Goal: Task Accomplishment & Management: Manage account settings

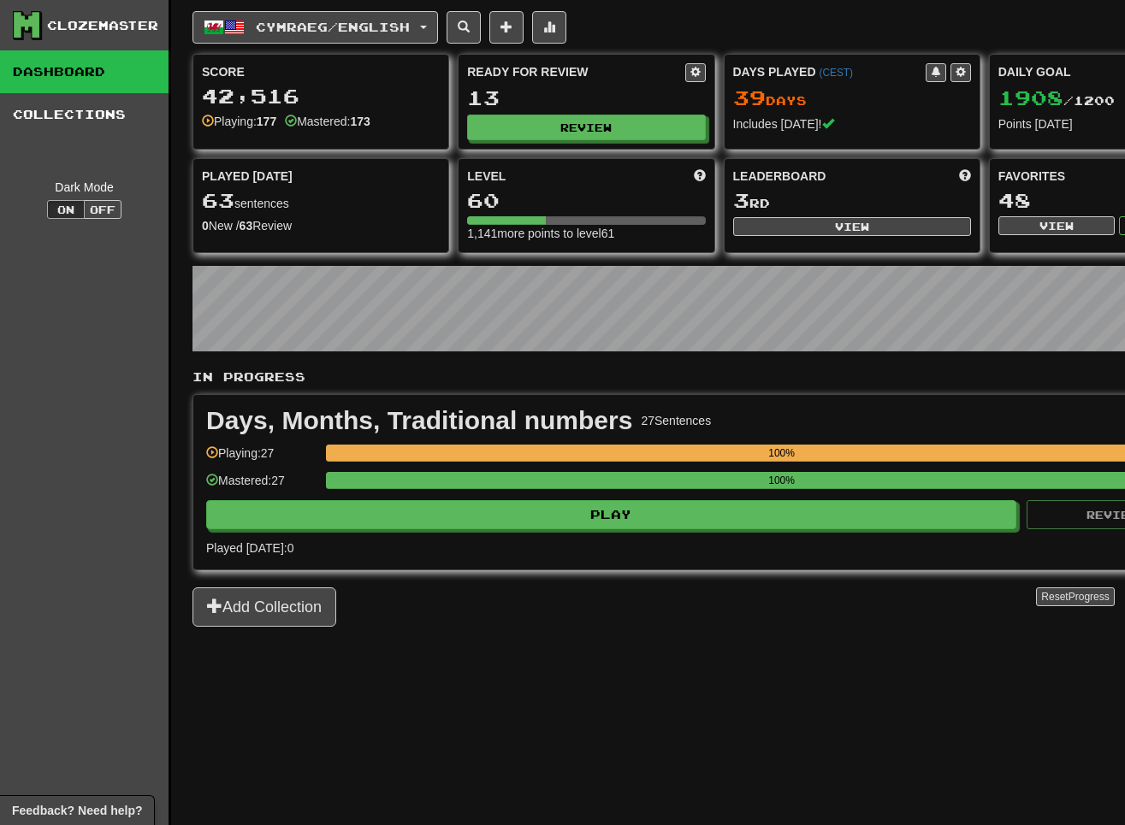
click at [222, 636] on div "Cymraeg / English Cymraeg / English Days Played: 39 Review: 13 Daily Goal: 1908…" at bounding box center [718, 434] width 1053 height 868
click at [228, 619] on button "Add Collection" at bounding box center [264, 607] width 144 height 39
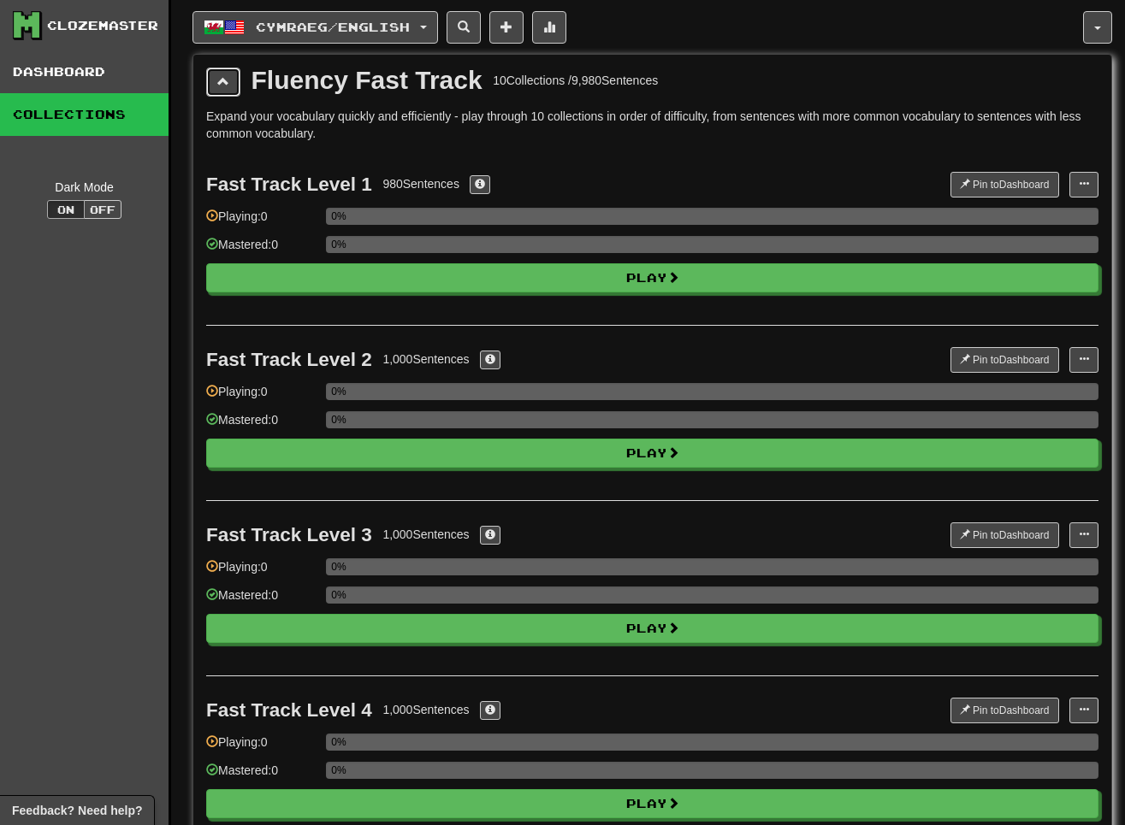
click at [222, 91] on button at bounding box center [223, 82] width 34 height 29
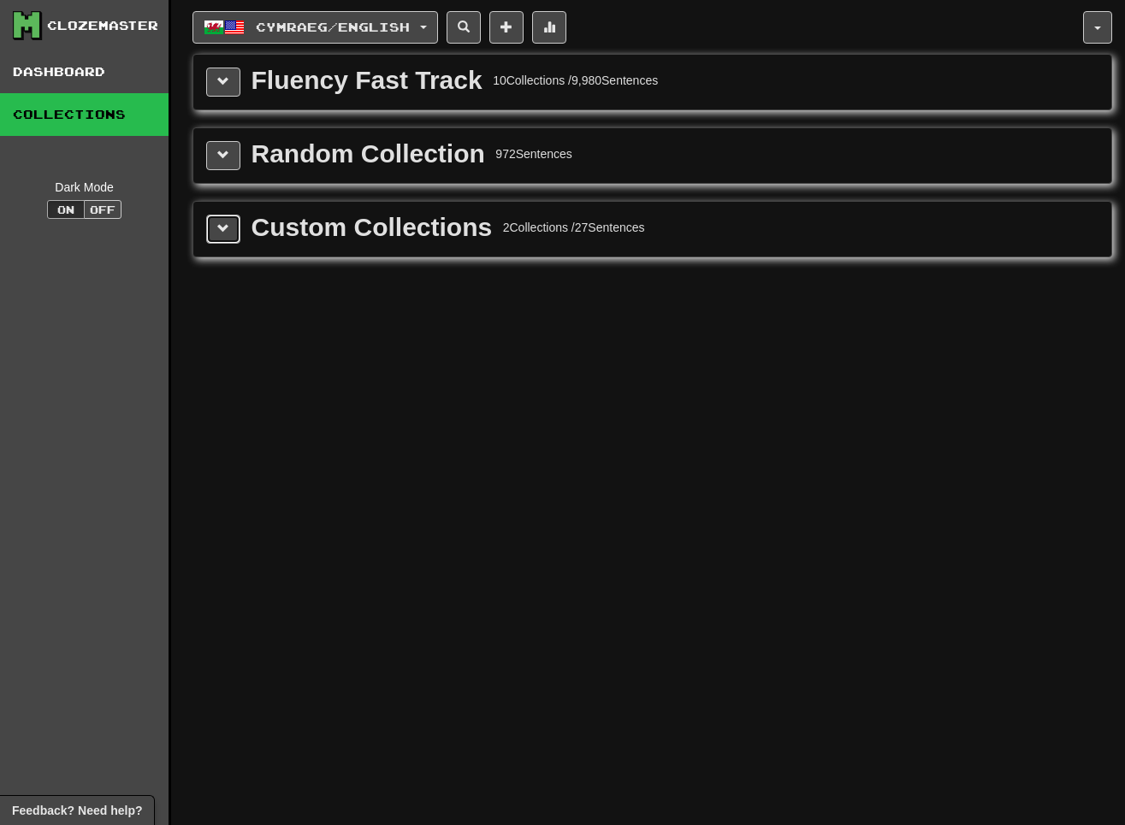
click at [230, 218] on button at bounding box center [223, 229] width 34 height 29
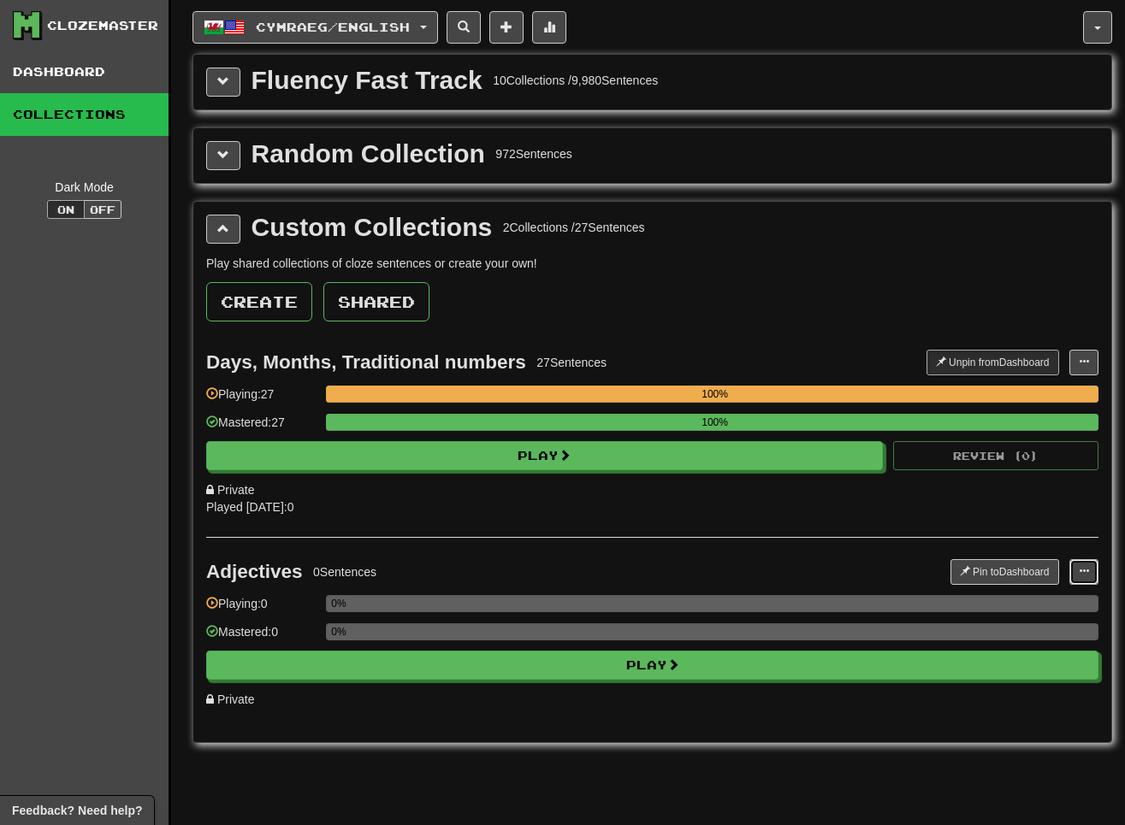
click at [819, 570] on span at bounding box center [1084, 571] width 10 height 10
click at [819, 648] on span "Edit Collection" at bounding box center [1015, 648] width 77 height 14
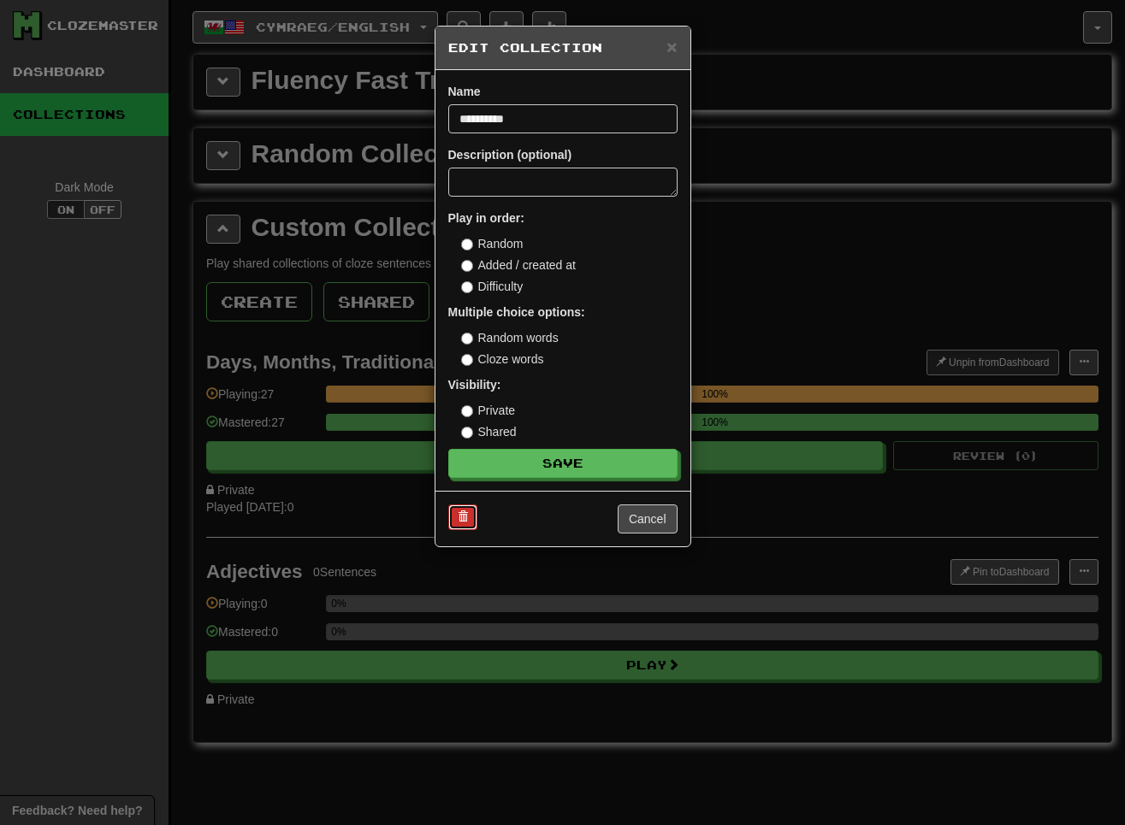
click at [461, 518] on span at bounding box center [463, 517] width 10 height 10
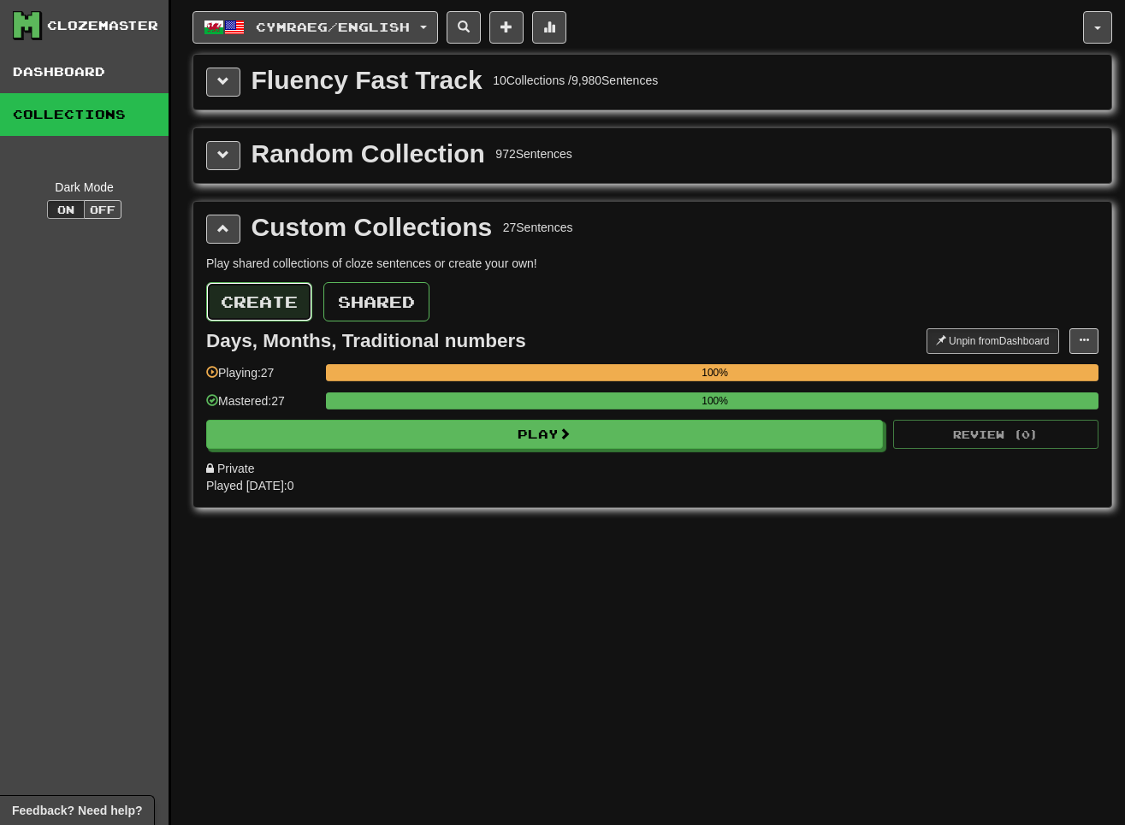
click at [276, 300] on button "Create" at bounding box center [259, 301] width 106 height 39
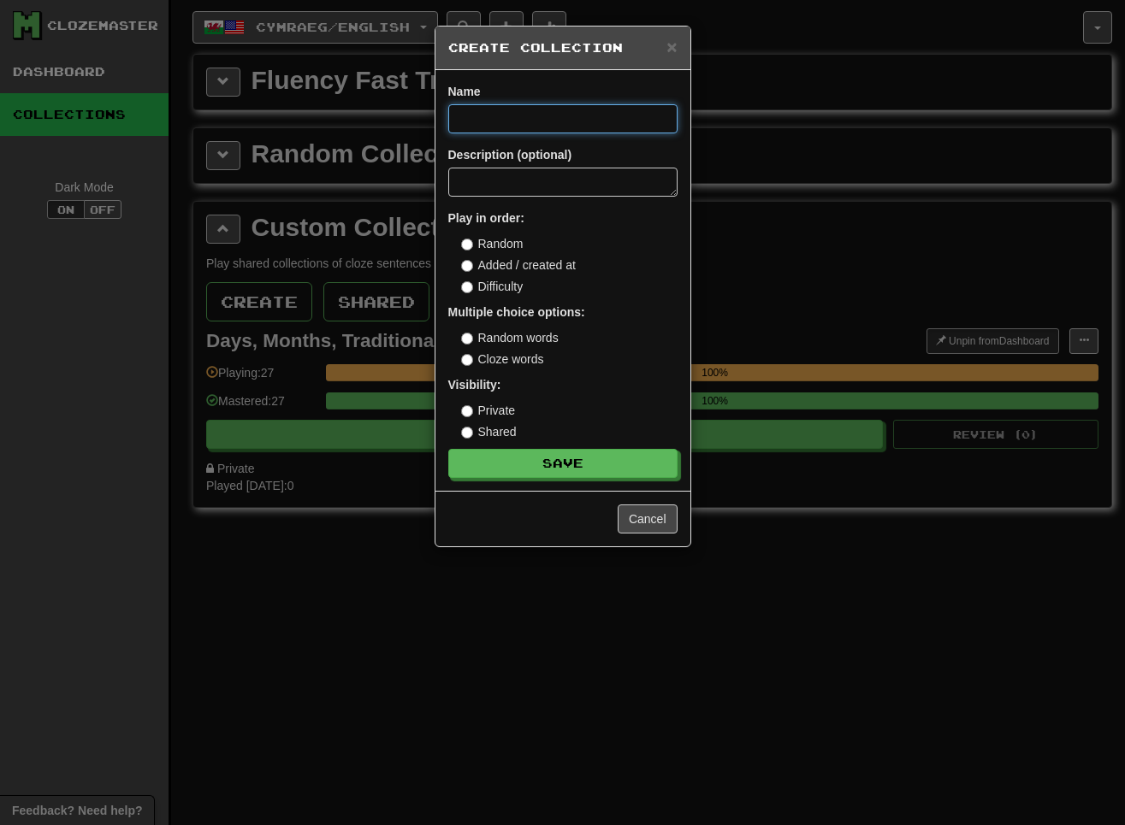
click at [511, 118] on input at bounding box center [562, 118] width 229 height 29
paste input "**********"
type input "**********"
click at [509, 362] on label "Cloze words" at bounding box center [502, 359] width 83 height 17
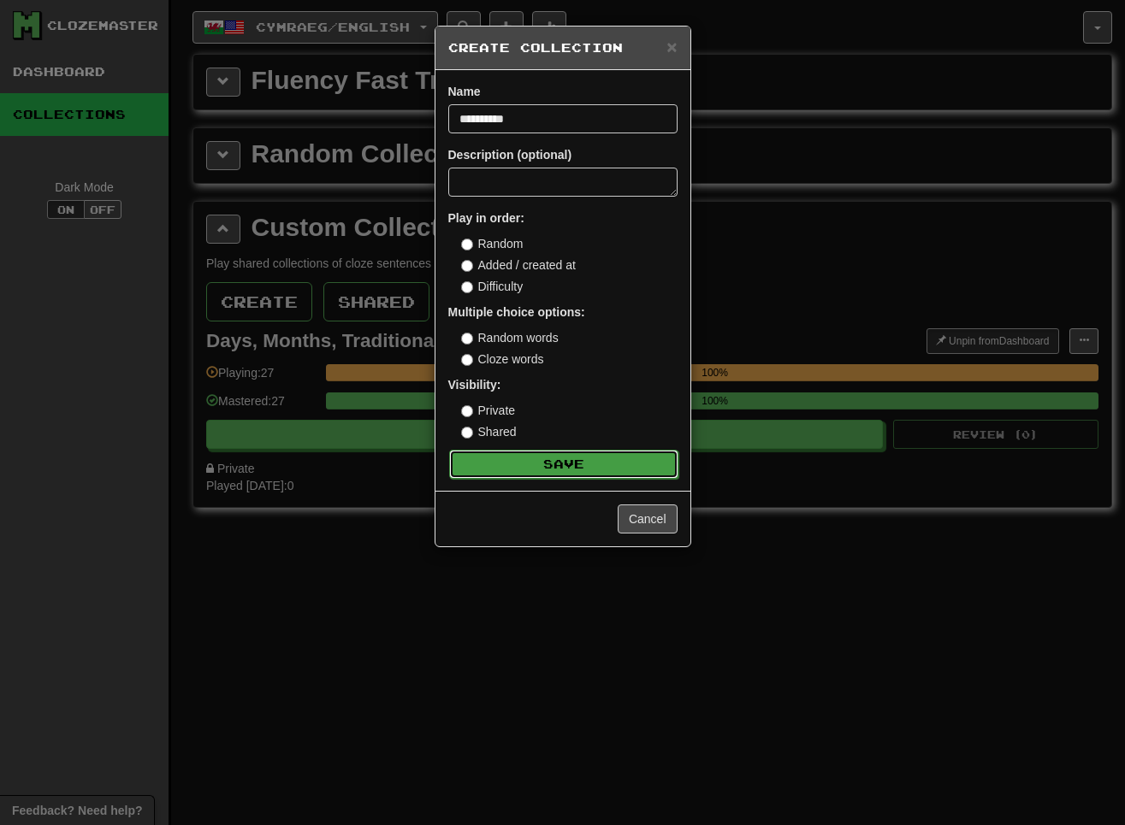
click at [559, 465] on button "Save" at bounding box center [563, 464] width 229 height 29
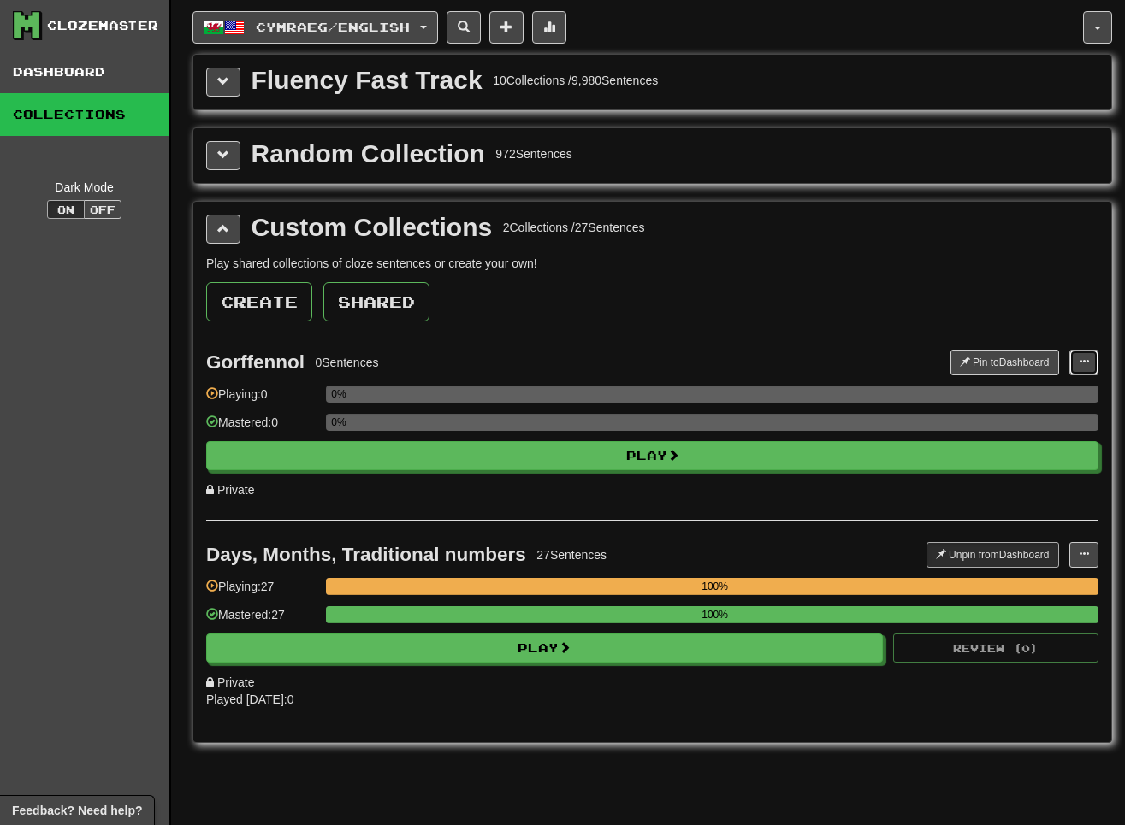
click at [819, 358] on span at bounding box center [1084, 362] width 10 height 10
click at [819, 388] on span "Add Sentences" at bounding box center [1017, 394] width 81 height 14
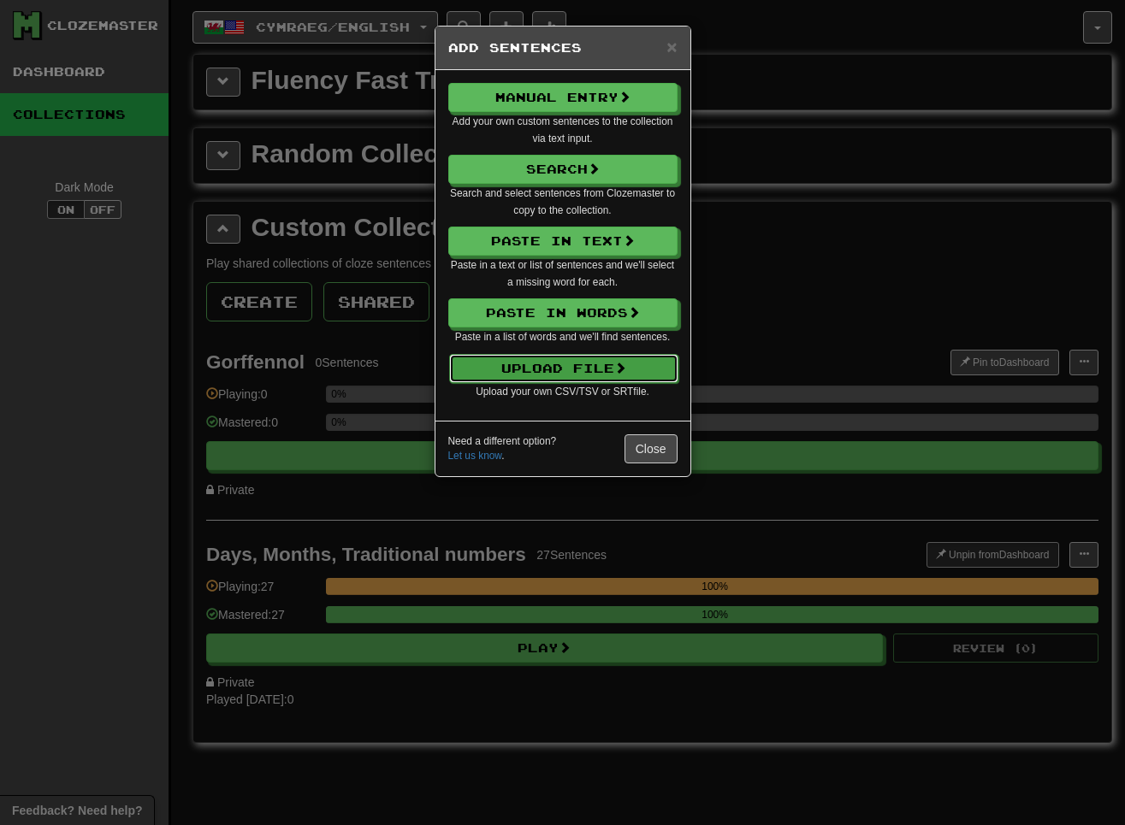
click at [518, 373] on button "Upload File" at bounding box center [563, 368] width 229 height 29
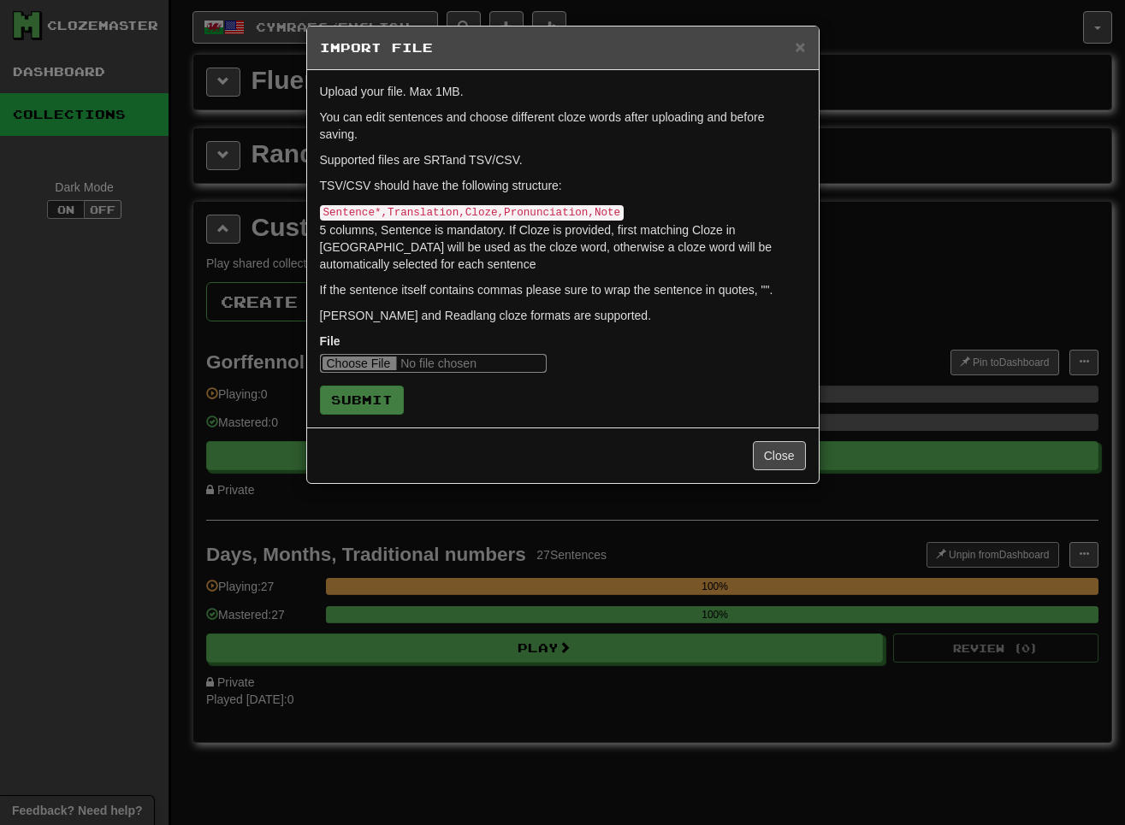
click at [361, 363] on input "file" at bounding box center [433, 363] width 227 height 19
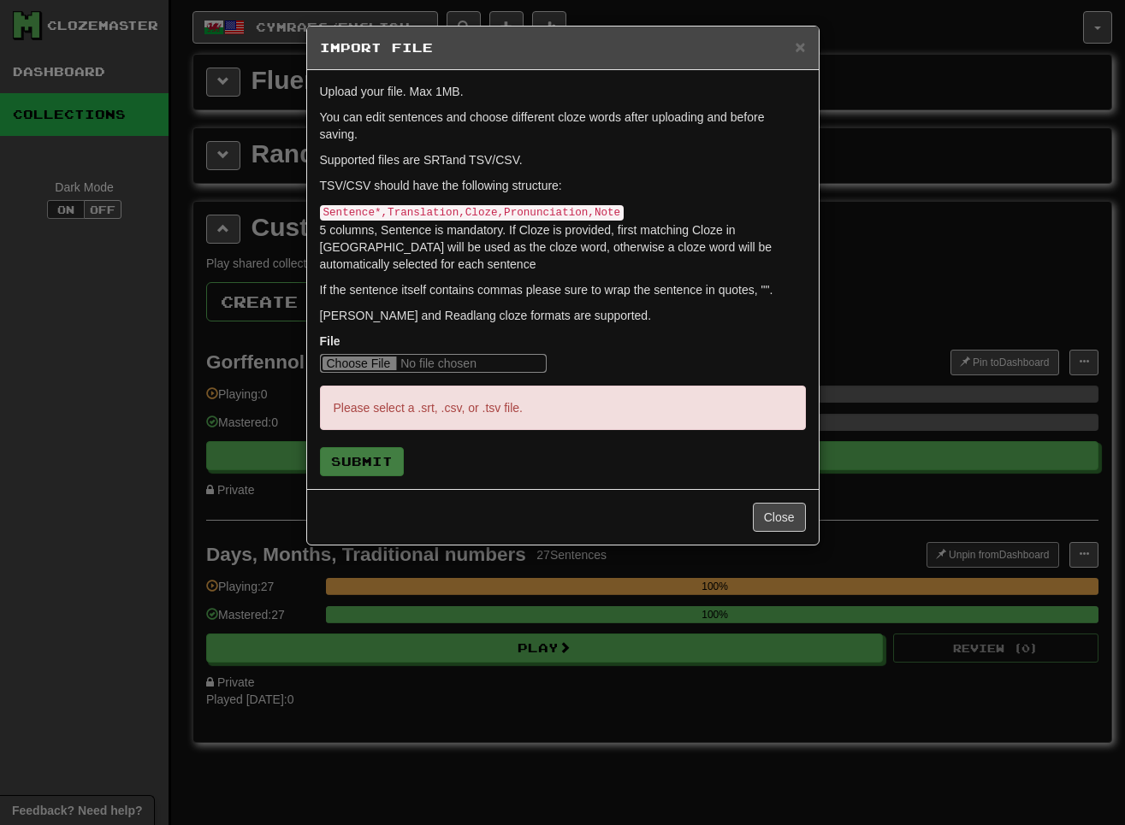
click at [346, 364] on input "file" at bounding box center [433, 363] width 227 height 19
type input "**********"
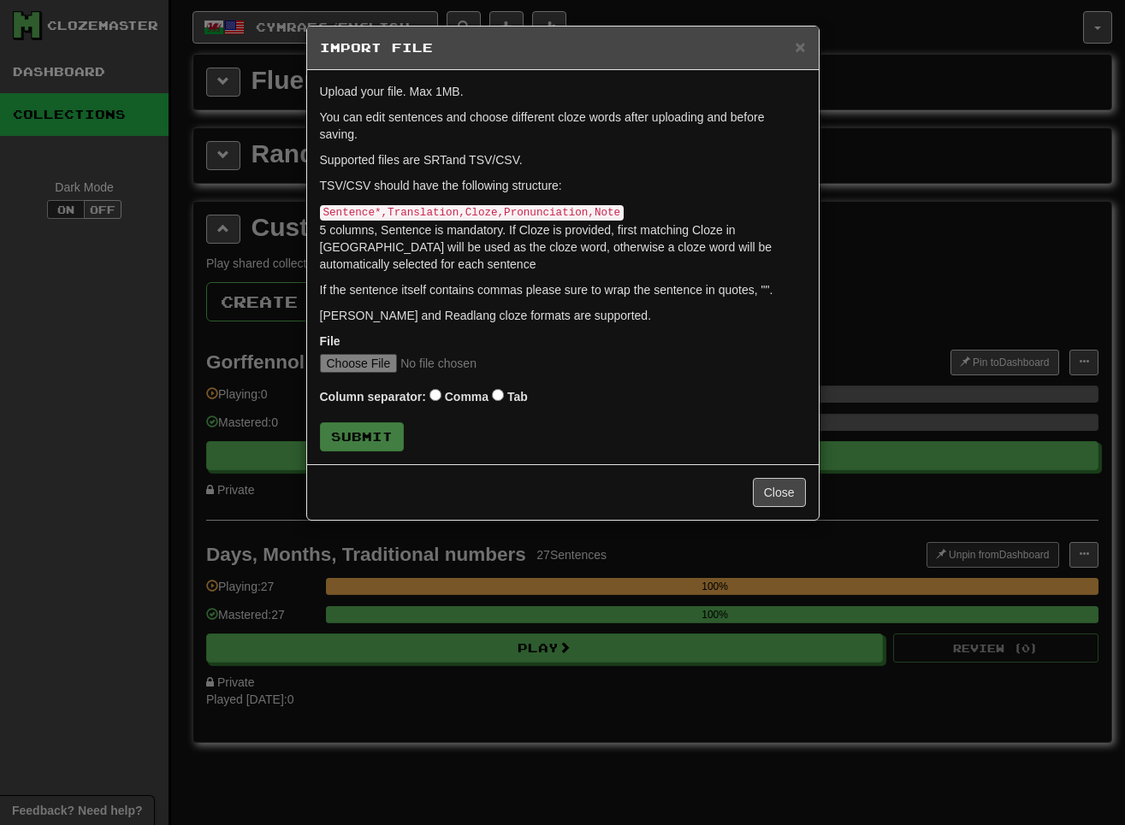
click at [515, 382] on form "Upload your file. Max 1MB. You can edit sentences and choose different cloze wo…" at bounding box center [563, 267] width 486 height 369
click at [387, 443] on button "Submit" at bounding box center [363, 437] width 84 height 29
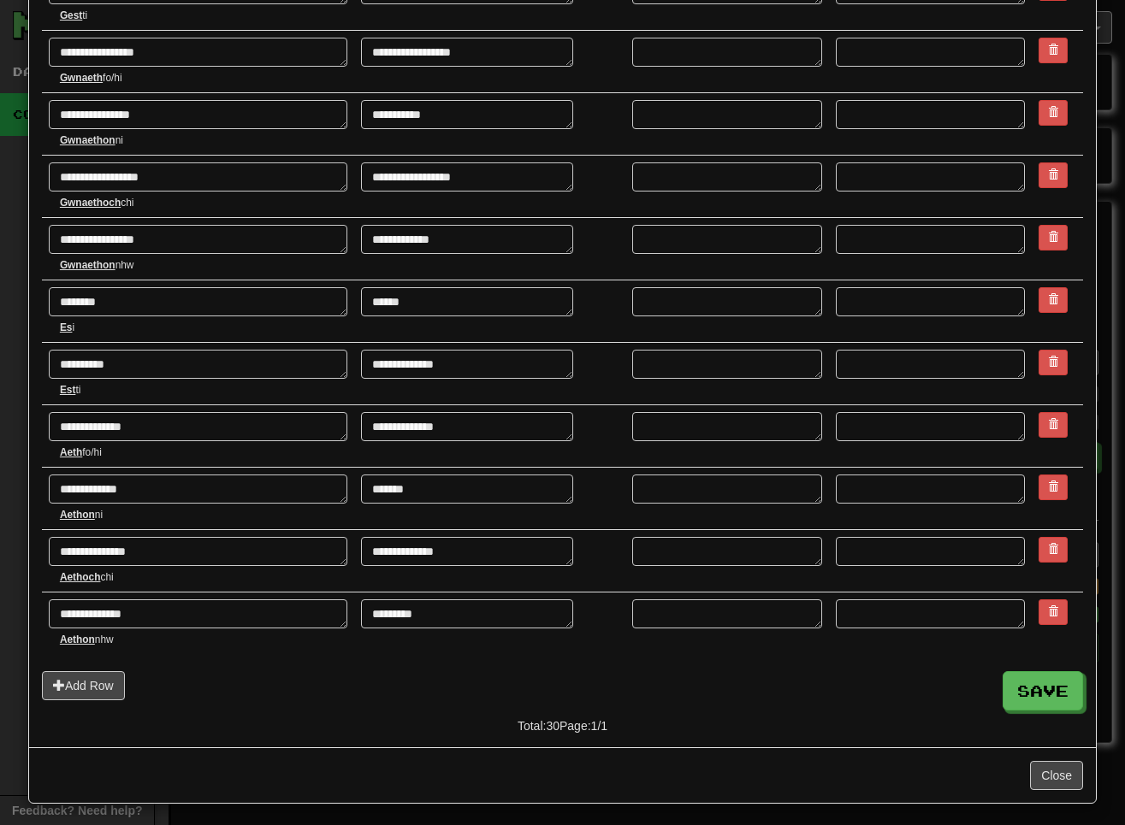
scroll to position [1372, 0]
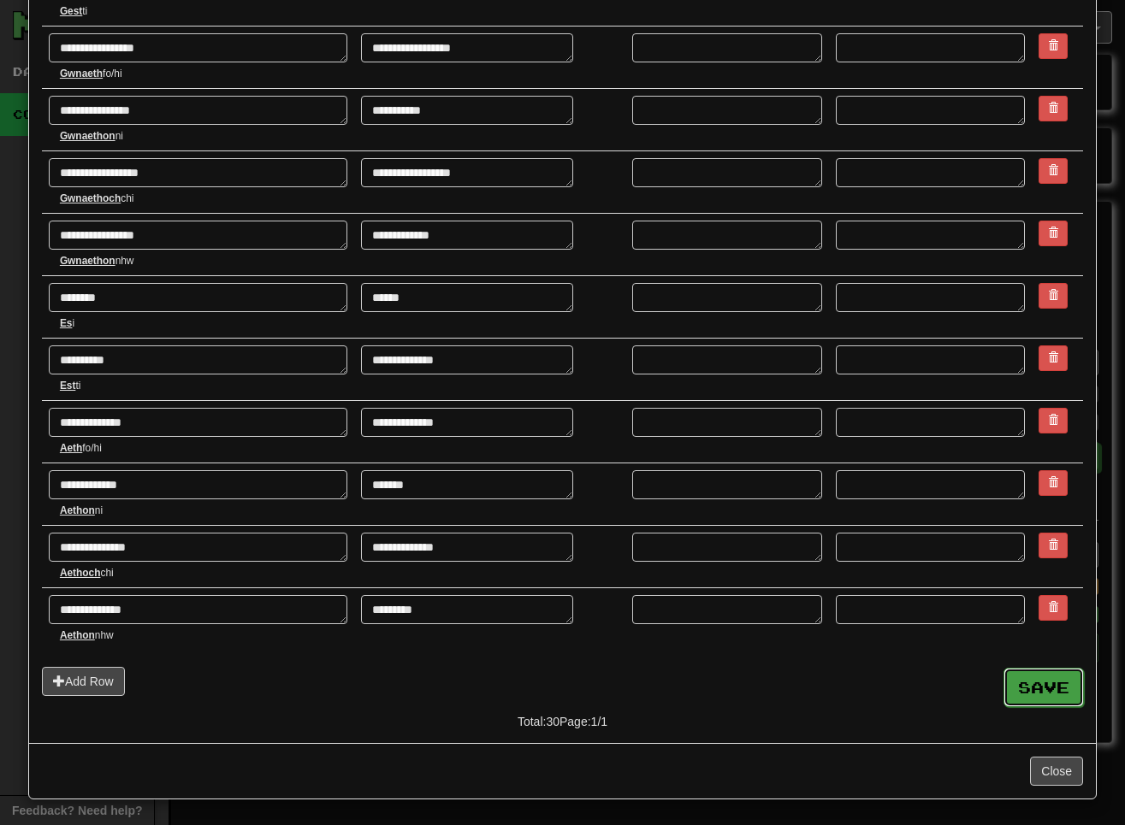
click at [819, 690] on button "Save" at bounding box center [1043, 687] width 80 height 39
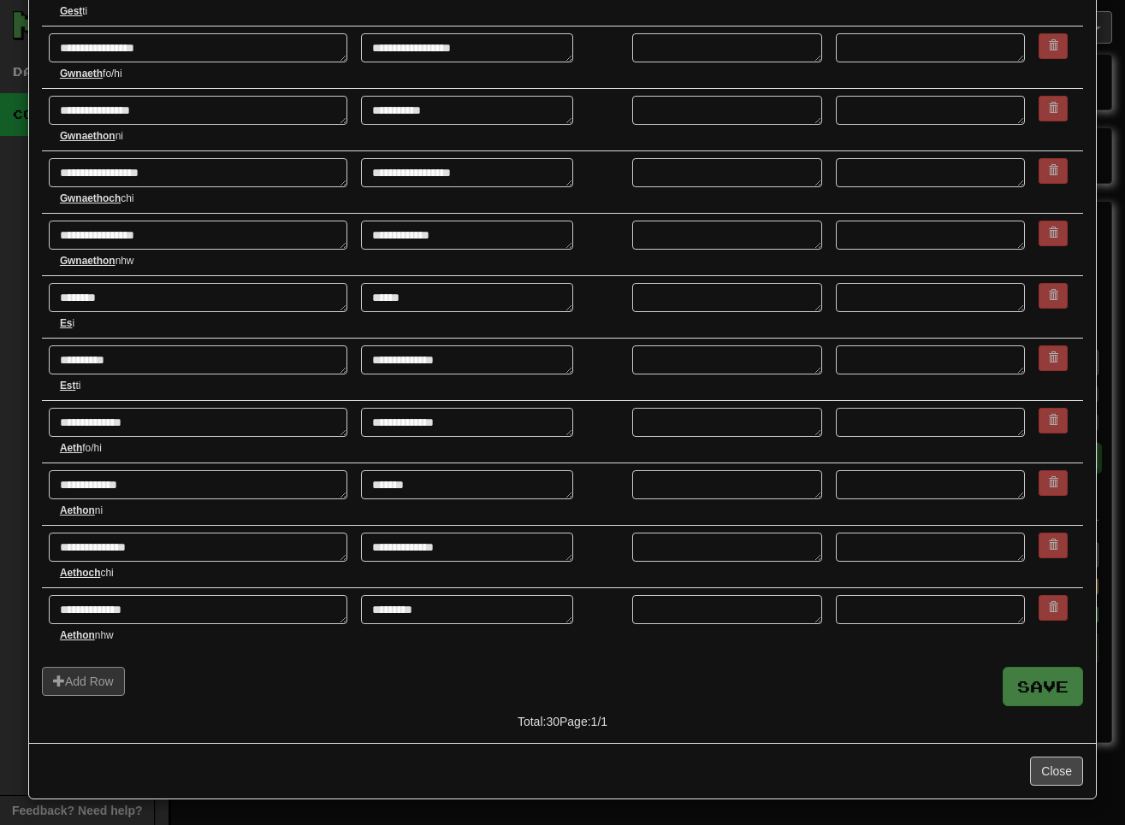
type textarea "*"
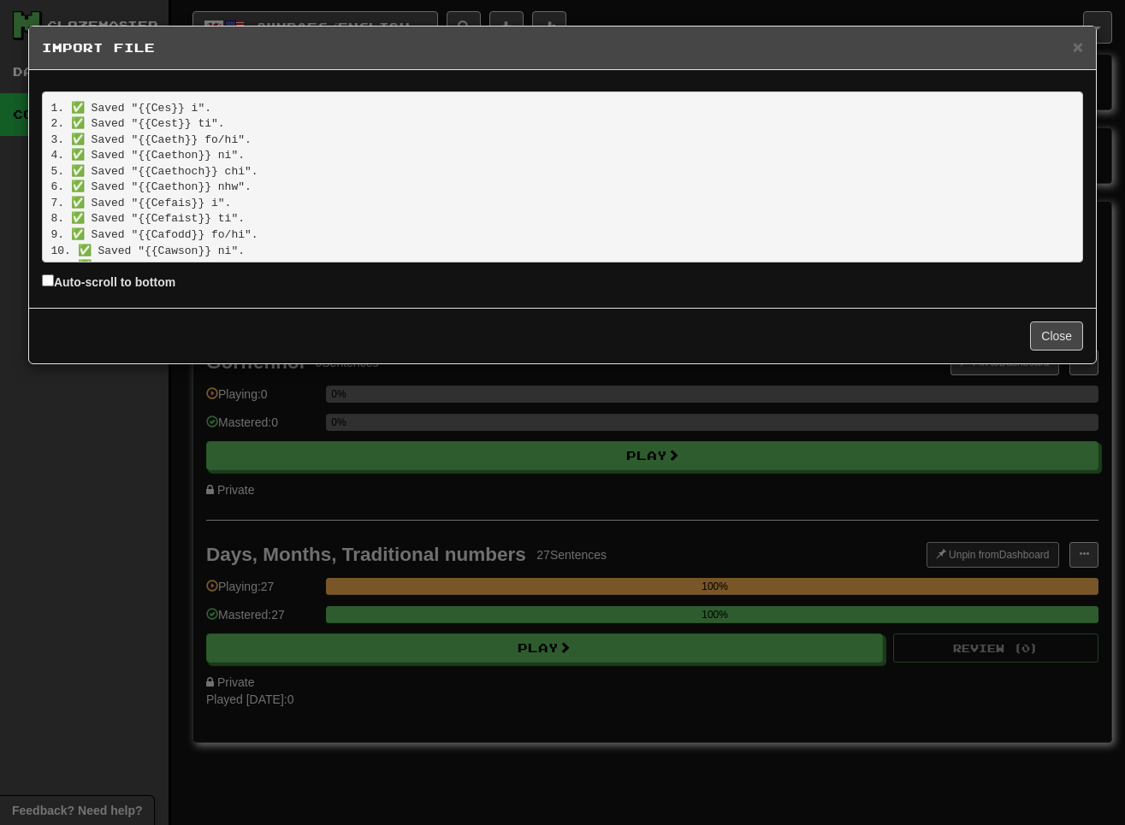
scroll to position [340, 0]
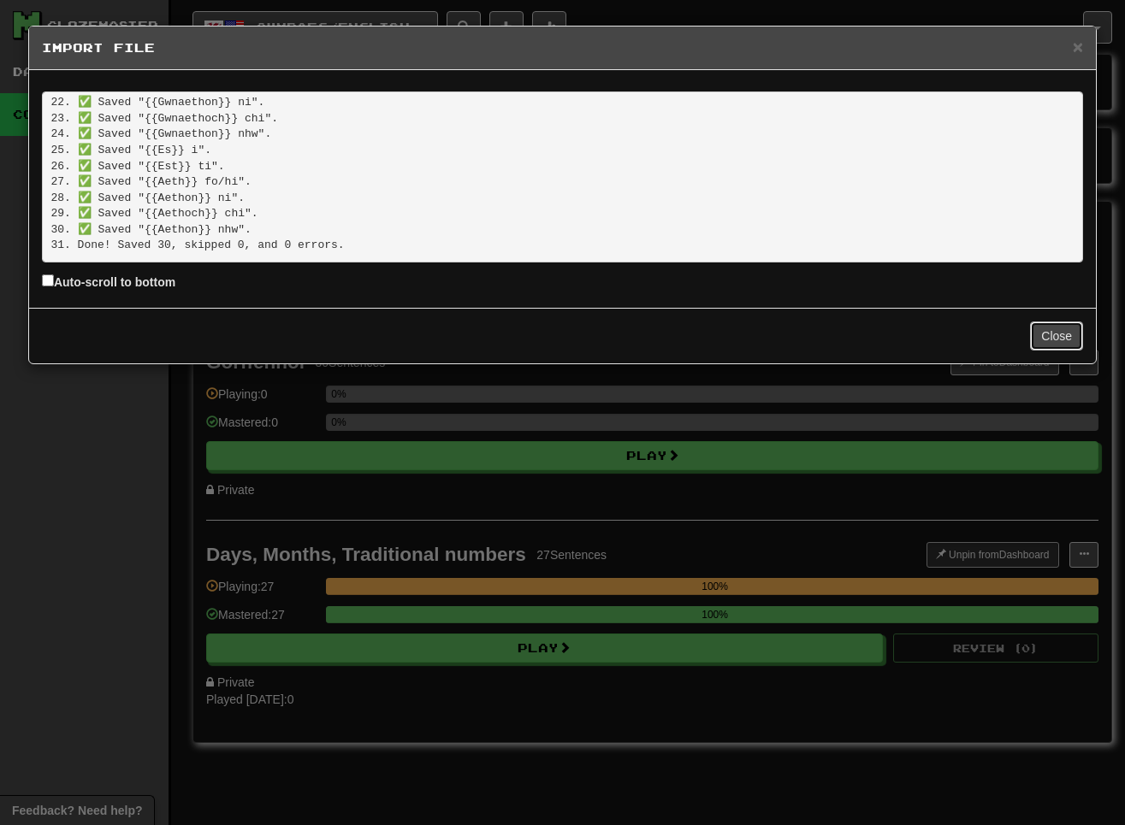
click at [819, 328] on button "Close" at bounding box center [1056, 336] width 53 height 29
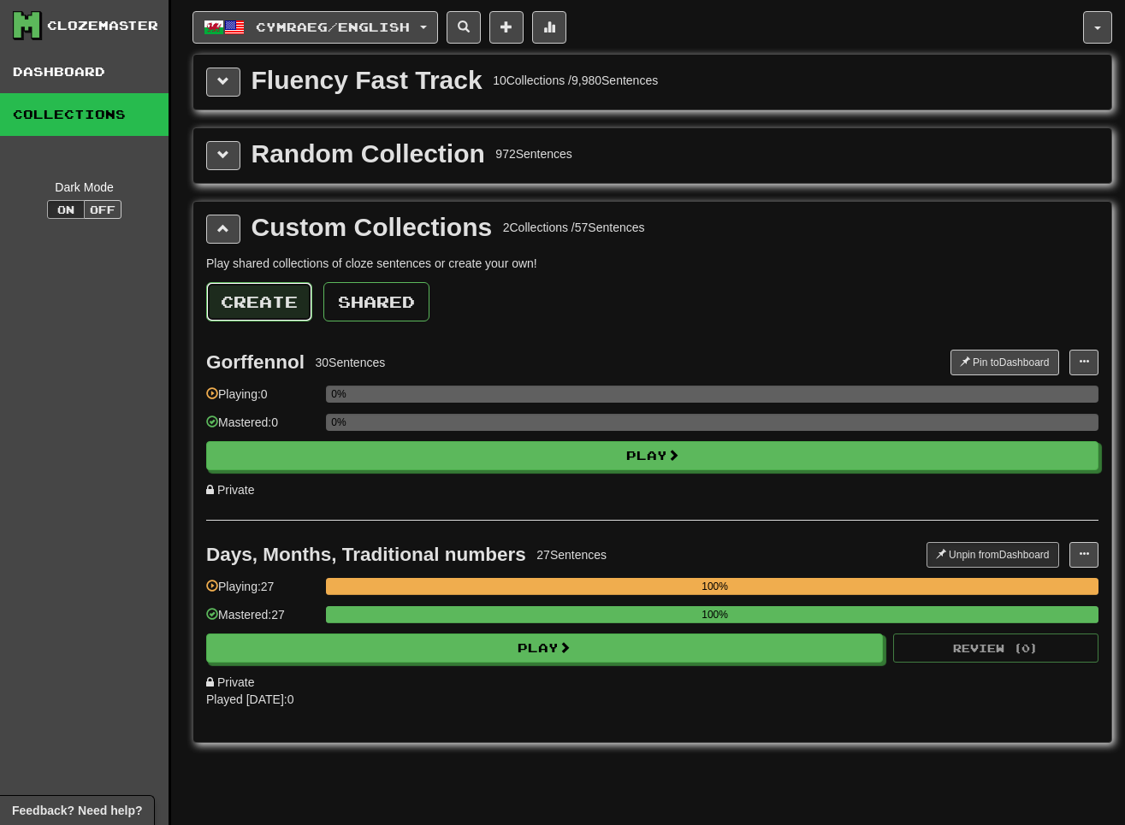
click at [259, 294] on button "Create" at bounding box center [259, 301] width 106 height 39
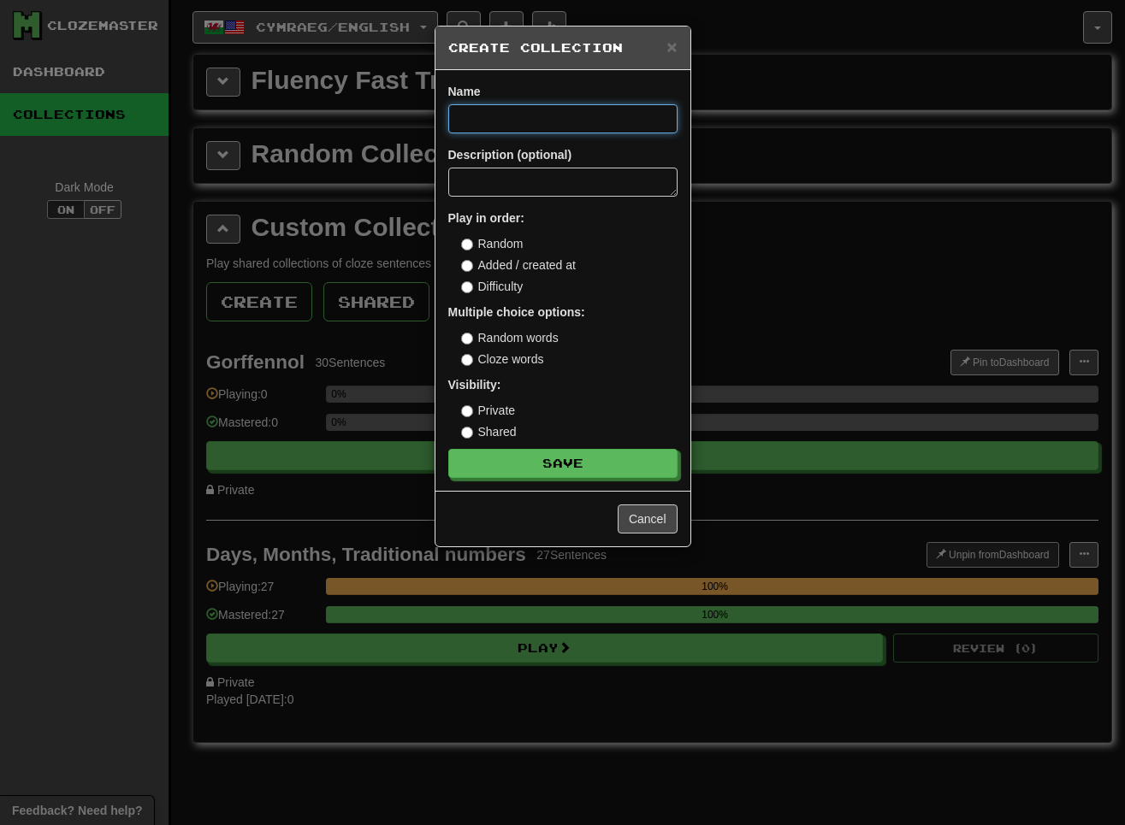
click at [496, 121] on input at bounding box center [562, 118] width 229 height 29
paste input "*******"
type input "*******"
click at [513, 358] on label "Cloze words" at bounding box center [502, 359] width 83 height 17
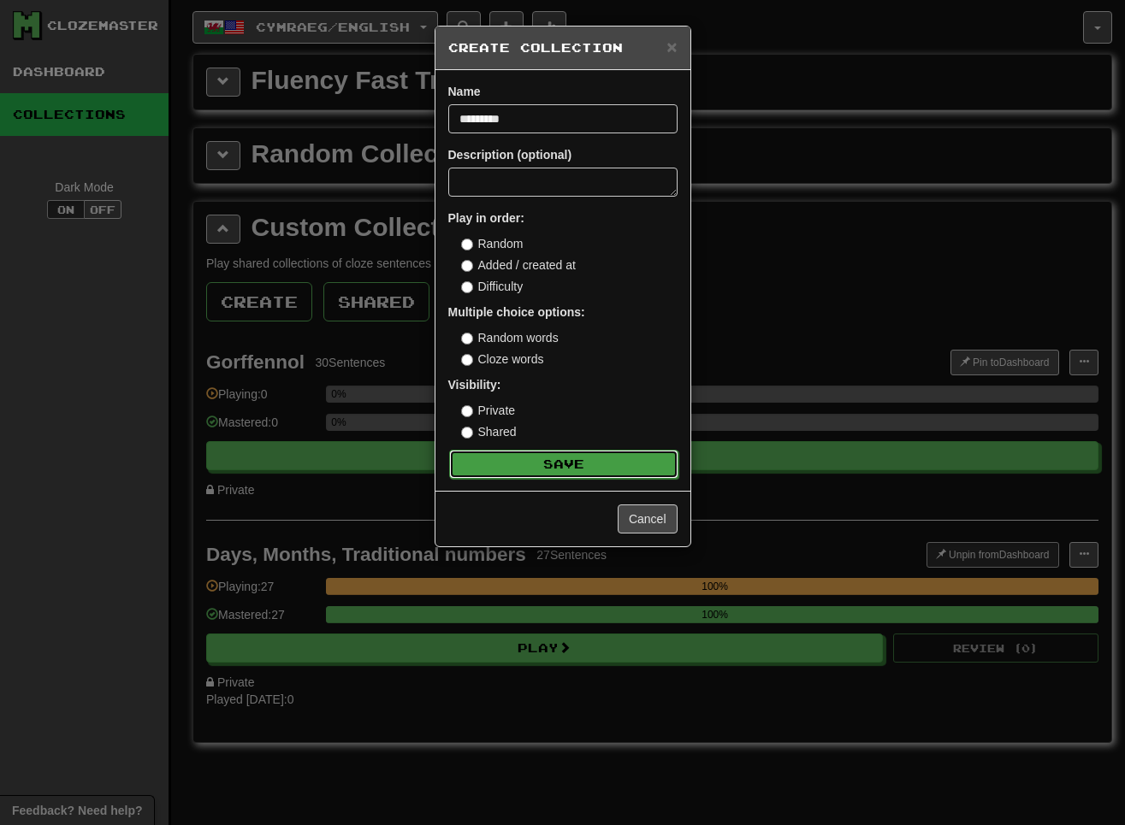
click at [562, 463] on button "Save" at bounding box center [563, 464] width 229 height 29
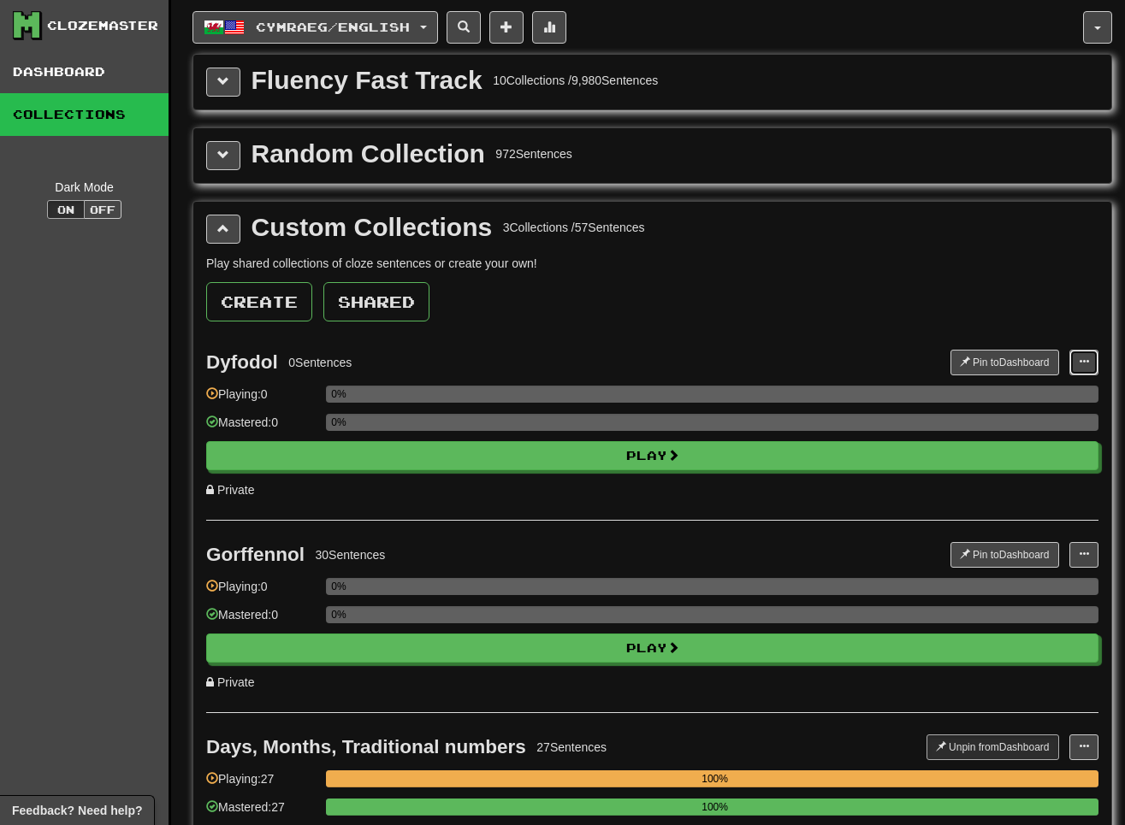
click at [819, 365] on span at bounding box center [1084, 362] width 10 height 10
click at [819, 388] on span "Add Sentences" at bounding box center [1017, 394] width 81 height 14
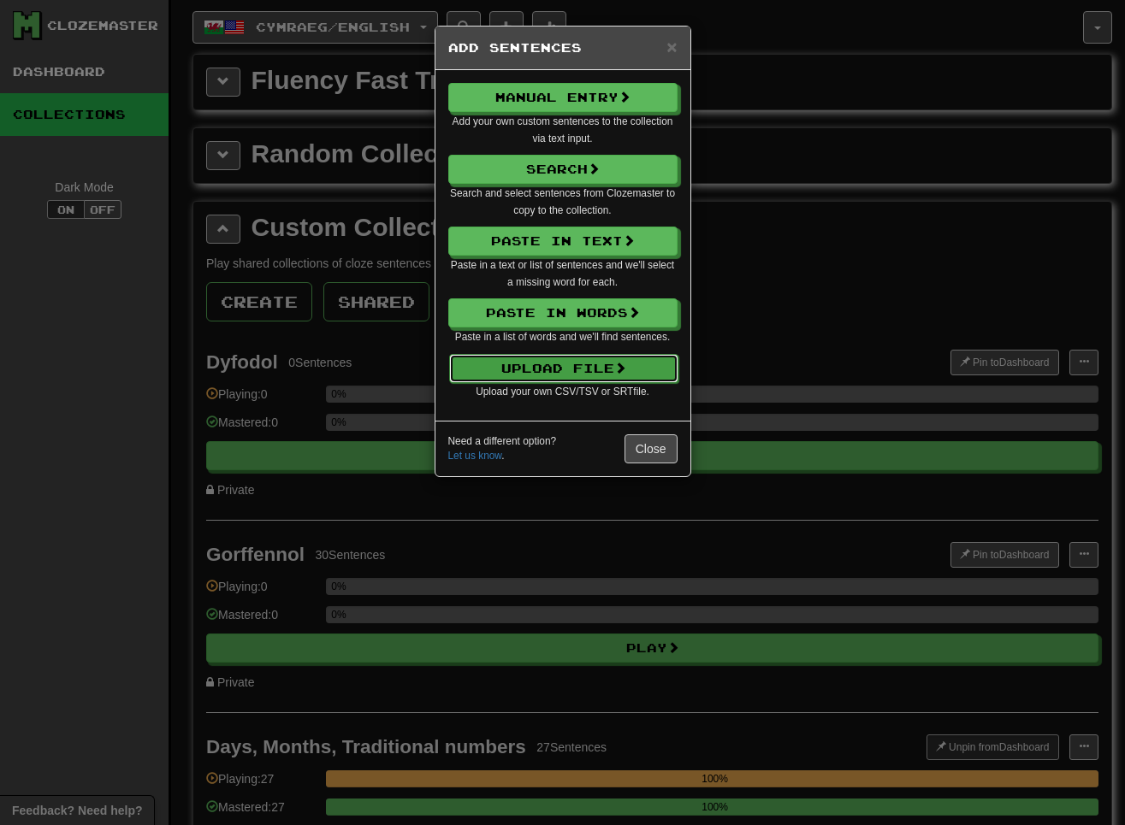
click at [552, 363] on button "Upload File" at bounding box center [563, 368] width 229 height 29
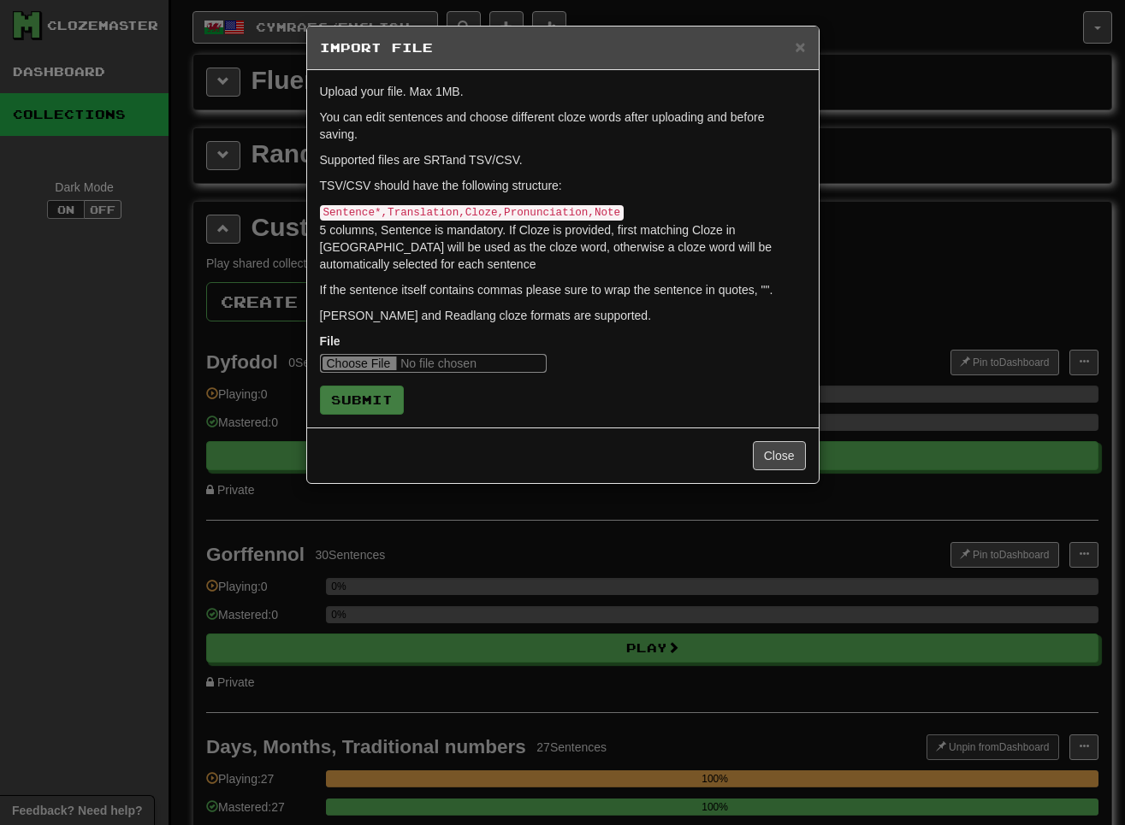
click at [344, 362] on input "file" at bounding box center [433, 363] width 227 height 19
type input "**********"
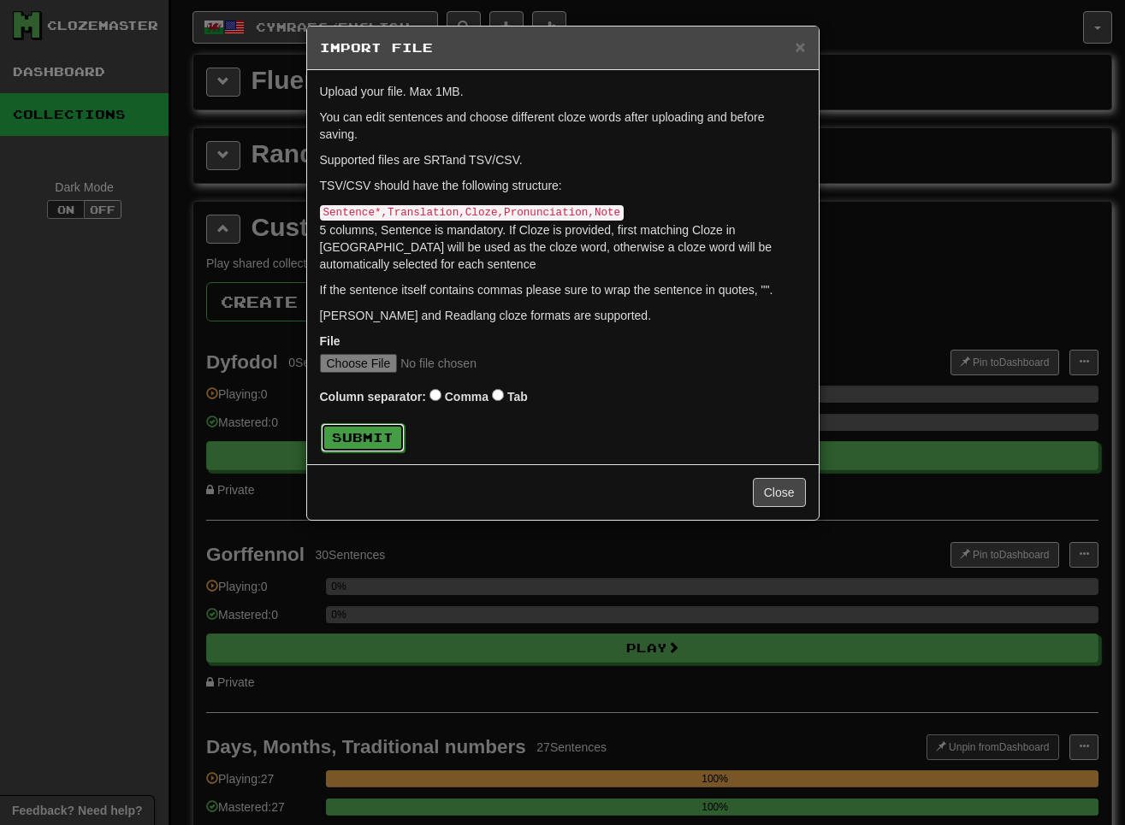
click at [371, 446] on button "Submit" at bounding box center [363, 437] width 84 height 29
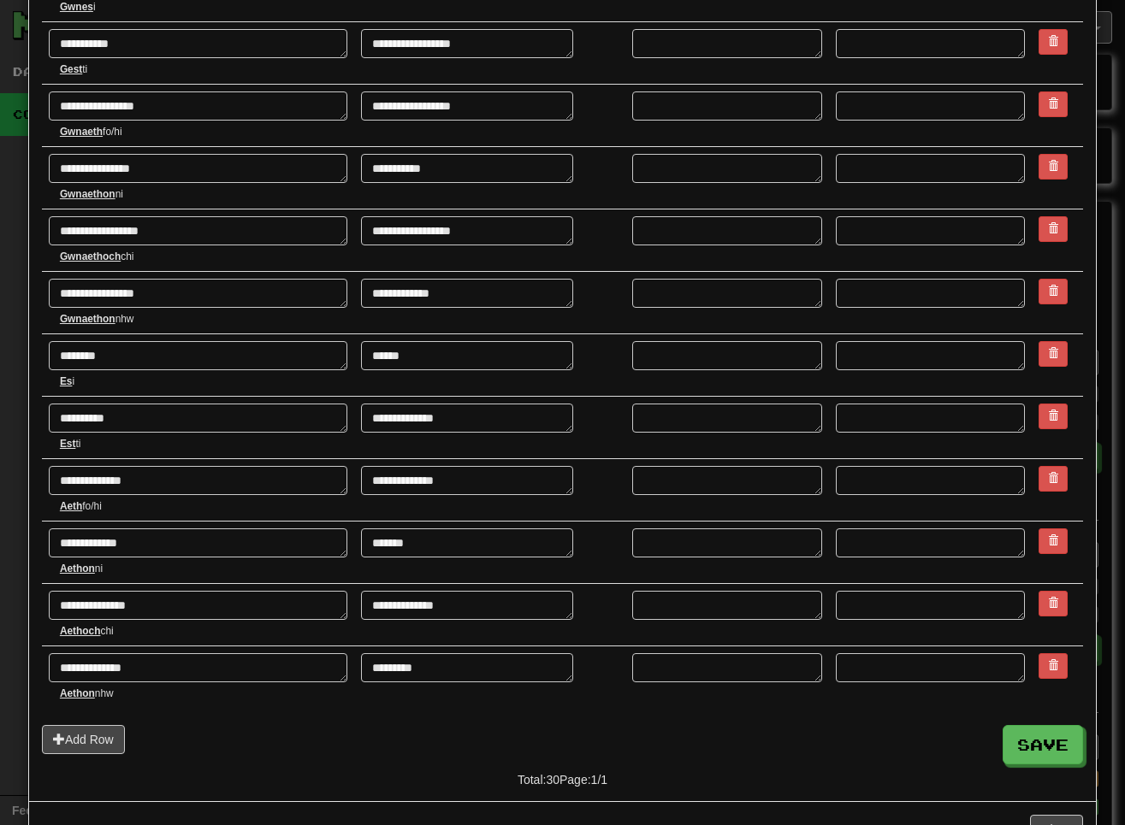
scroll to position [1372, 0]
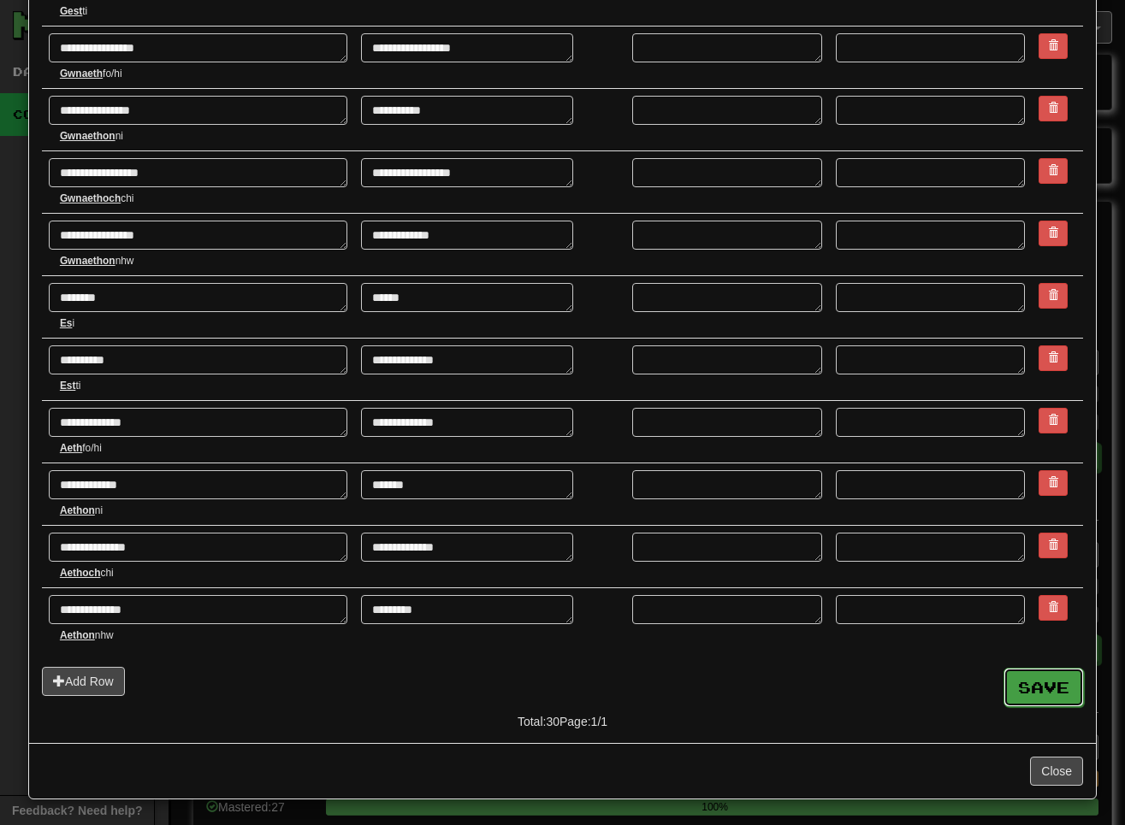
click at [819, 686] on button "Save" at bounding box center [1043, 687] width 80 height 39
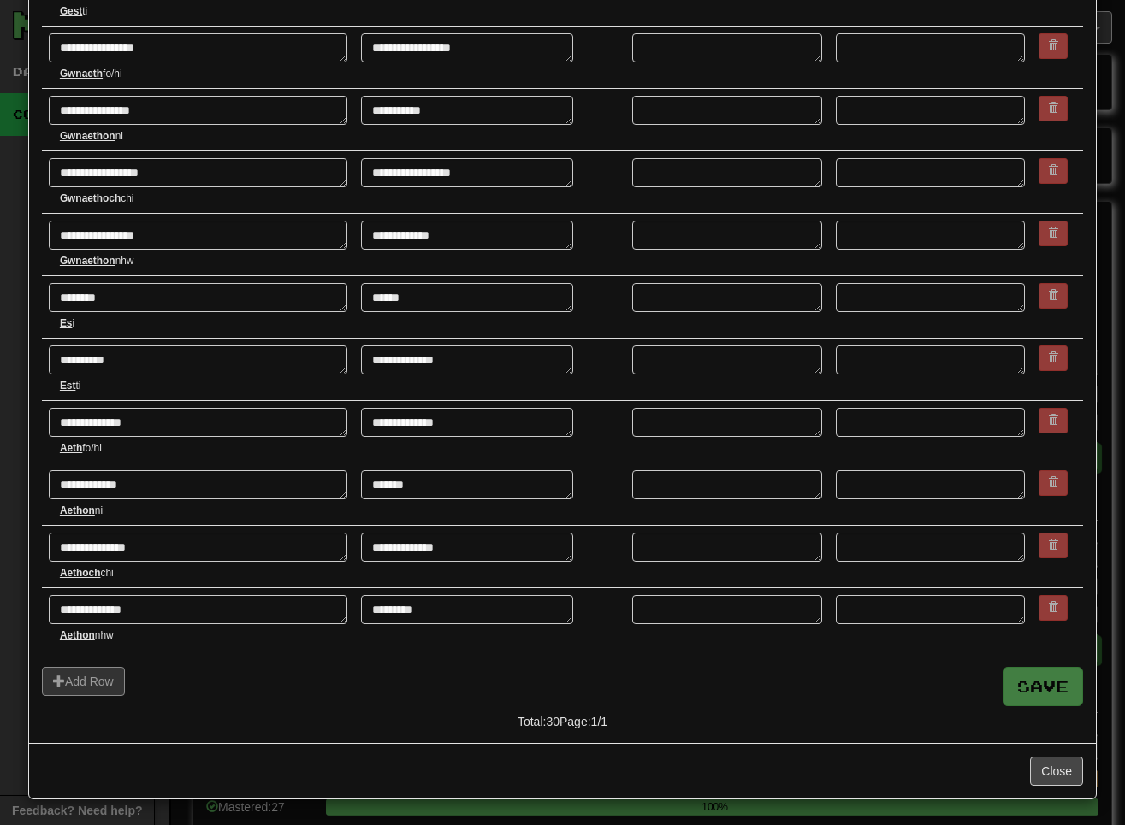
type textarea "*"
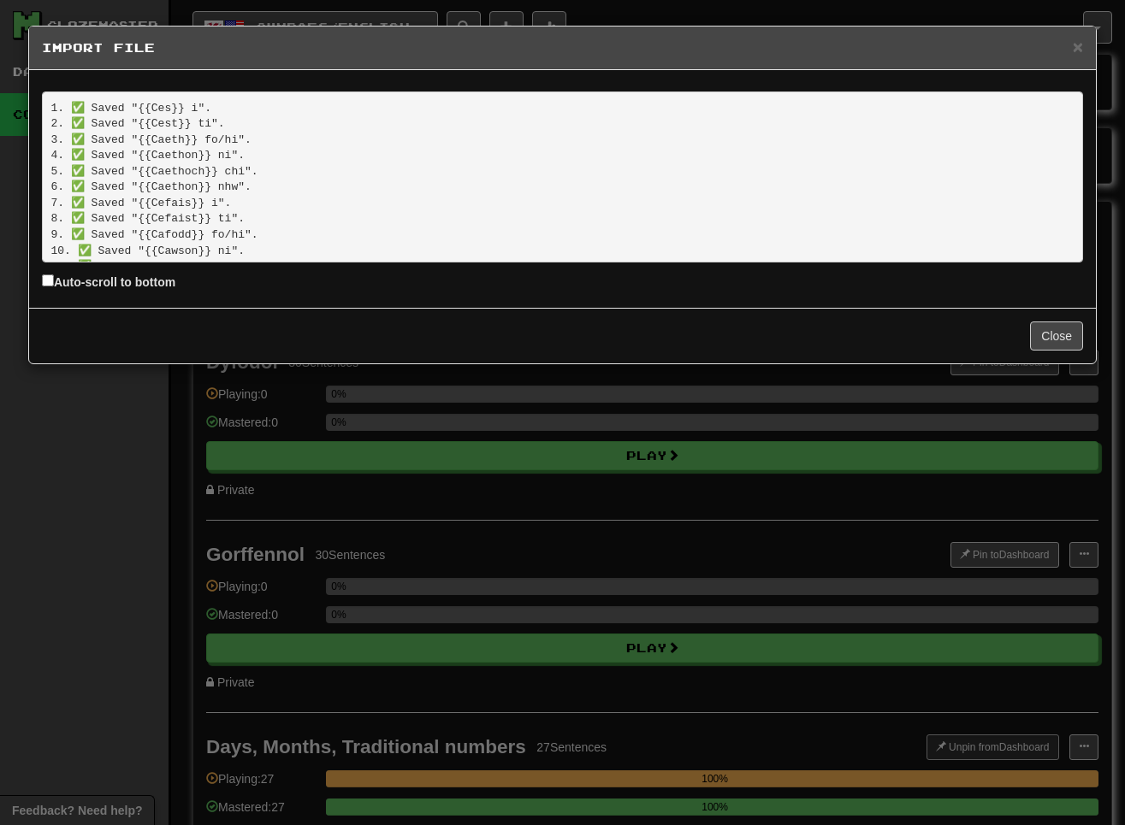
scroll to position [340, 0]
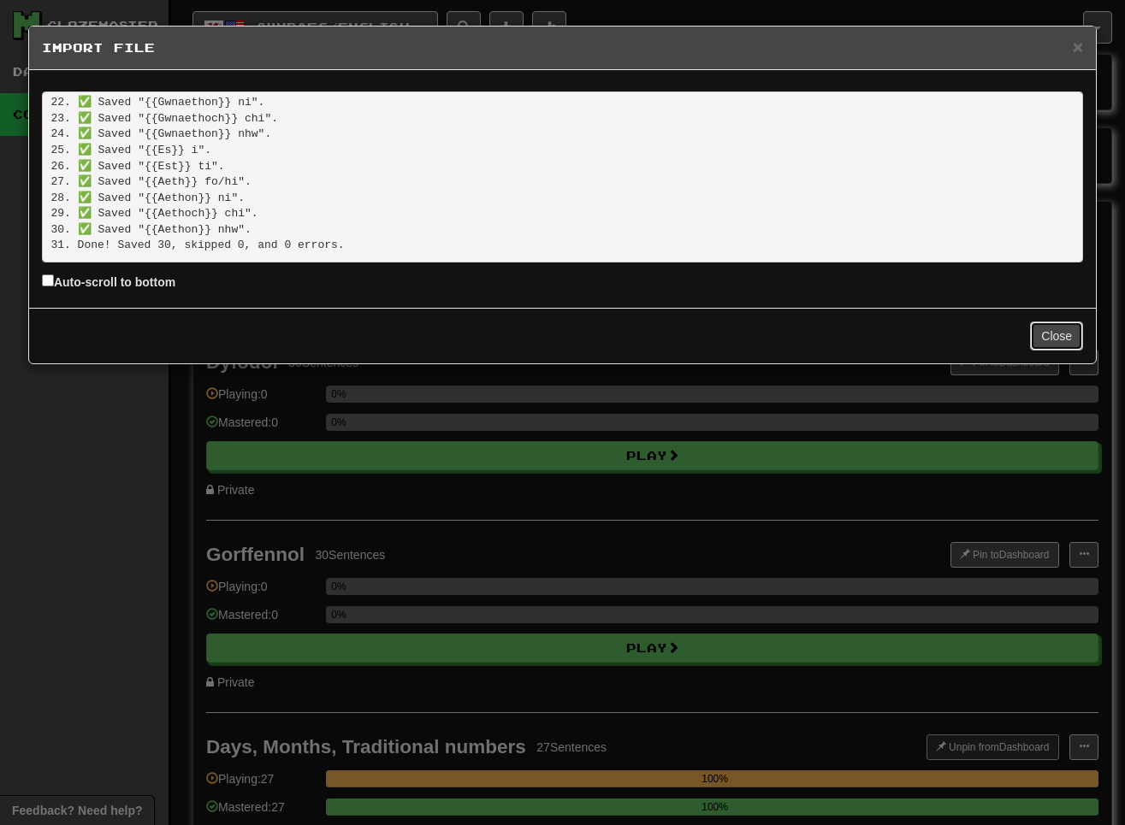
click at [819, 326] on button "Close" at bounding box center [1056, 336] width 53 height 29
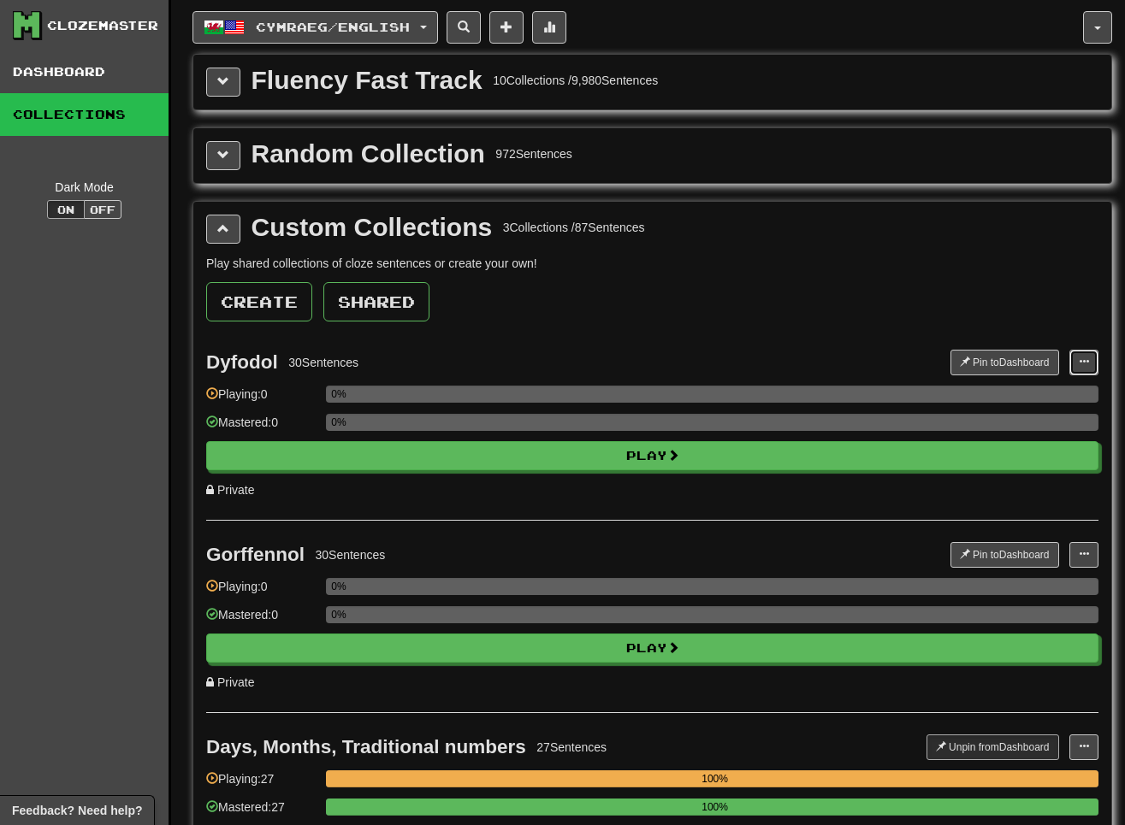
click at [819, 360] on span at bounding box center [1084, 362] width 10 height 10
click at [819, 429] on link "Edit Collection" at bounding box center [1018, 438] width 160 height 22
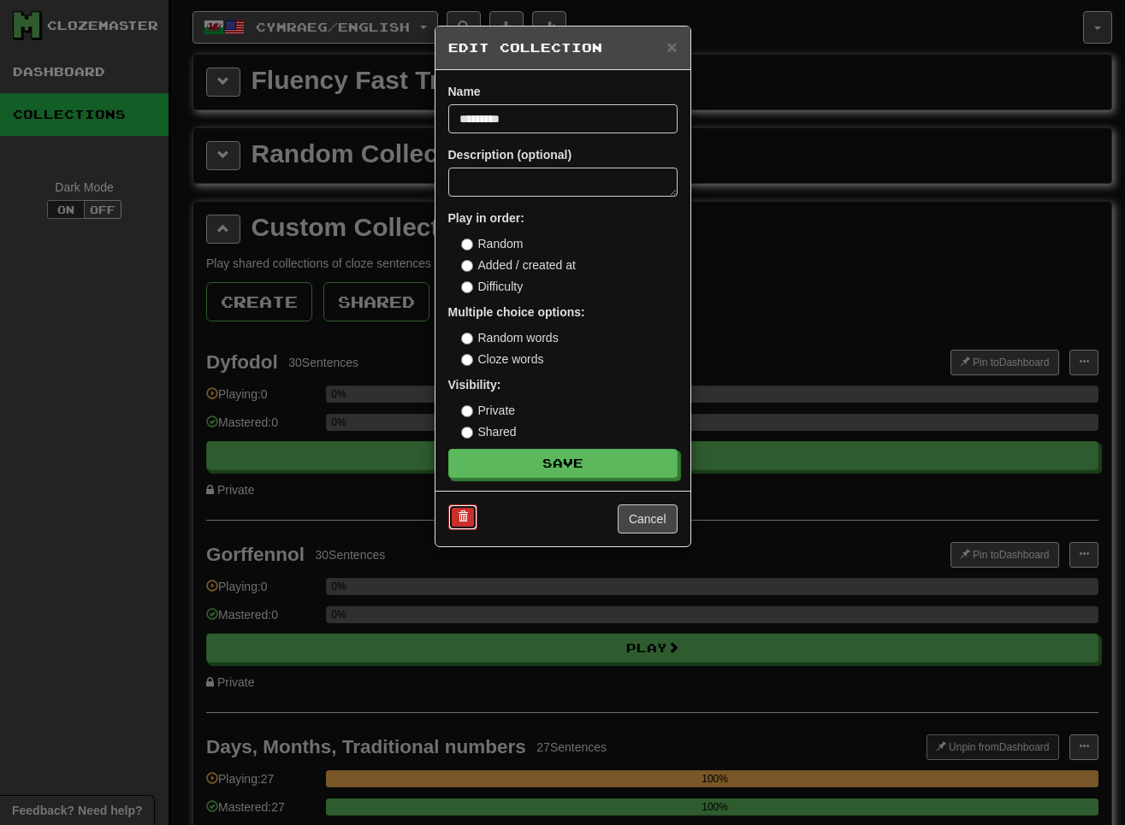
click at [452, 512] on button at bounding box center [462, 518] width 29 height 26
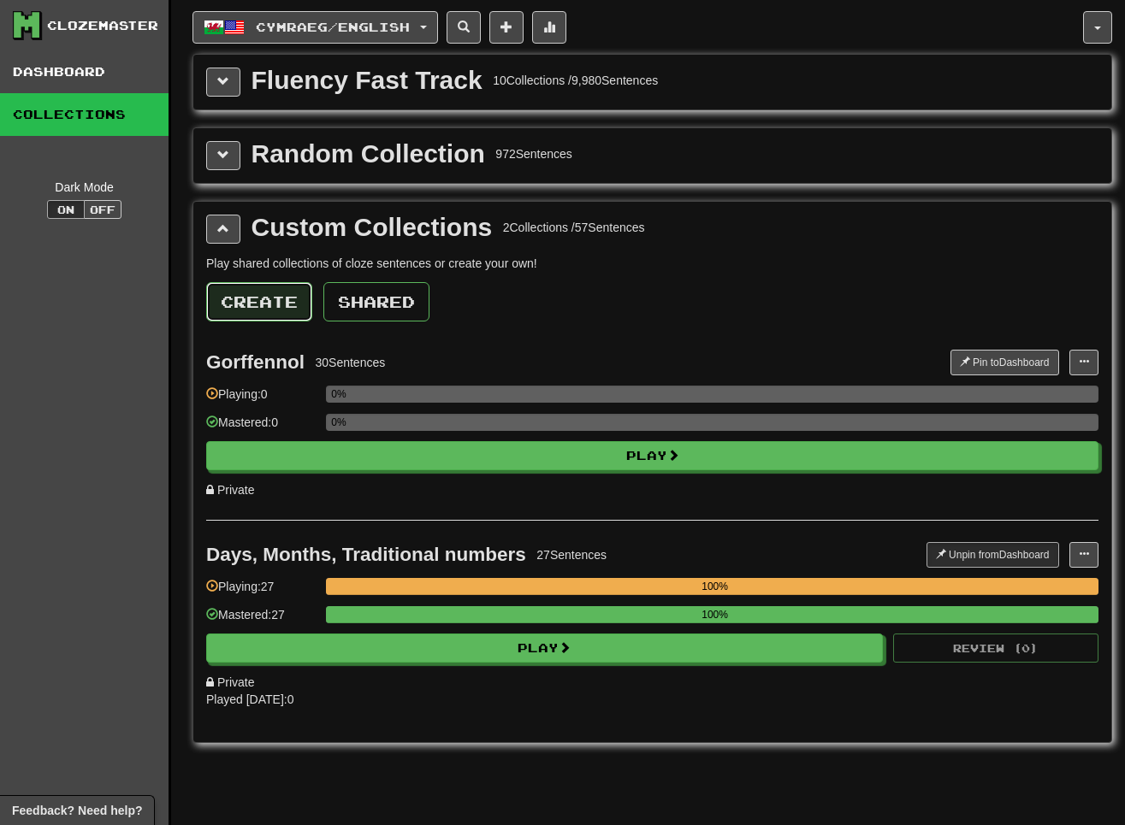
click at [284, 293] on button "Create" at bounding box center [259, 301] width 106 height 39
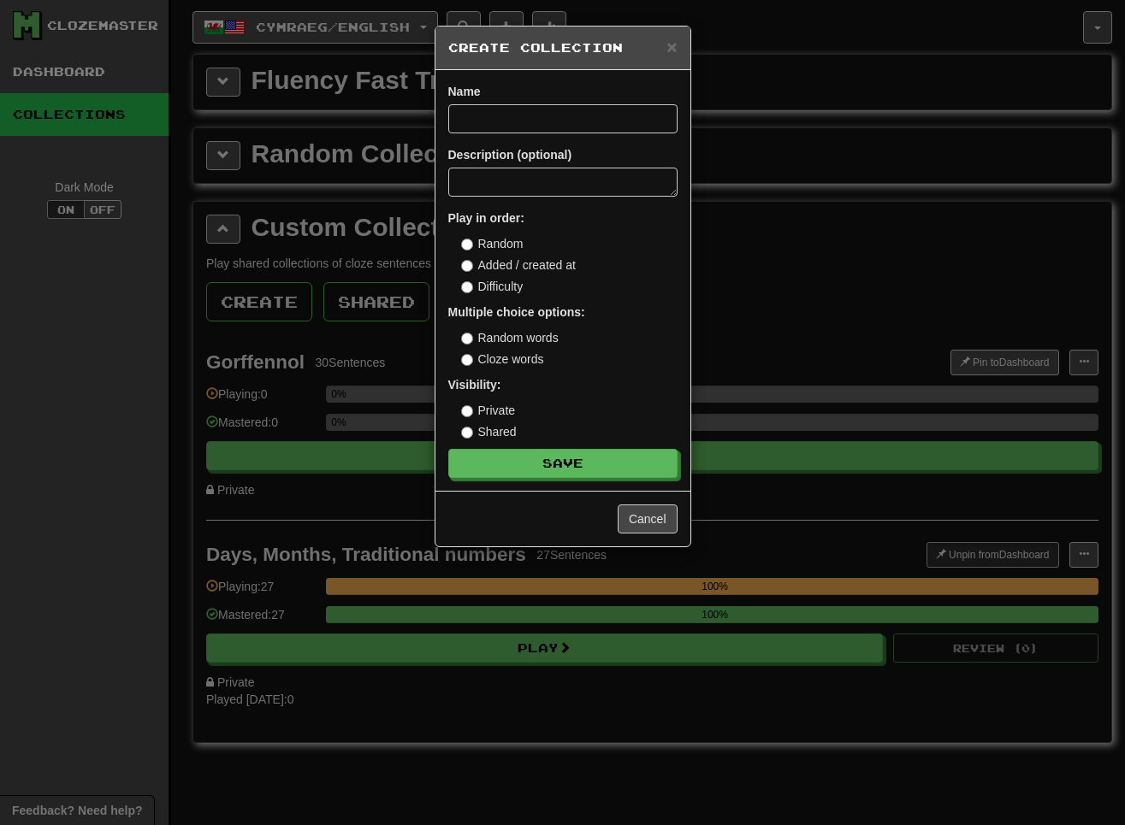
drag, startPoint x: 495, startPoint y: 102, endPoint x: 493, endPoint y: 149, distance: 47.1
click at [494, 102] on div "Name" at bounding box center [562, 108] width 229 height 50
click at [506, 113] on input at bounding box center [562, 118] width 229 height 29
paste input "*******"
type input "*******"
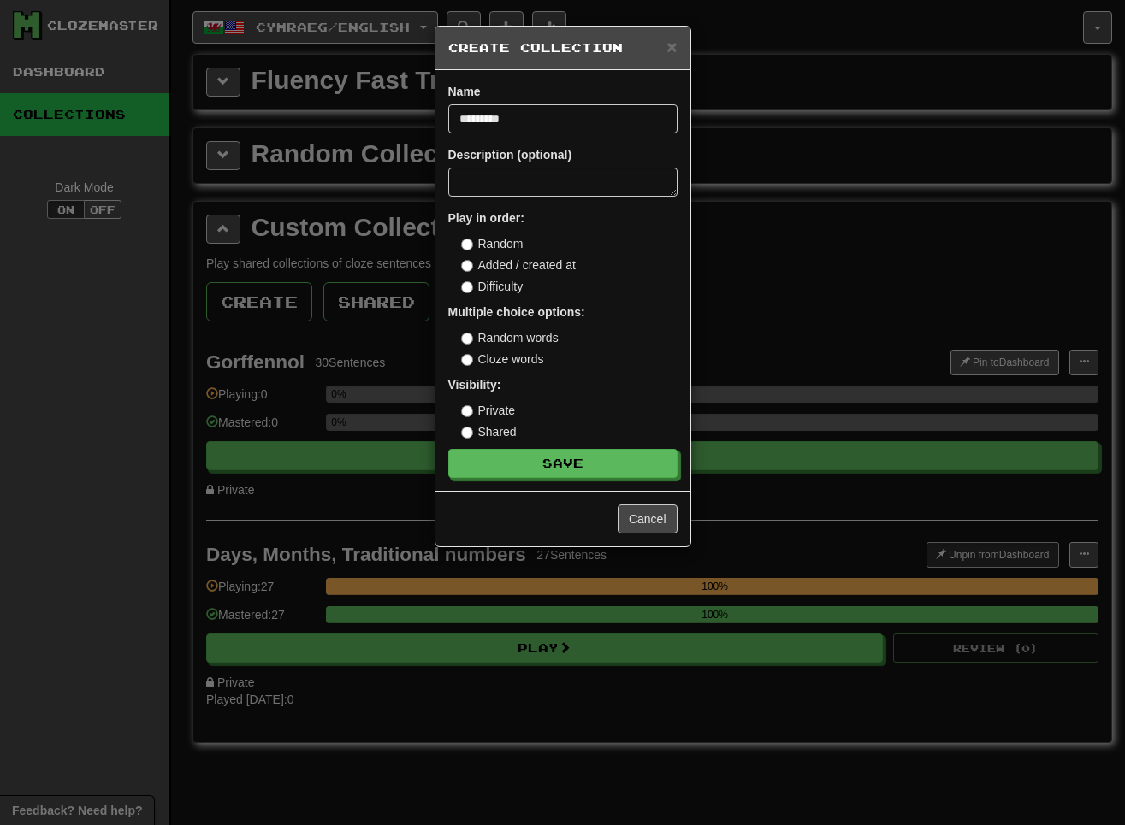
click at [500, 360] on label "Cloze words" at bounding box center [502, 359] width 83 height 17
click at [563, 454] on button "Save" at bounding box center [563, 464] width 229 height 29
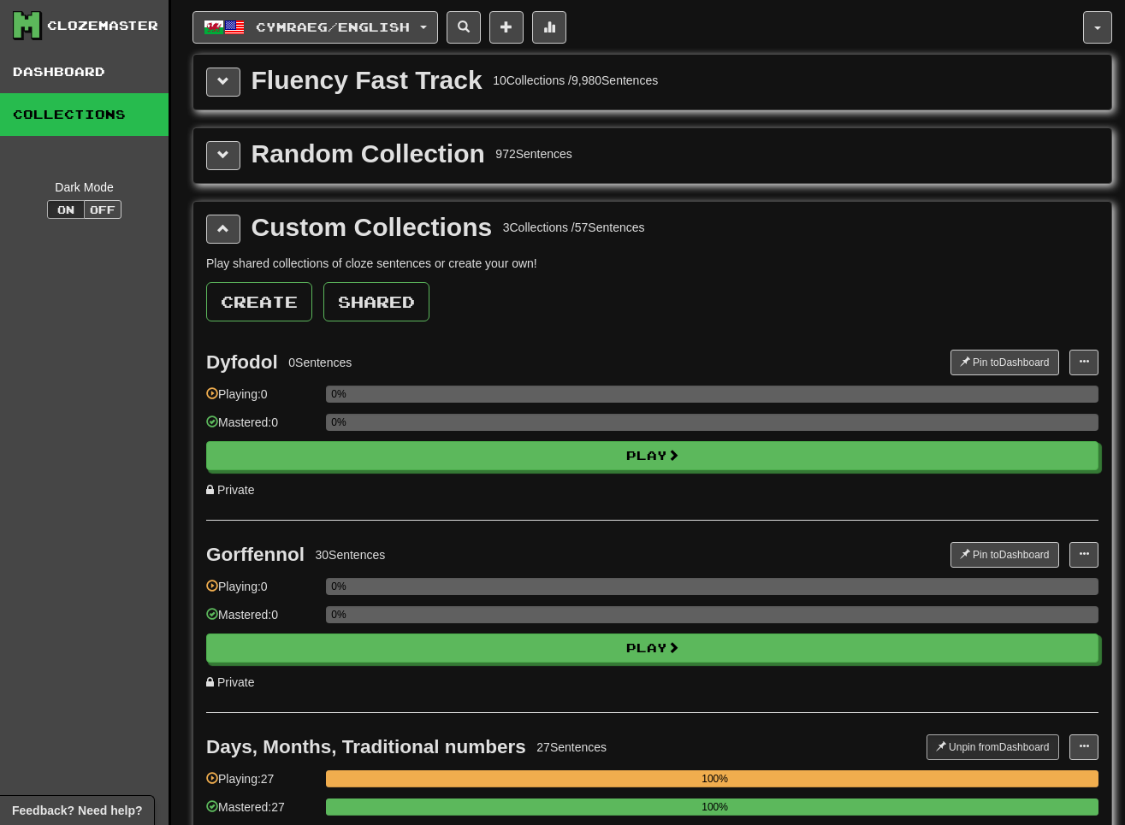
click at [819, 349] on div "Dyfodol 0 Sentences Pin to Dashboard Pin to Dashboard Add Sentences Manage Sent…" at bounding box center [652, 424] width 892 height 192
click at [819, 352] on button at bounding box center [1083, 363] width 29 height 26
click at [819, 390] on span "Add Sentences" at bounding box center [1017, 394] width 81 height 14
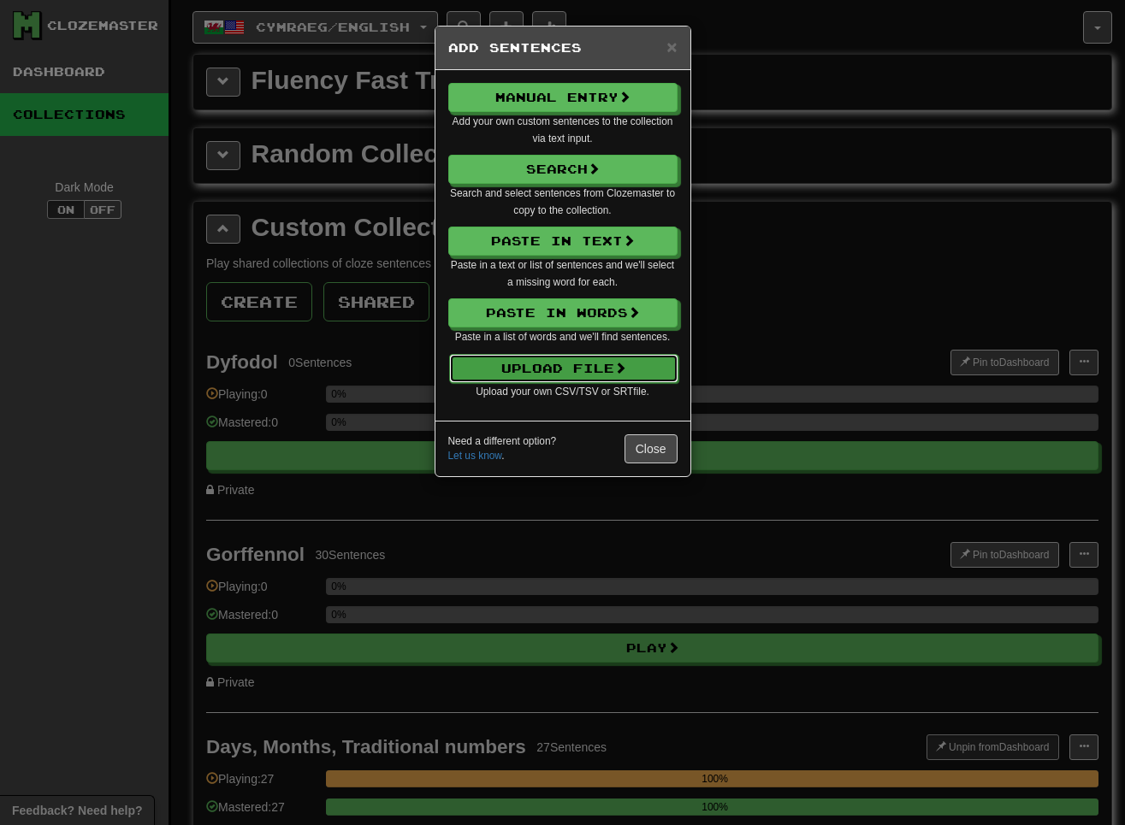
click at [562, 361] on button "Upload File" at bounding box center [563, 368] width 229 height 29
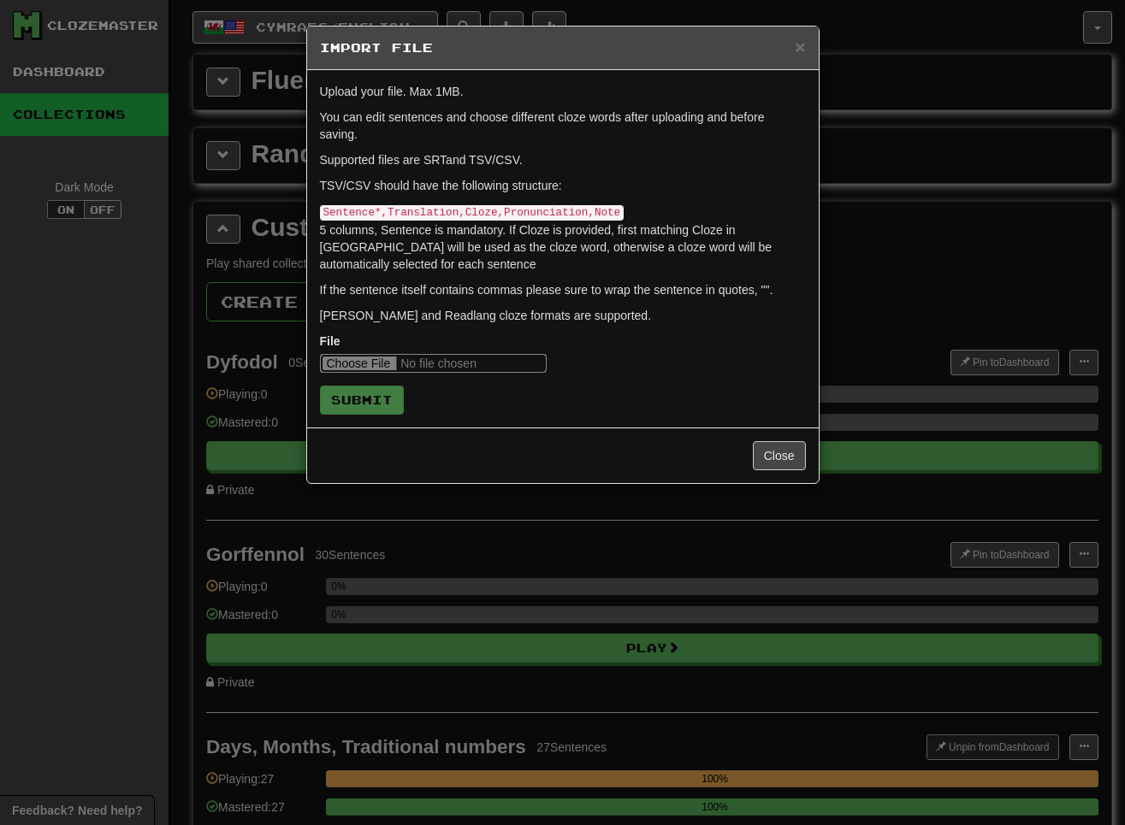
click at [363, 357] on input "file" at bounding box center [433, 363] width 227 height 19
type input "**********"
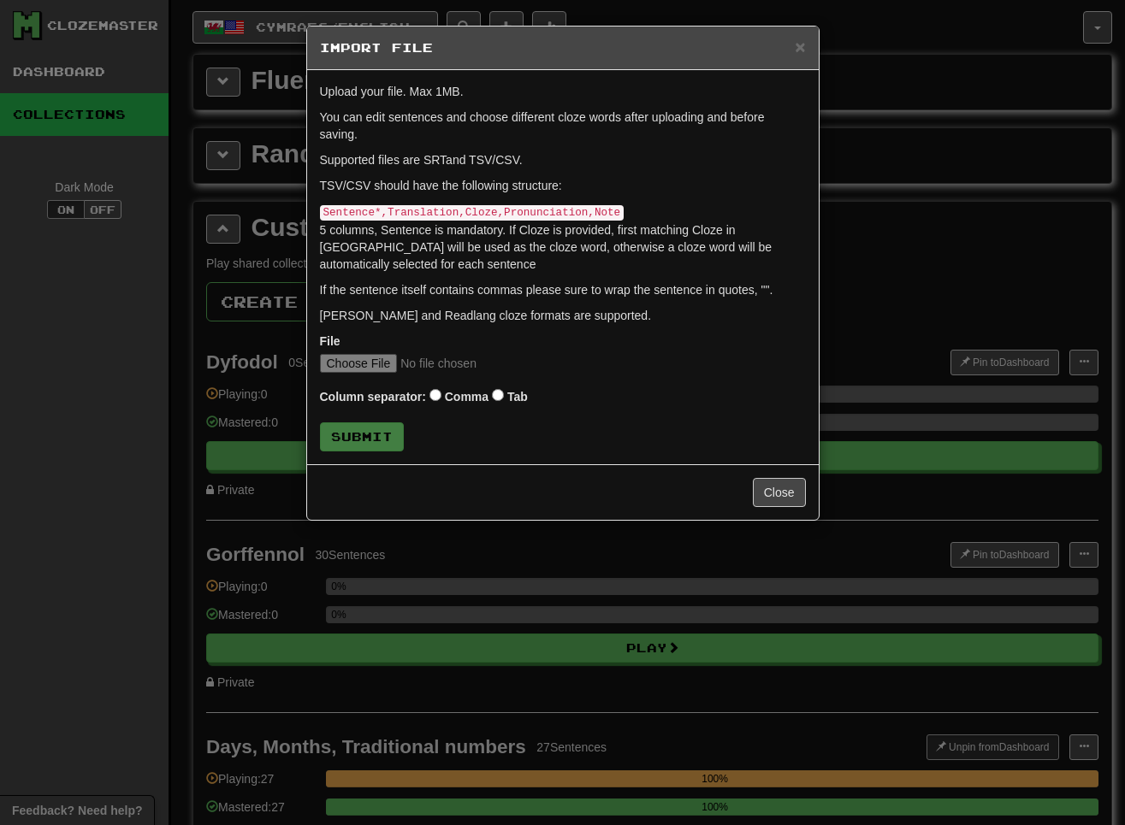
click at [516, 392] on label "Tab" at bounding box center [517, 396] width 21 height 17
click at [366, 444] on button "Submit" at bounding box center [363, 437] width 84 height 29
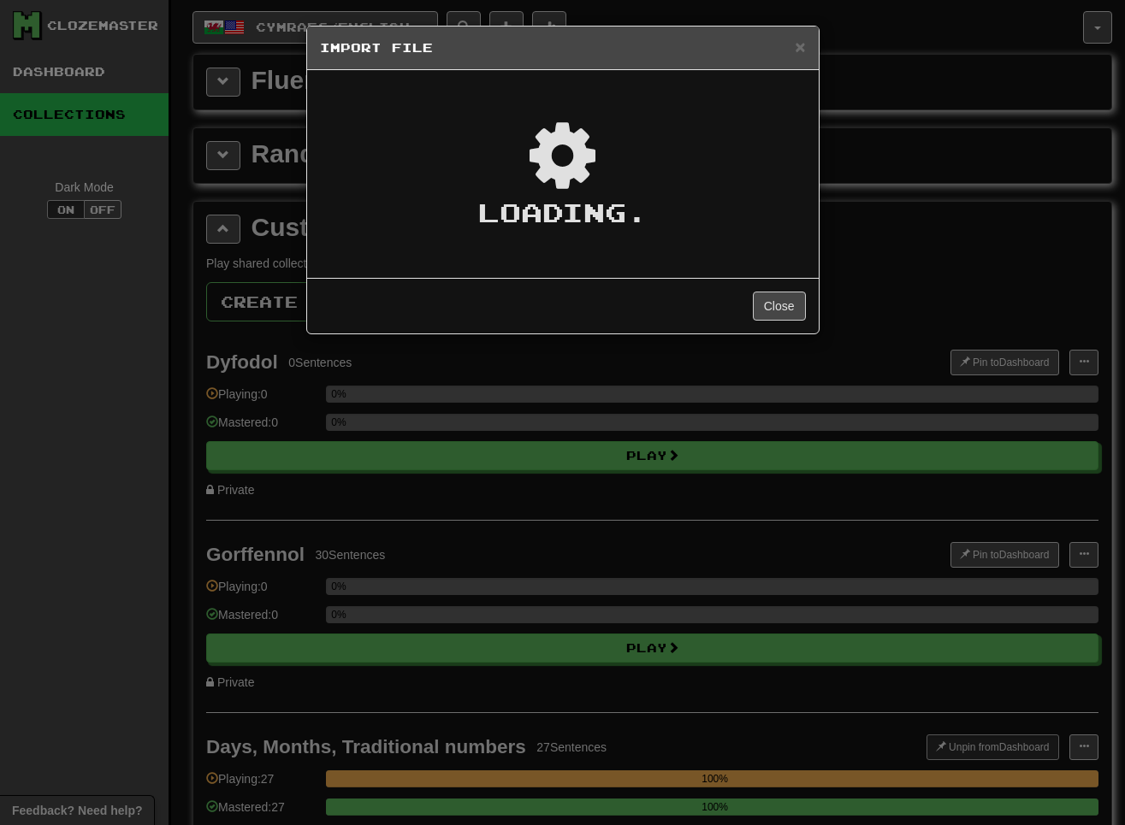
type textarea "*"
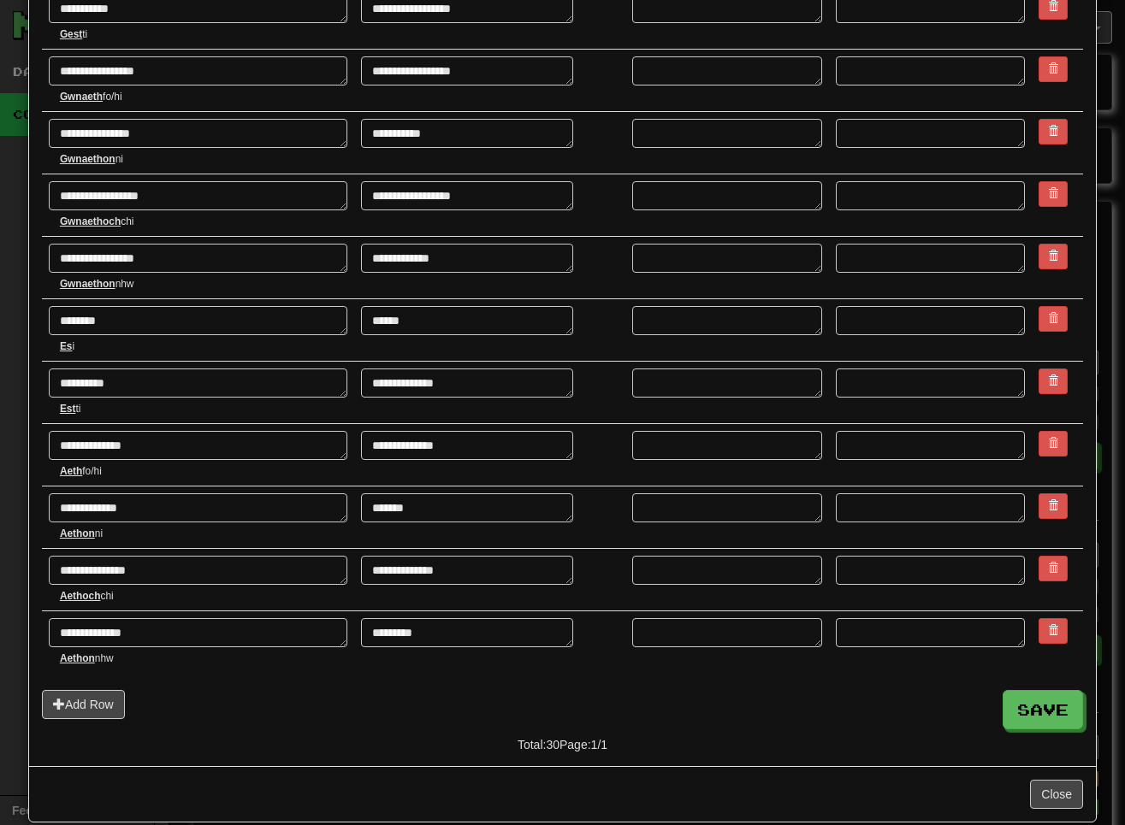
scroll to position [1372, 0]
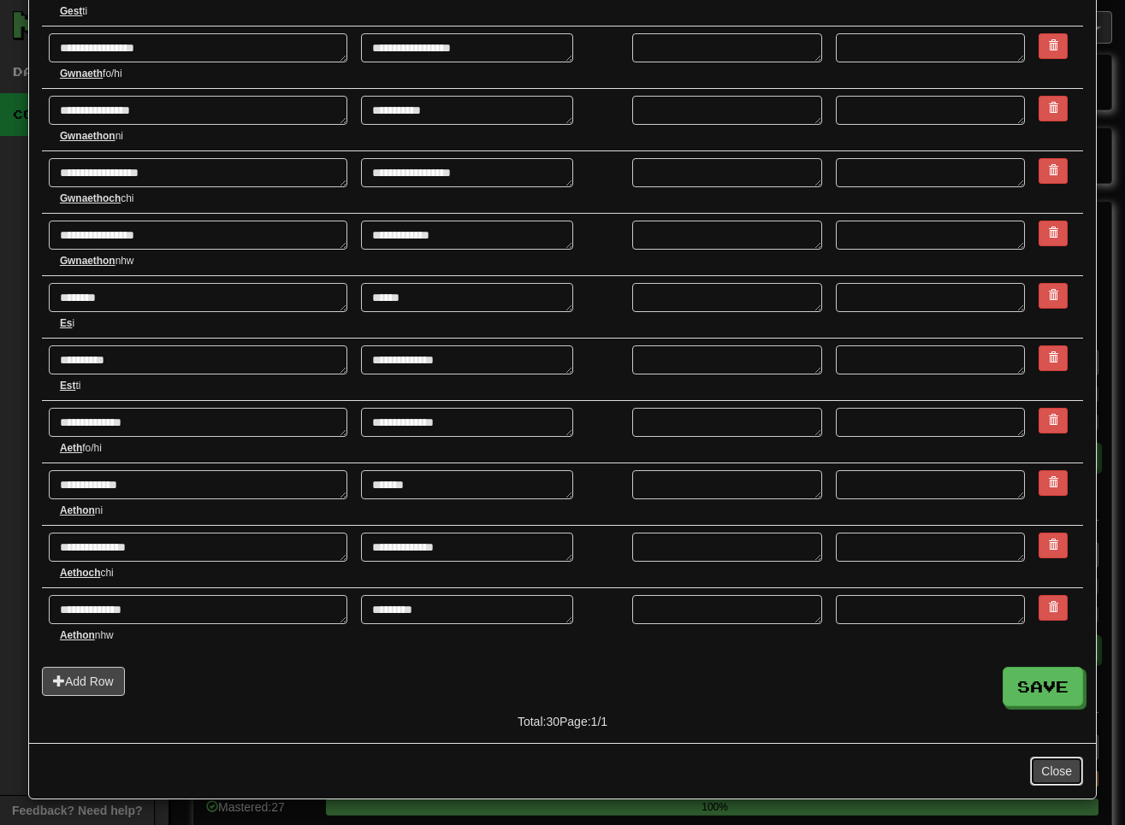
click at [819, 773] on button "Close" at bounding box center [1056, 771] width 53 height 29
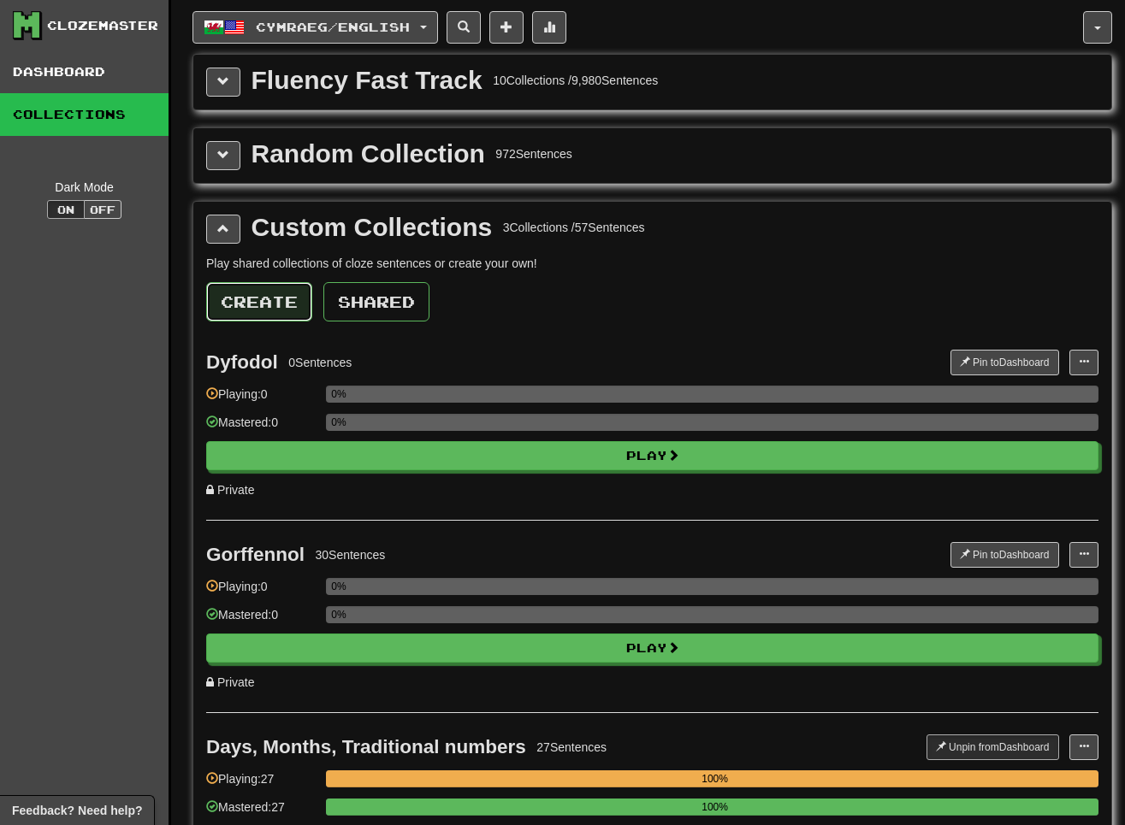
click at [225, 302] on button "Create" at bounding box center [259, 301] width 106 height 39
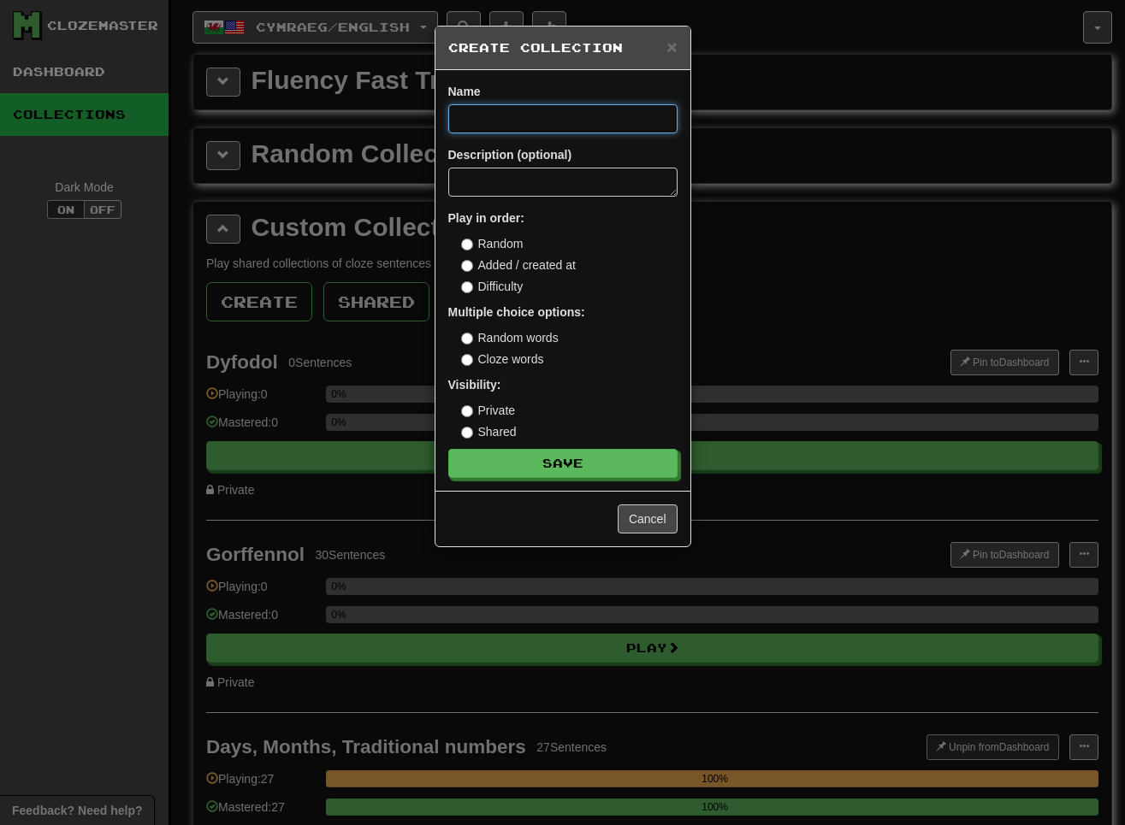
click at [485, 115] on input at bounding box center [562, 118] width 229 height 29
paste input "******"
type input "******"
click at [500, 359] on label "Cloze words" at bounding box center [502, 359] width 83 height 17
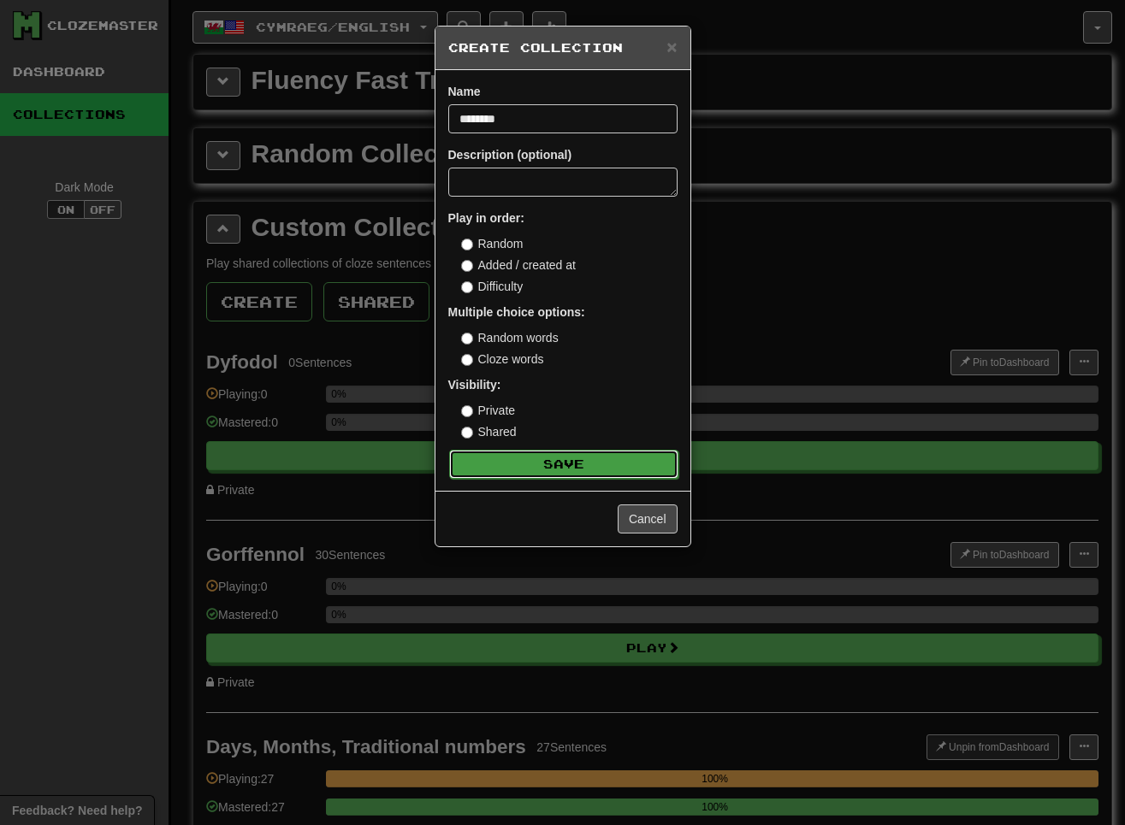
click at [579, 475] on button "Save" at bounding box center [563, 464] width 229 height 29
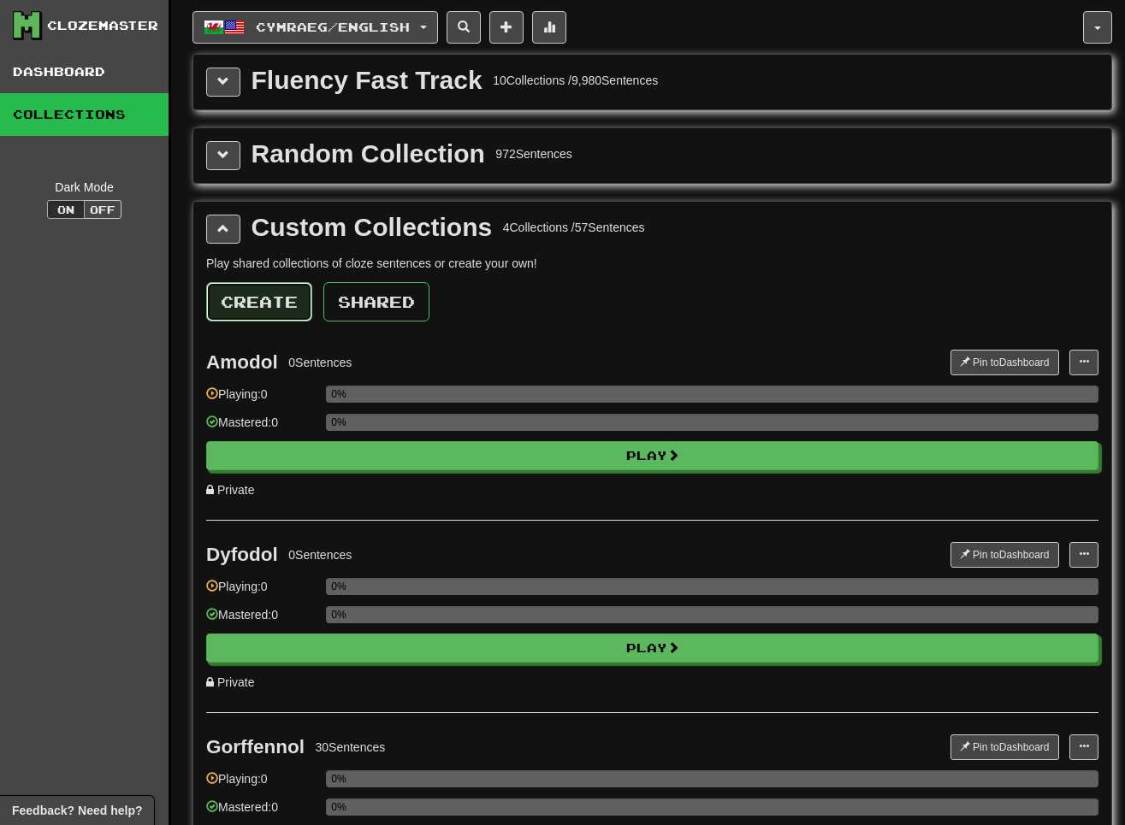
click at [283, 295] on button "Create" at bounding box center [259, 301] width 106 height 39
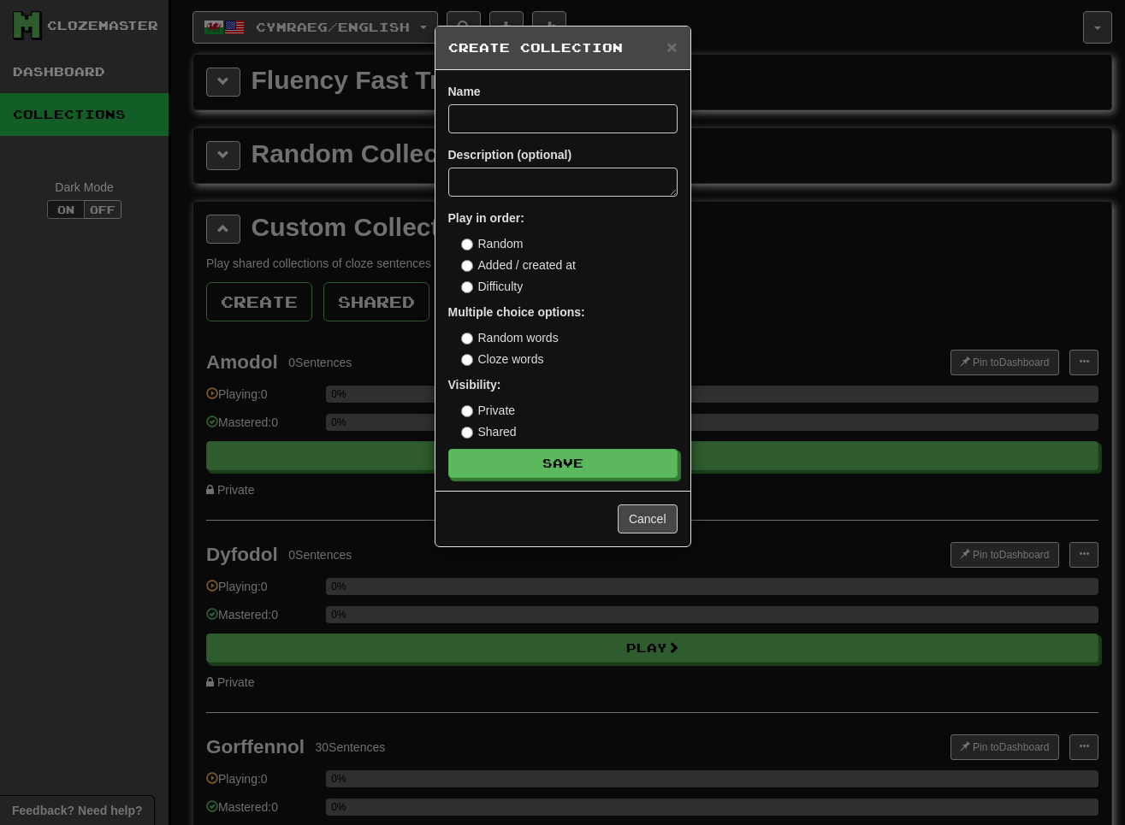
click at [496, 364] on label "Cloze words" at bounding box center [502, 359] width 83 height 17
click at [516, 118] on input at bounding box center [562, 118] width 229 height 29
paste input "**********"
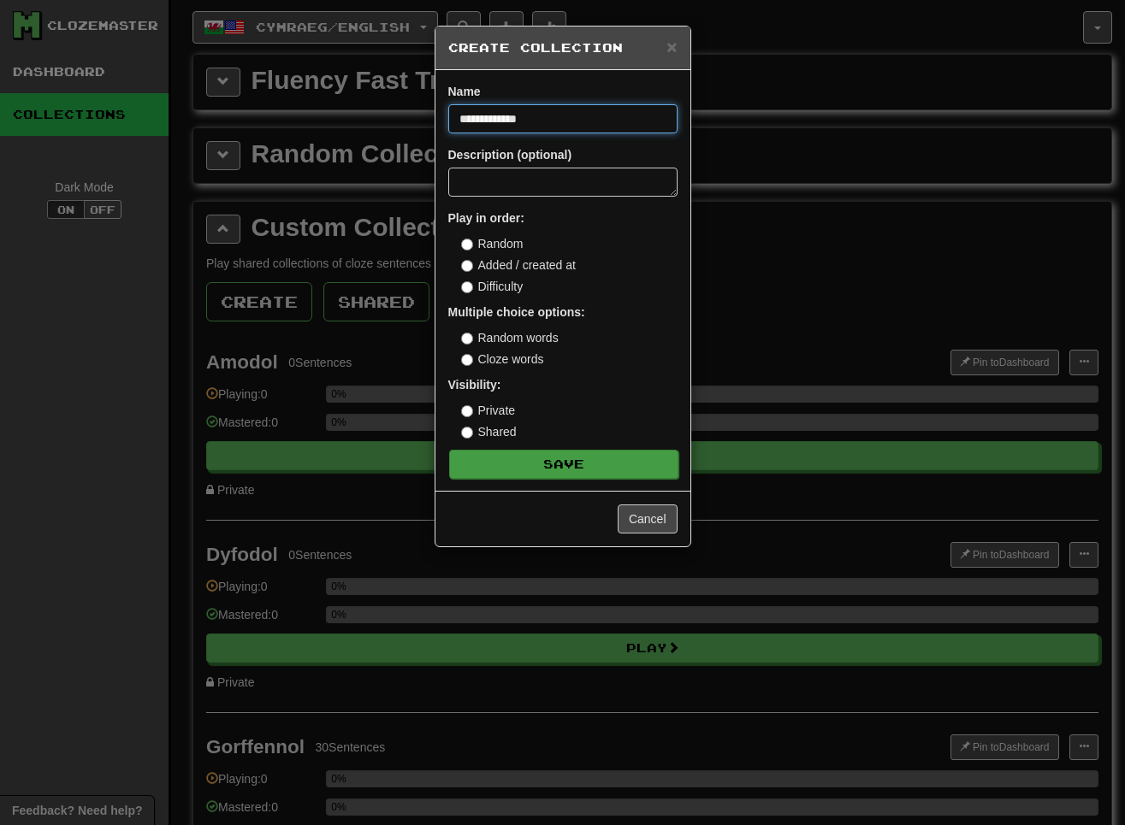
type input "**********"
click at [566, 459] on button "Save" at bounding box center [563, 464] width 229 height 29
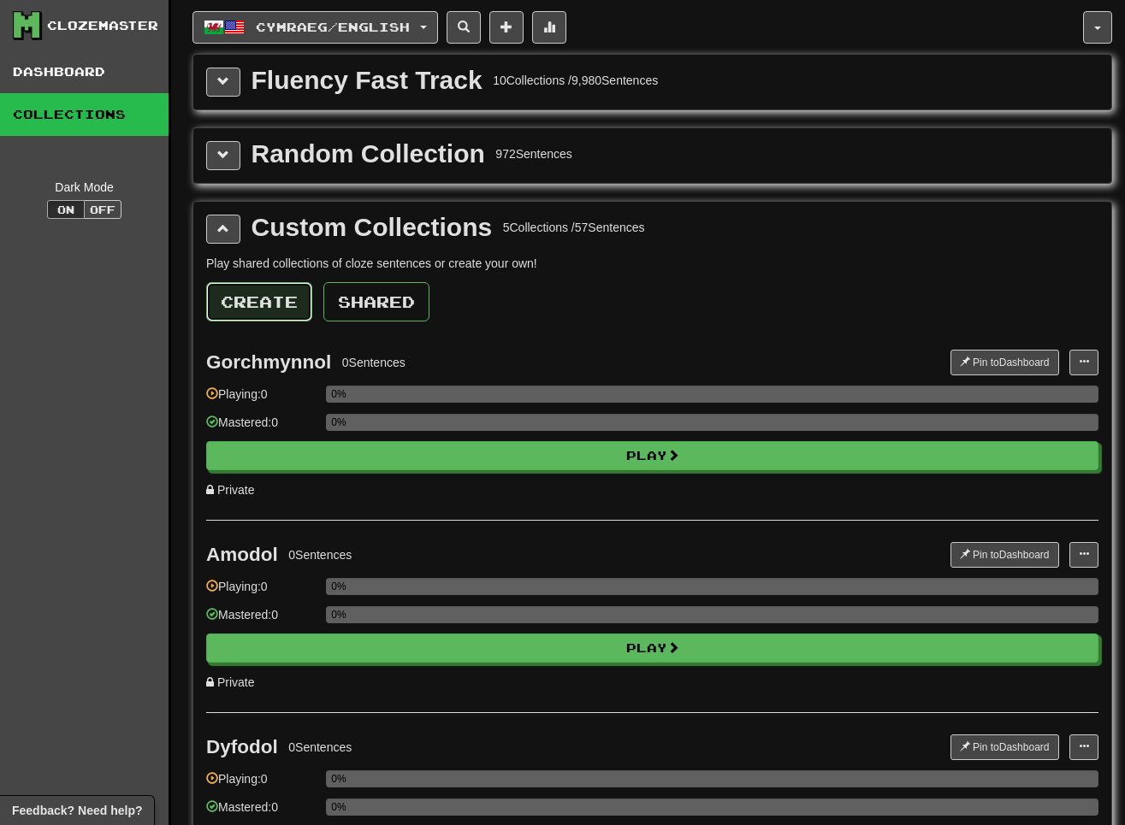
click at [258, 305] on button "Create" at bounding box center [259, 301] width 106 height 39
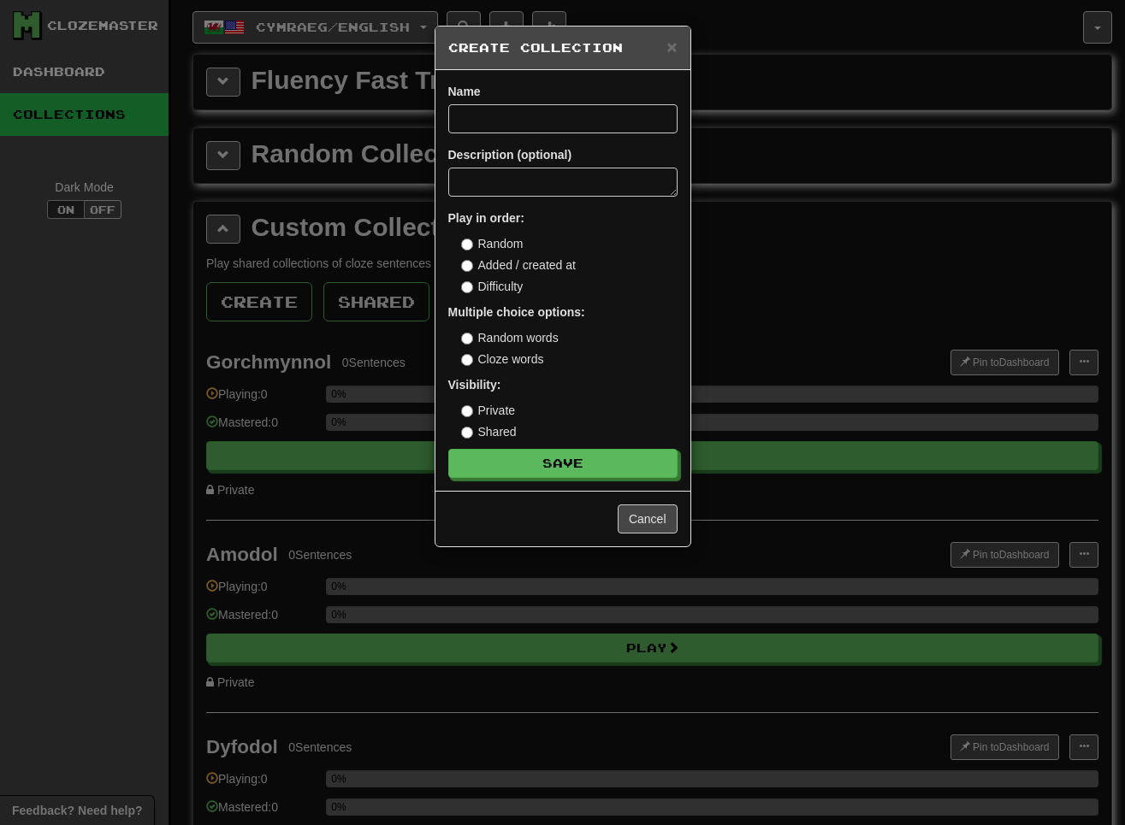
click at [494, 364] on label "Cloze words" at bounding box center [502, 359] width 83 height 17
click at [537, 118] on input at bounding box center [562, 118] width 229 height 29
paste input "*****"
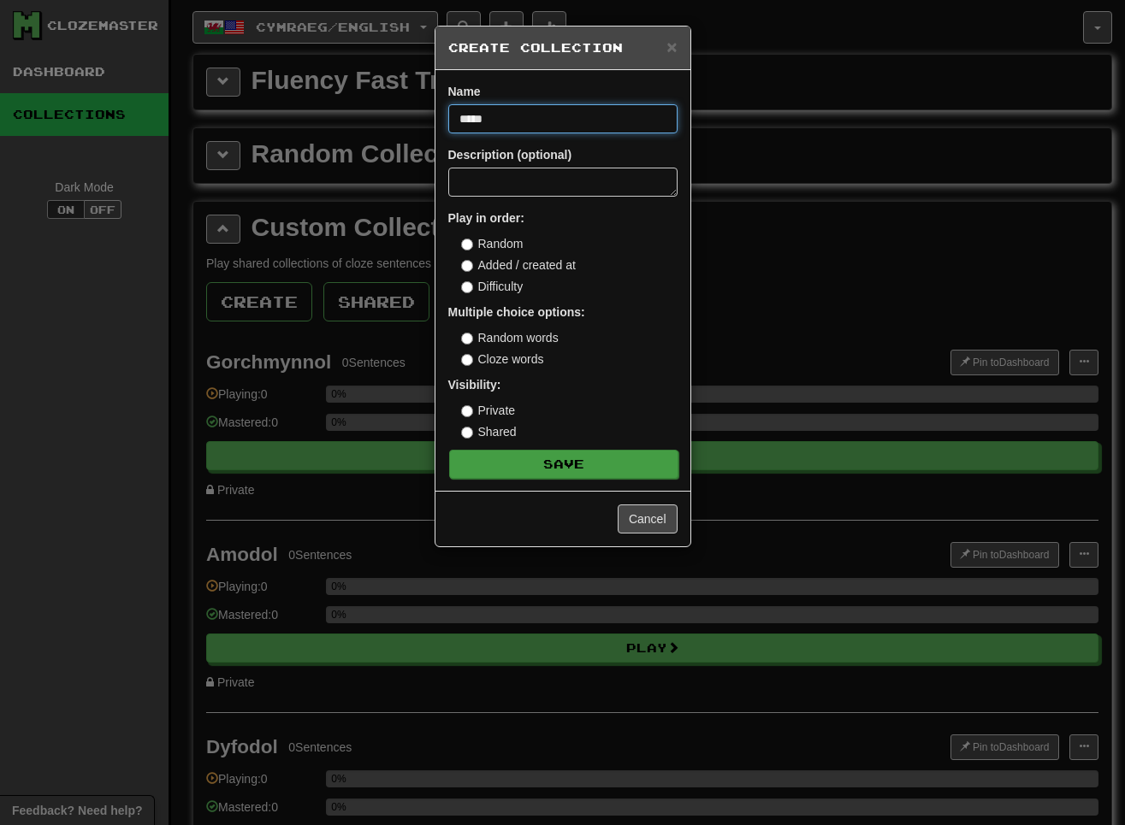
type input "*****"
click at [597, 464] on button "Save" at bounding box center [563, 464] width 229 height 29
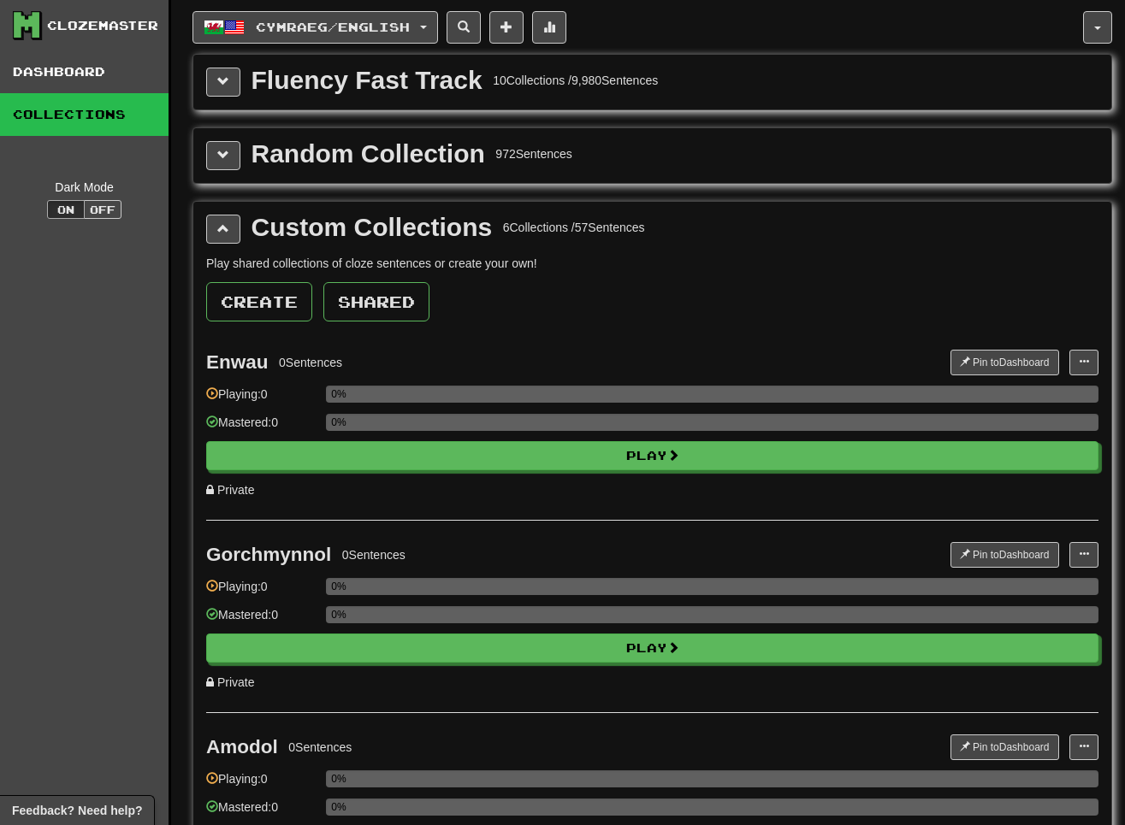
click at [260, 362] on div "Enwau" at bounding box center [237, 362] width 62 height 21
click at [281, 304] on button "Create" at bounding box center [259, 301] width 106 height 39
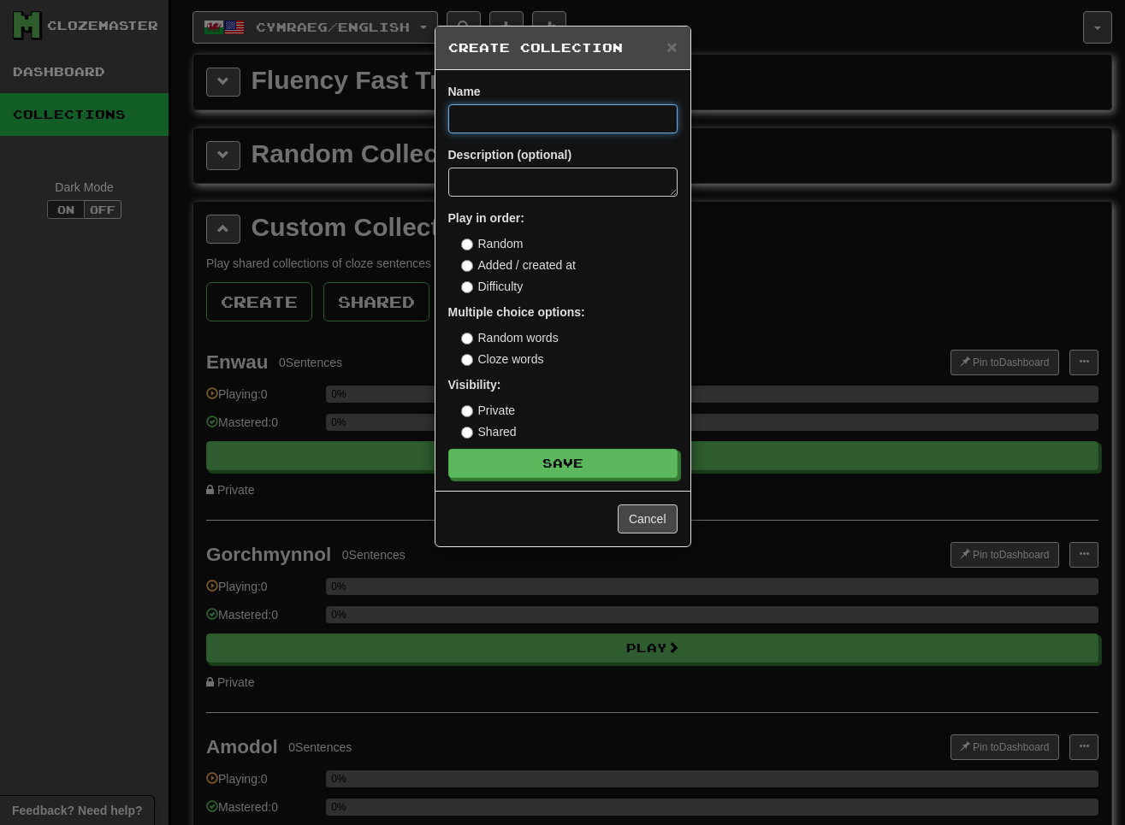
click at [503, 118] on input at bounding box center [562, 118] width 229 height 29
paste input "**********"
type input "**********"
click at [492, 354] on label "Cloze words" at bounding box center [502, 359] width 83 height 17
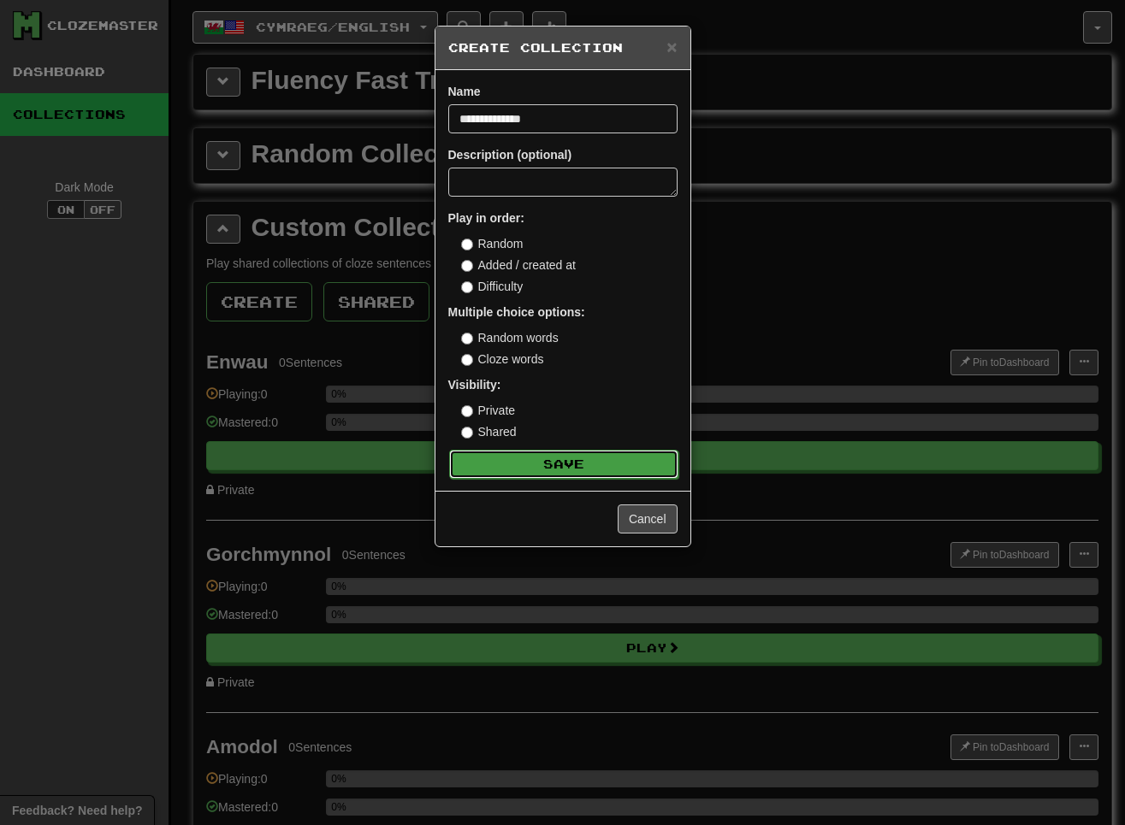
click at [511, 464] on button "Save" at bounding box center [563, 464] width 229 height 29
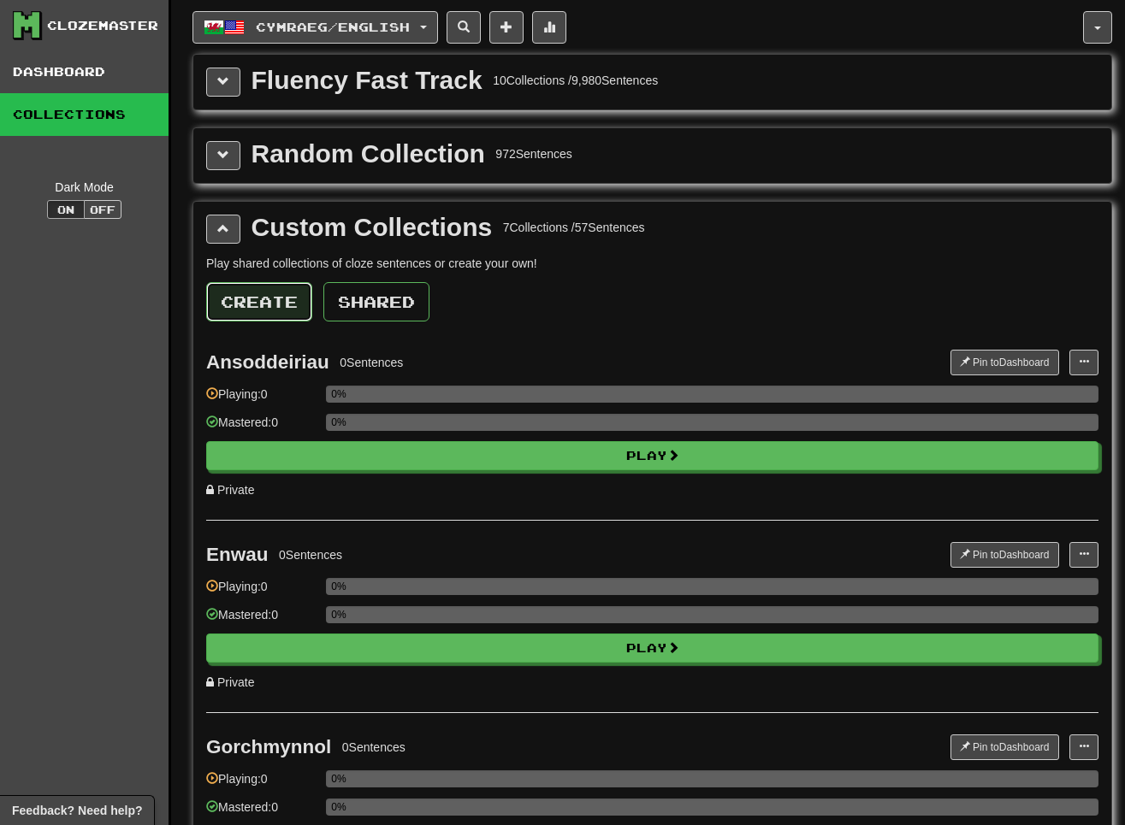
click at [271, 304] on button "Create" at bounding box center [259, 301] width 106 height 39
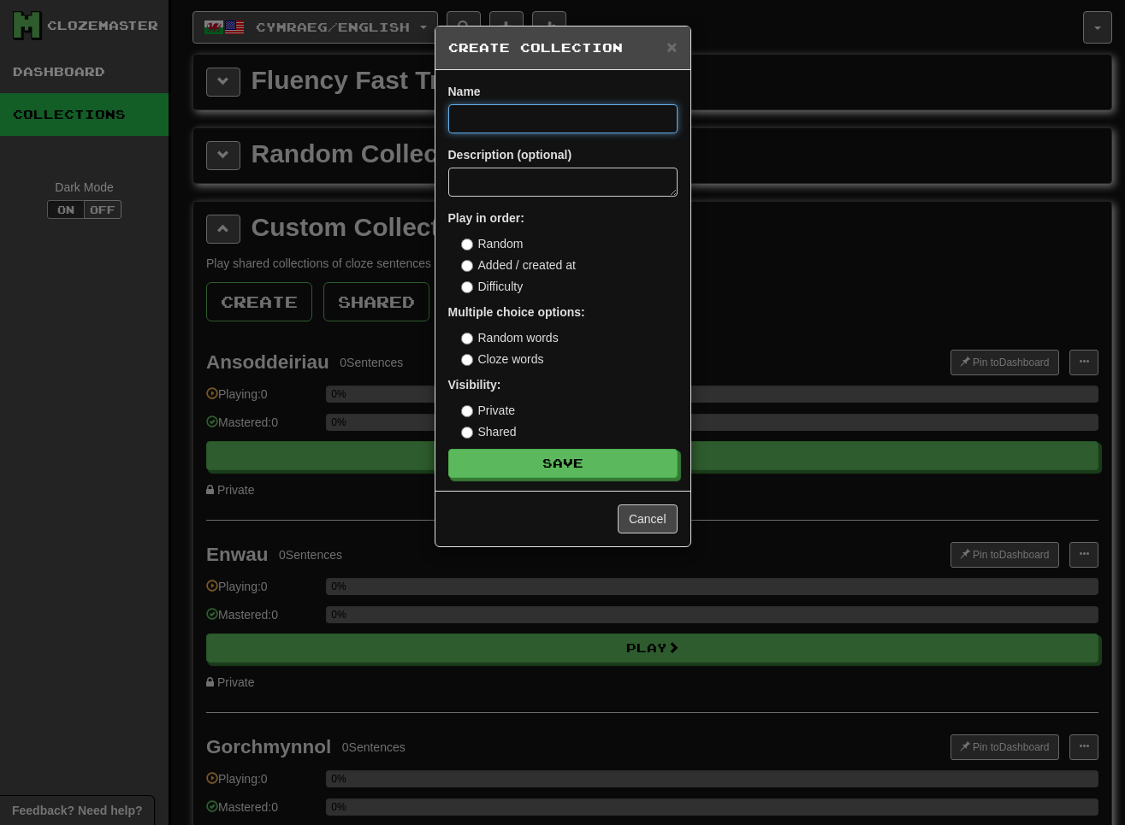
click at [494, 130] on input at bounding box center [562, 118] width 229 height 29
paste input "******"
type input "******"
click at [510, 358] on label "Cloze words" at bounding box center [502, 359] width 83 height 17
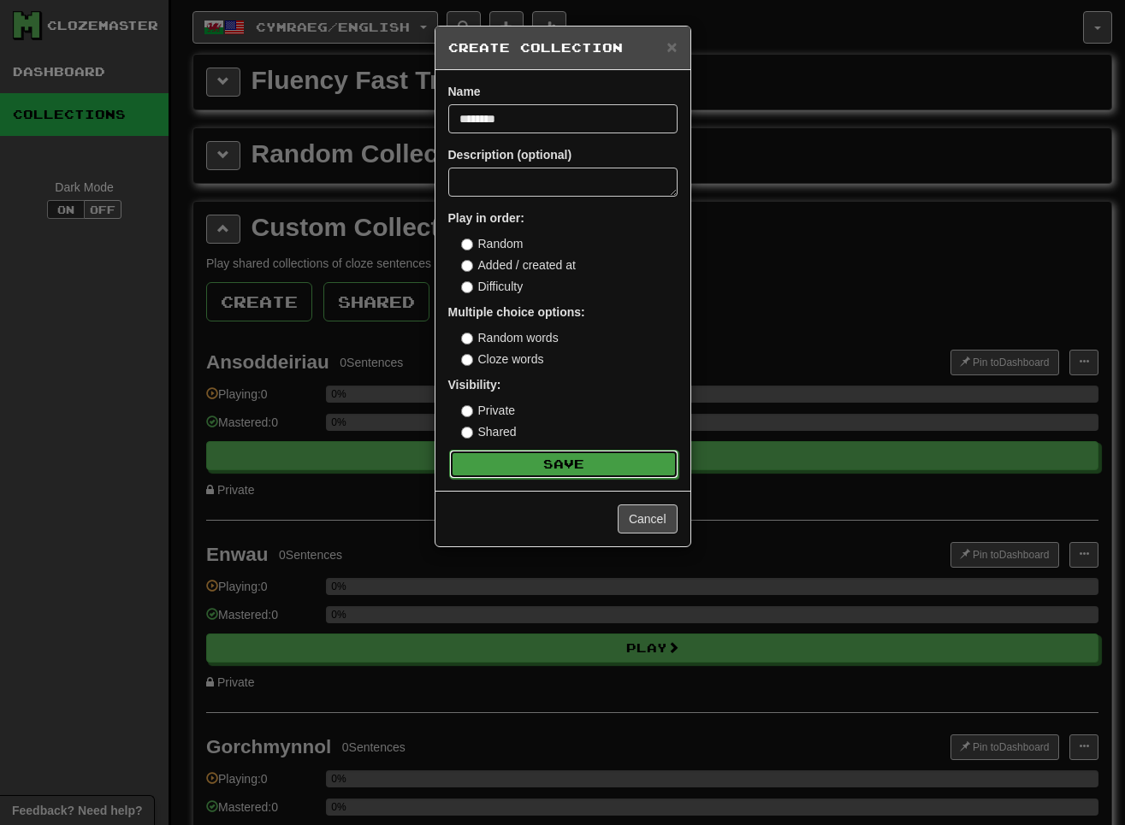
click at [541, 465] on button "Save" at bounding box center [563, 464] width 229 height 29
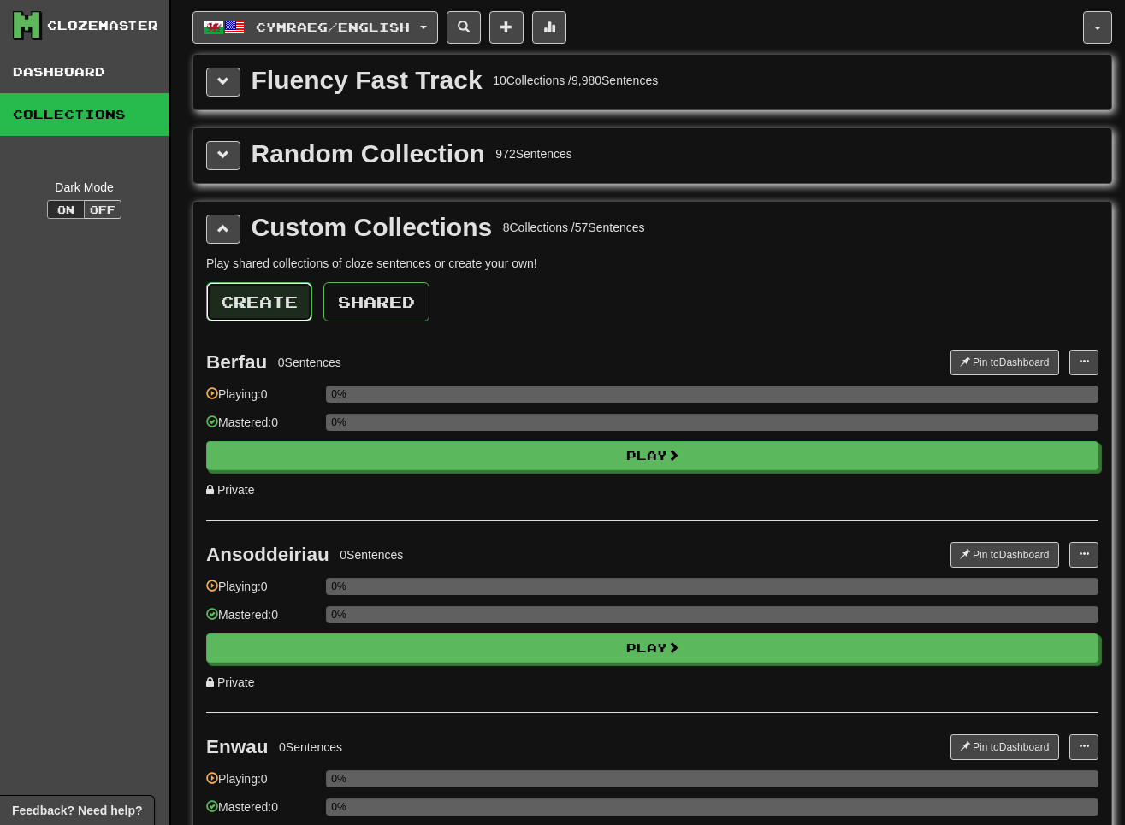
click at [253, 308] on button "Create" at bounding box center [259, 301] width 106 height 39
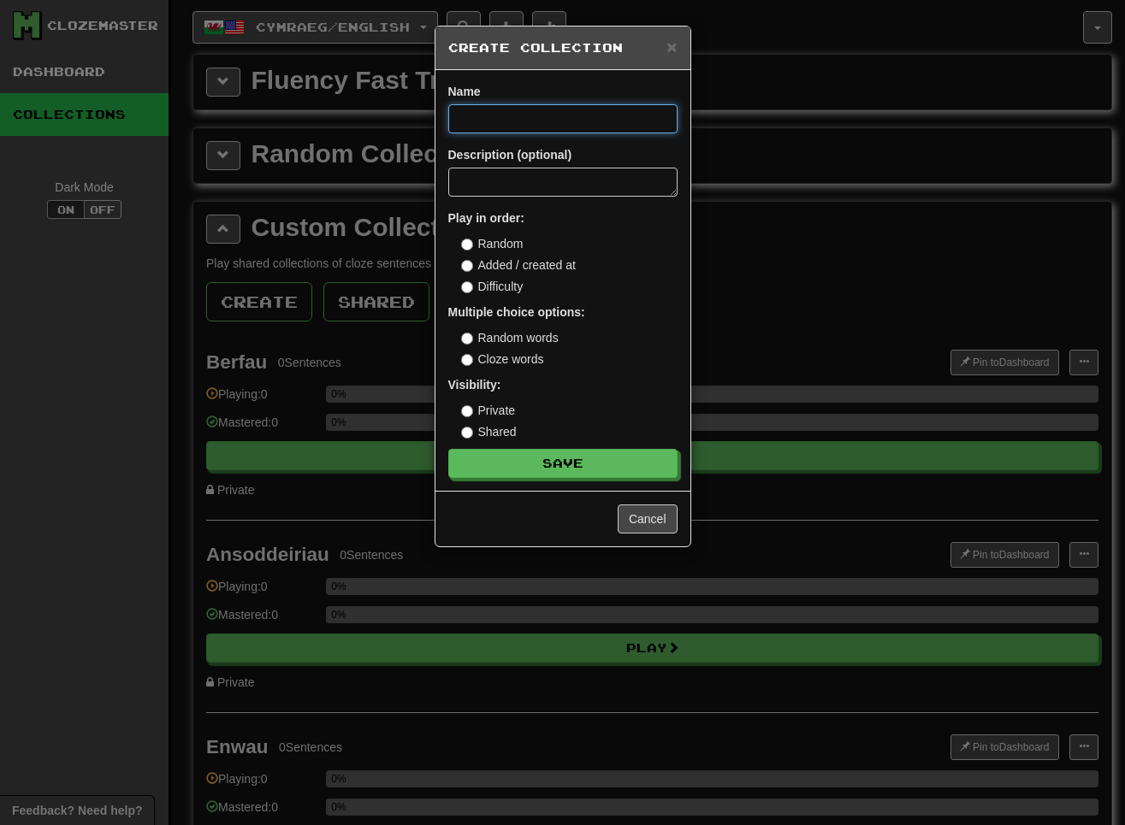
click at [494, 108] on input at bounding box center [562, 118] width 229 height 29
paste input "**********"
type input "**********"
click at [497, 357] on label "Cloze words" at bounding box center [502, 359] width 83 height 17
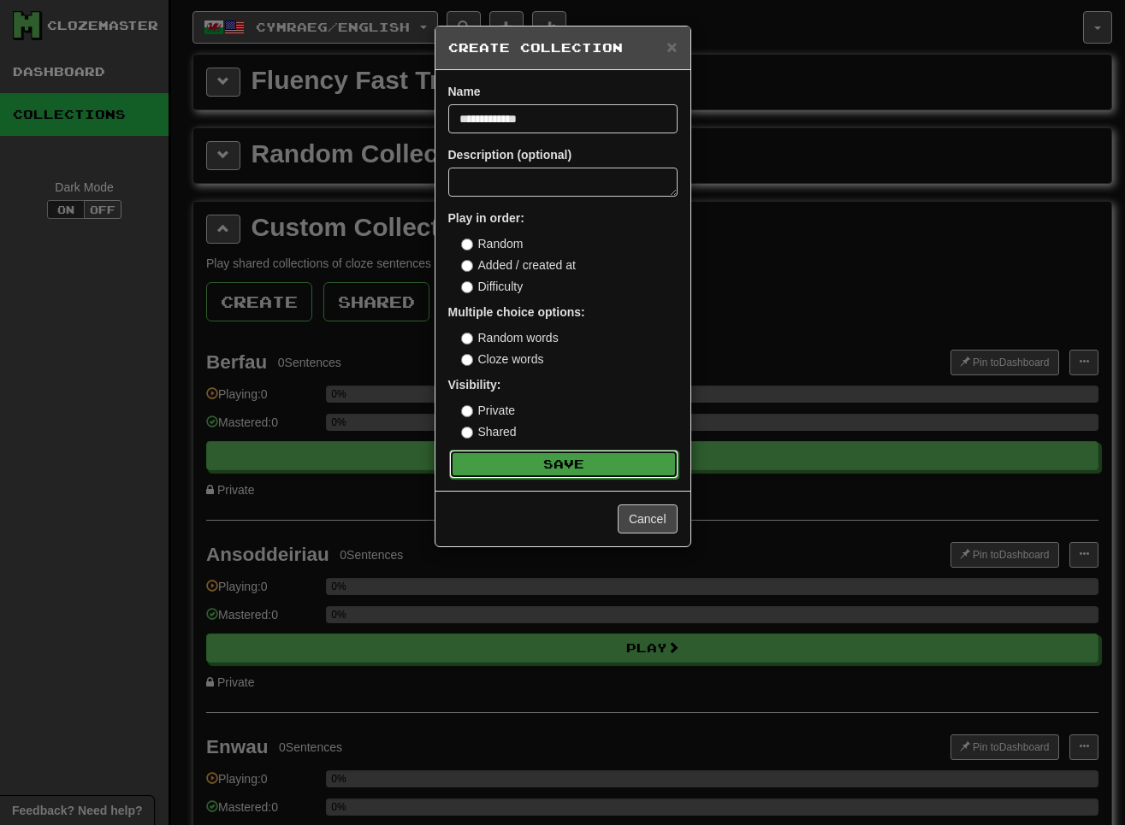
click at [513, 462] on button "Save" at bounding box center [563, 464] width 229 height 29
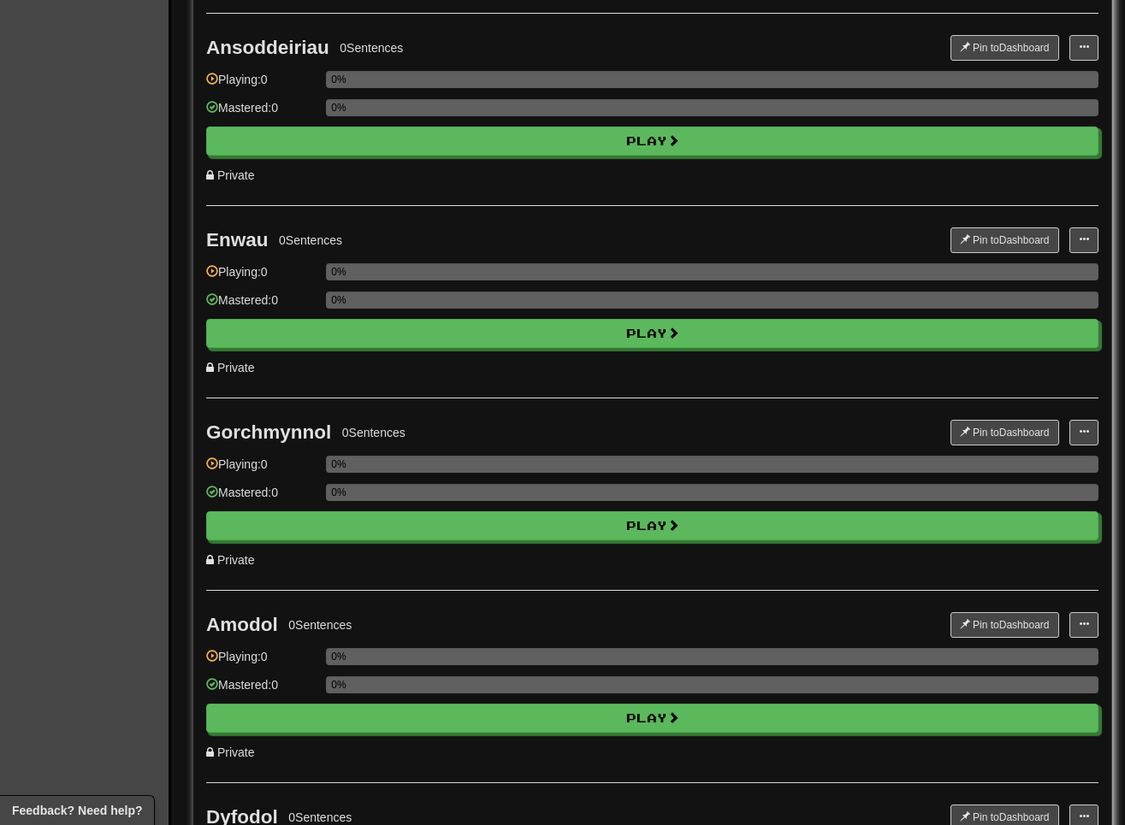
scroll to position [873, 0]
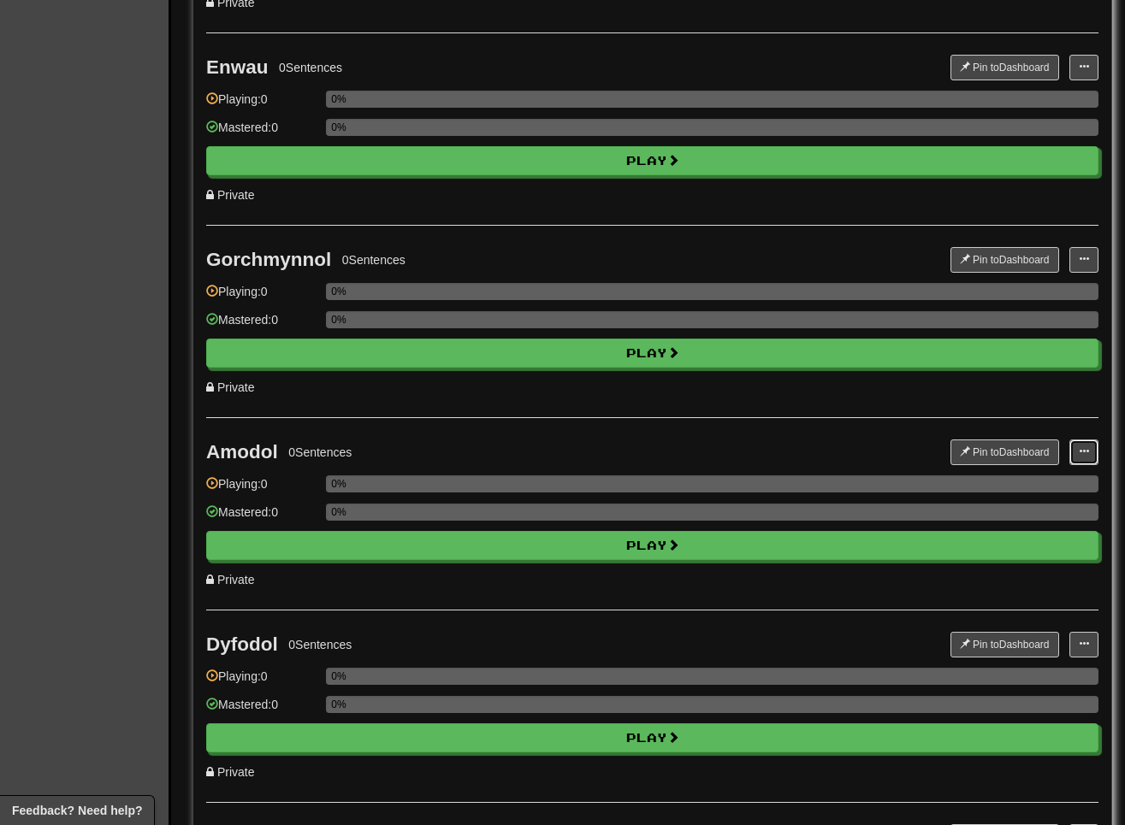
click at [819, 450] on button at bounding box center [1083, 453] width 29 height 26
click at [819, 486] on span "Add Sentences" at bounding box center [1017, 483] width 81 height 14
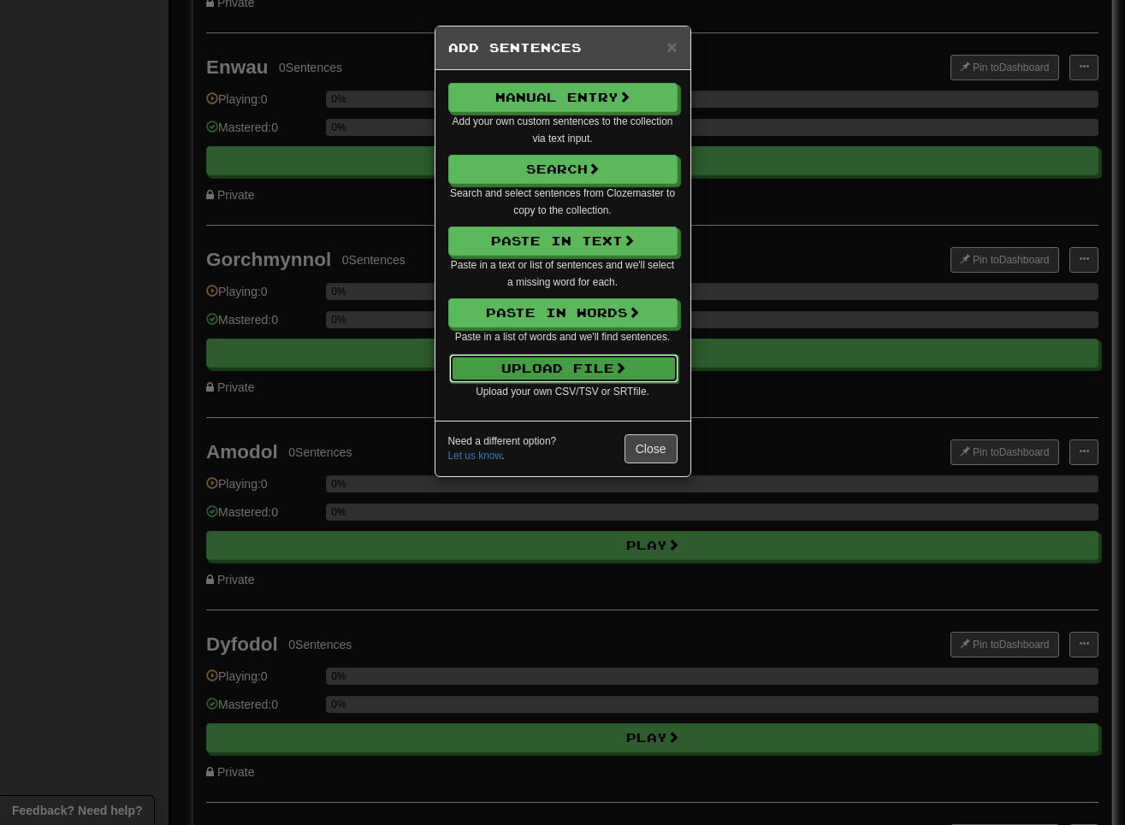
click at [615, 376] on button "Upload File" at bounding box center [563, 368] width 229 height 29
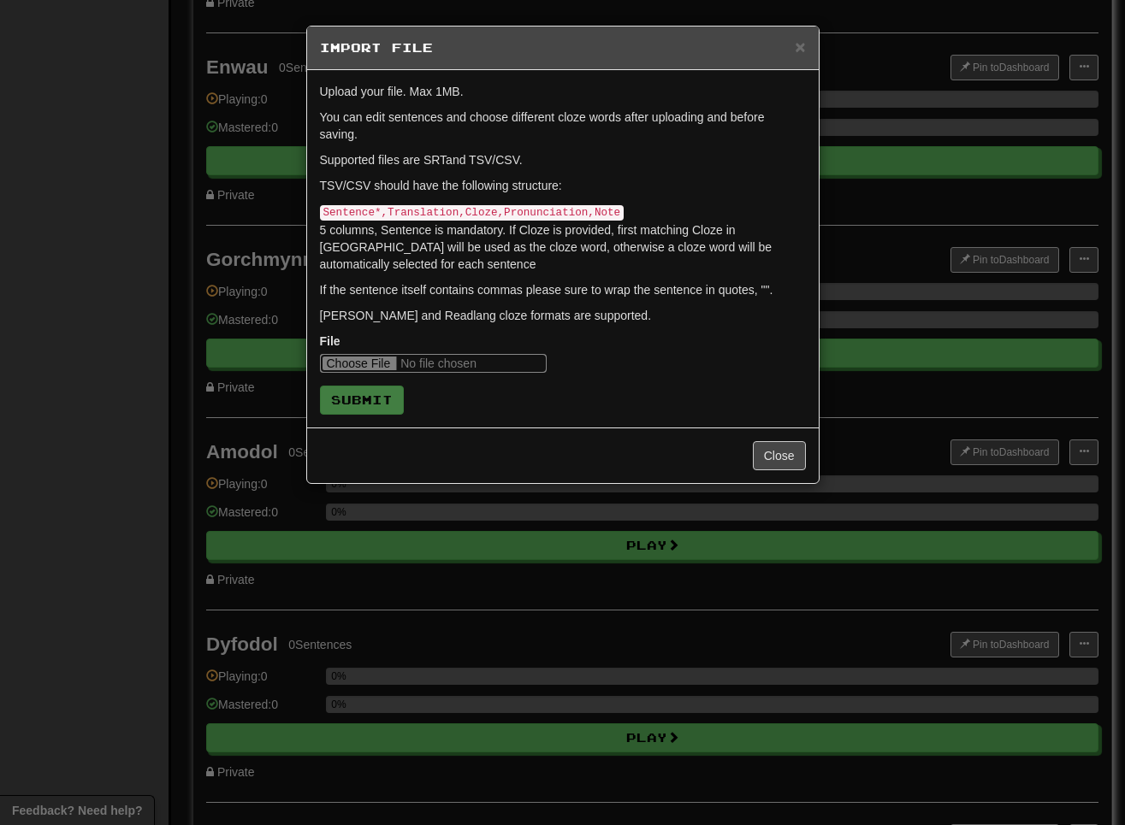
click at [352, 356] on input "file" at bounding box center [433, 363] width 227 height 19
type input "**********"
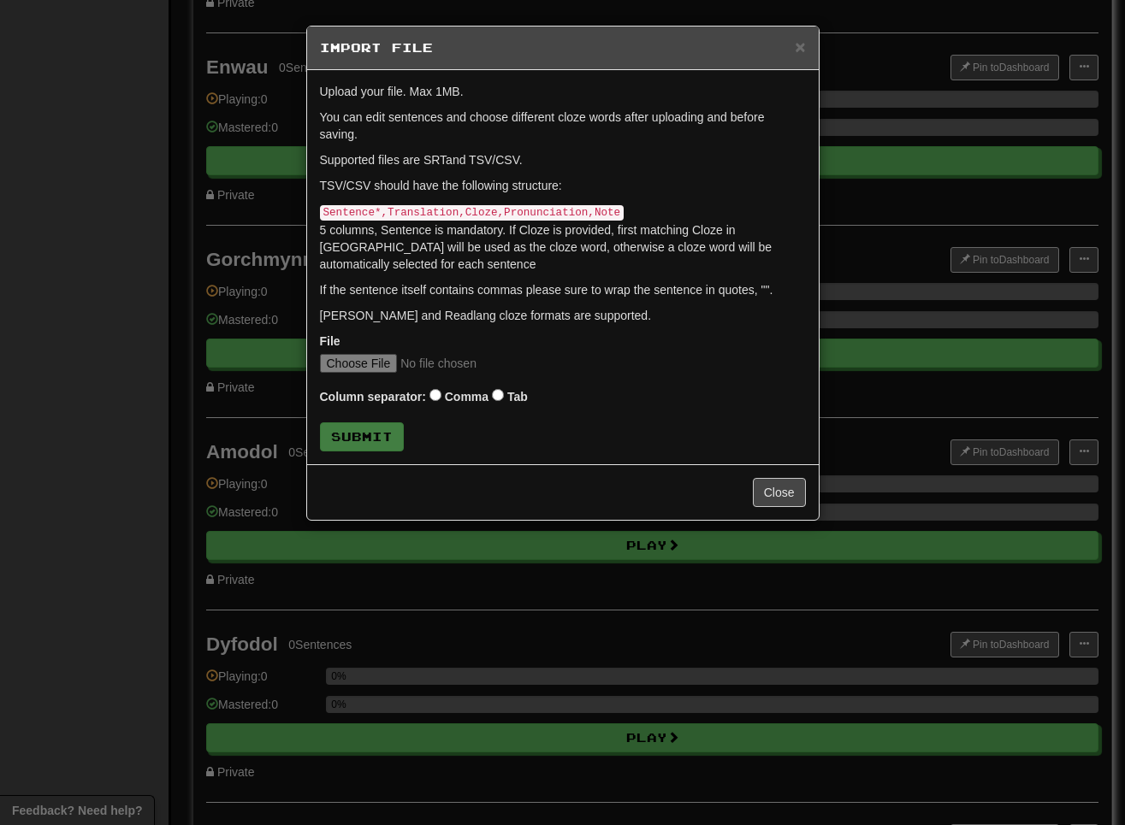
click at [516, 399] on label "Tab" at bounding box center [517, 396] width 21 height 17
click at [328, 423] on button "Submit" at bounding box center [363, 437] width 84 height 29
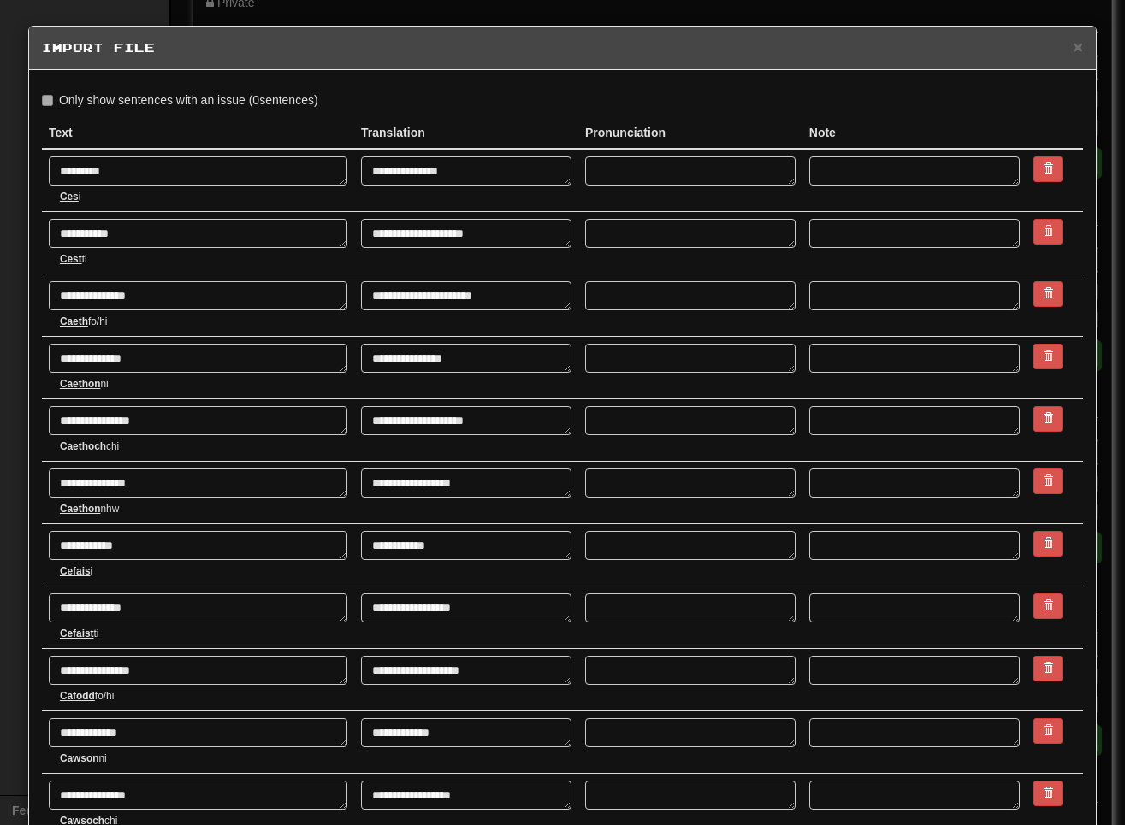
type textarea "*"
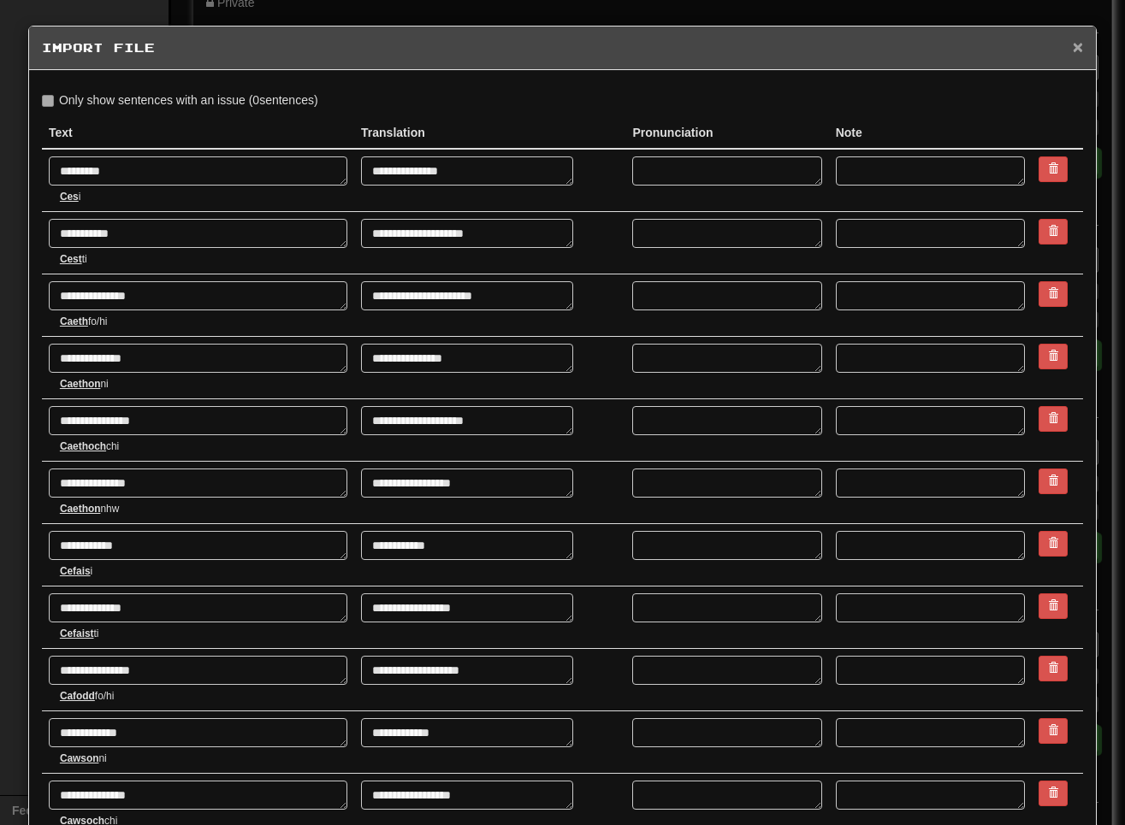
click at [819, 52] on span "×" at bounding box center [1078, 47] width 10 height 20
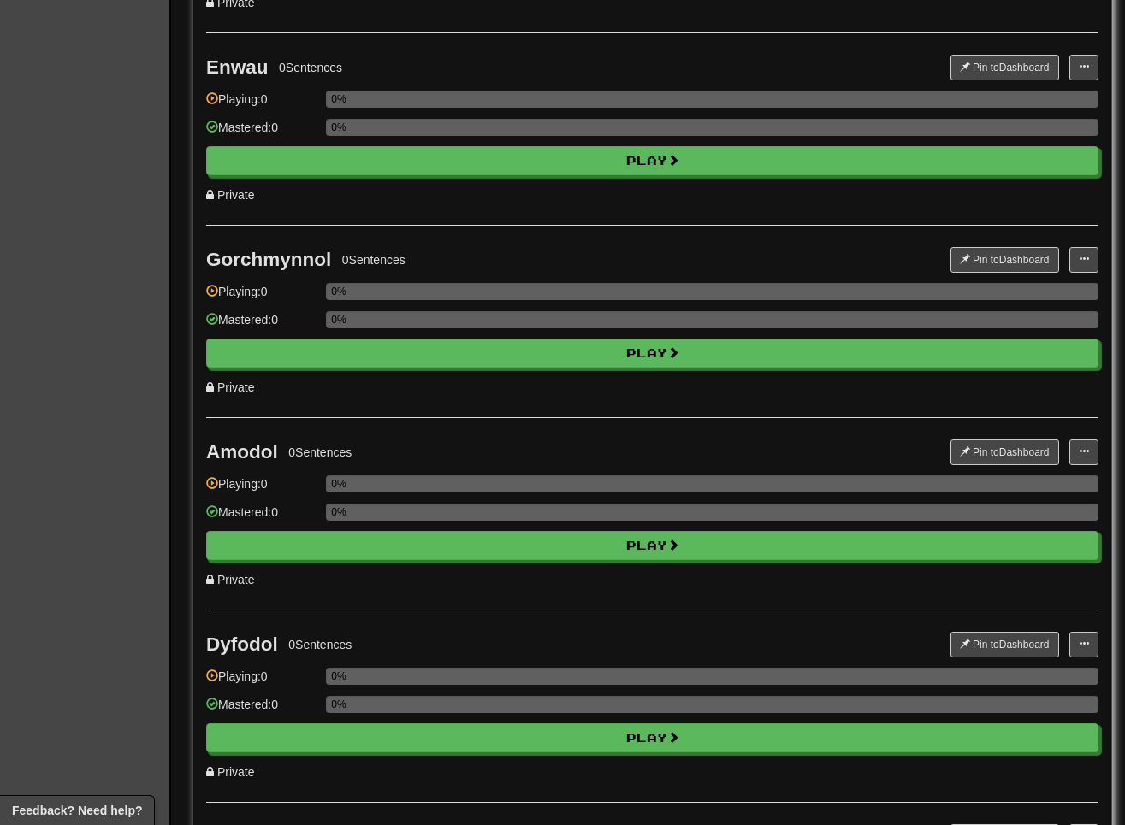
click at [91, 151] on div "Clozemaster Dashboard Collections Dark Mode On Off" at bounding box center [85, 202] width 171 height 2151
click at [819, 446] on button at bounding box center [1083, 453] width 29 height 26
click at [819, 484] on span "Add Sentences" at bounding box center [1017, 483] width 81 height 14
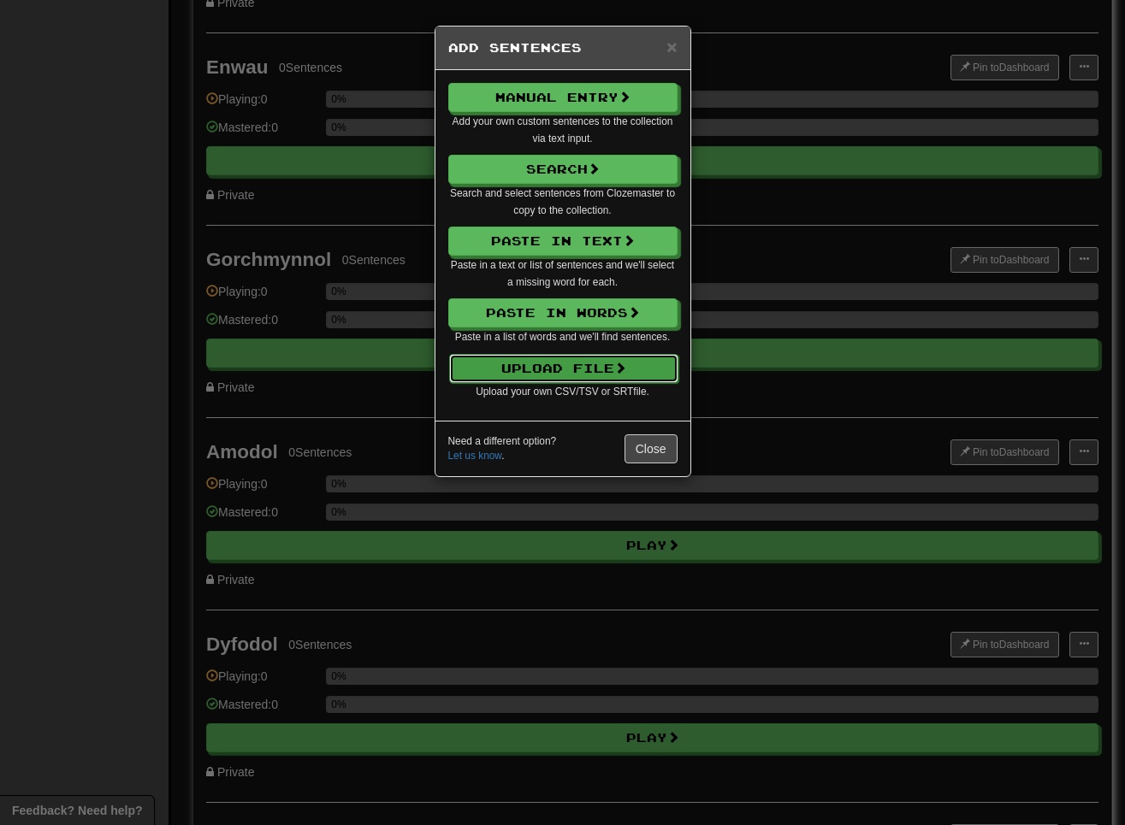
click at [553, 363] on button "Upload File" at bounding box center [563, 368] width 229 height 29
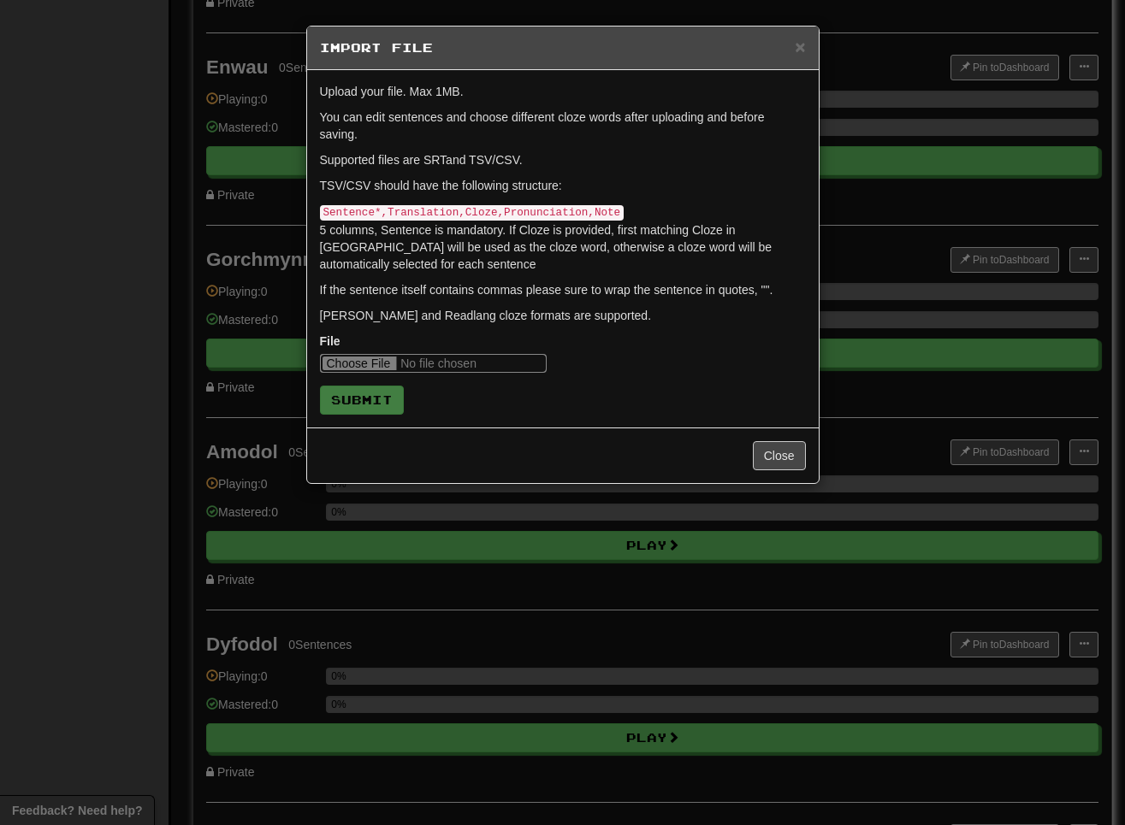
click at [364, 358] on input "file" at bounding box center [433, 363] width 227 height 19
click at [788, 468] on button "Close" at bounding box center [779, 455] width 53 height 29
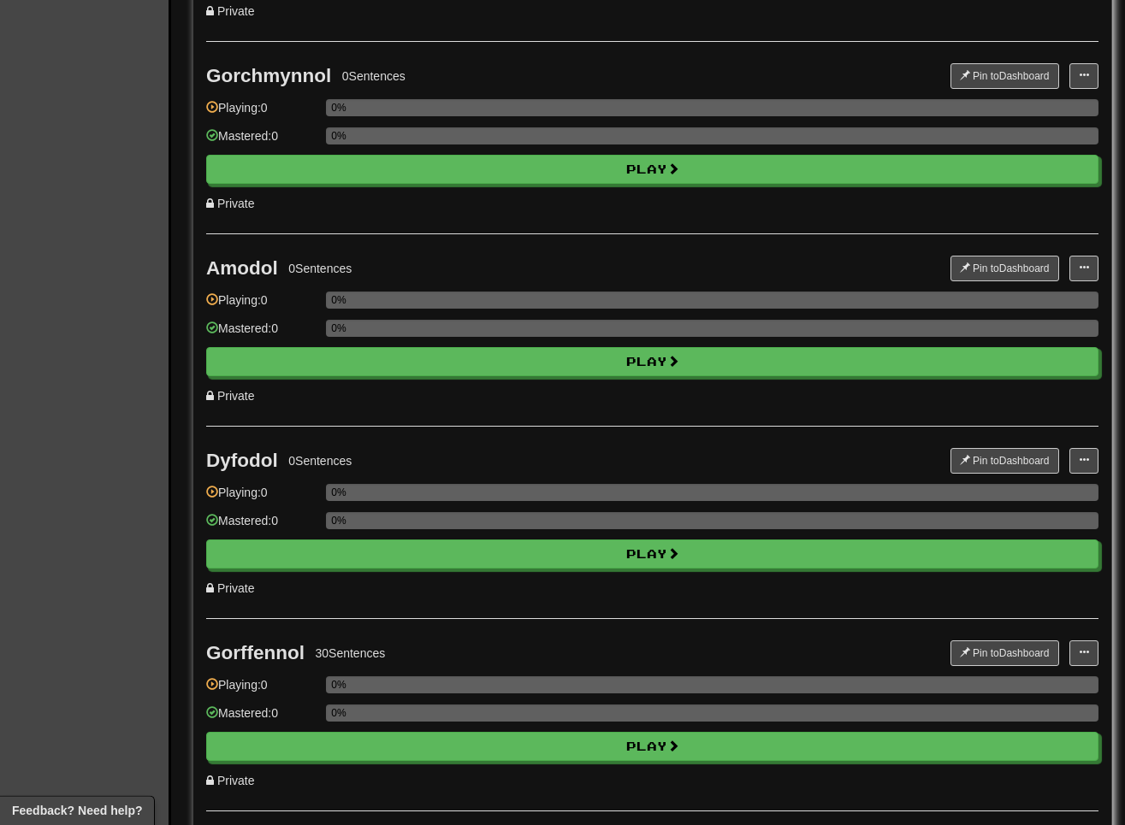
scroll to position [1309, 0]
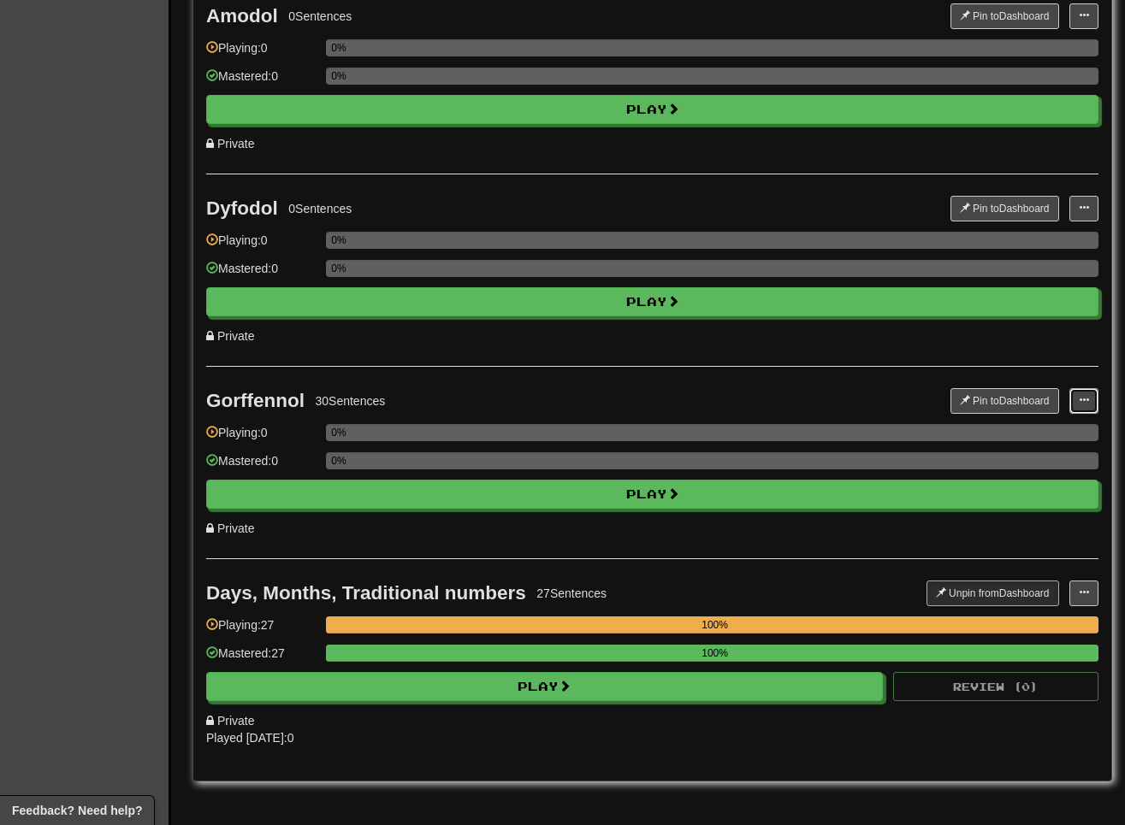
click at [819, 407] on button at bounding box center [1083, 401] width 29 height 26
click at [819, 479] on span "Edit Collection" at bounding box center [1015, 477] width 77 height 14
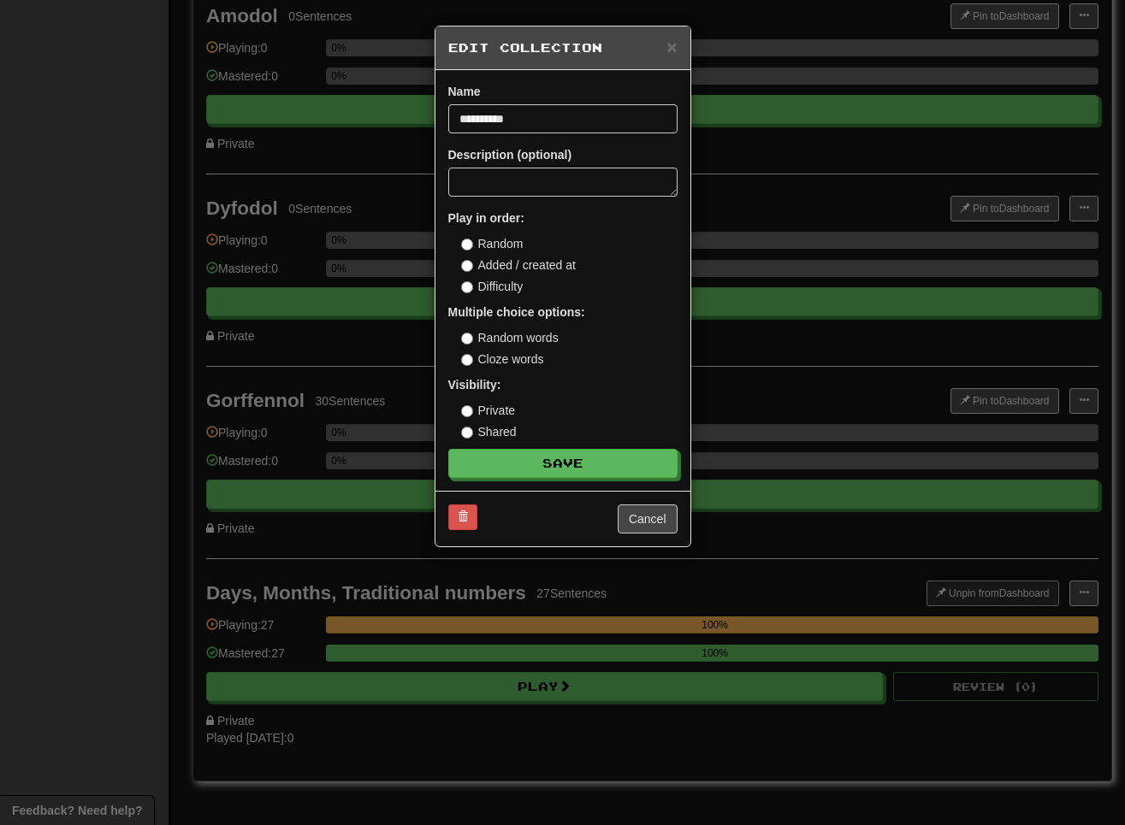
click at [819, 280] on div "**********" at bounding box center [562, 412] width 1125 height 825
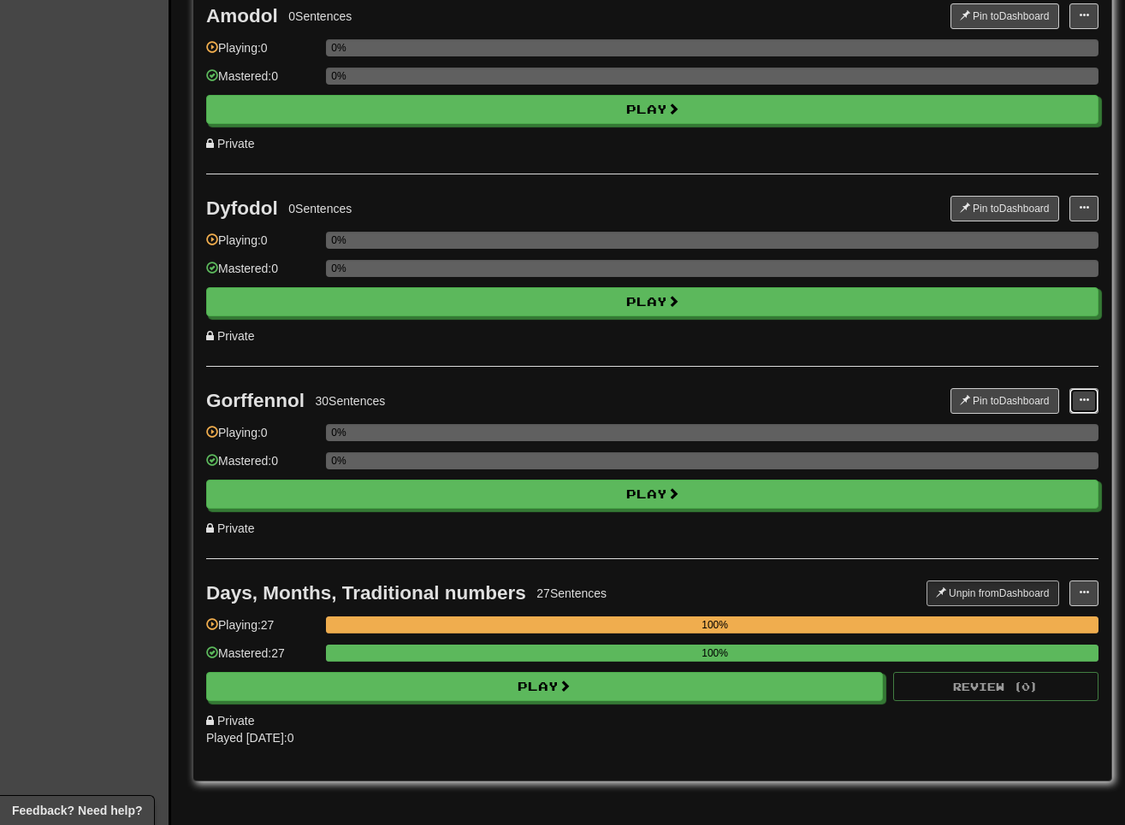
click at [819, 406] on button at bounding box center [1083, 401] width 29 height 26
click at [819, 455] on span "Manage Sentences" at bounding box center [1029, 454] width 104 height 14
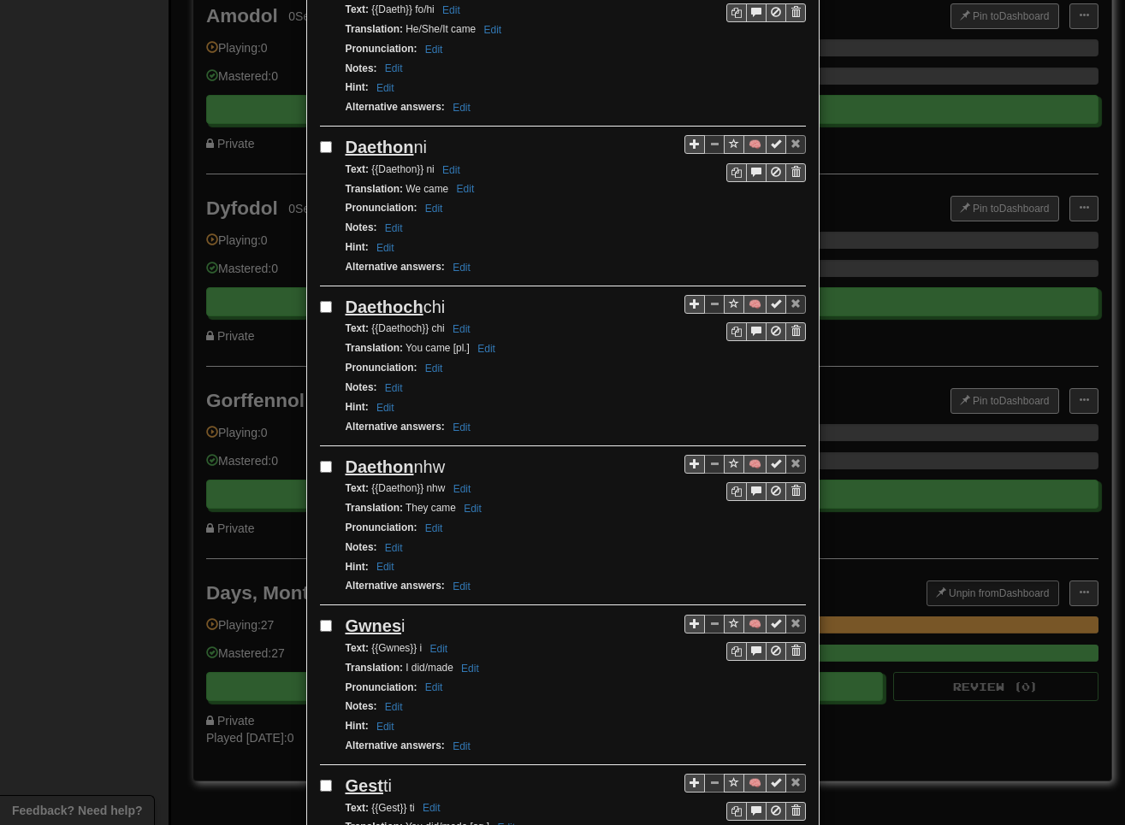
scroll to position [2789, 0]
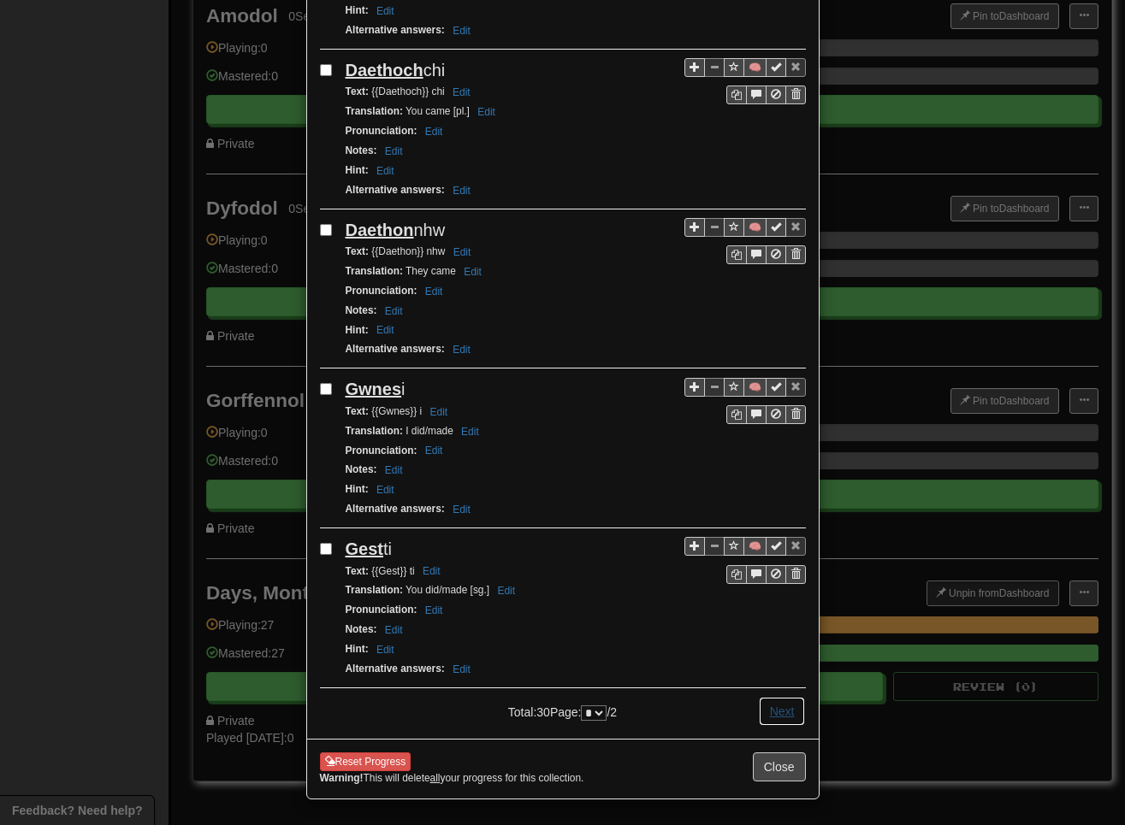
click at [780, 712] on button "Next" at bounding box center [782, 711] width 47 height 29
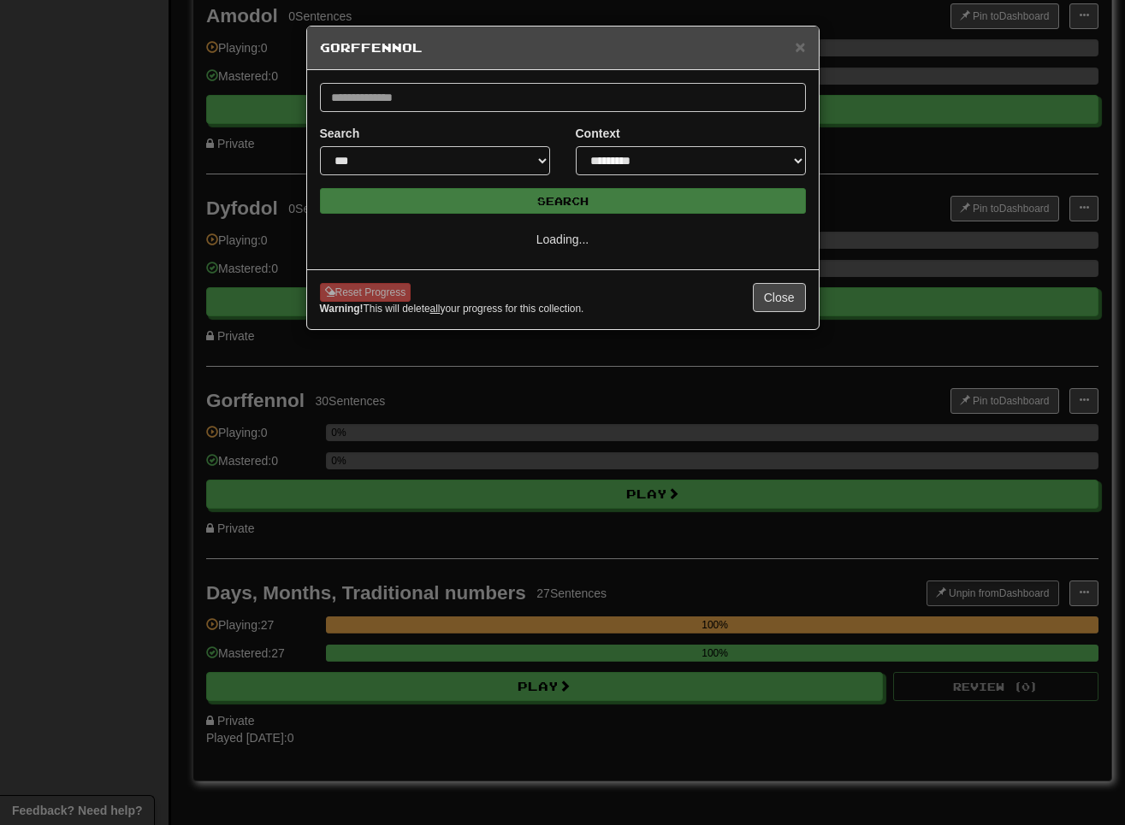
scroll to position [0, 0]
select select "*"
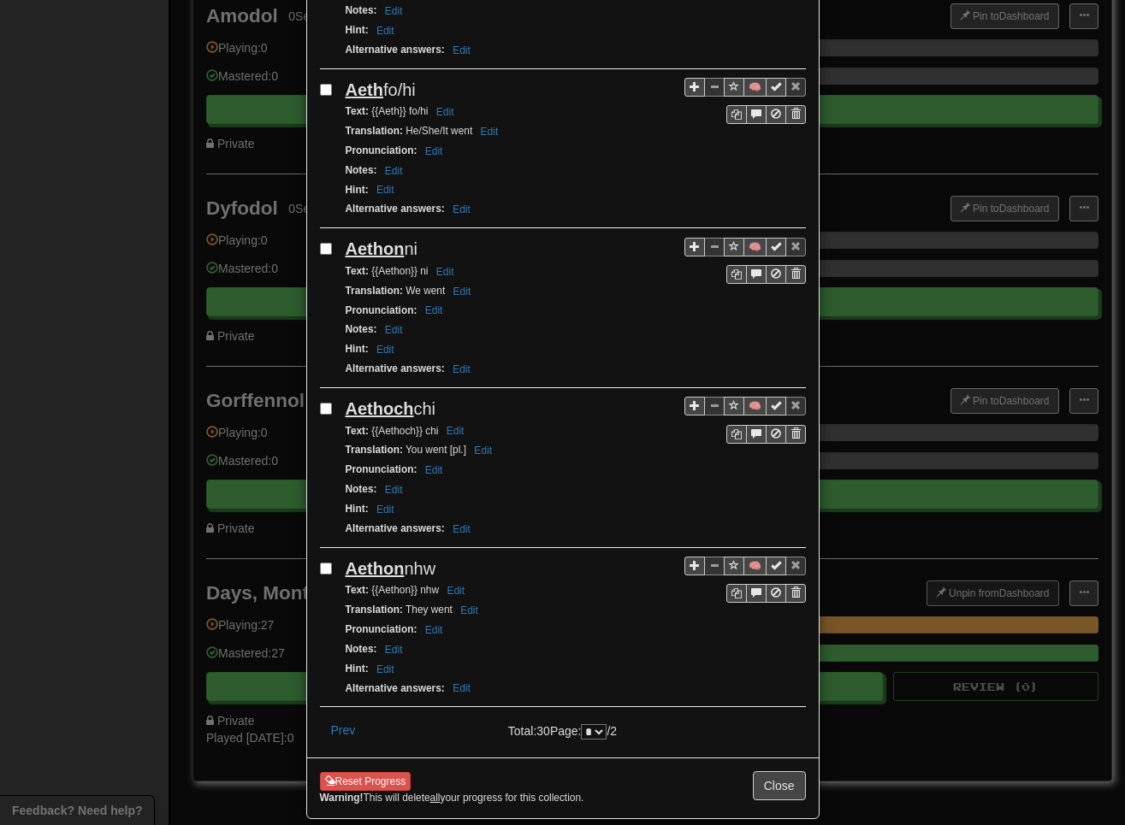
scroll to position [1188, 0]
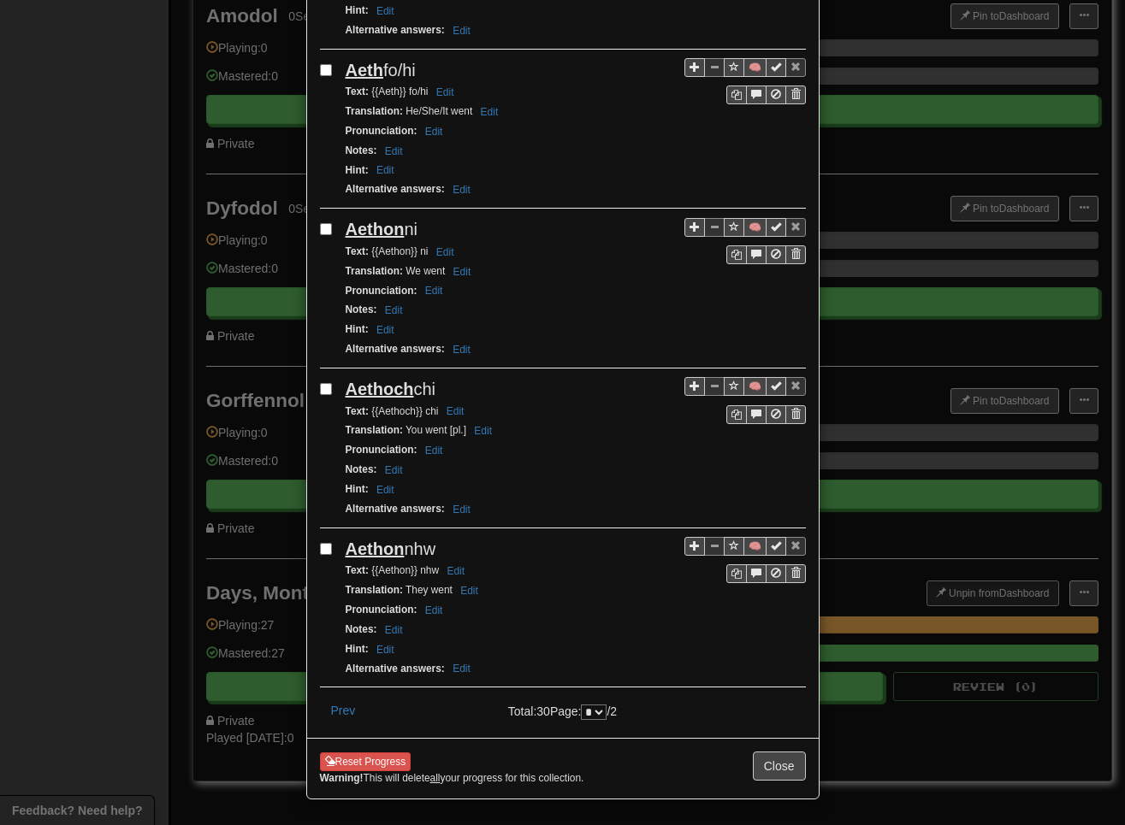
click at [0, 417] on div "**********" at bounding box center [562, 412] width 1125 height 825
click at [107, 263] on div "**********" at bounding box center [562, 412] width 1125 height 825
click at [110, 545] on div "**********" at bounding box center [562, 412] width 1125 height 825
click at [779, 771] on button "Close" at bounding box center [779, 766] width 53 height 29
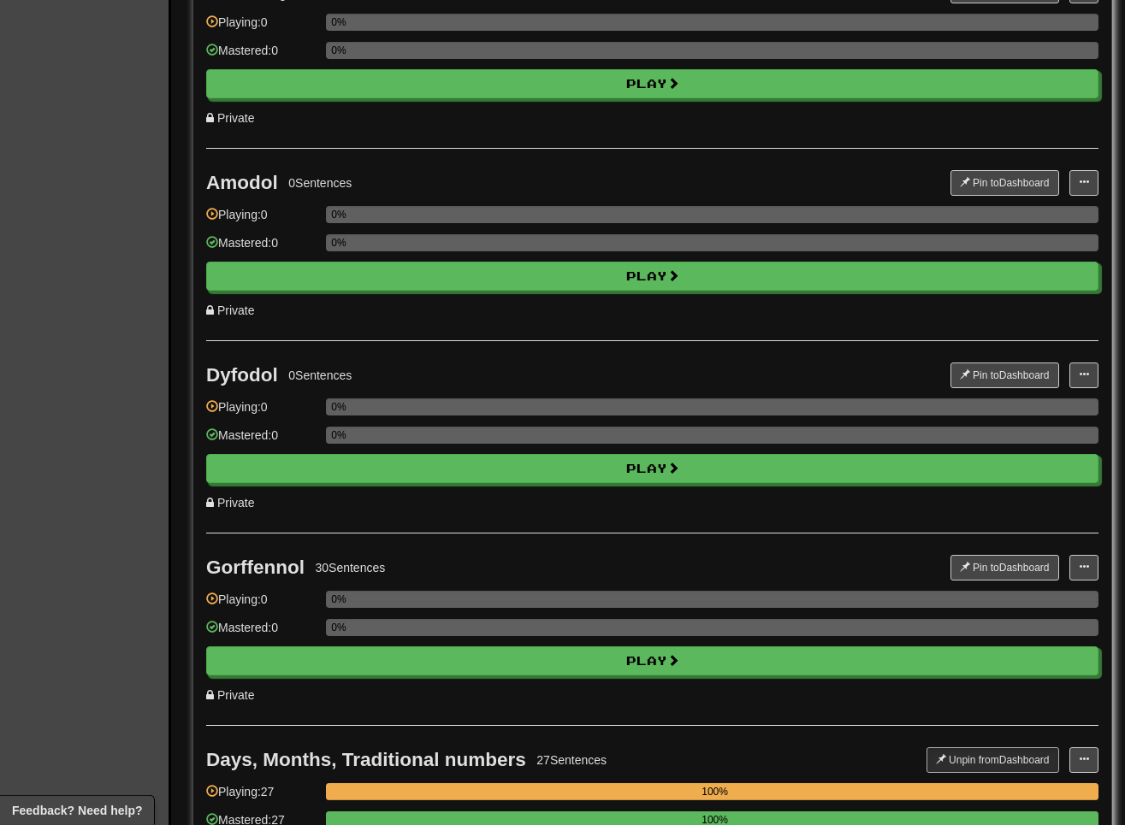
scroll to position [1134, 0]
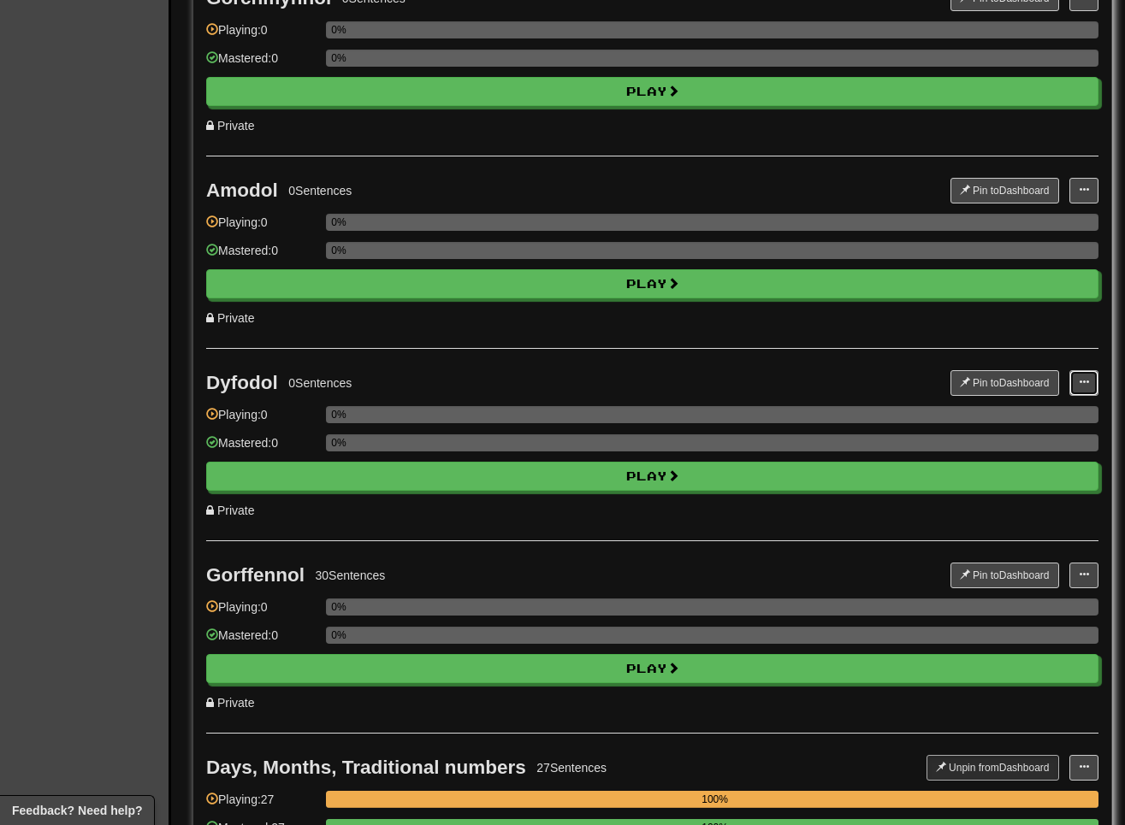
click at [819, 377] on button at bounding box center [1083, 383] width 29 height 26
click at [819, 406] on link "Add Sentences" at bounding box center [1018, 414] width 160 height 22
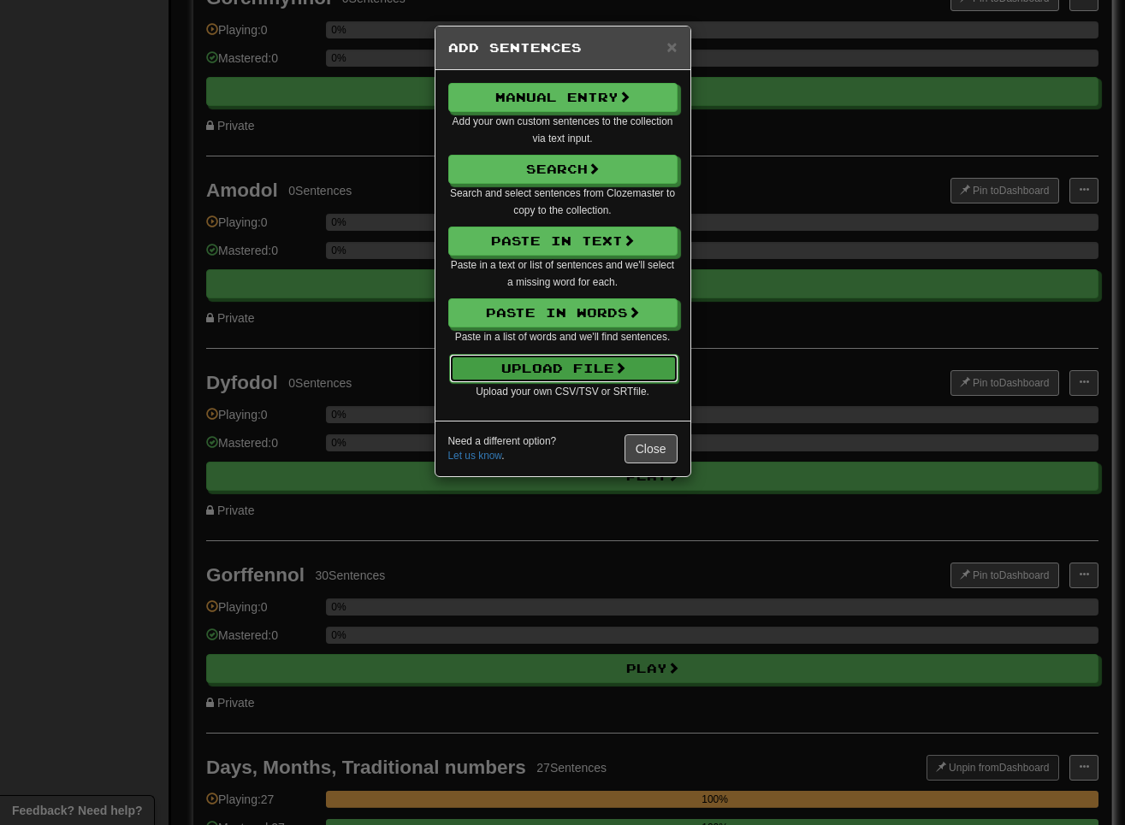
click at [577, 362] on button "Upload File" at bounding box center [563, 368] width 229 height 29
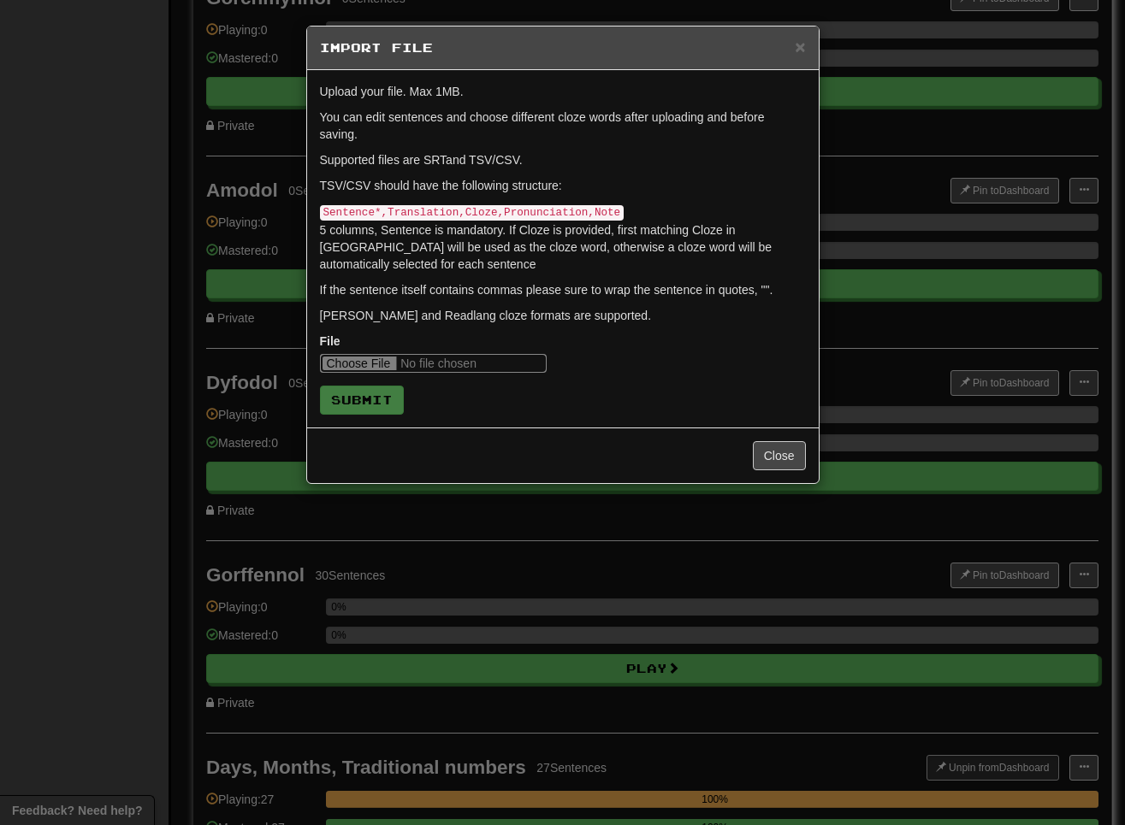
click at [343, 355] on input "file" at bounding box center [433, 363] width 227 height 19
type input "**********"
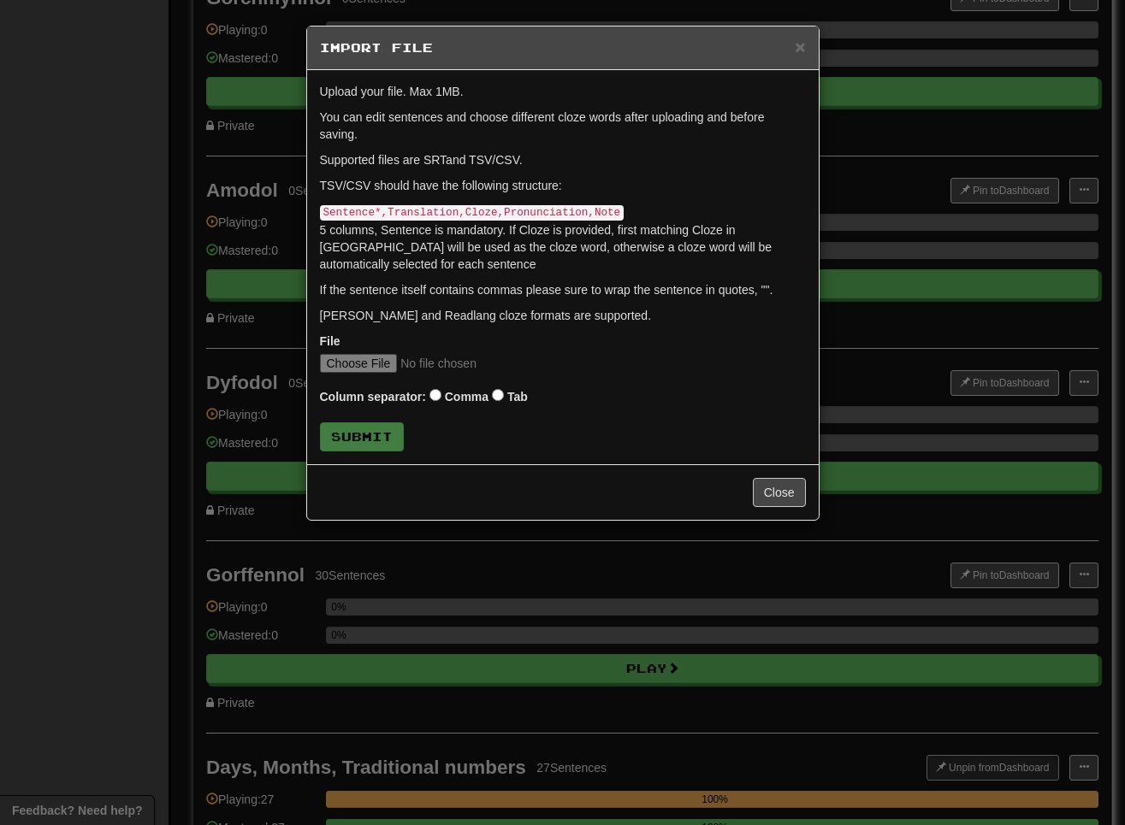
click at [517, 390] on label "Tab" at bounding box center [517, 396] width 21 height 17
click at [379, 439] on button "Submit" at bounding box center [363, 437] width 84 height 29
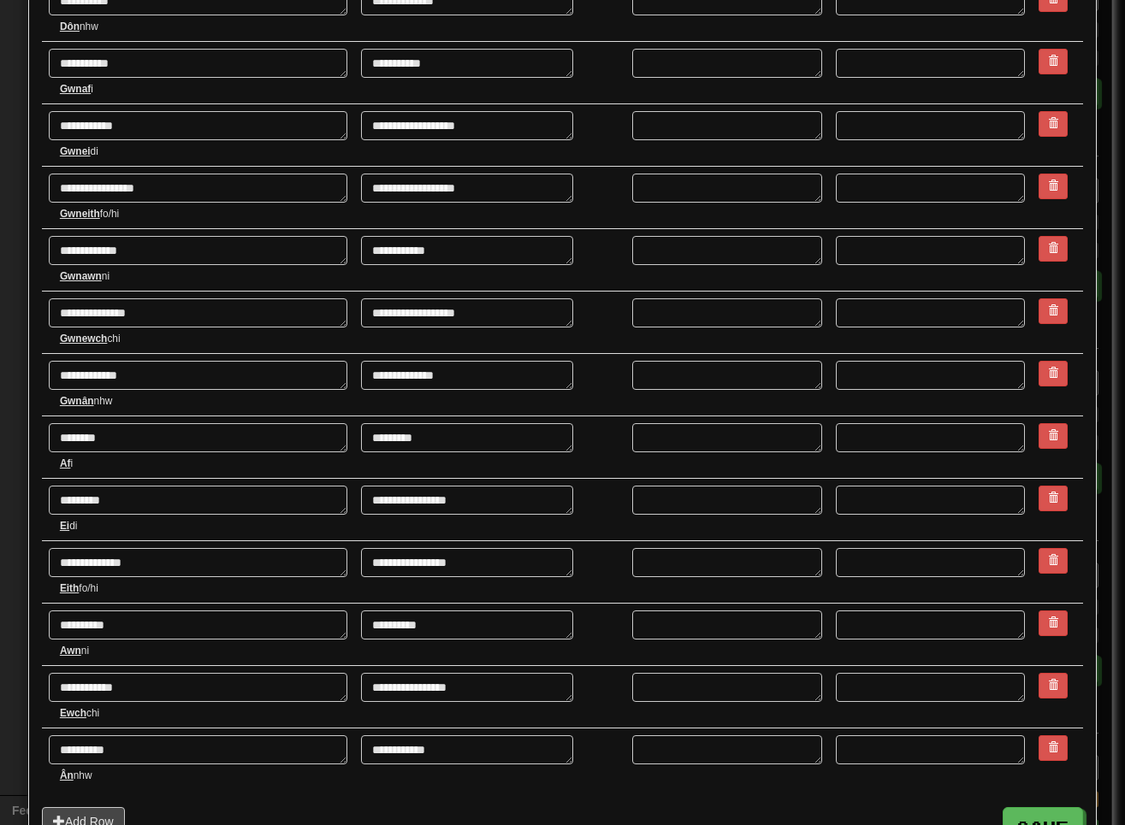
scroll to position [1372, 0]
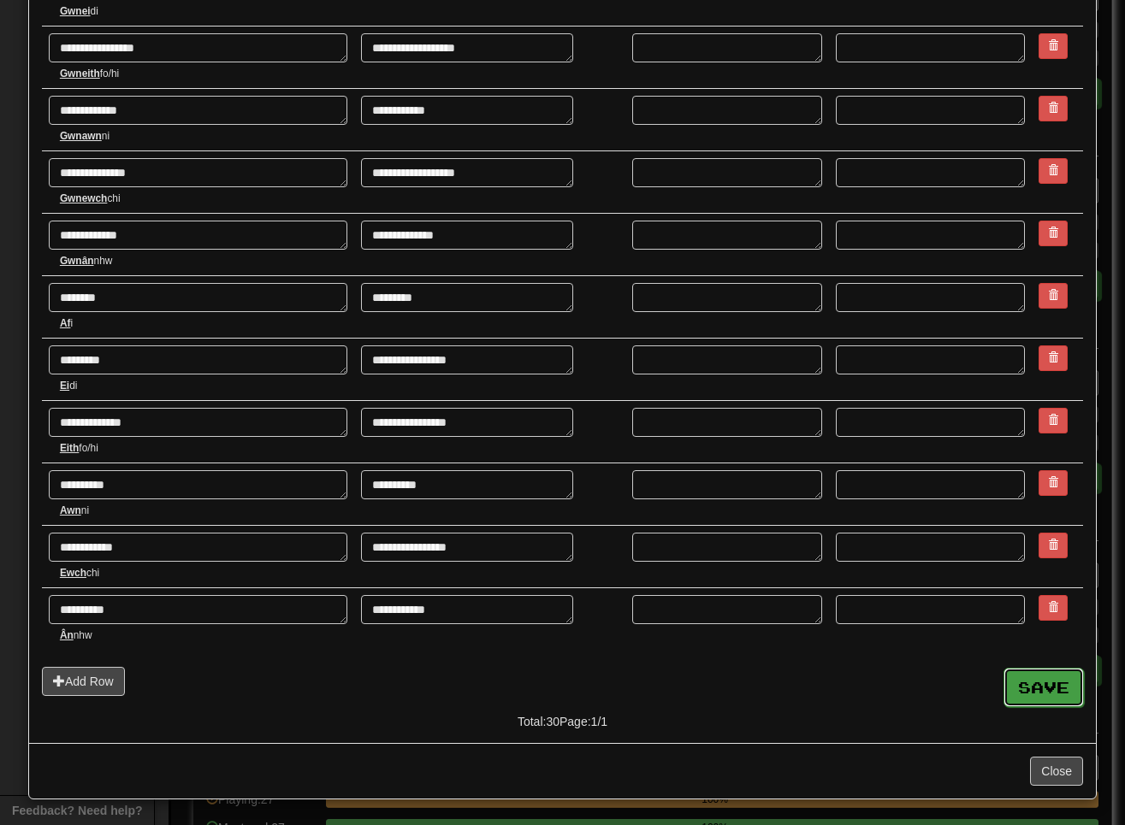
click at [819, 682] on button "Save" at bounding box center [1043, 687] width 80 height 39
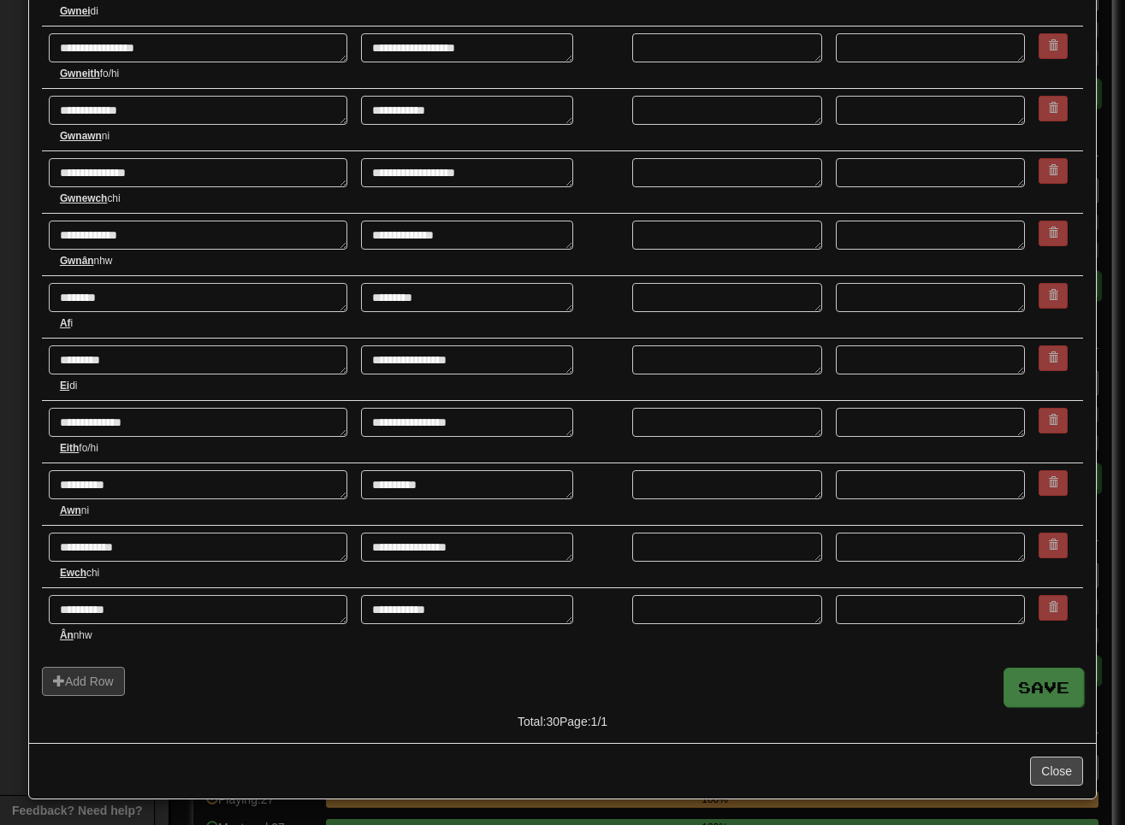
type textarea "*"
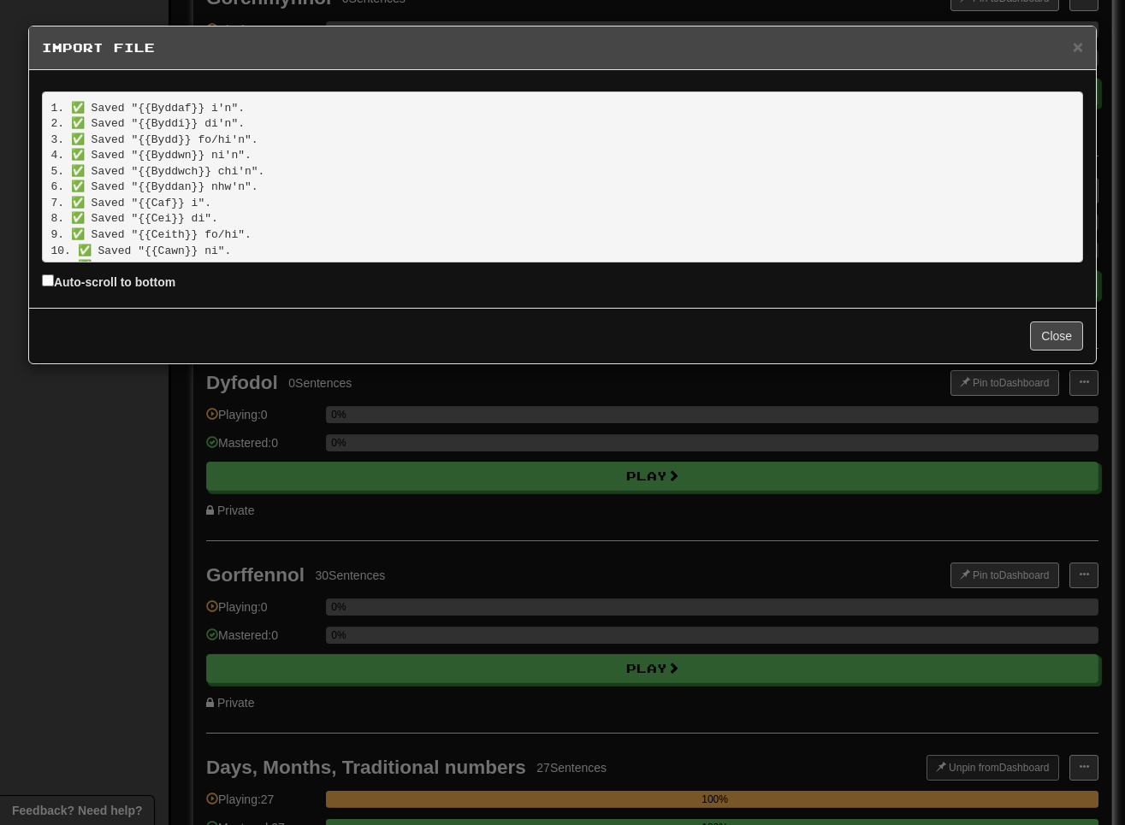
scroll to position [340, 0]
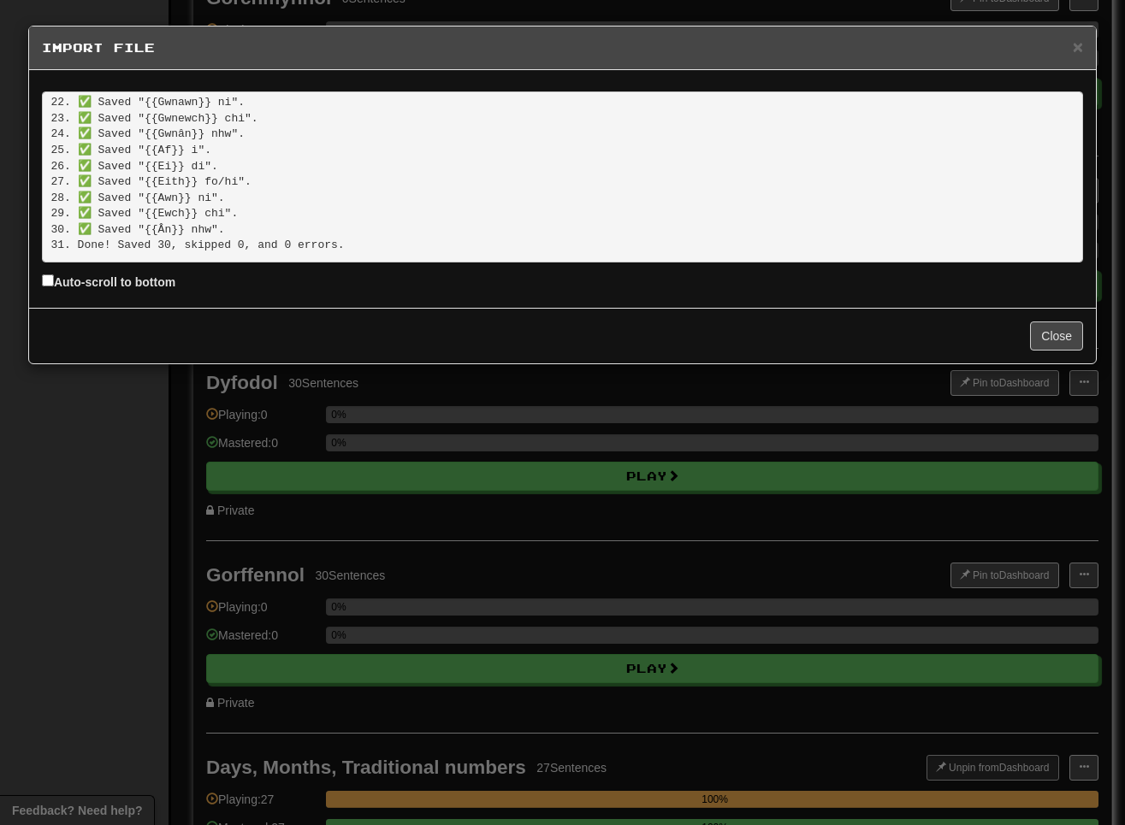
click at [144, 460] on div "× Import File 1. ✅ Saved "{{Byddaf}} i'n". 2. ✅ Saved "{{Byddi}} di'n". 3. ✅ Sa…" at bounding box center [562, 412] width 1125 height 825
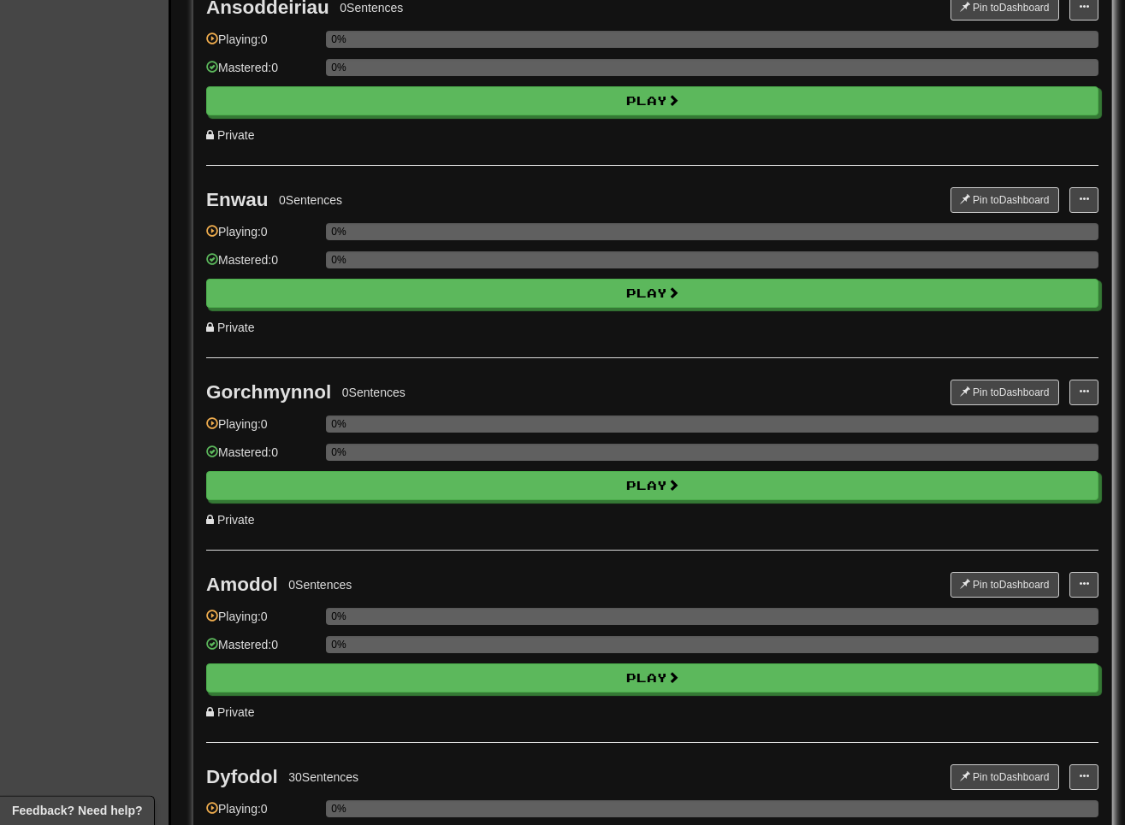
scroll to position [698, 0]
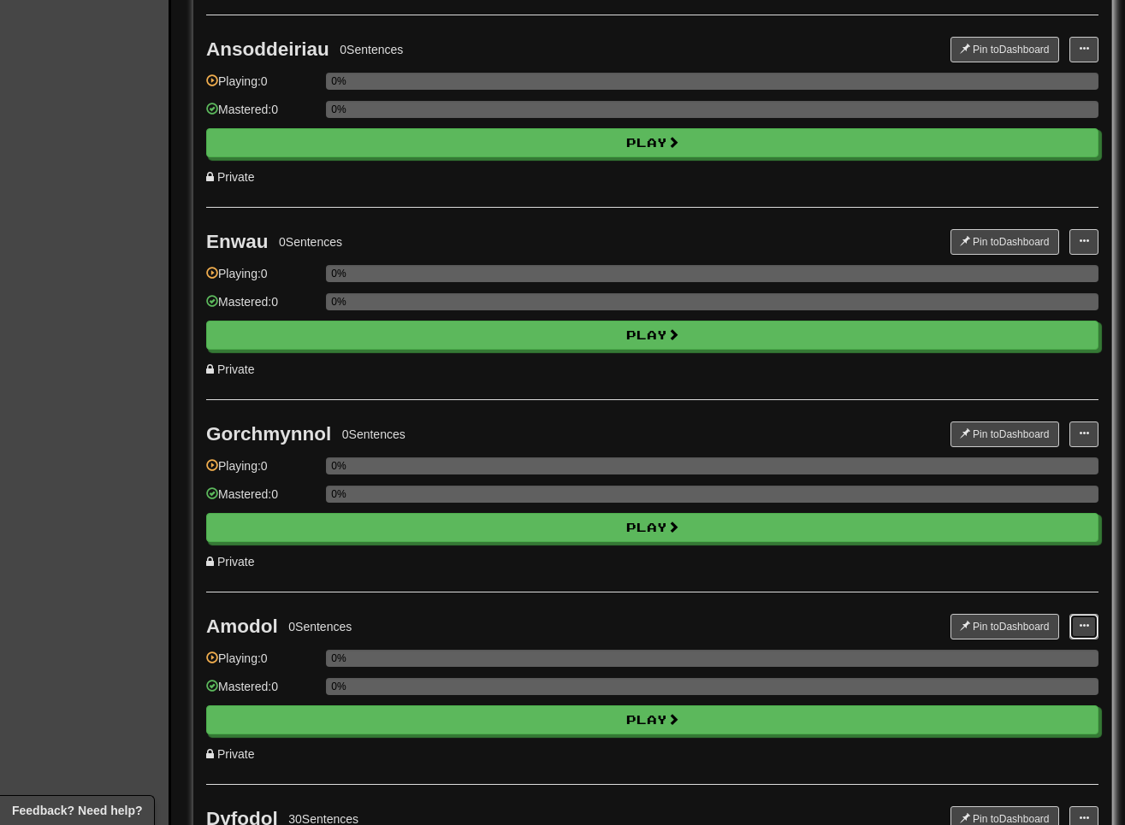
click at [819, 624] on span at bounding box center [1084, 626] width 10 height 10
click at [819, 655] on span "Add Sentences" at bounding box center [1017, 658] width 81 height 14
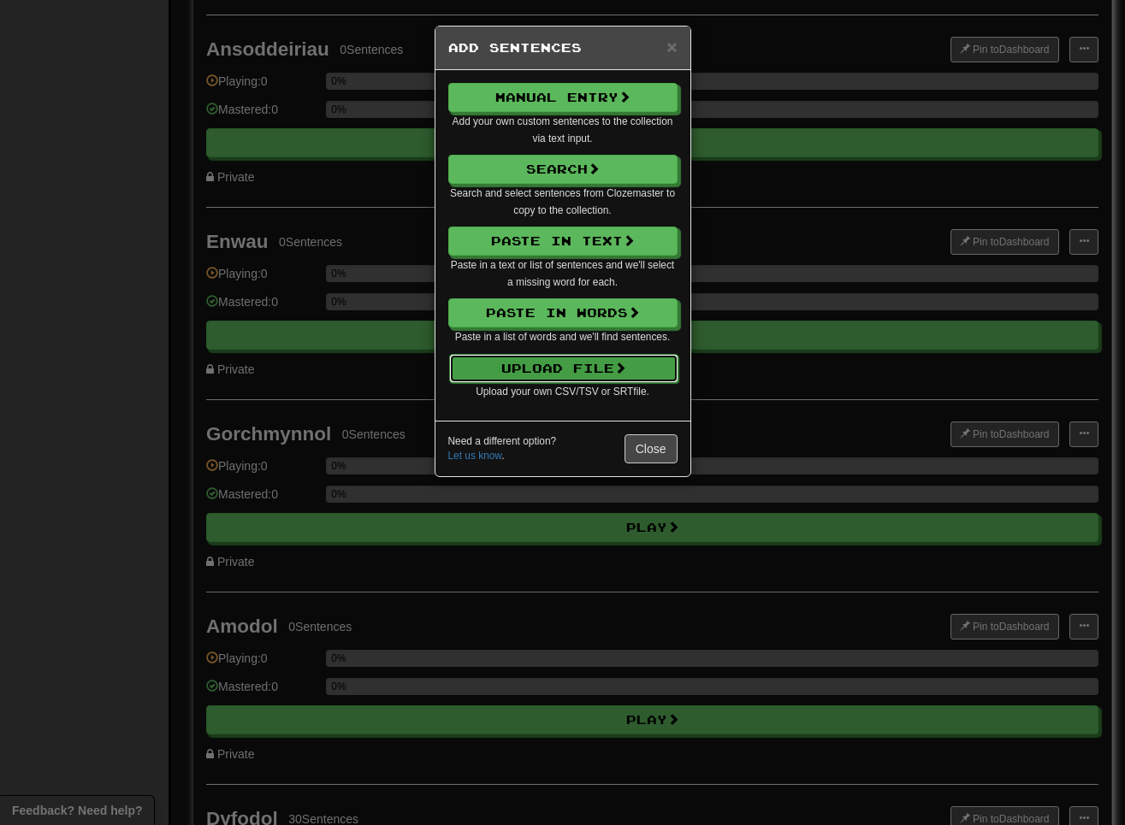
click at [626, 372] on span at bounding box center [620, 368] width 12 height 12
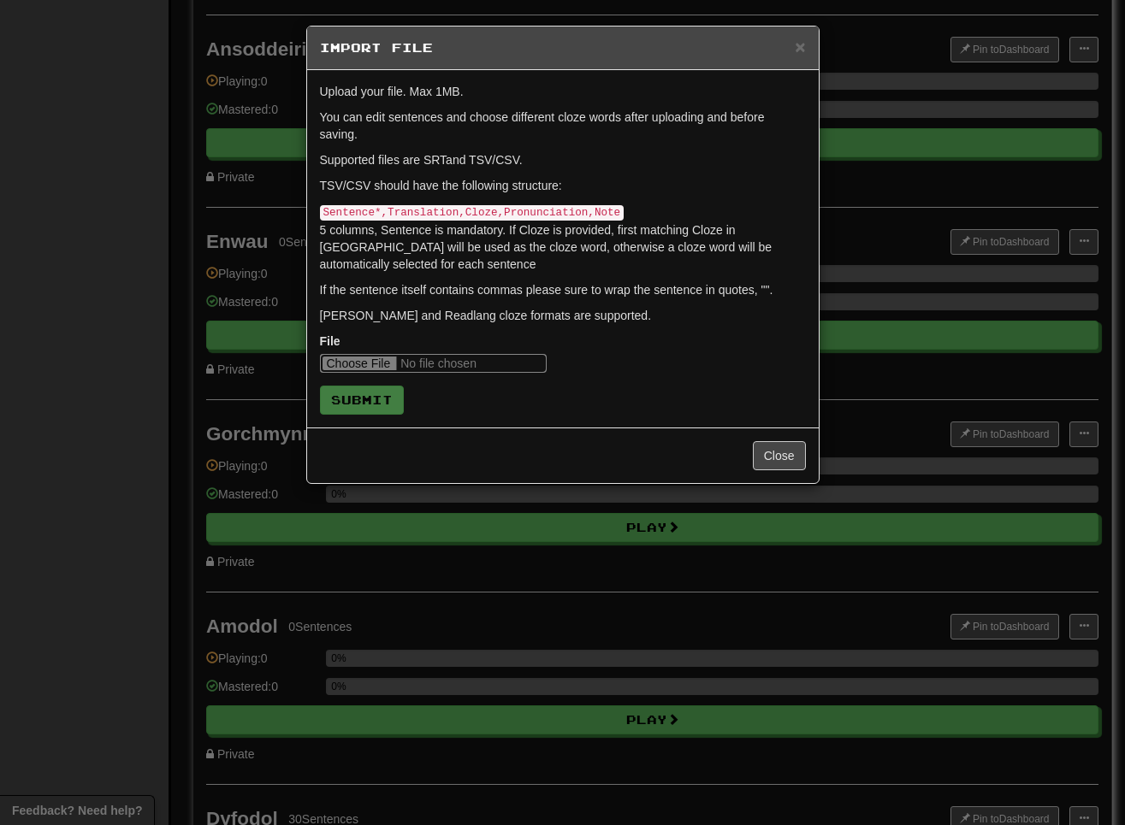
click at [352, 359] on input "file" at bounding box center [433, 363] width 227 height 19
type input "**********"
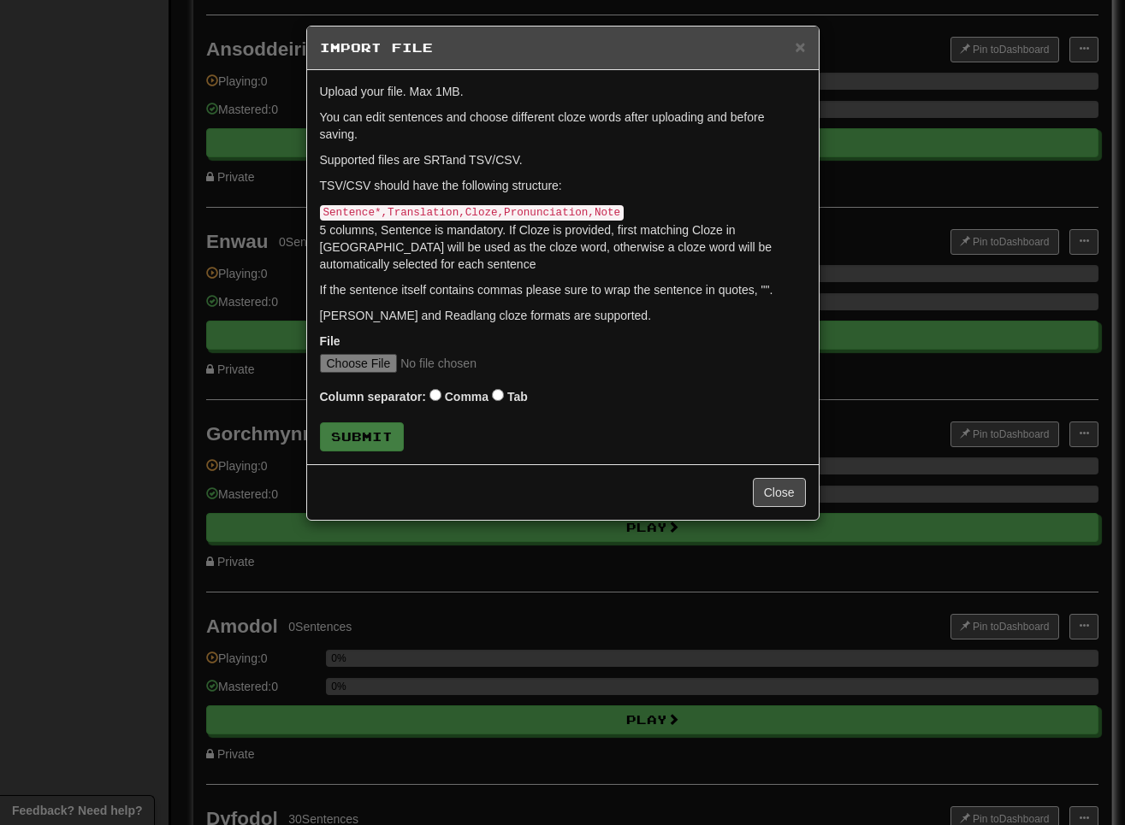
click at [504, 387] on div "Column separator: Comma Tab" at bounding box center [563, 398] width 486 height 24
click at [508, 396] on div "Column separator: Comma Tab" at bounding box center [563, 398] width 486 height 24
click button "Submit" at bounding box center [362, 437] width 84 height 29
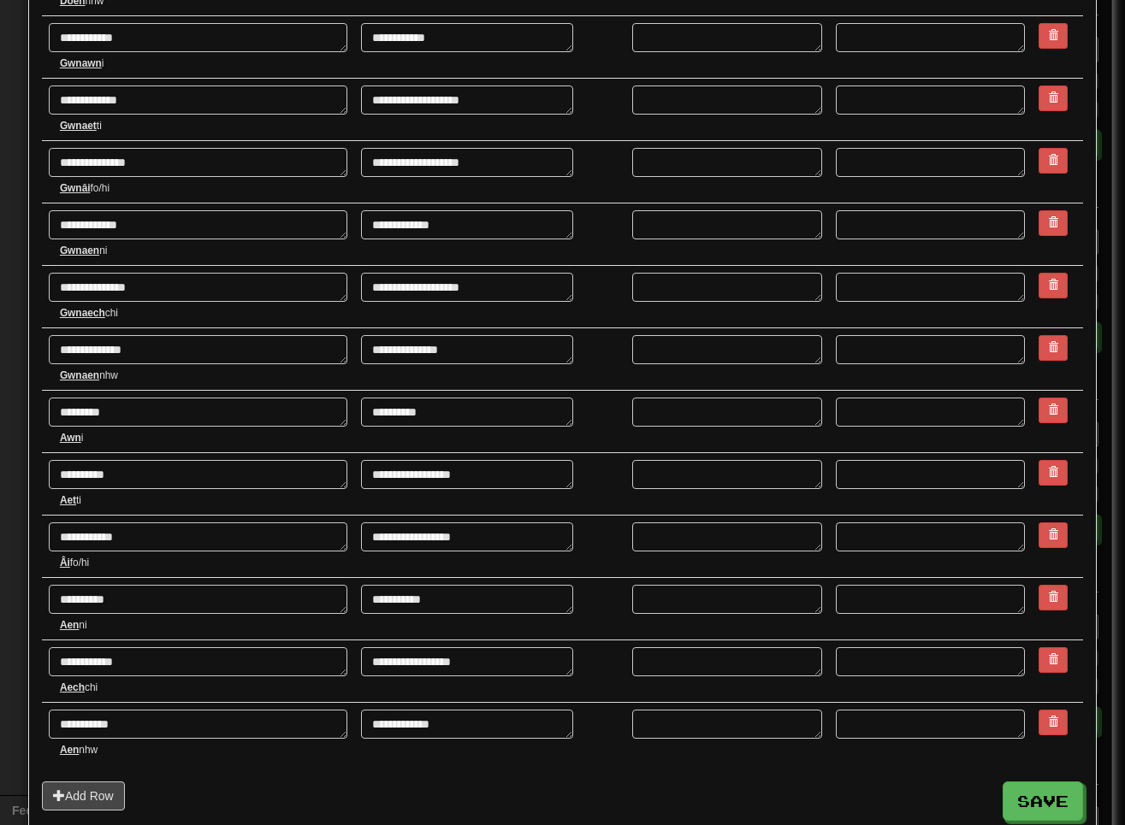
scroll to position [1372, 0]
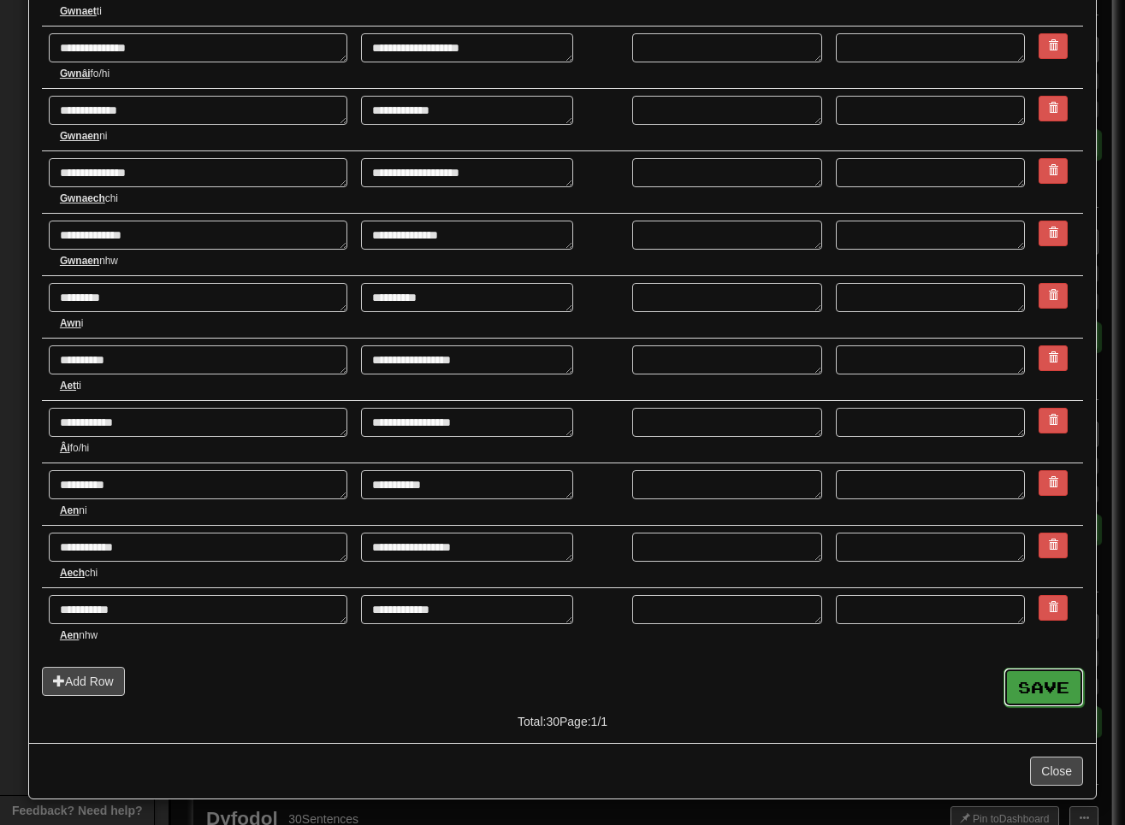
click at [819, 685] on button "Save" at bounding box center [1043, 687] width 80 height 39
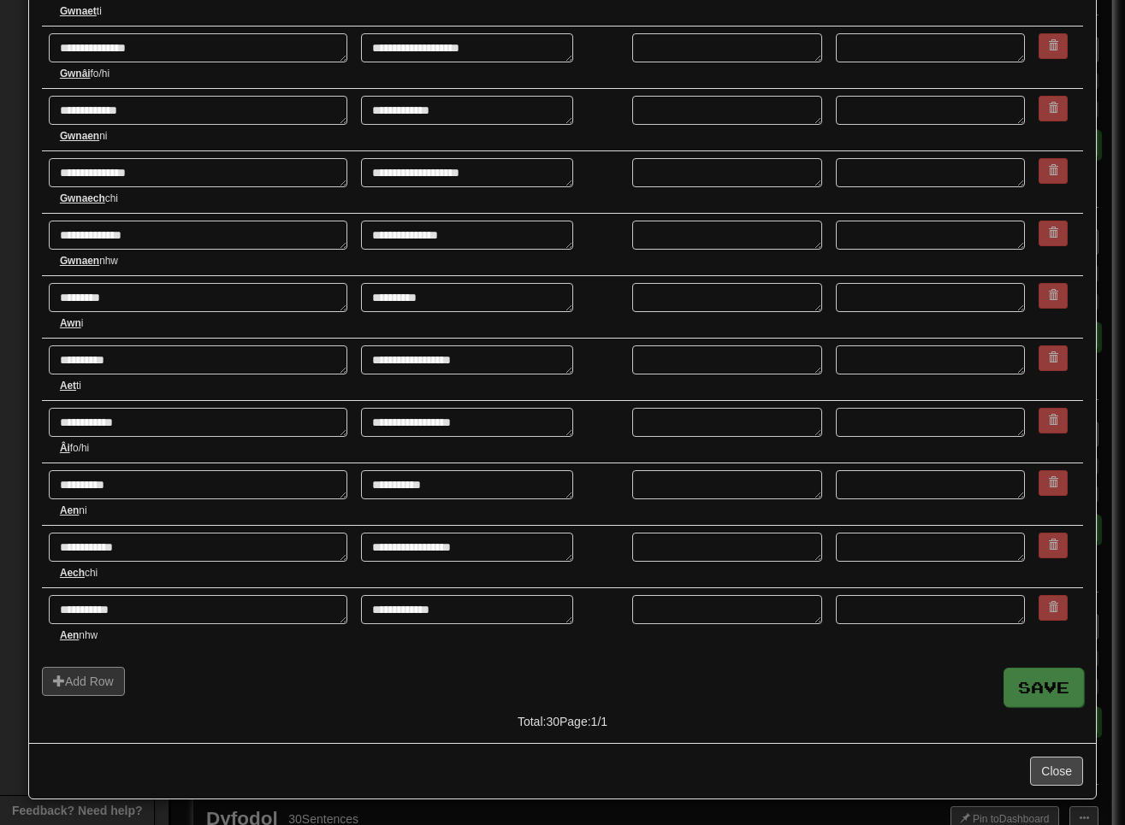
type textarea "*"
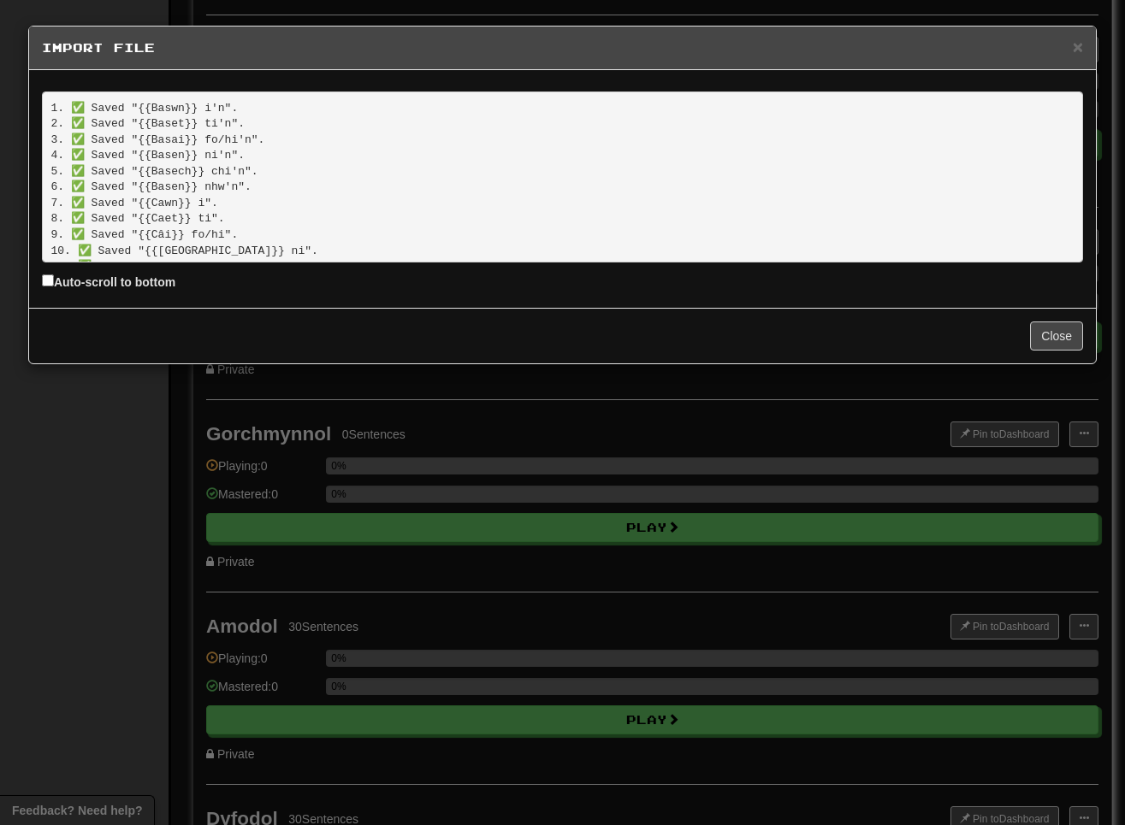
scroll to position [340, 0]
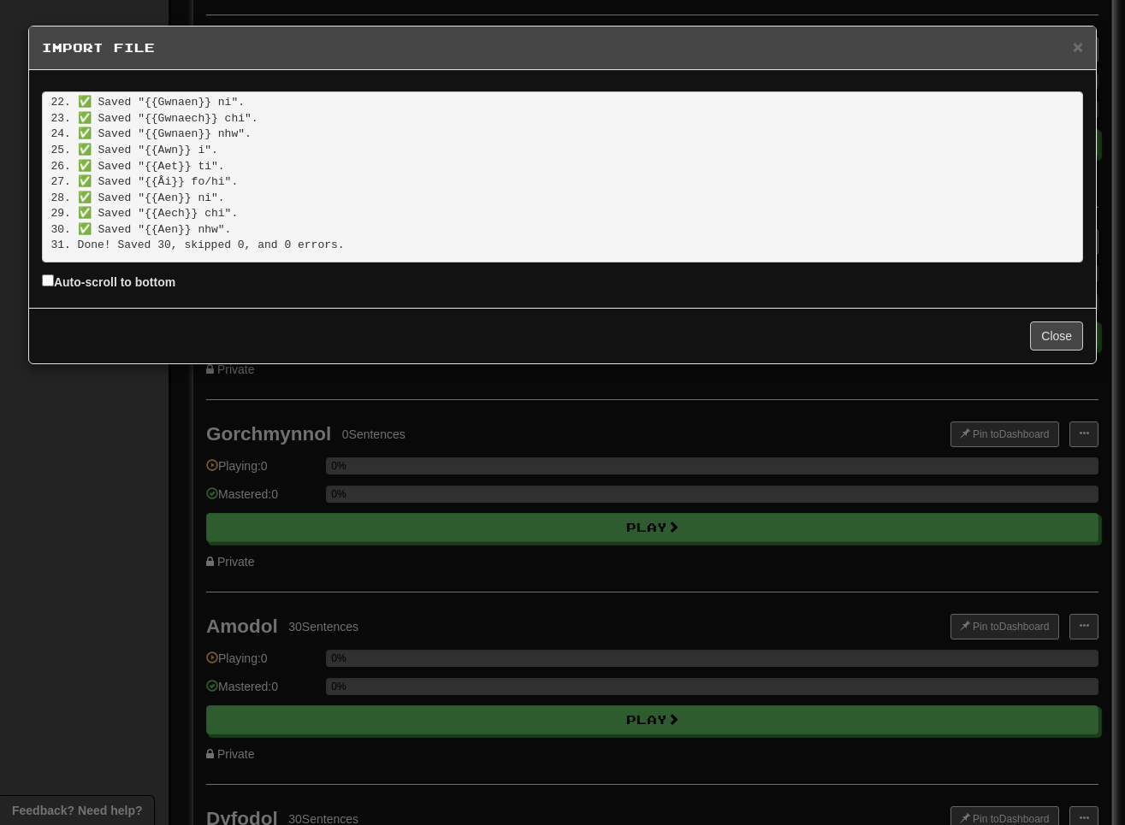
click at [108, 581] on div "× Import File 1. ✅ Saved "{{Baswn}} i'n". 2. ✅ Saved "{{Baset}} ti'n". 3. ✅ Sav…" at bounding box center [562, 412] width 1125 height 825
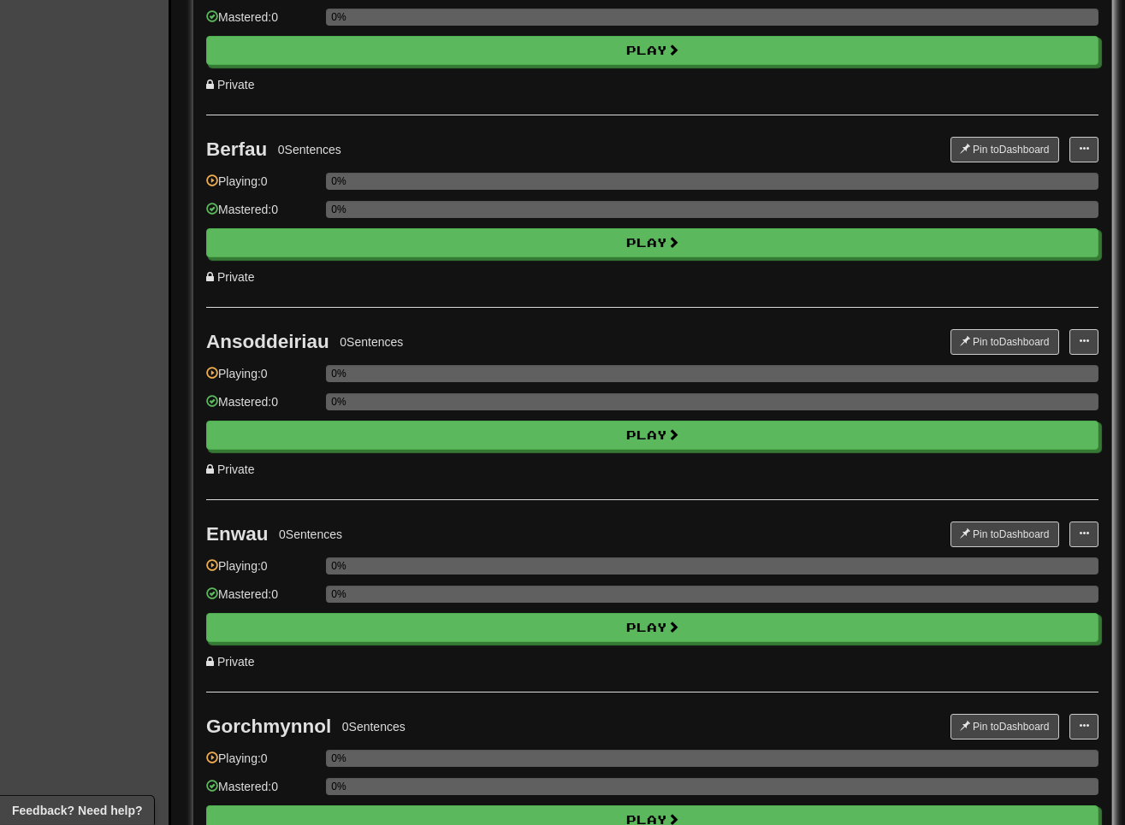
scroll to position [436, 0]
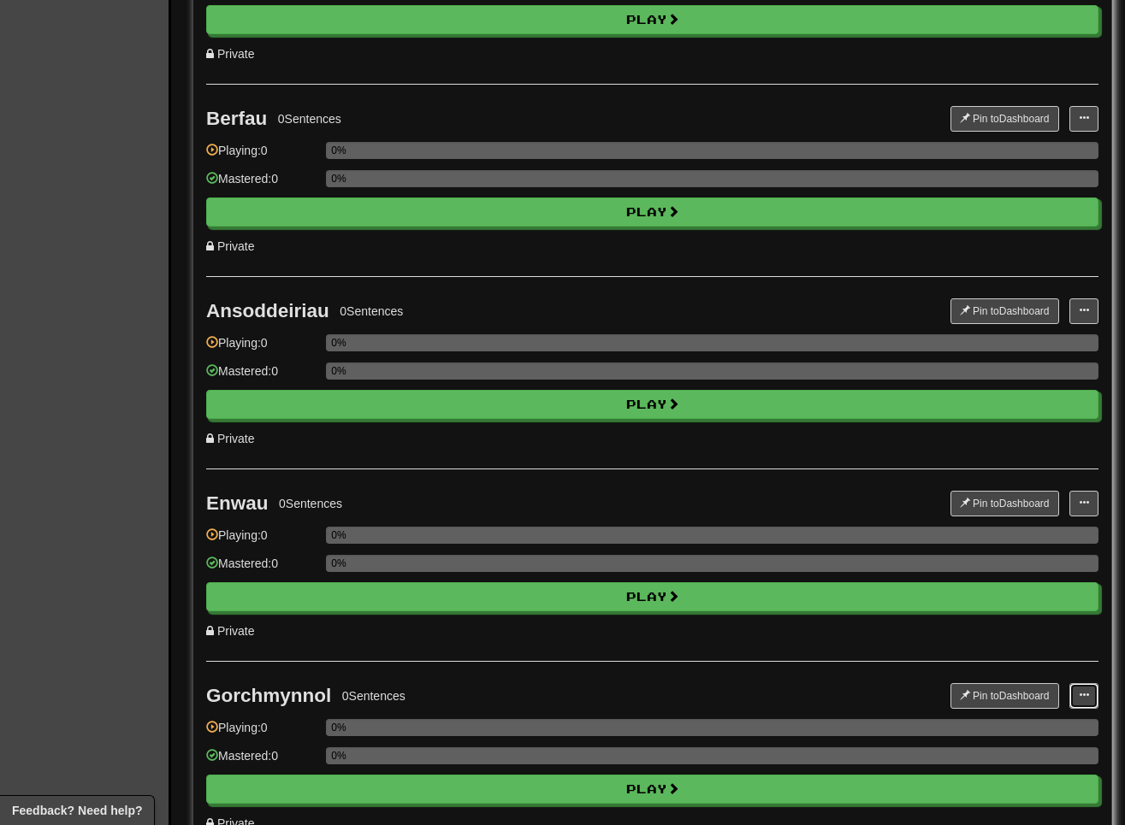
click at [819, 691] on span at bounding box center [1084, 695] width 10 height 10
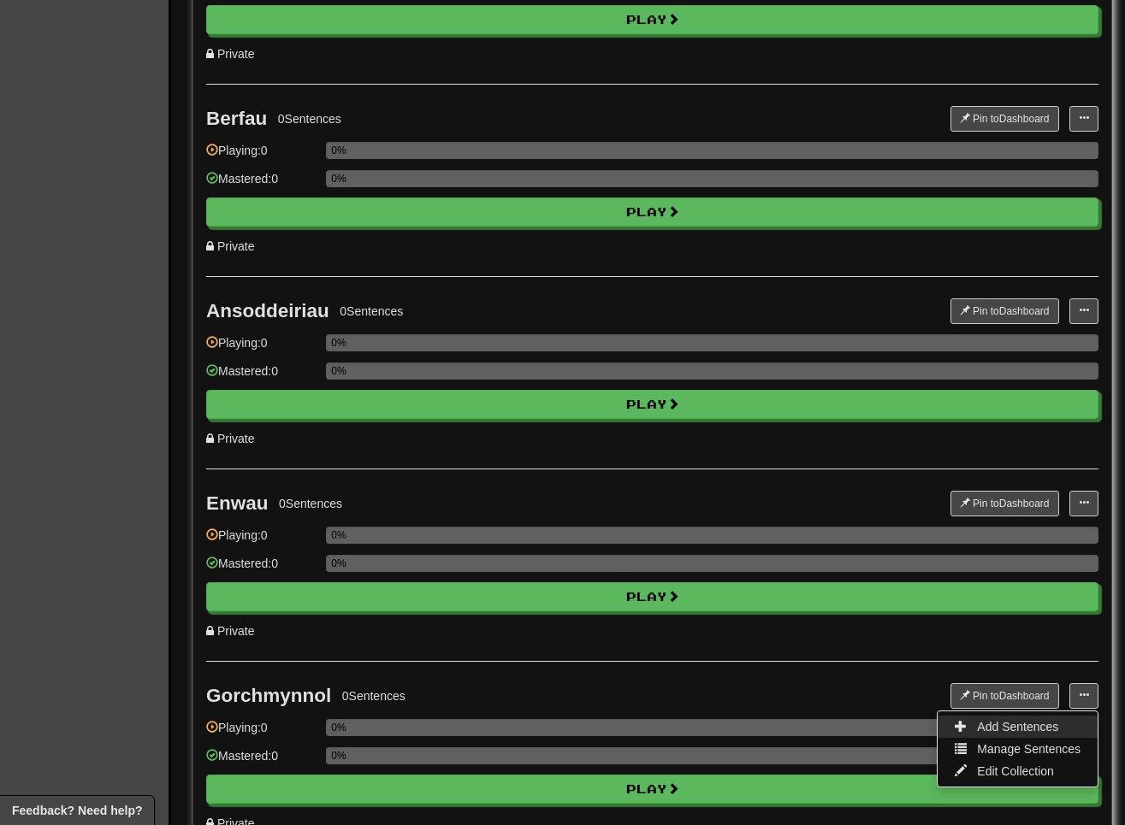
click at [819, 718] on link "Add Sentences" at bounding box center [1018, 727] width 160 height 22
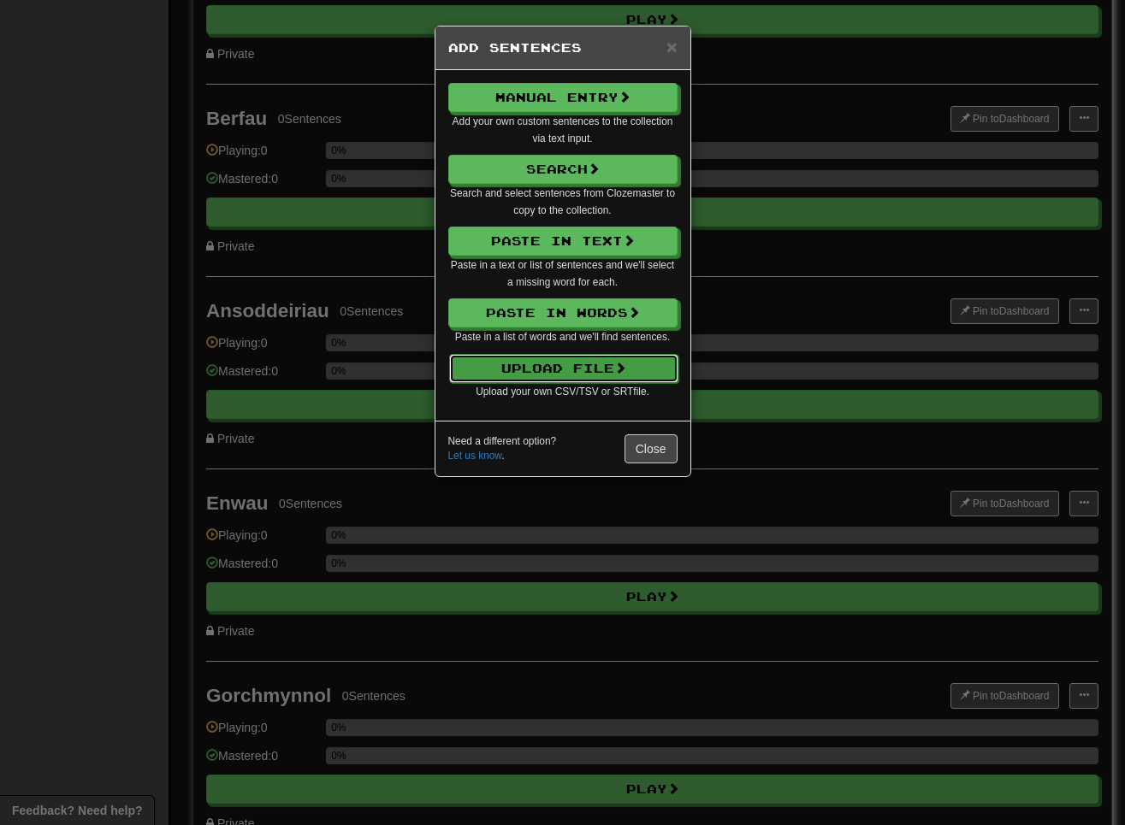
click at [618, 373] on button "Upload File" at bounding box center [563, 368] width 229 height 29
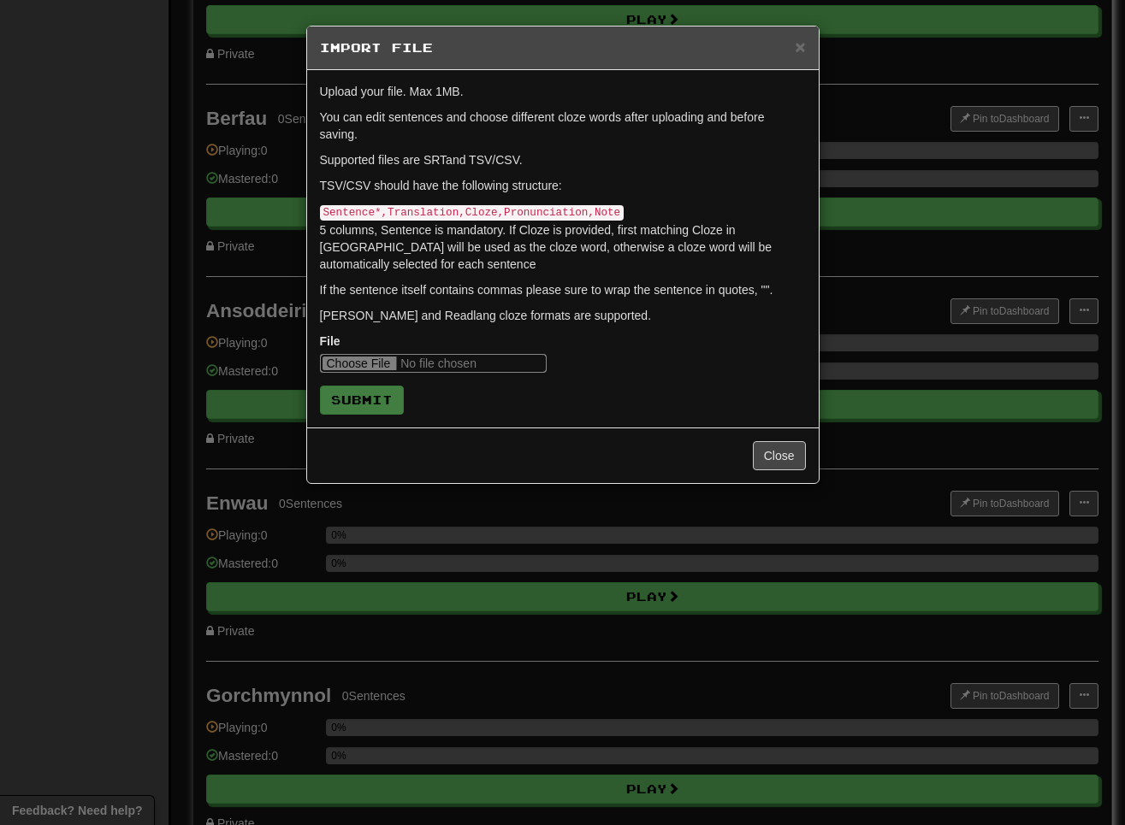
click at [357, 360] on input "file" at bounding box center [433, 363] width 227 height 19
type input "**********"
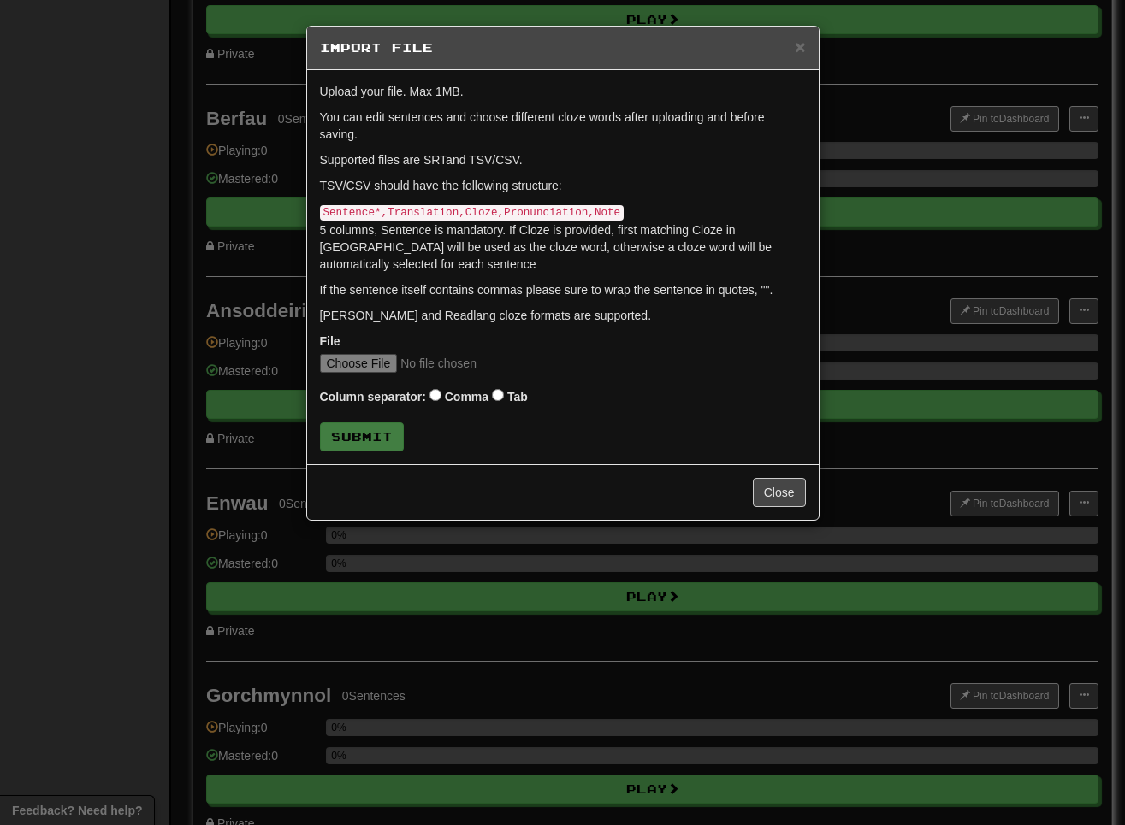
click at [510, 393] on div "Column separator: Comma Tab" at bounding box center [563, 398] width 486 height 24
click at [374, 432] on button "Submit" at bounding box center [363, 437] width 84 height 29
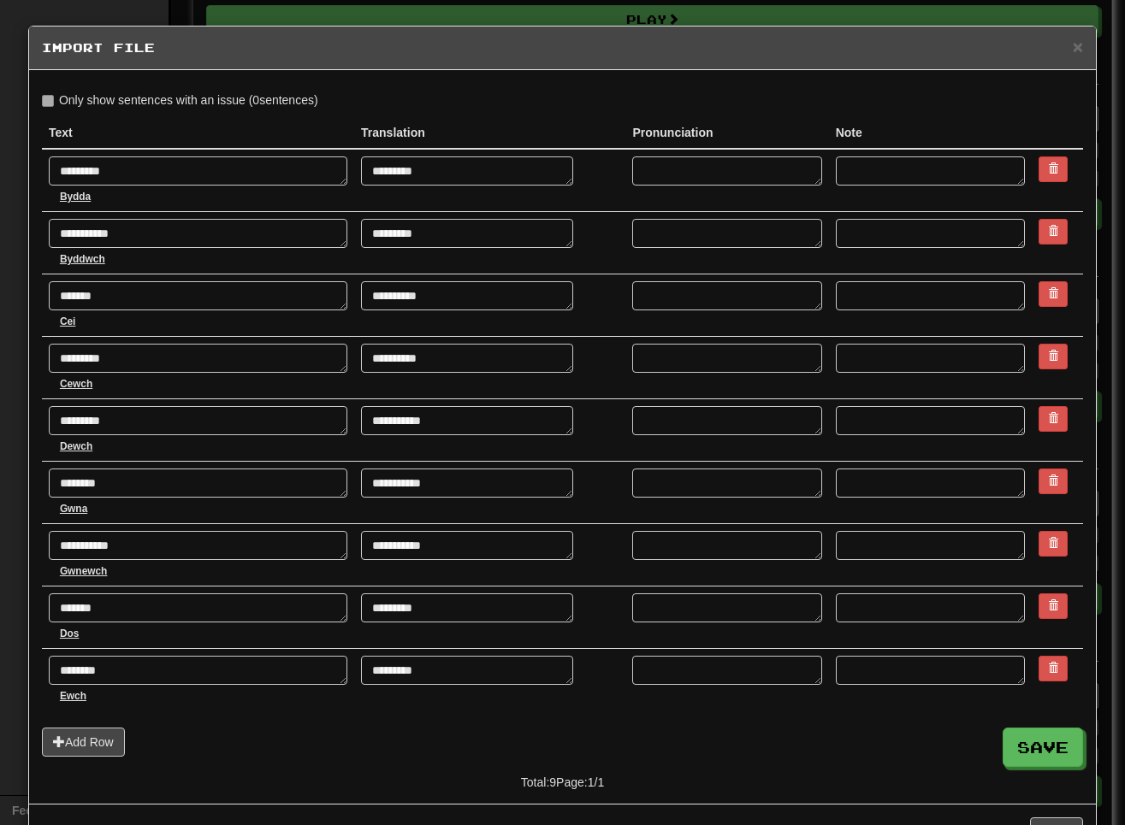
scroll to position [61, 0]
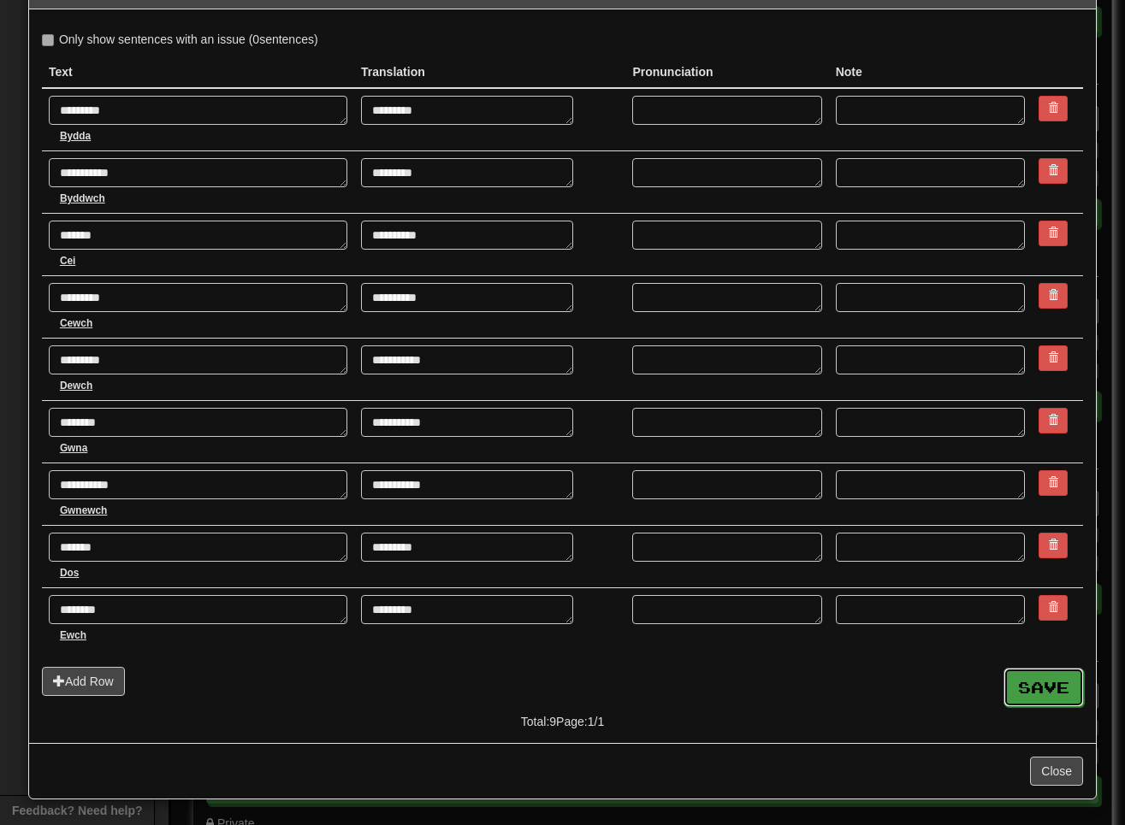
click at [819, 696] on button "Save" at bounding box center [1043, 687] width 80 height 39
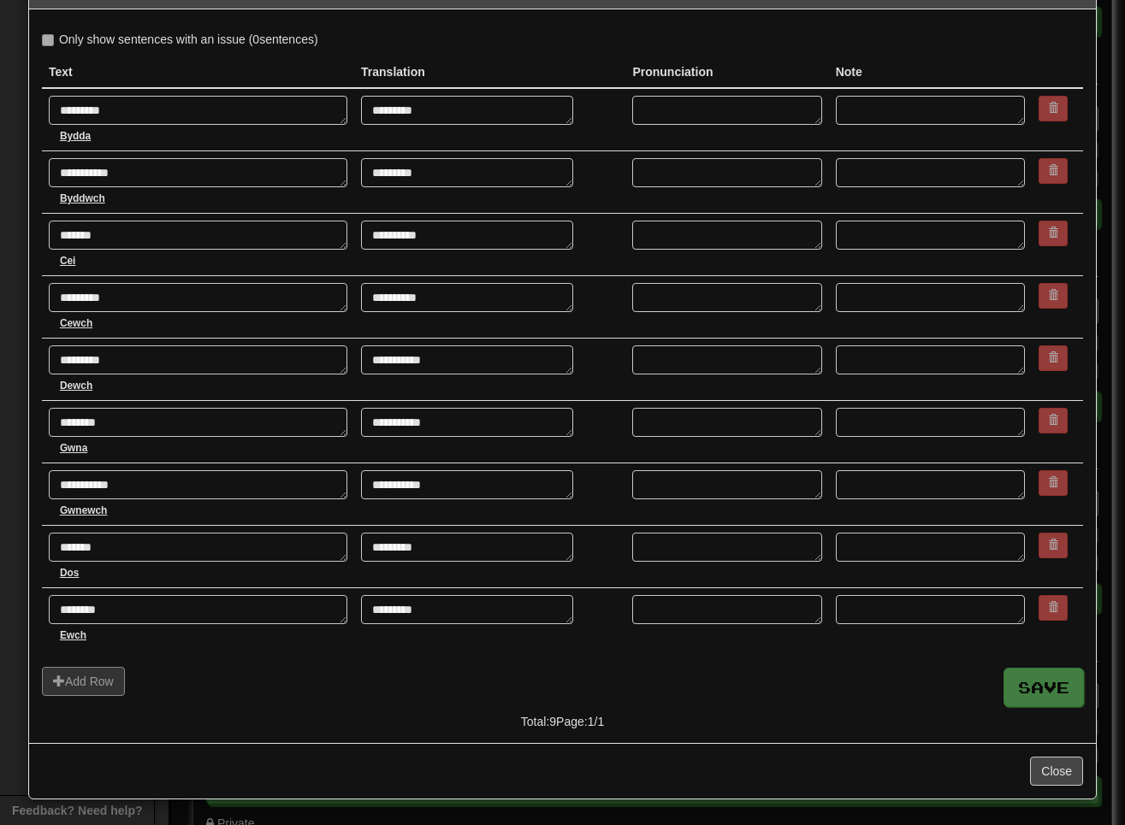
type textarea "*"
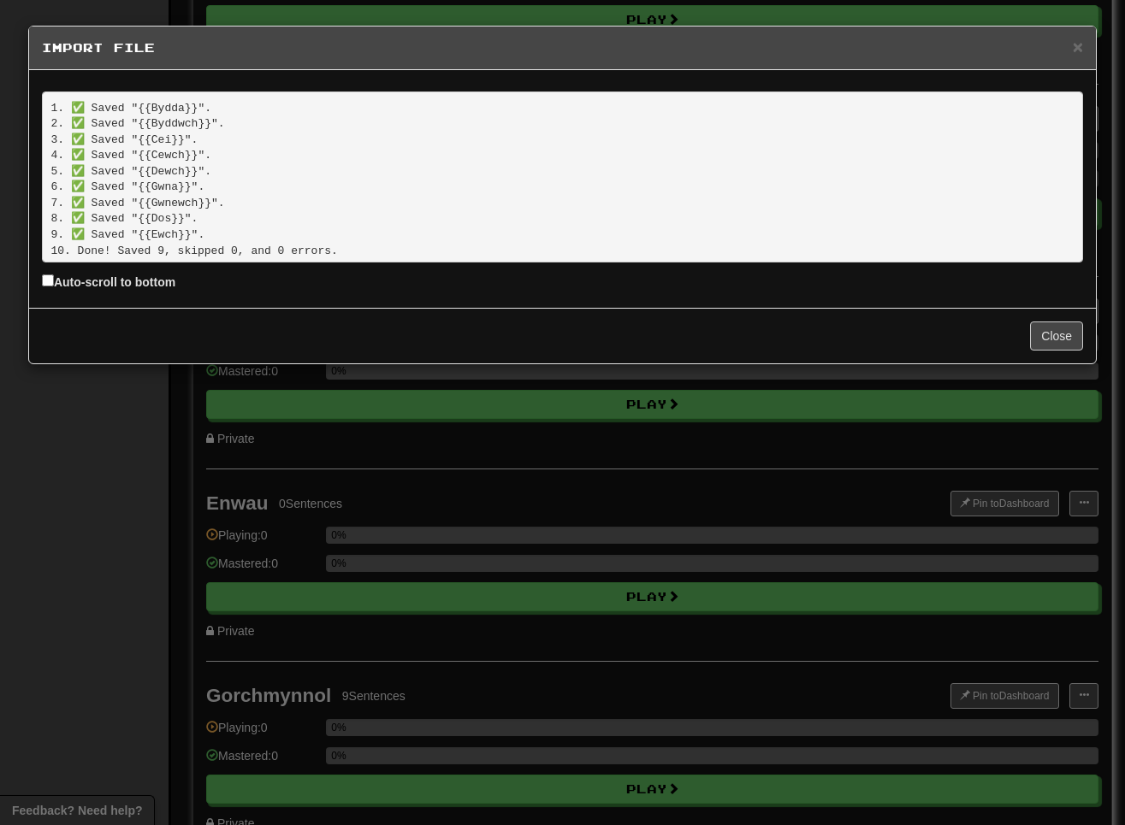
scroll to position [6, 0]
click at [115, 502] on div "× Import File 1. ✅ Saved "{{Bydda}}". 2. ✅ Saved "{{Byddwch}}". 3. ✅ Saved "{{C…" at bounding box center [562, 412] width 1125 height 825
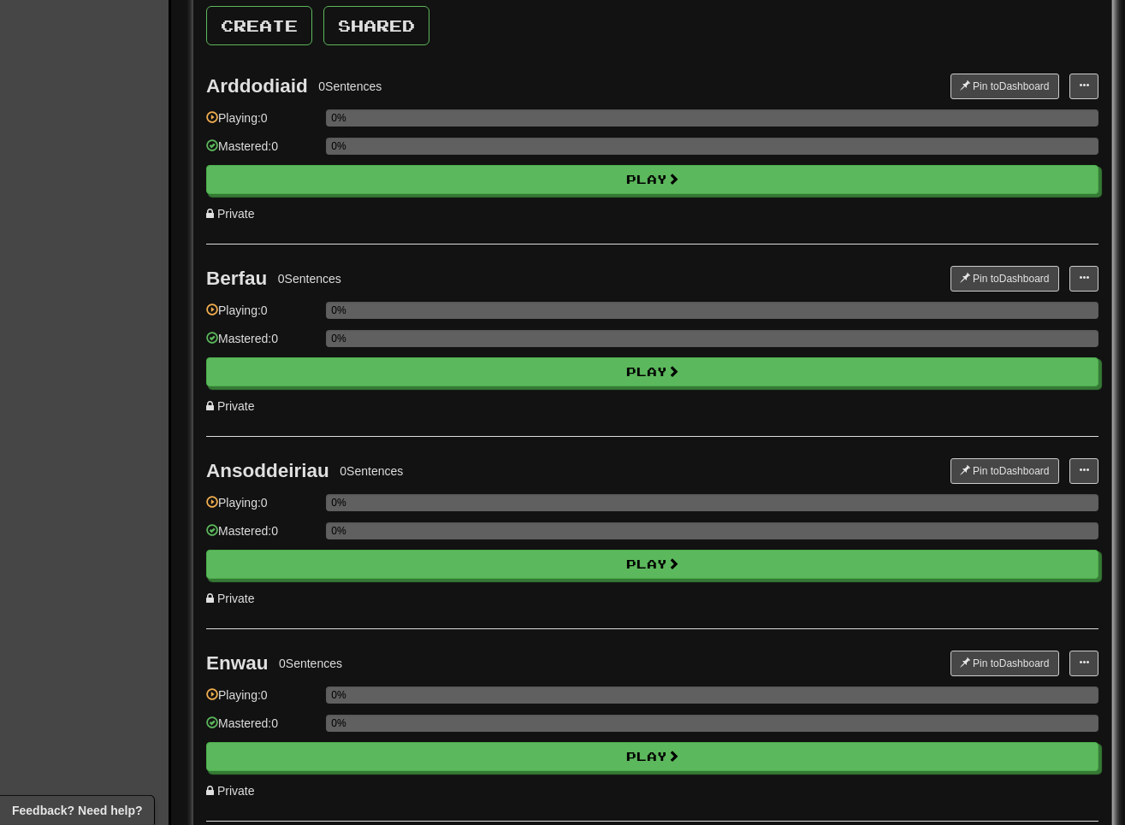
scroll to position [262, 0]
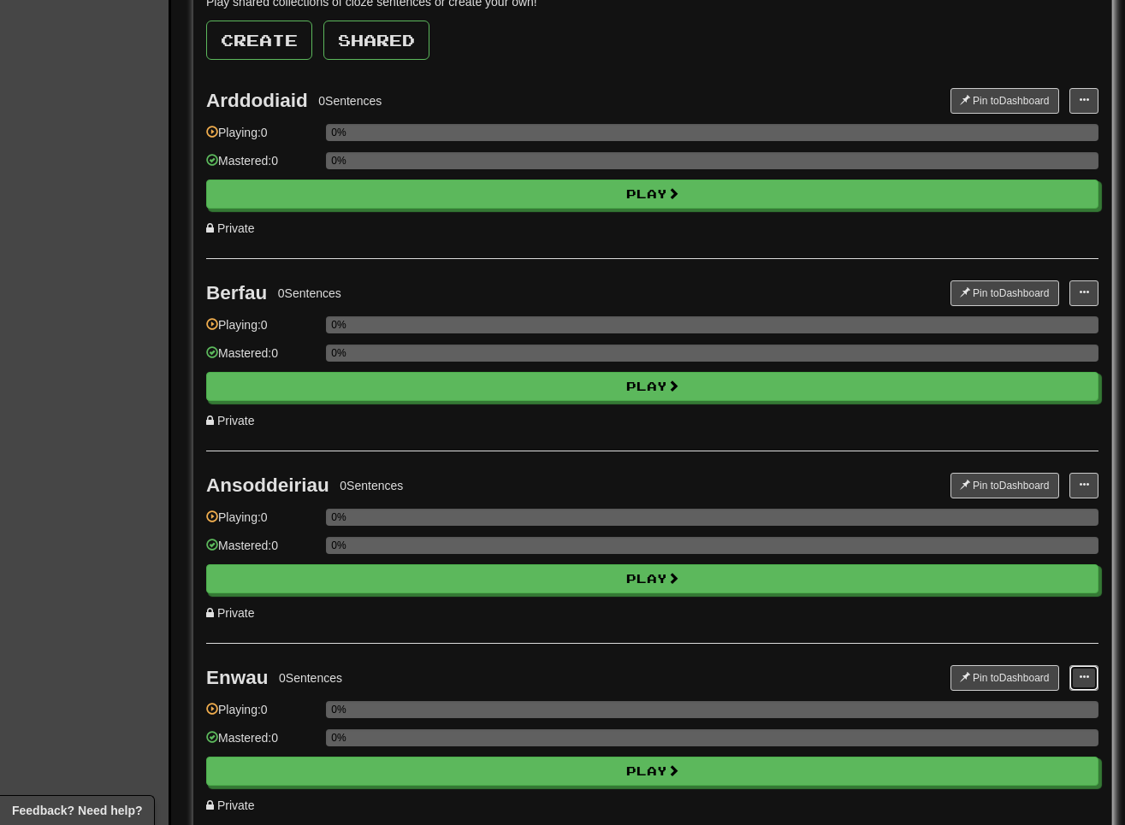
click at [819, 679] on span at bounding box center [1084, 677] width 10 height 10
click at [819, 709] on span "Add Sentences" at bounding box center [1017, 709] width 81 height 14
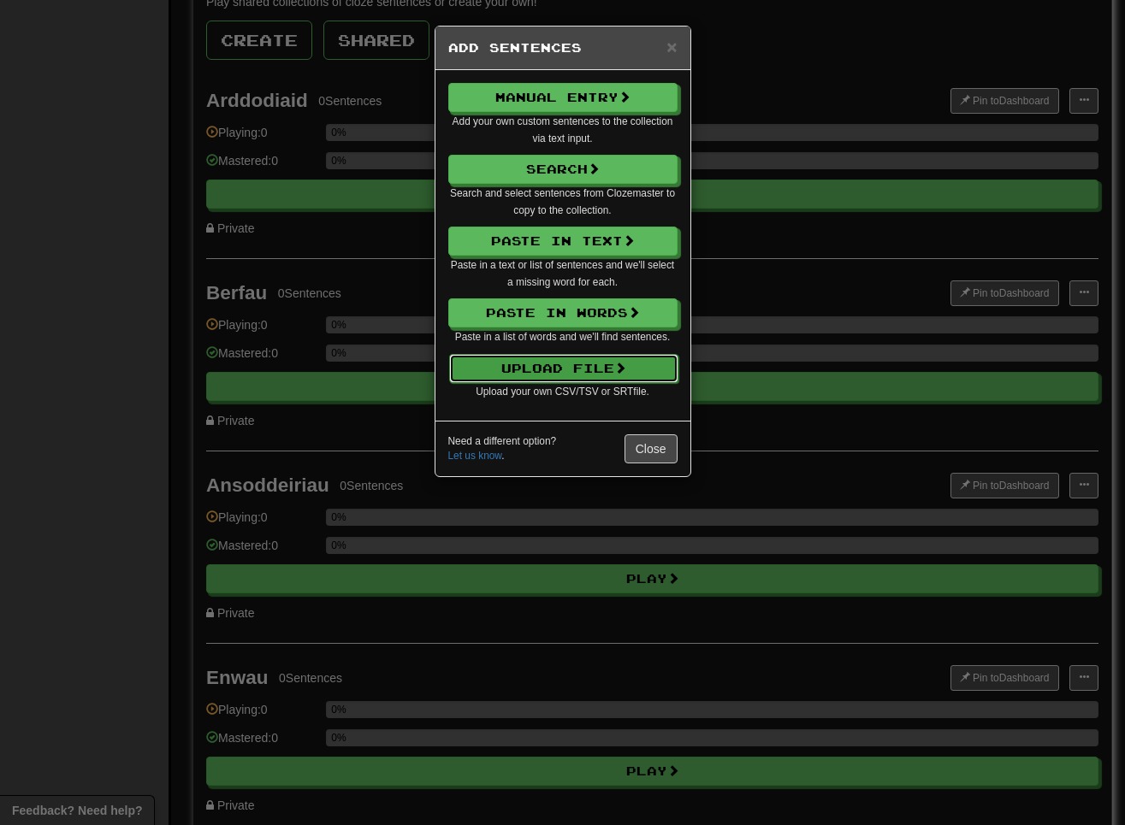
click at [555, 367] on button "Upload File" at bounding box center [563, 368] width 229 height 29
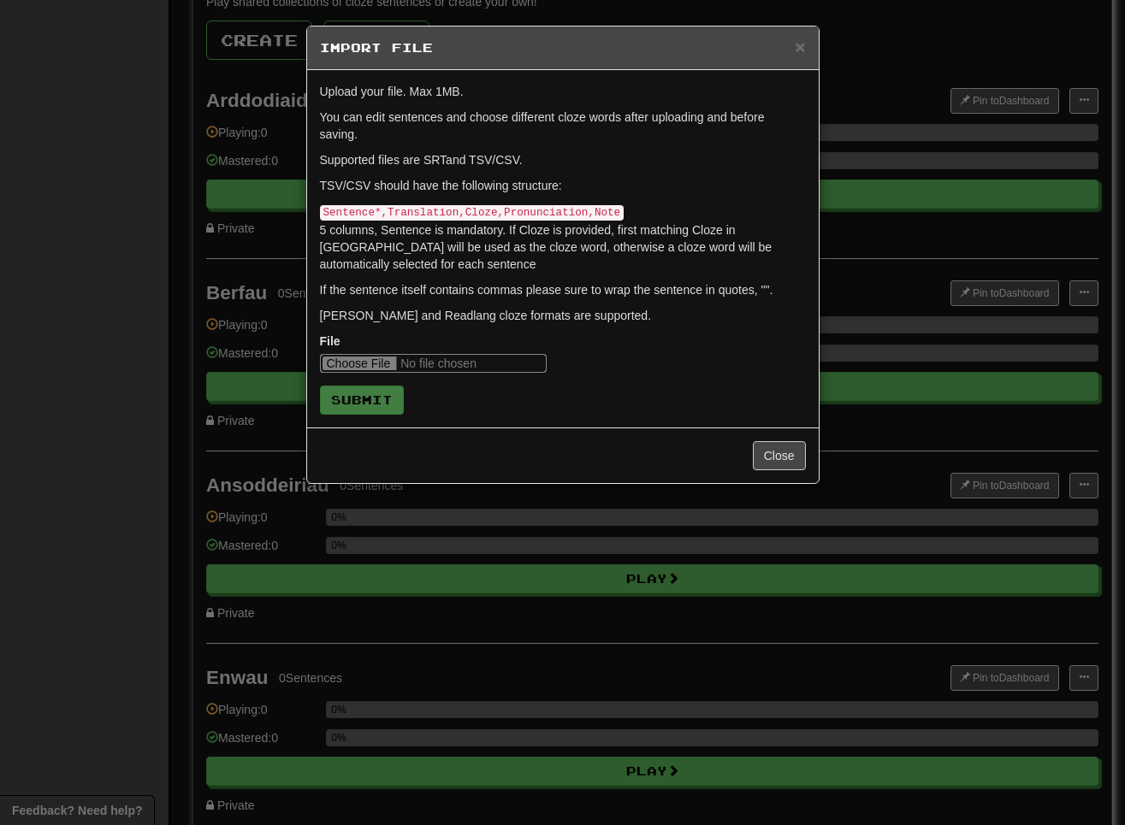
click at [344, 361] on input "file" at bounding box center [433, 363] width 227 height 19
click at [334, 355] on input "file" at bounding box center [433, 363] width 227 height 19
type input "**********"
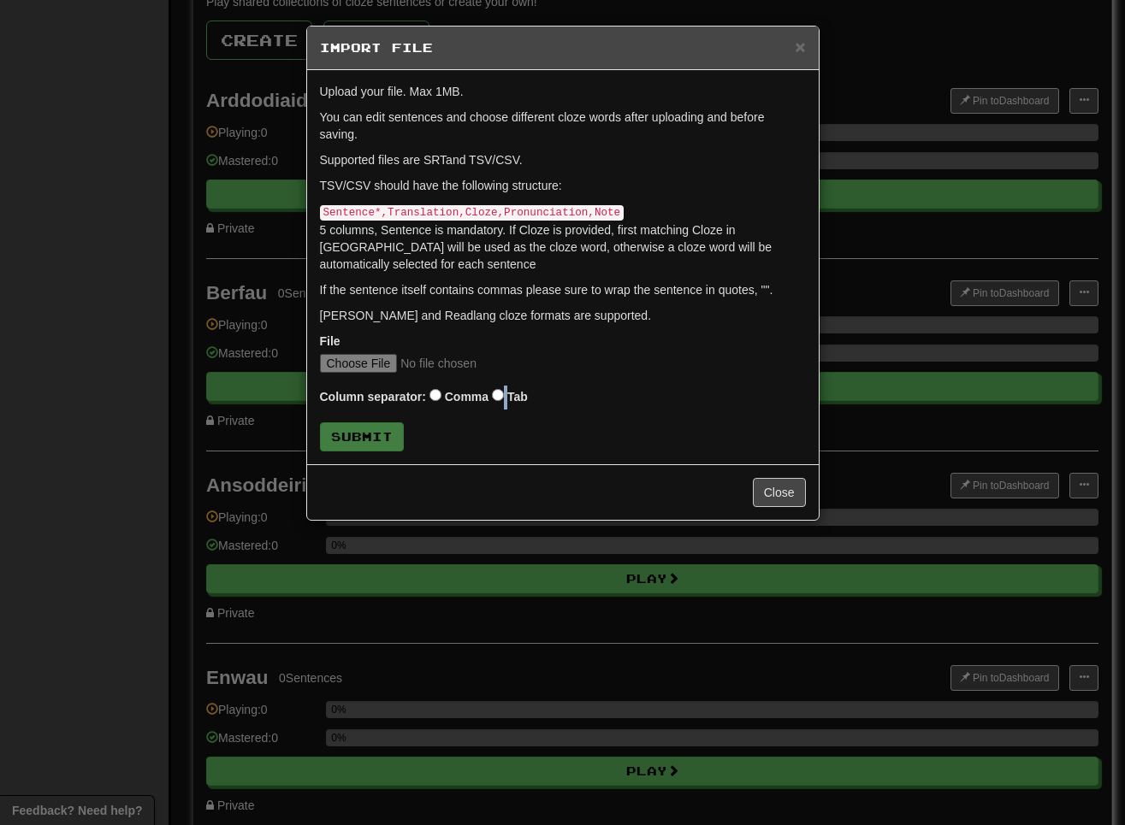
click at [511, 391] on div "Column separator: Comma Tab" at bounding box center [563, 398] width 486 height 24
click button "Submit" at bounding box center [362, 437] width 84 height 29
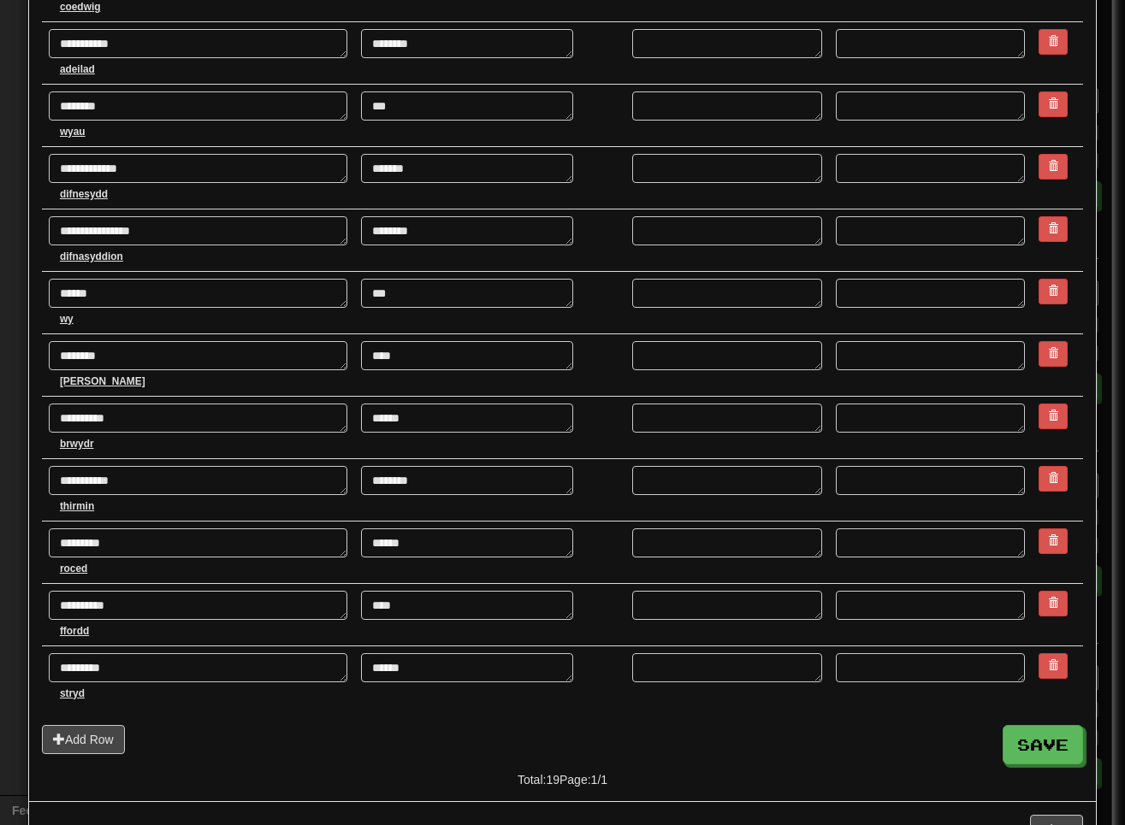
scroll to position [685, 0]
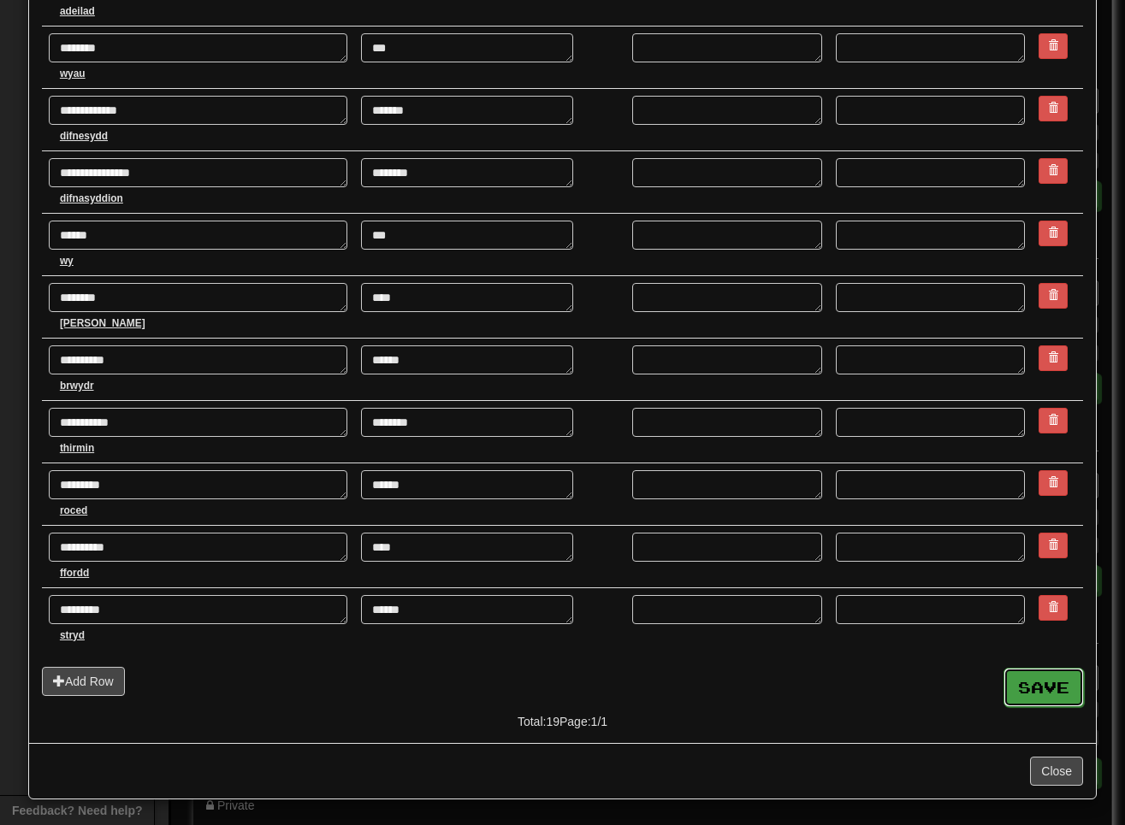
click at [819, 677] on button "Save" at bounding box center [1043, 687] width 80 height 39
type textarea "*"
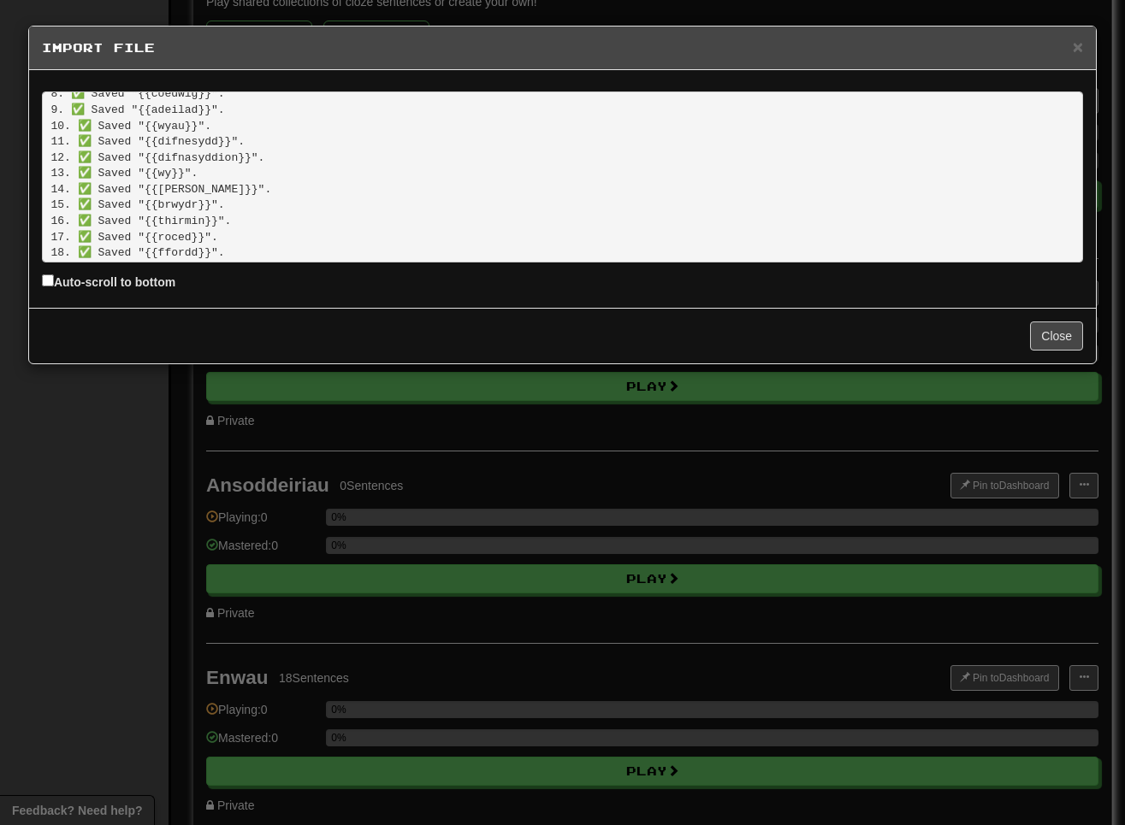
scroll to position [164, 0]
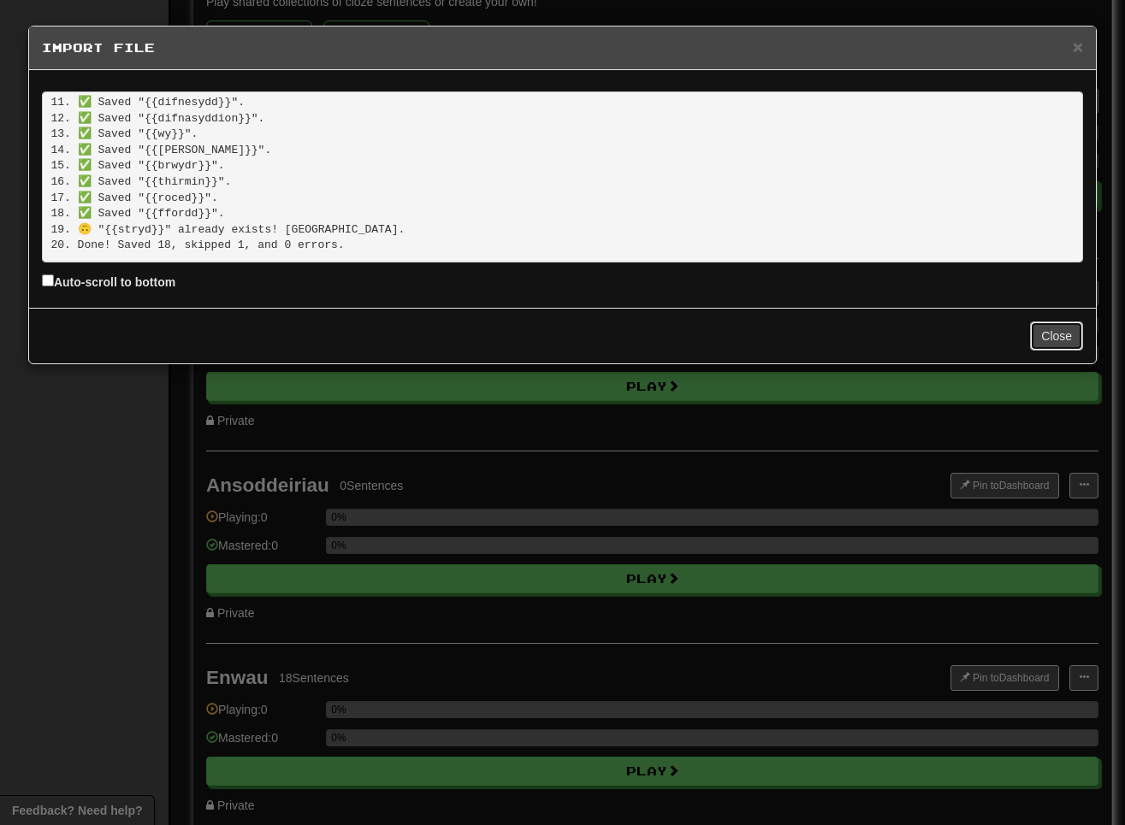
click at [819, 334] on button "Close" at bounding box center [1056, 336] width 53 height 29
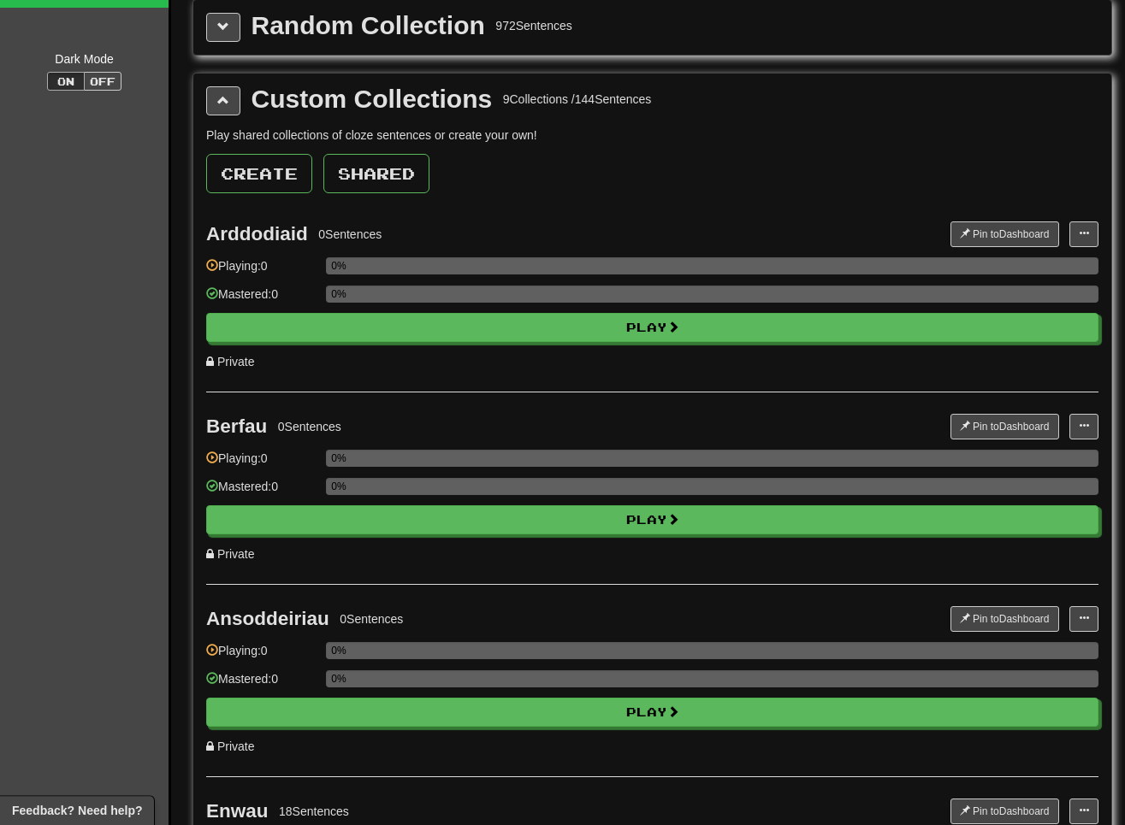
scroll to position [87, 0]
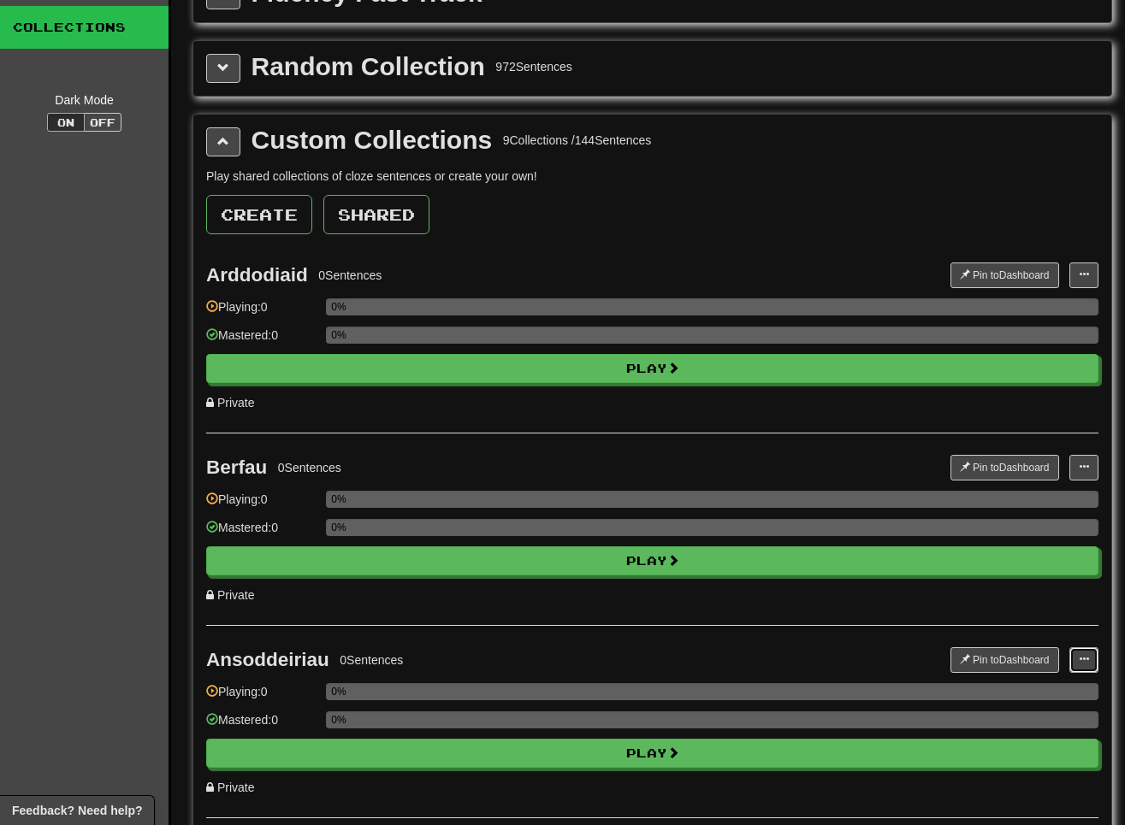
click at [819, 660] on span at bounding box center [1084, 659] width 10 height 10
click at [819, 689] on span "Add Sentences" at bounding box center [1017, 691] width 81 height 14
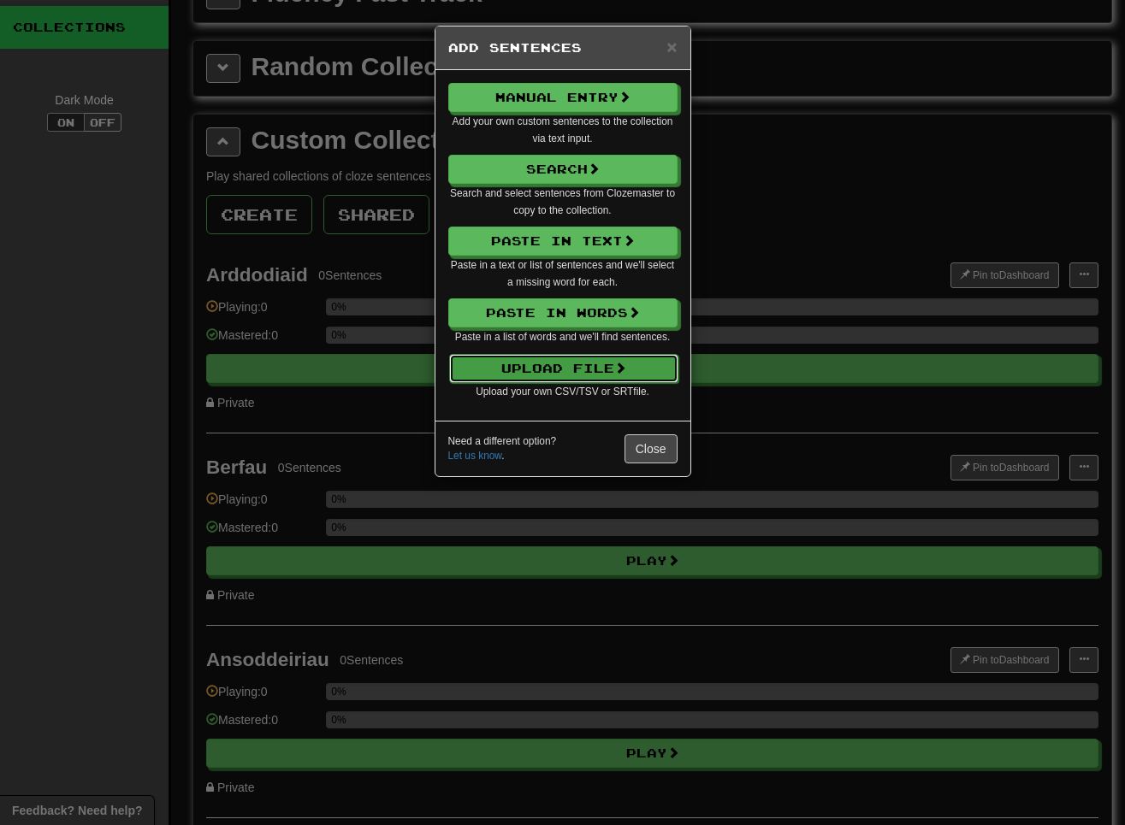
click at [567, 360] on button "Upload File" at bounding box center [563, 368] width 229 height 29
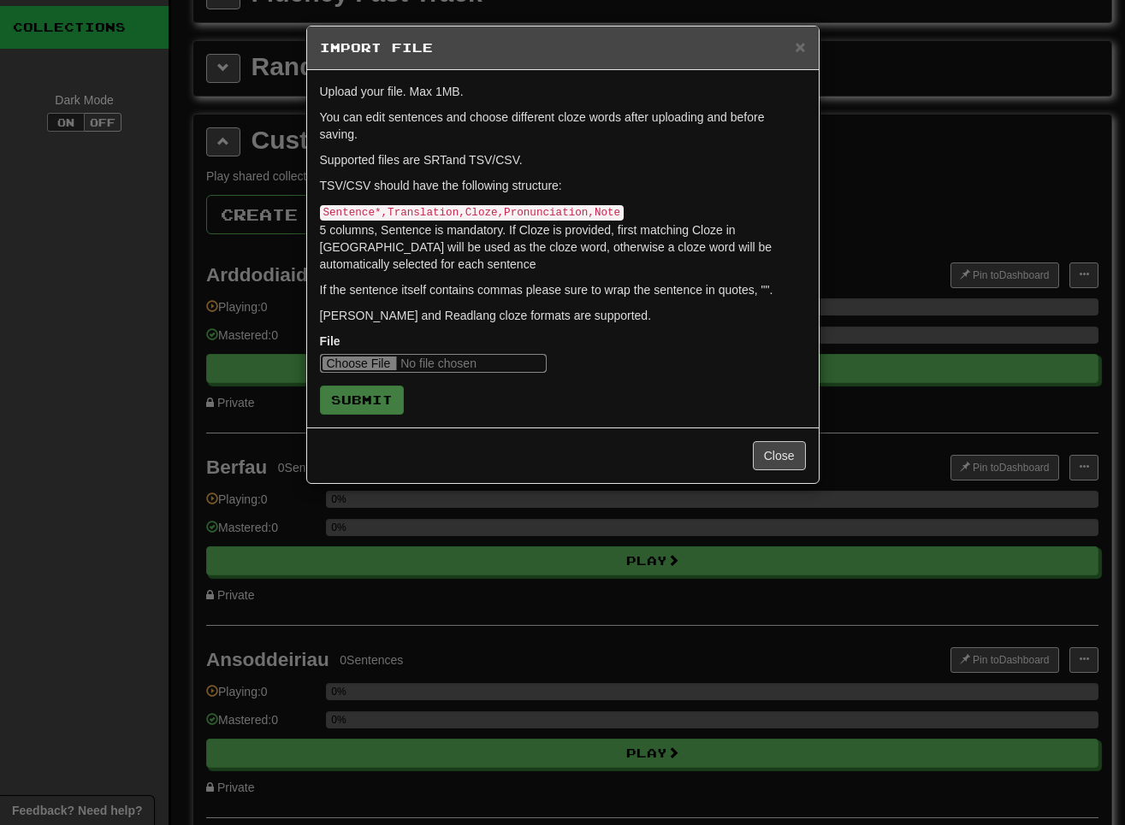
click at [354, 359] on input "file" at bounding box center [433, 363] width 227 height 19
type input "**********"
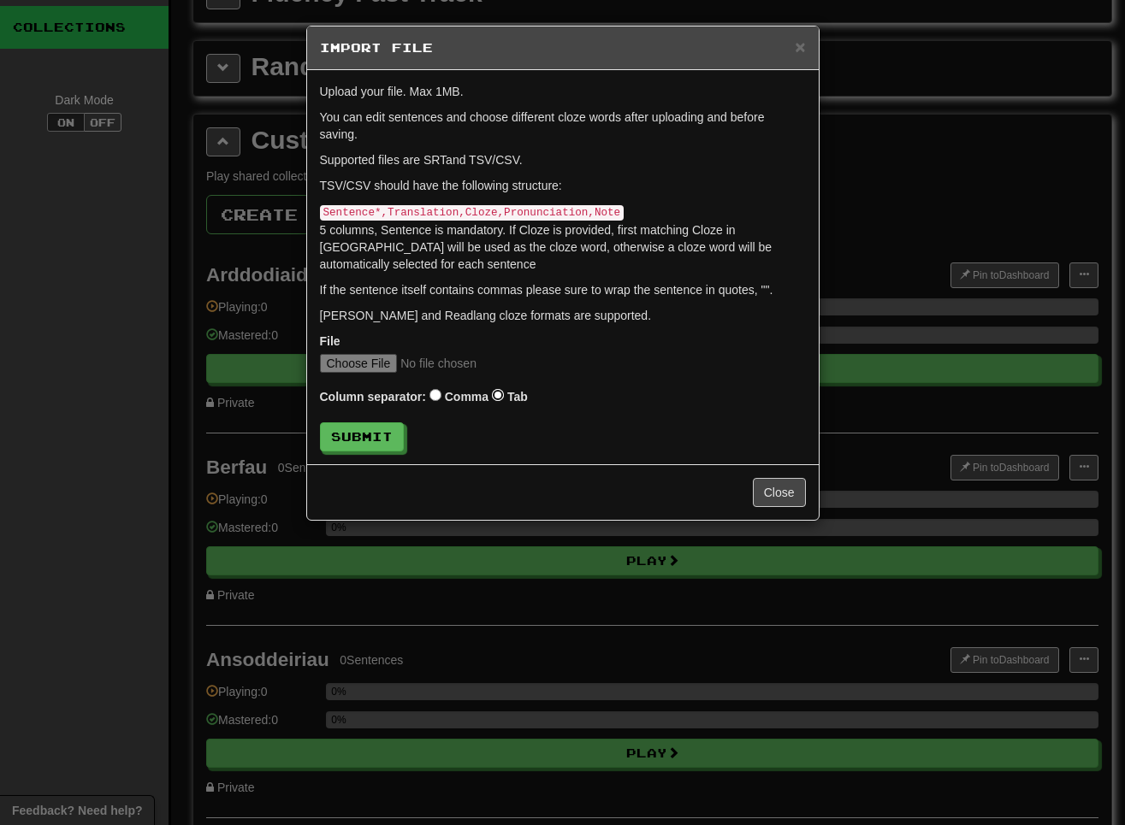
click button "Submit" at bounding box center [362, 437] width 84 height 29
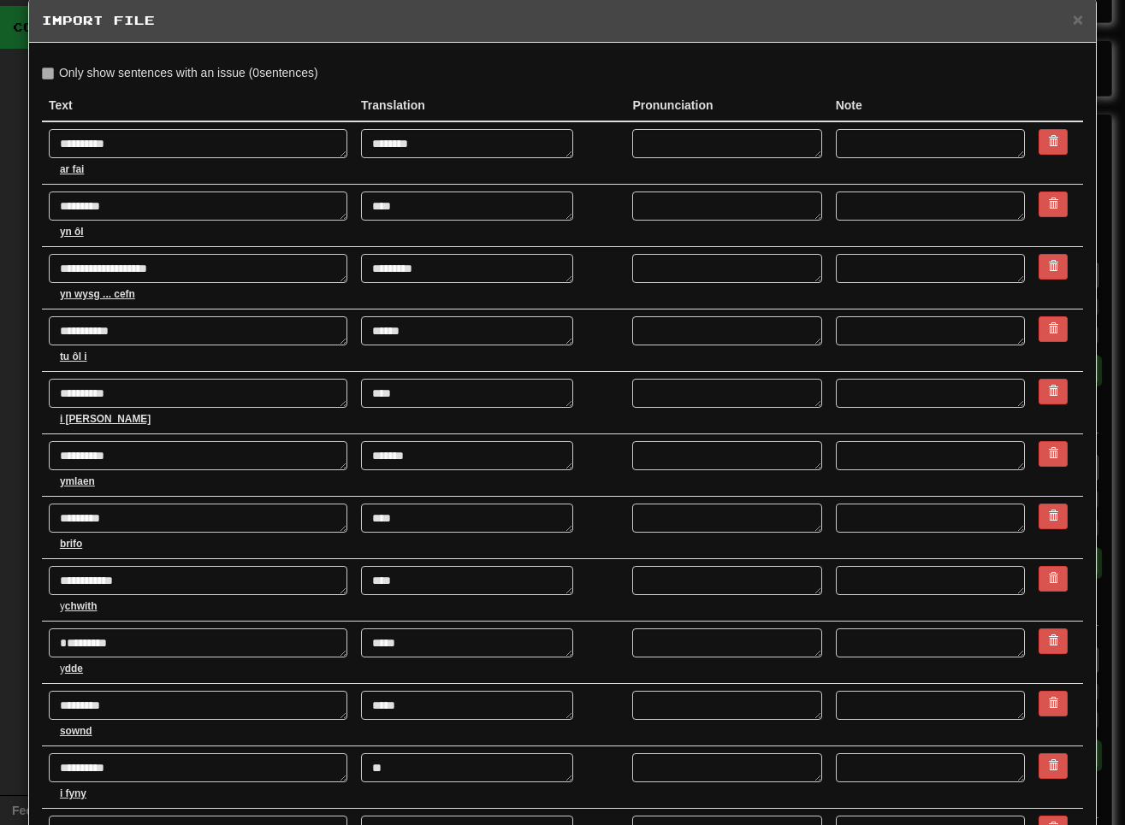
scroll to position [0, 0]
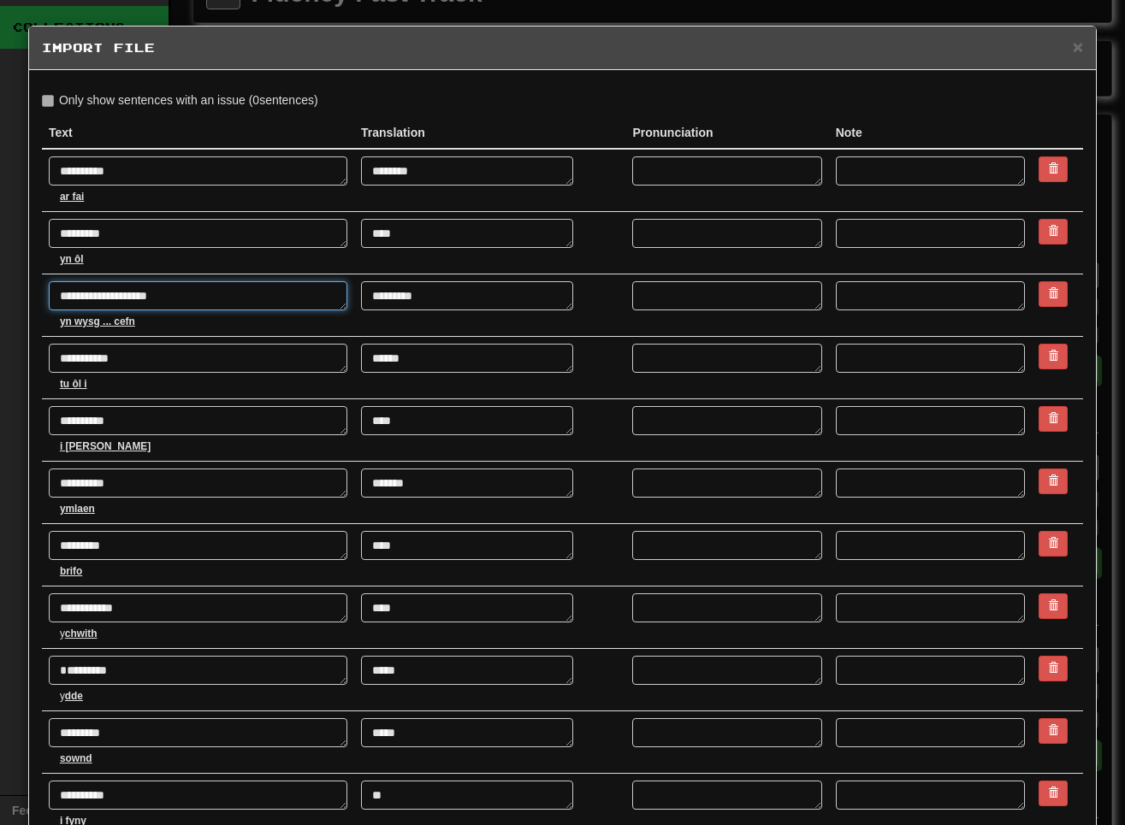
click at [117, 301] on textarea "**********" at bounding box center [198, 295] width 299 height 29
click at [112, 296] on textarea "**********" at bounding box center [198, 295] width 299 height 29
type textarea "*"
type textarea "**********"
type textarea "*"
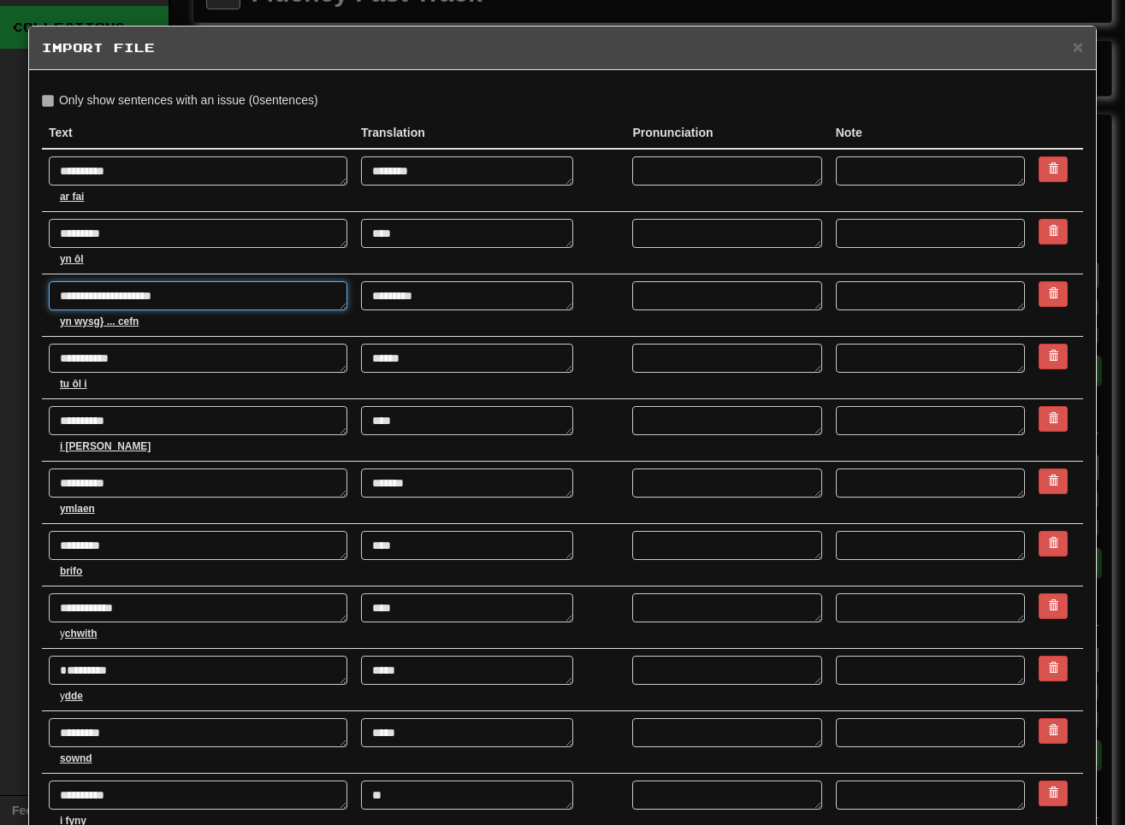
type textarea "**********"
type textarea "*"
type textarea "**********"
type textarea "*"
type textarea "**********"
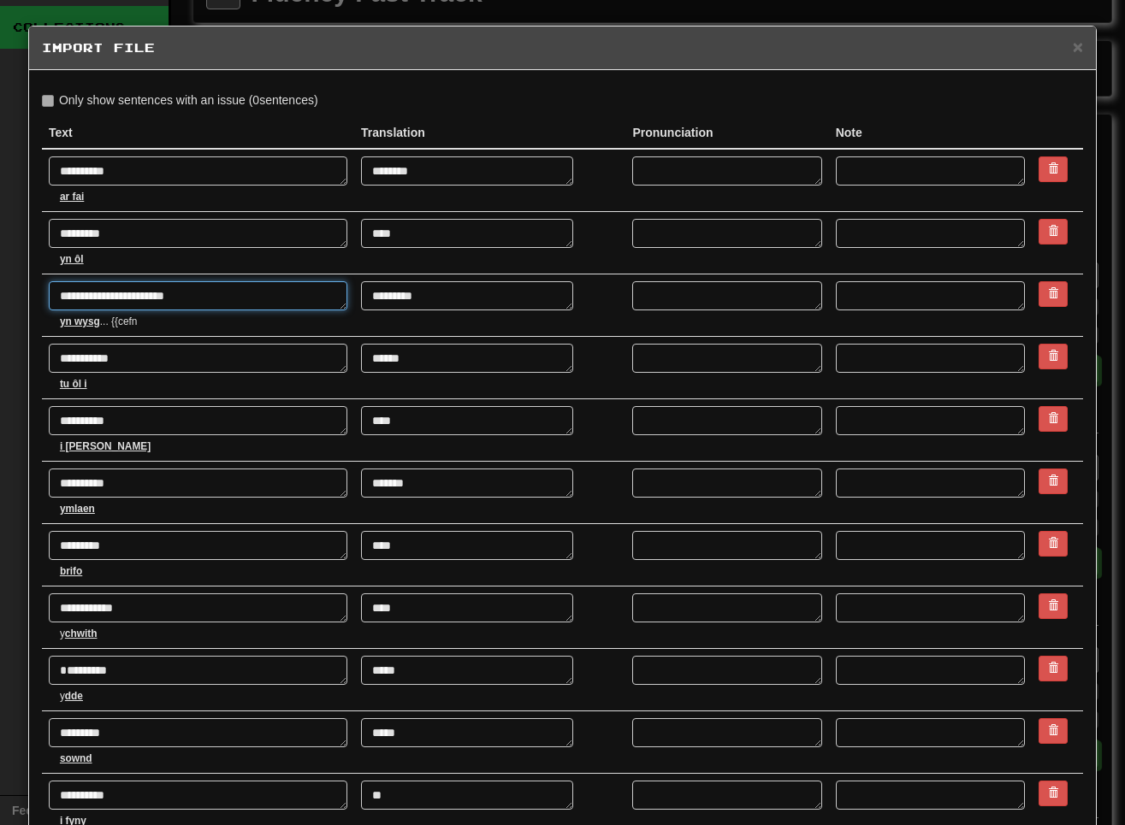
type textarea "*"
type textarea "**********"
type textarea "*"
type textarea "**********"
type textarea "*"
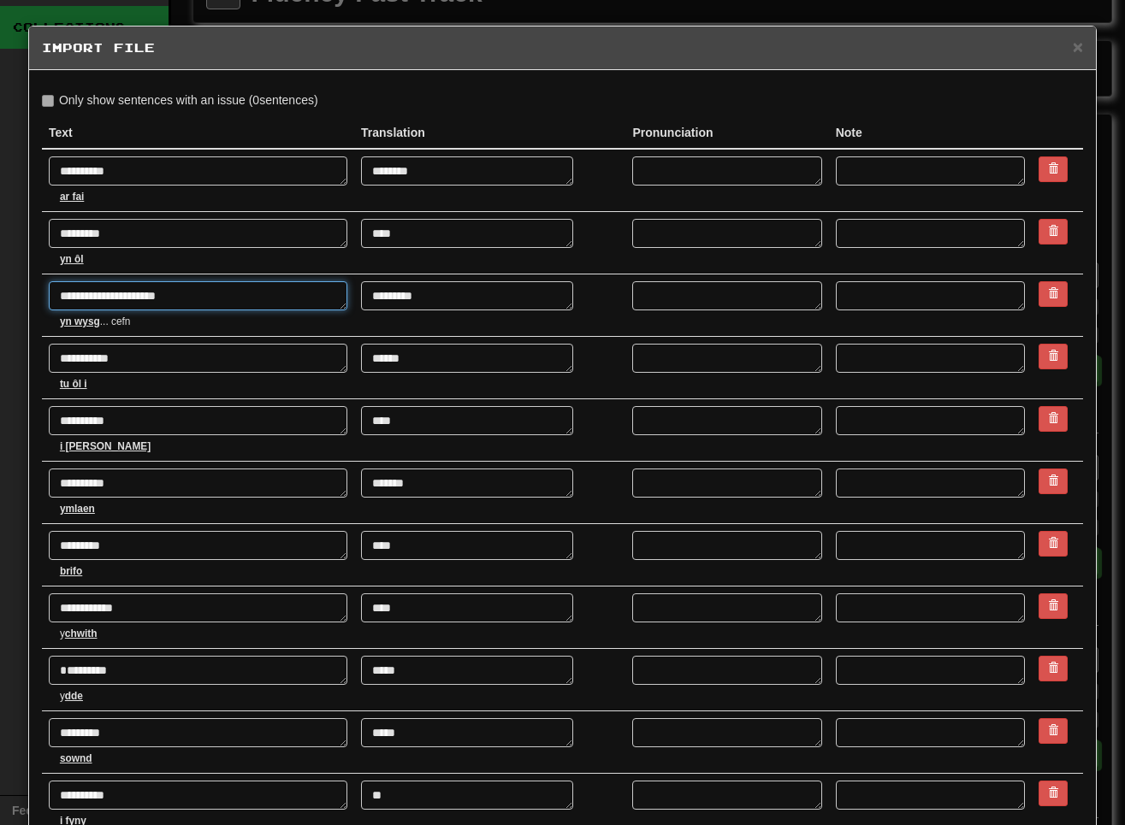
type textarea "**********"
type textarea "*"
type textarea "**********"
type textarea "*"
type textarea "**********"
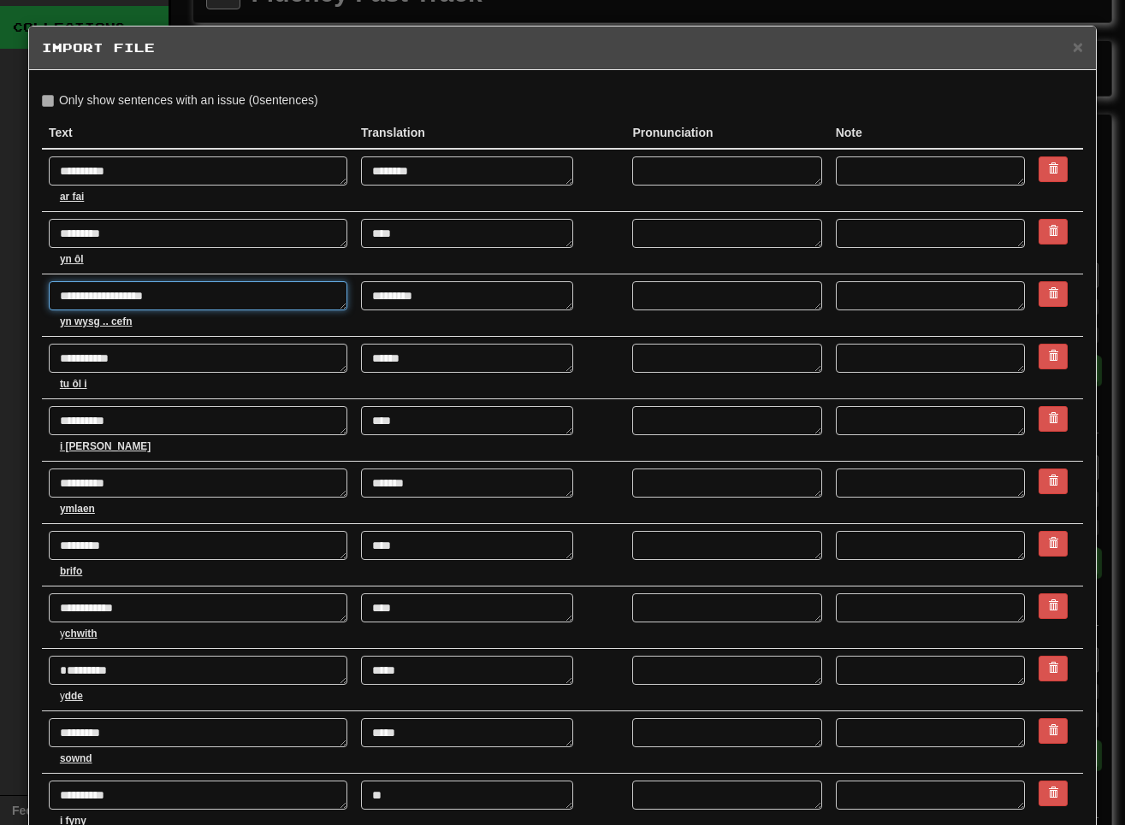
type textarea "*"
type textarea "**********"
type textarea "*"
type textarea "**********"
type textarea "*"
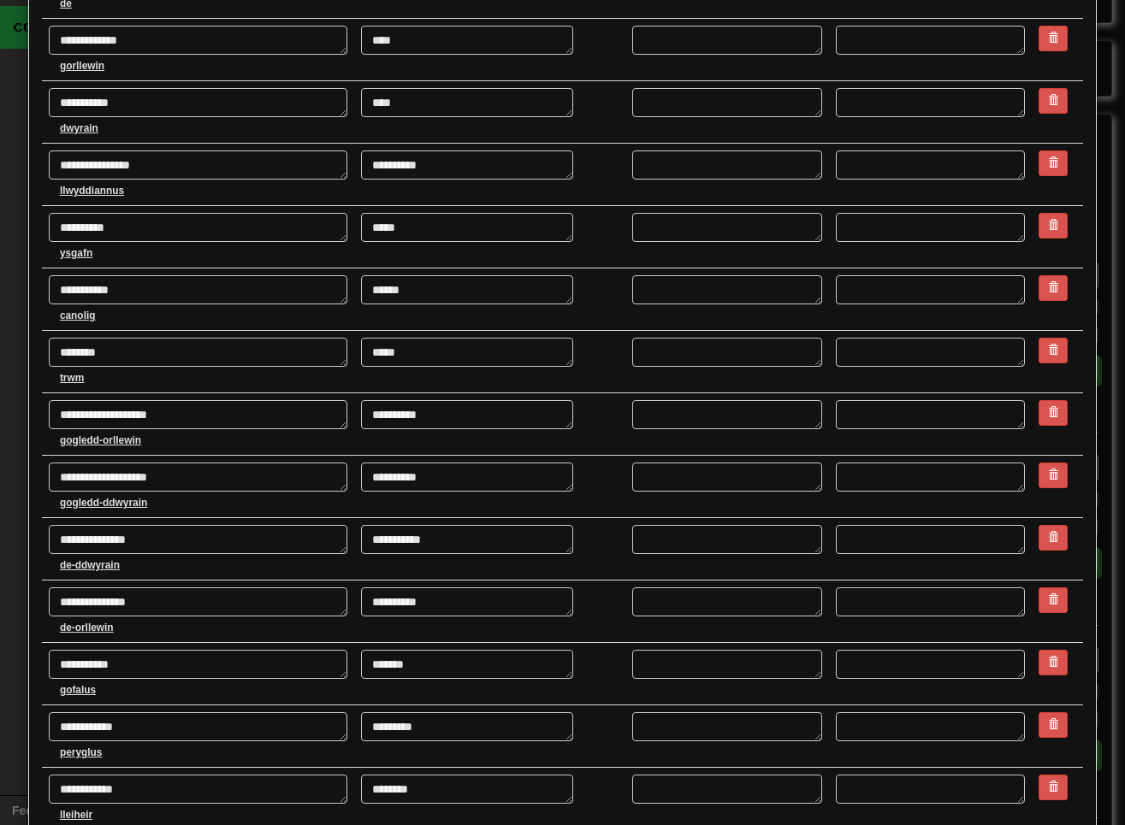
scroll to position [1372, 0]
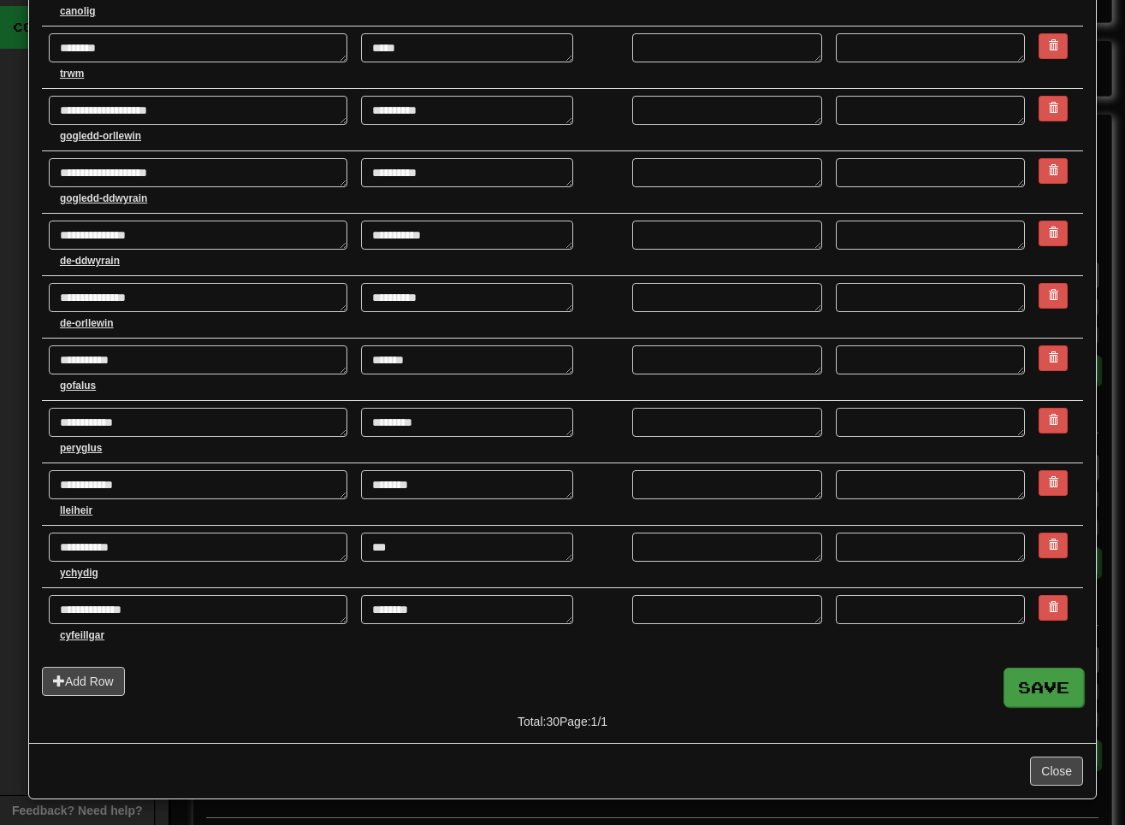
type textarea "**********"
click at [819, 683] on button "Save" at bounding box center [1043, 687] width 80 height 39
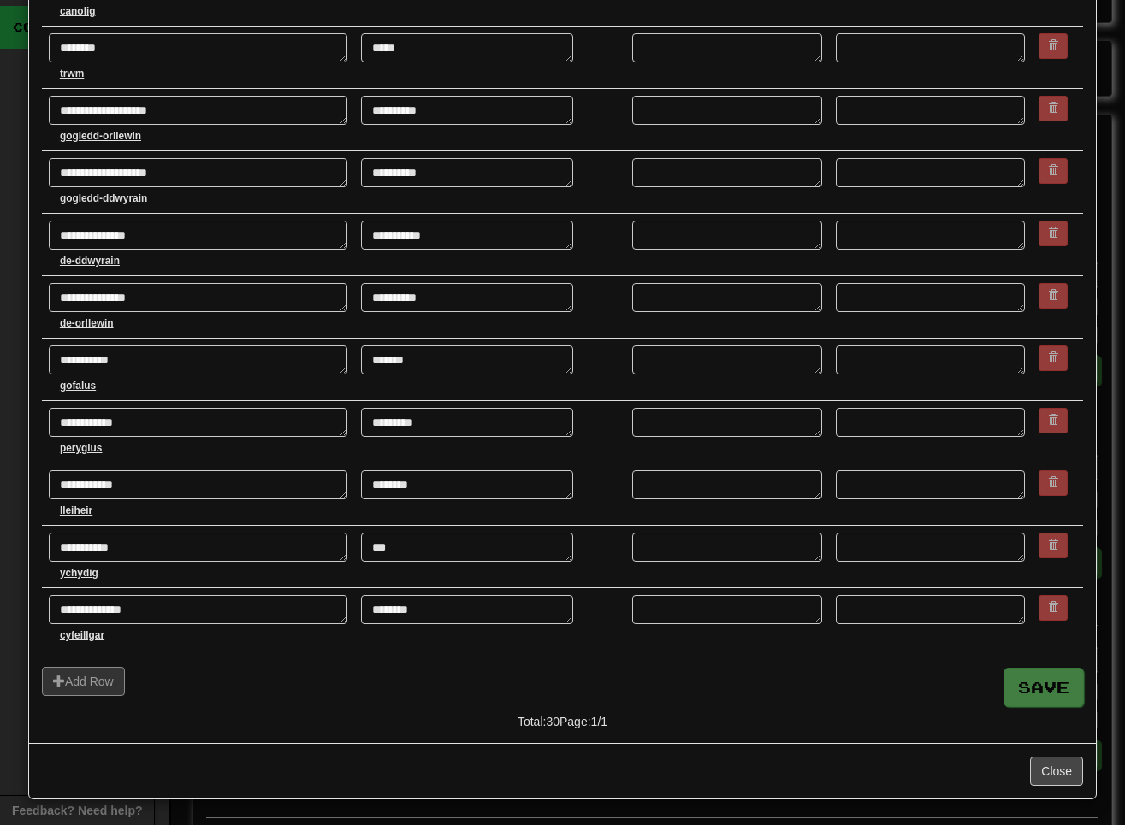
type textarea "*"
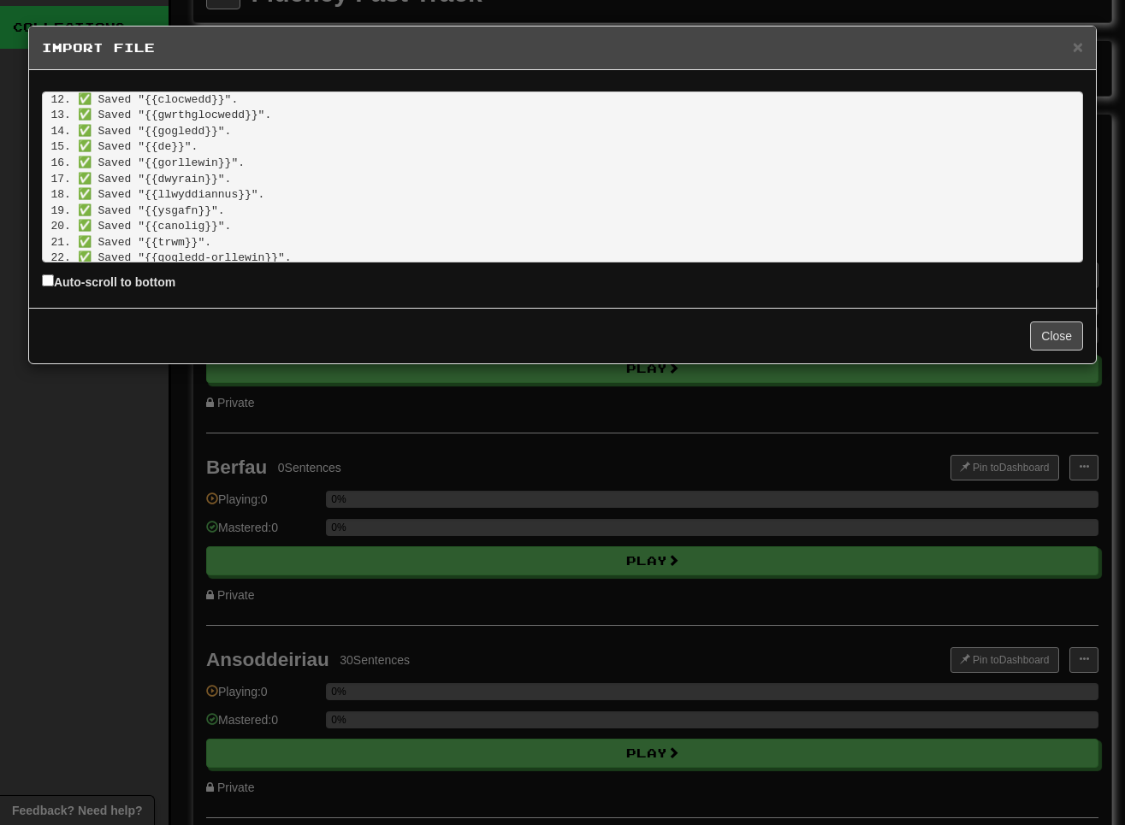
scroll to position [0, 0]
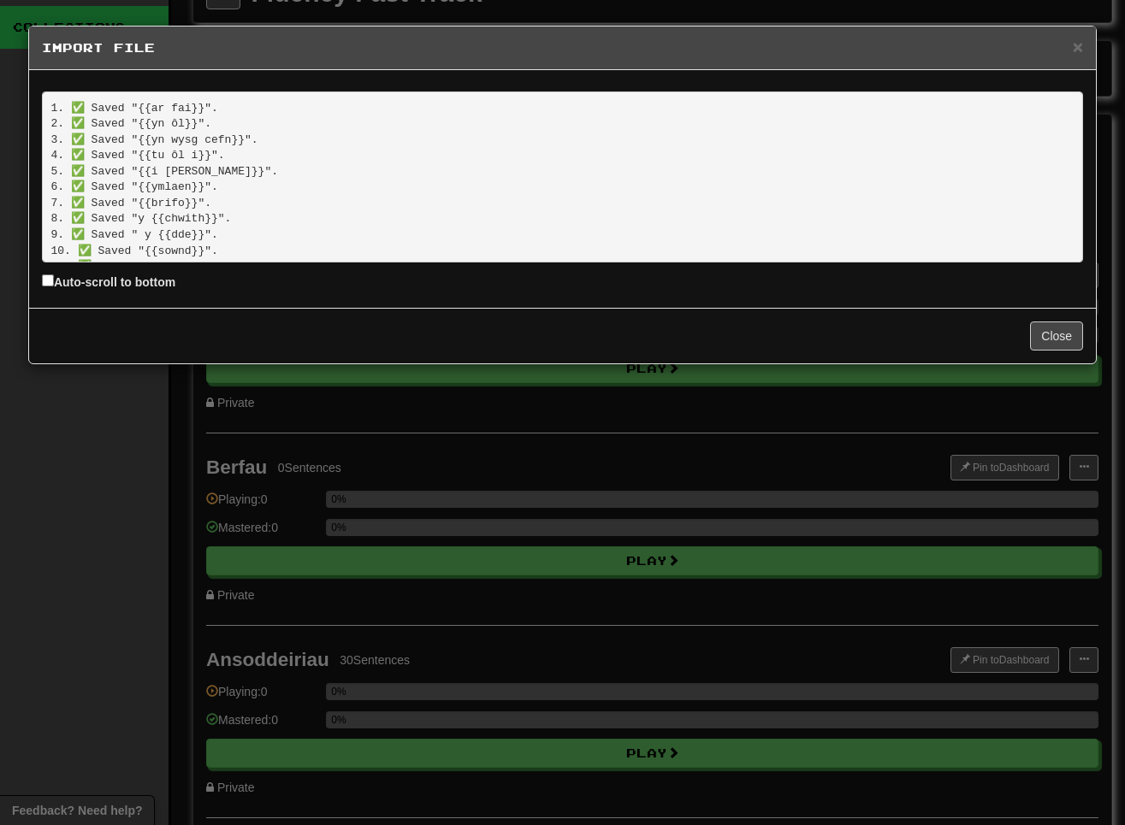
click at [74, 504] on div "× Import File 1. ✅ Saved "{{ar fai}}". 2. ✅ Saved "{{yn ôl}}". 3. ✅ Saved "{{yn…" at bounding box center [562, 412] width 1125 height 825
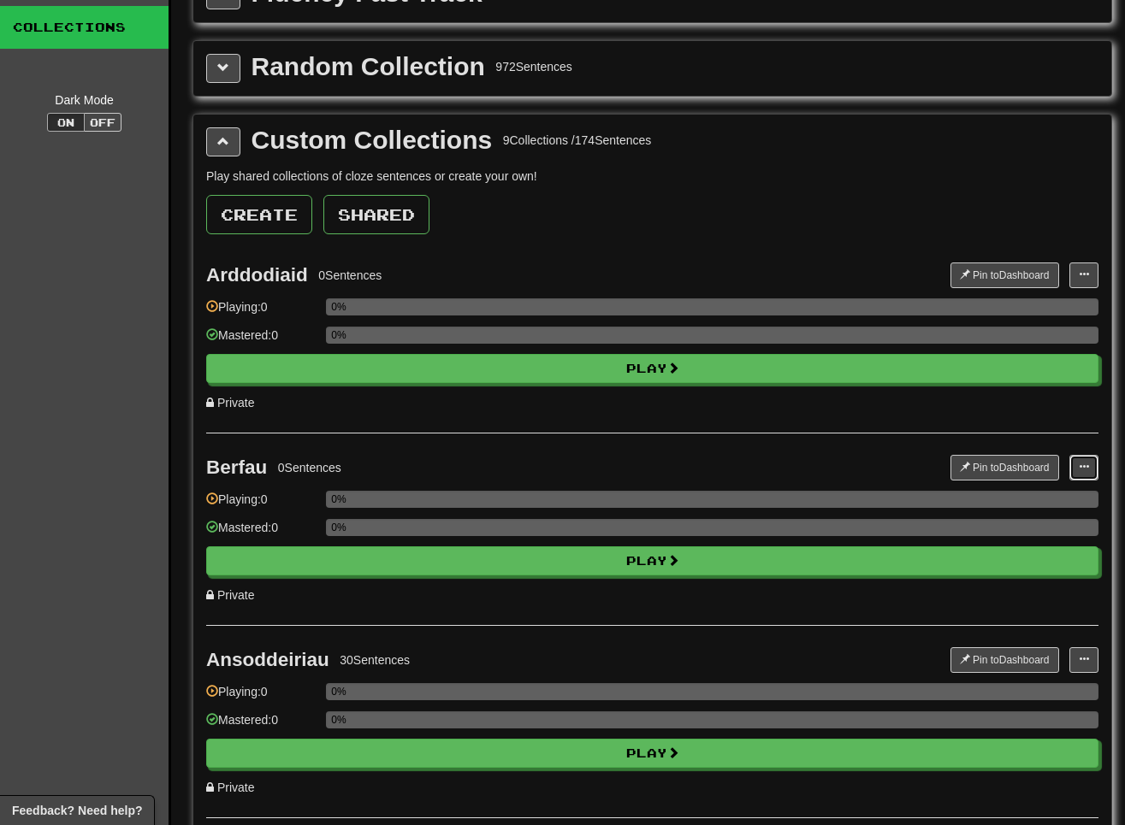
click at [819, 470] on button at bounding box center [1083, 468] width 29 height 26
click at [819, 500] on span "Add Sentences" at bounding box center [1017, 499] width 81 height 14
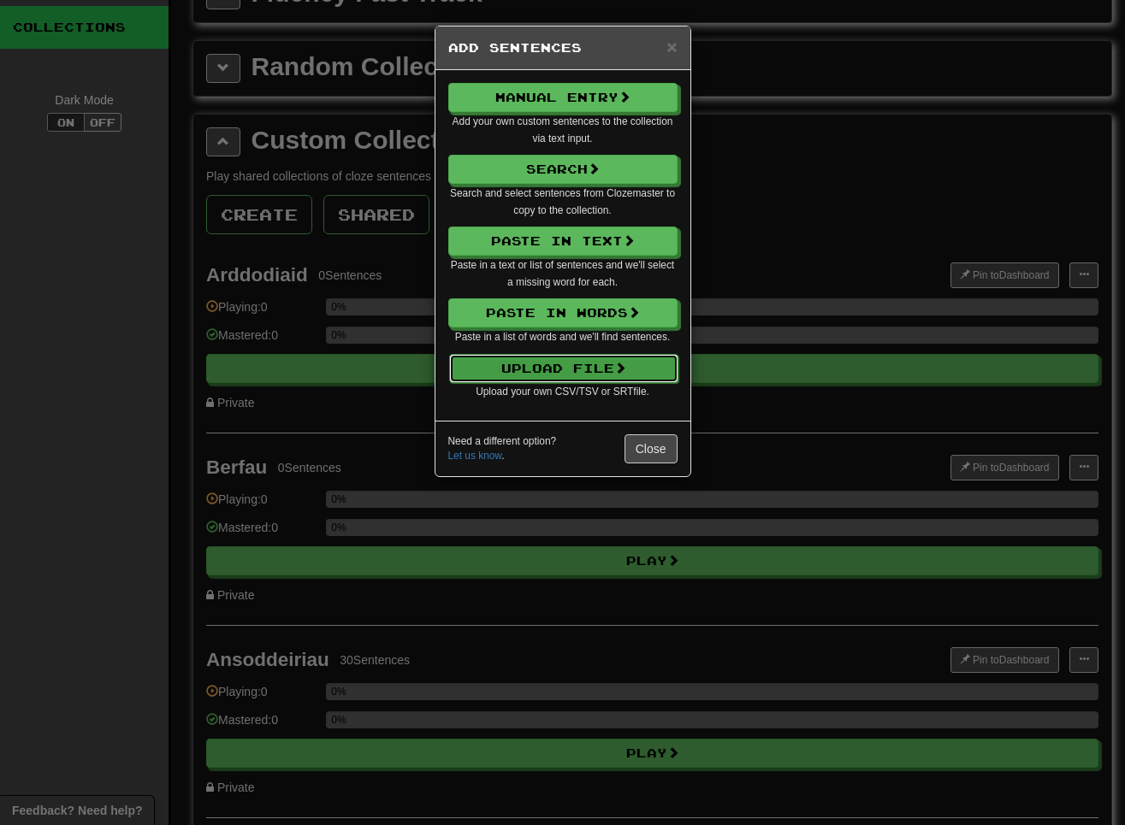
click at [607, 368] on button "Upload File" at bounding box center [563, 368] width 229 height 29
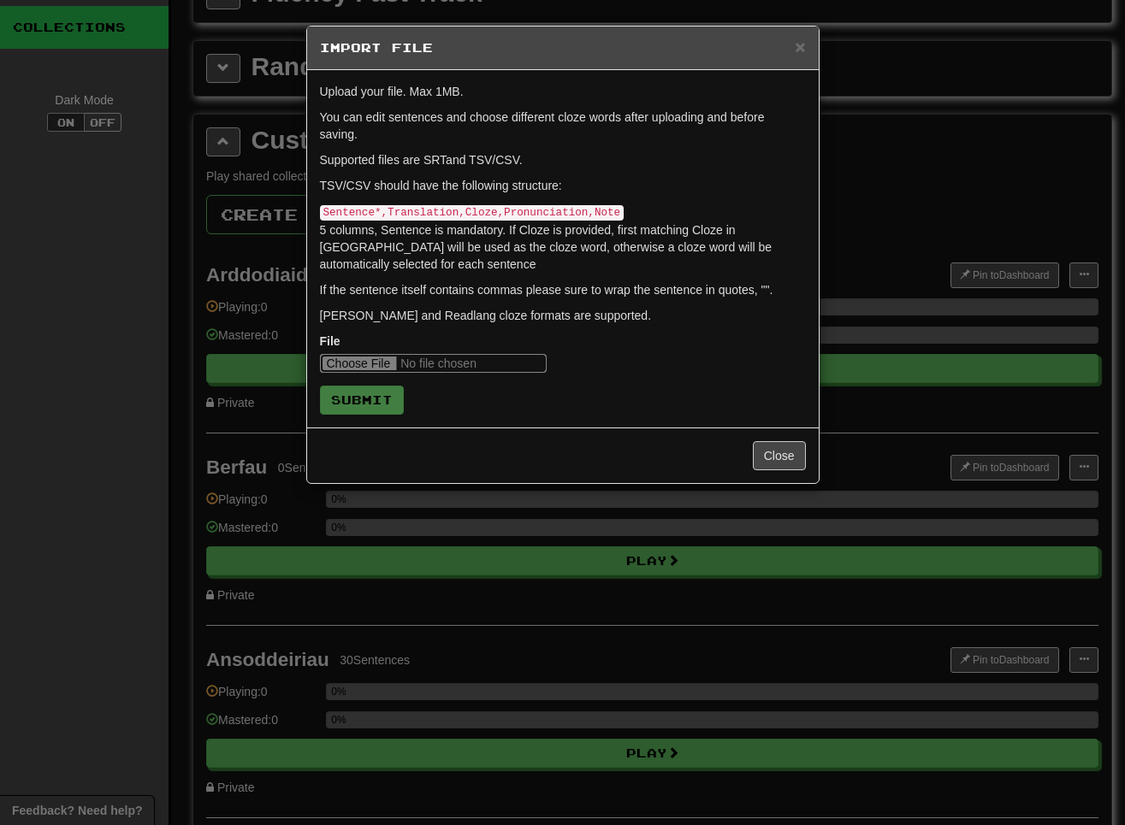
click at [358, 368] on input "file" at bounding box center [433, 363] width 227 height 19
type input "**********"
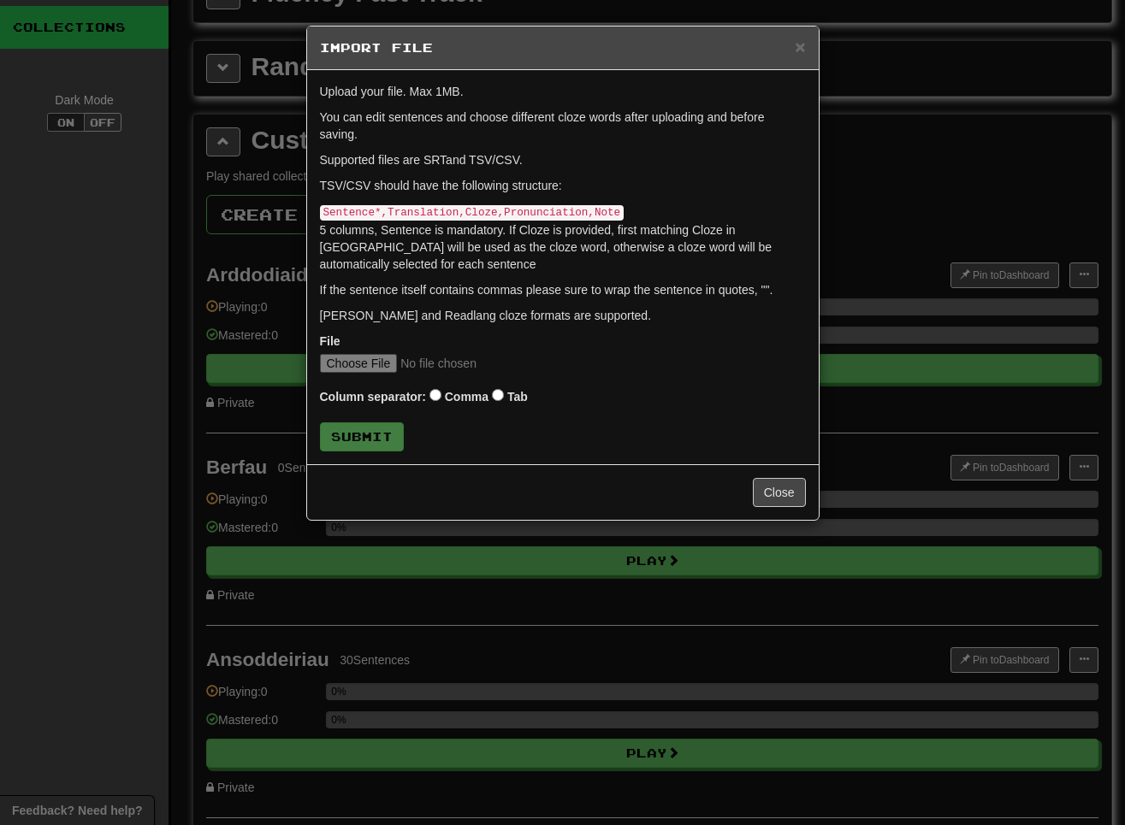
click at [516, 393] on label "Tab" at bounding box center [517, 396] width 21 height 17
click button "Submit" at bounding box center [362, 437] width 84 height 29
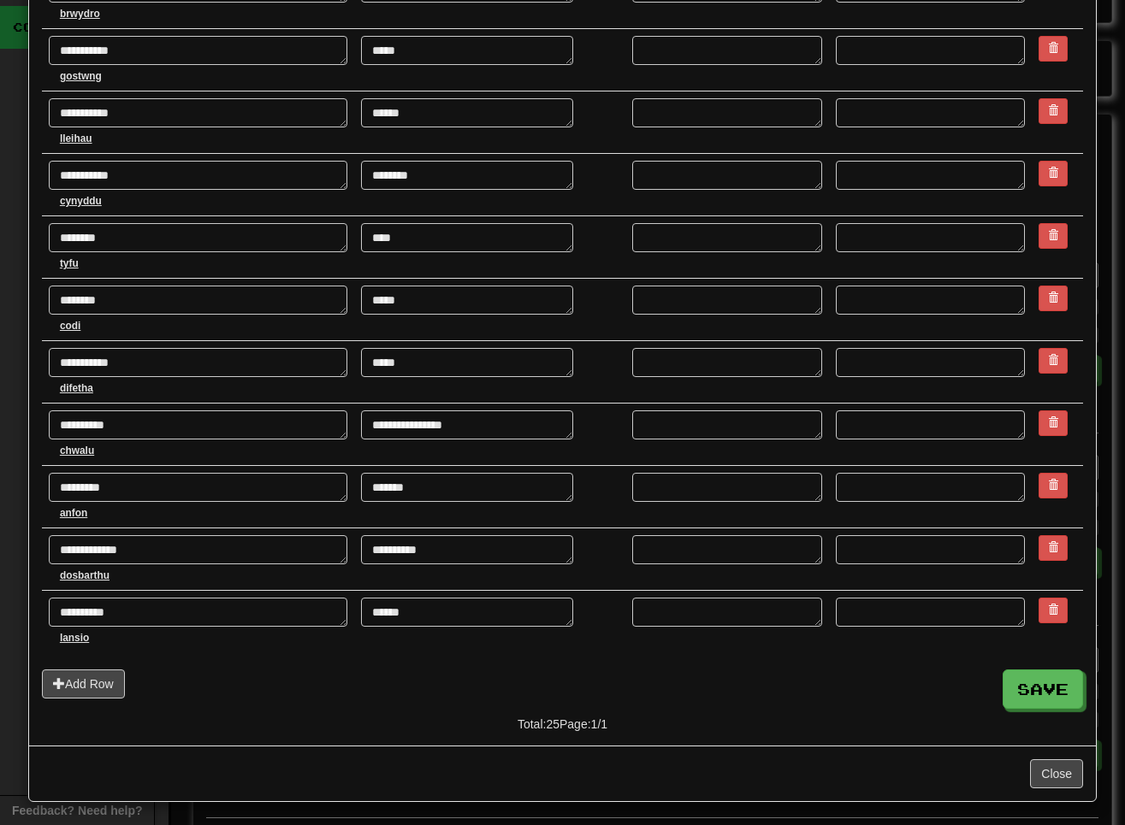
scroll to position [1060, 0]
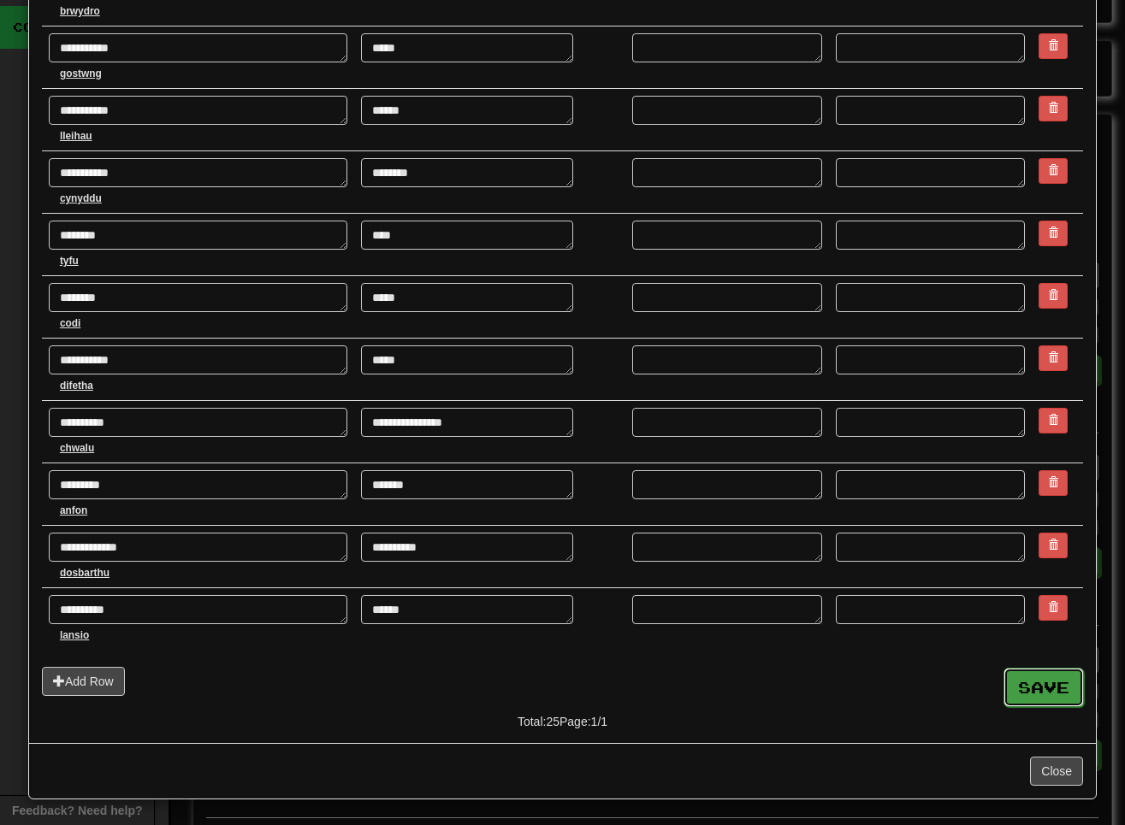
click at [819, 690] on button "Save" at bounding box center [1043, 687] width 80 height 39
type textarea "*"
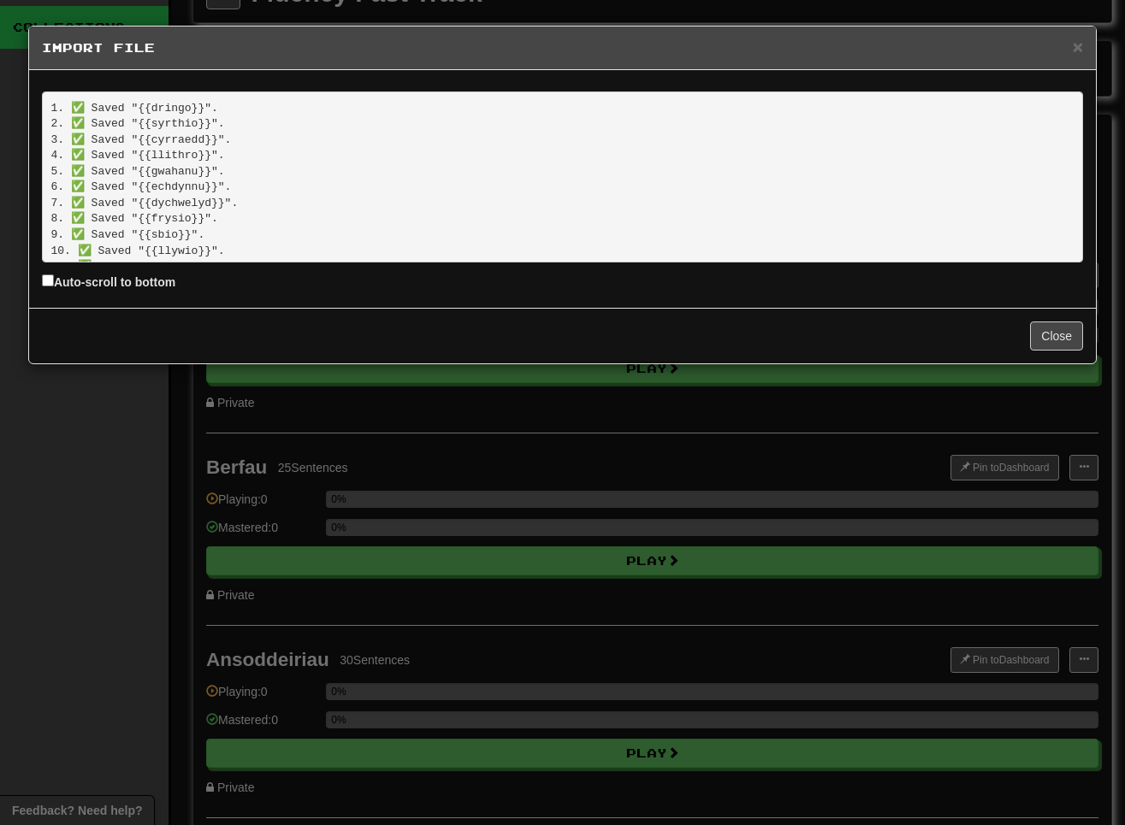
scroll to position [260, 0]
click at [472, 455] on div "× Import File 1. ✅ Saved "{{dringo}}". 2. ✅ Saved "{{syrthio}}". 3. ✅ Saved "{{…" at bounding box center [562, 412] width 1125 height 825
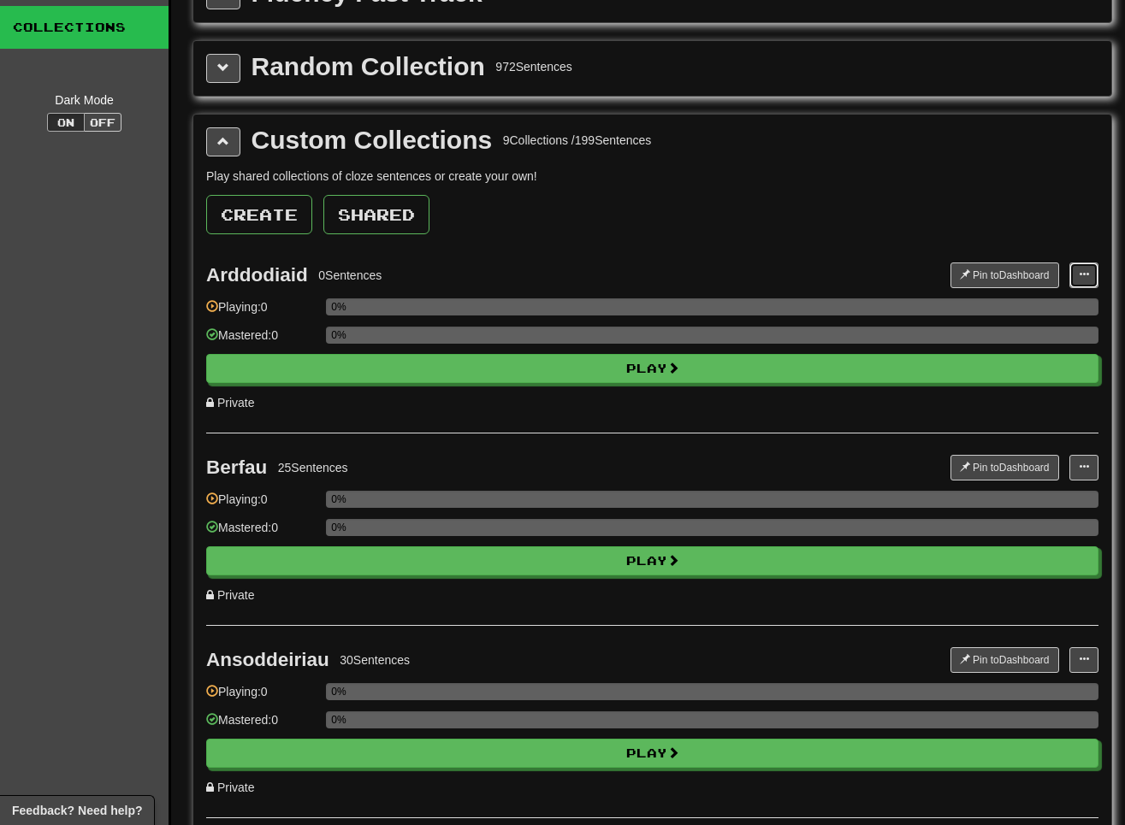
click at [819, 264] on button at bounding box center [1083, 276] width 29 height 26
click at [819, 312] on span "Add Sentences" at bounding box center [1017, 306] width 81 height 14
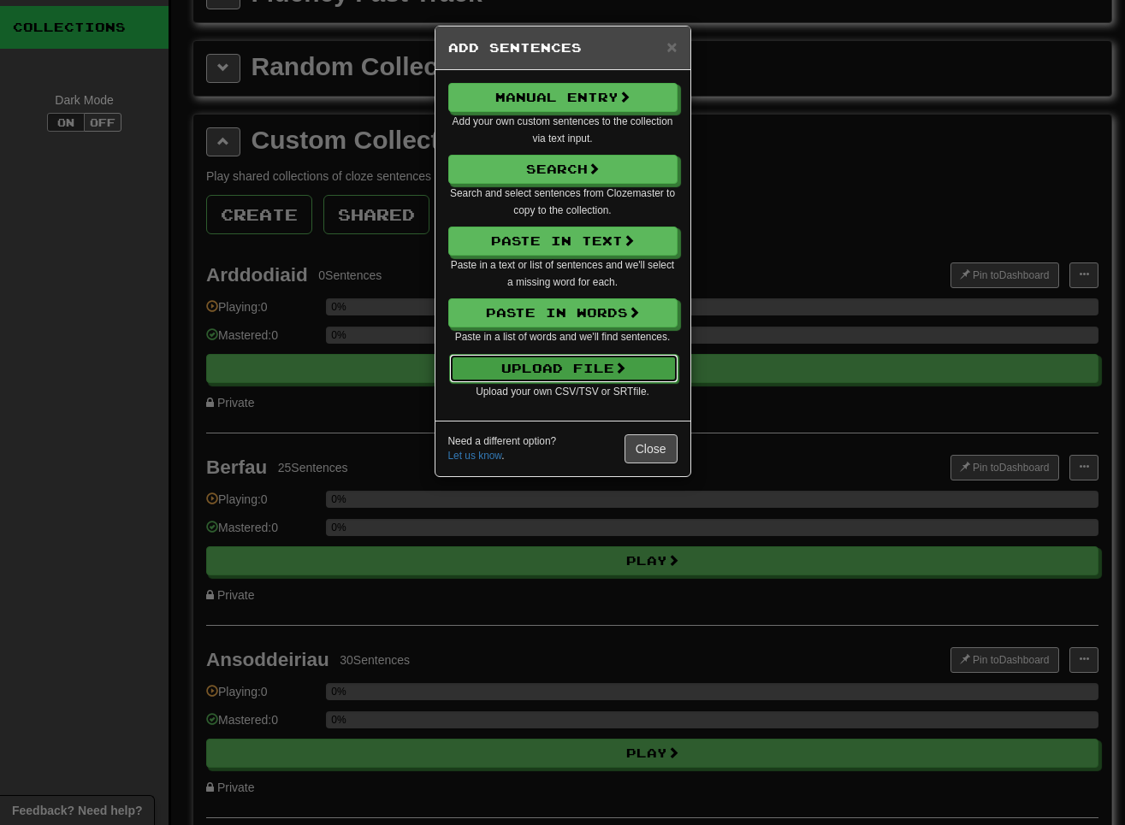
click at [613, 374] on button "Upload File" at bounding box center [563, 368] width 229 height 29
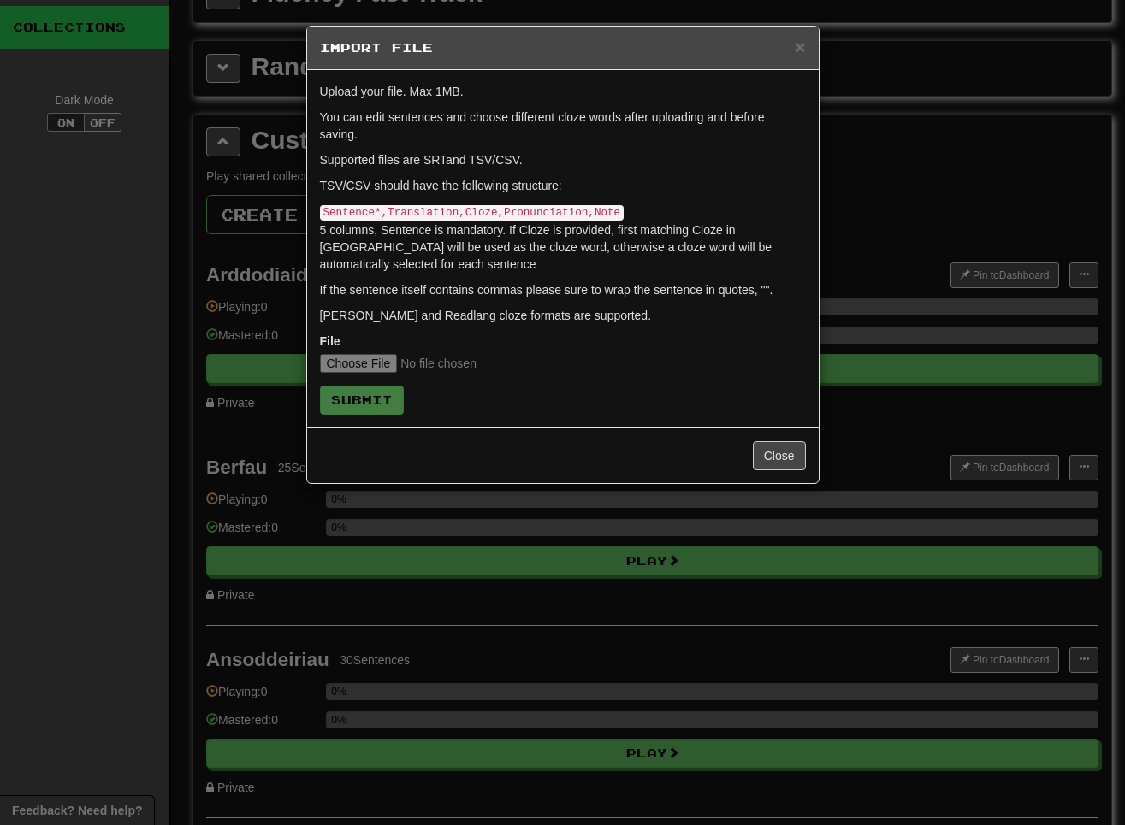
click at [357, 373] on form "Upload your file. Max 1MB. You can edit sentences and choose different cloze wo…" at bounding box center [563, 249] width 486 height 332
click at [356, 364] on input "file" at bounding box center [433, 363] width 227 height 19
type input "**********"
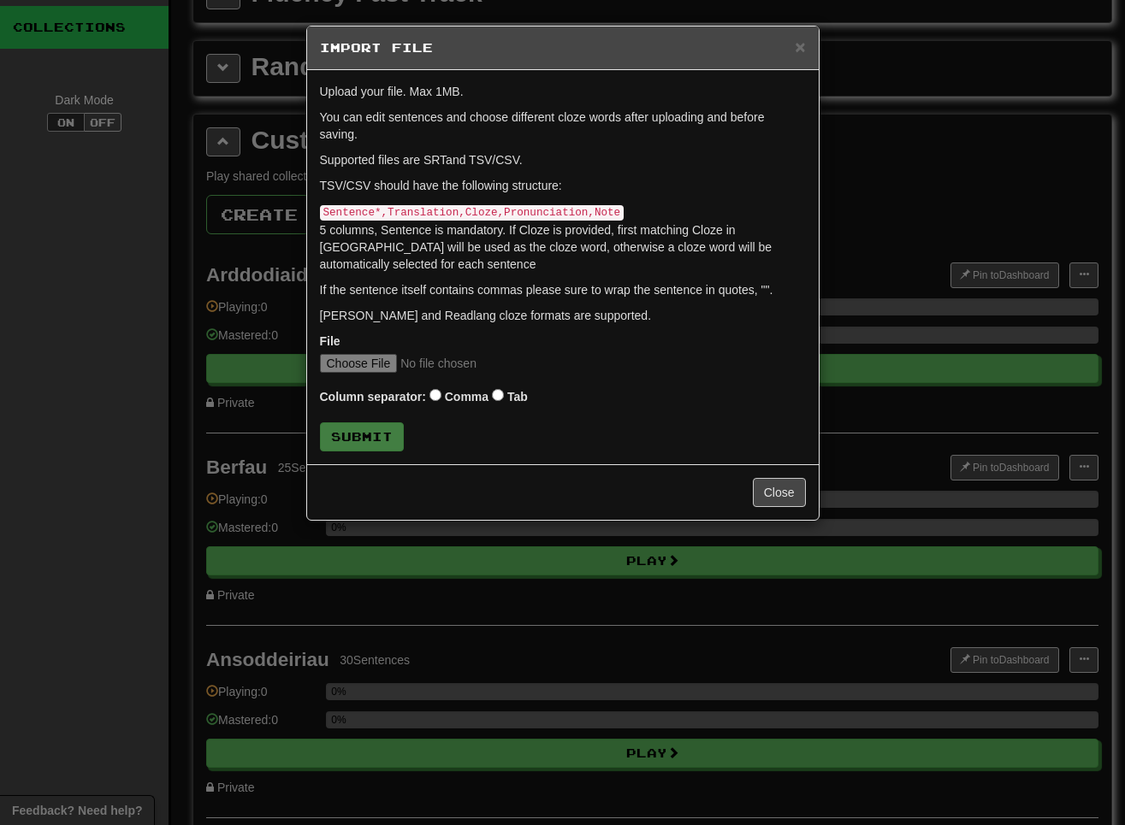
click at [523, 398] on label "Tab" at bounding box center [517, 396] width 21 height 17
click button "Submit" at bounding box center [362, 437] width 84 height 29
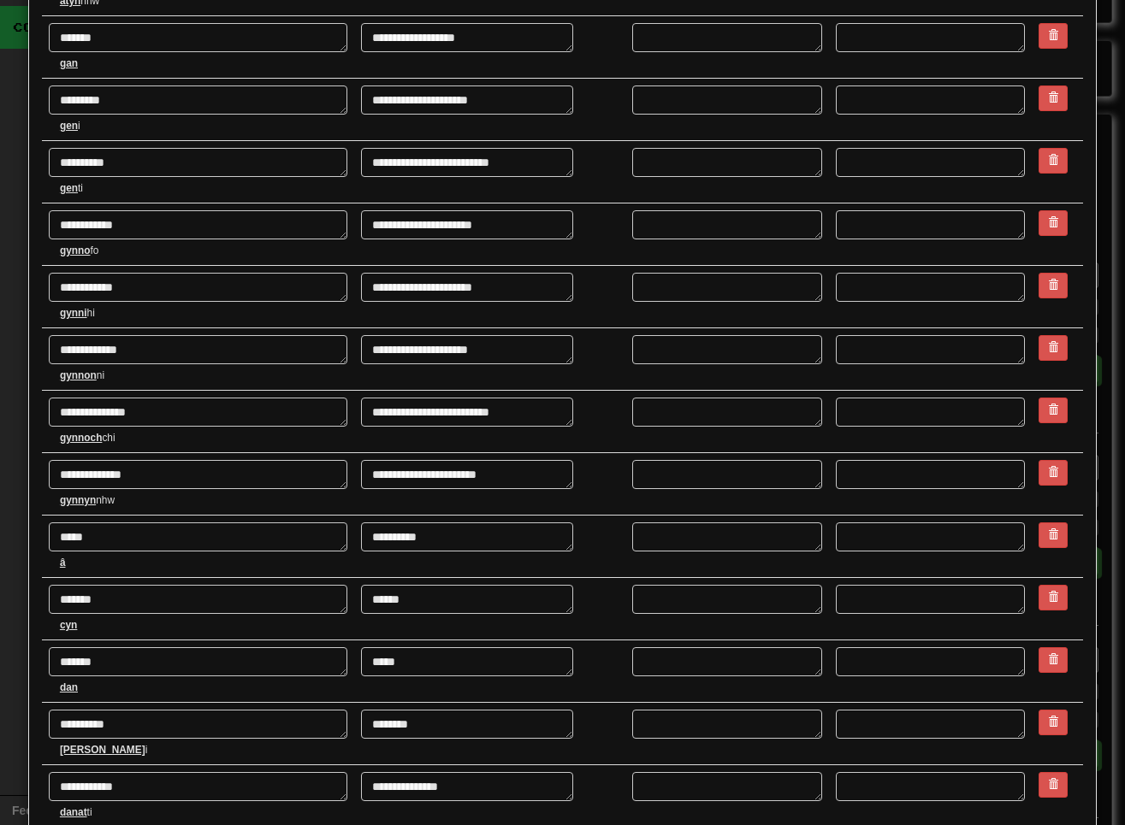
scroll to position [2626, 0]
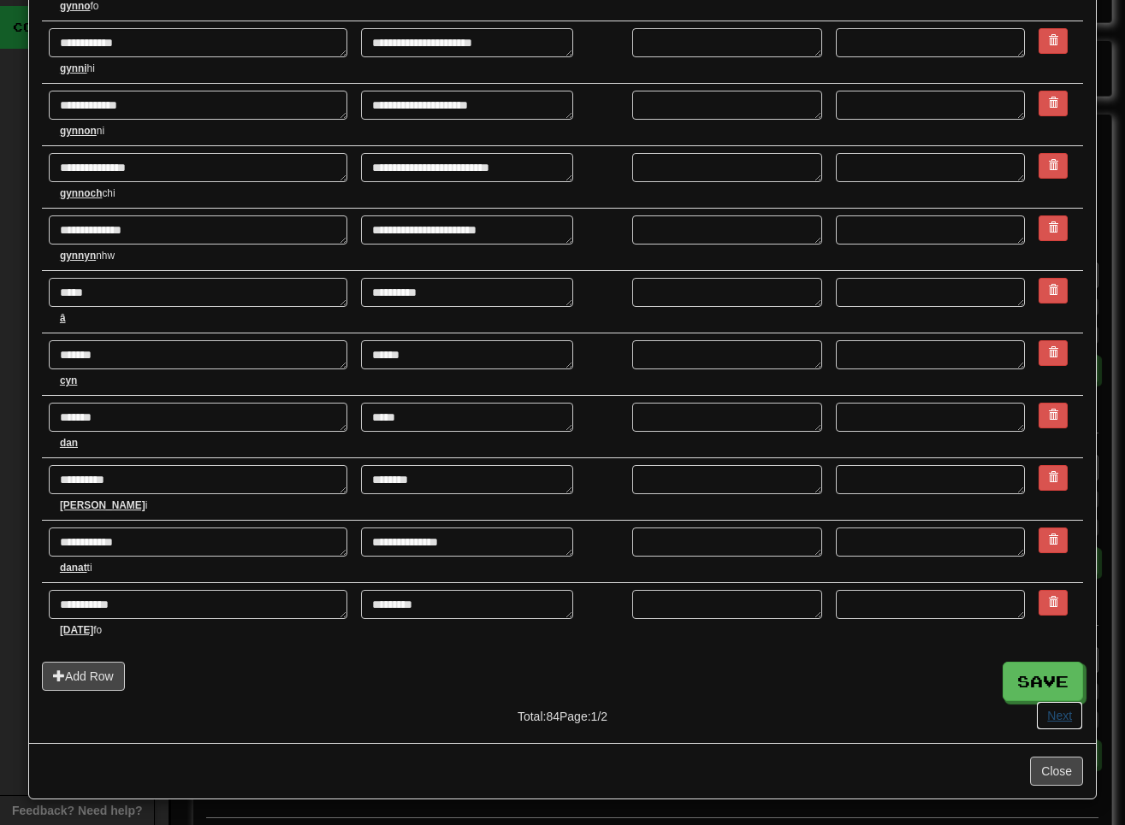
click at [819, 719] on button "Next" at bounding box center [1059, 715] width 47 height 29
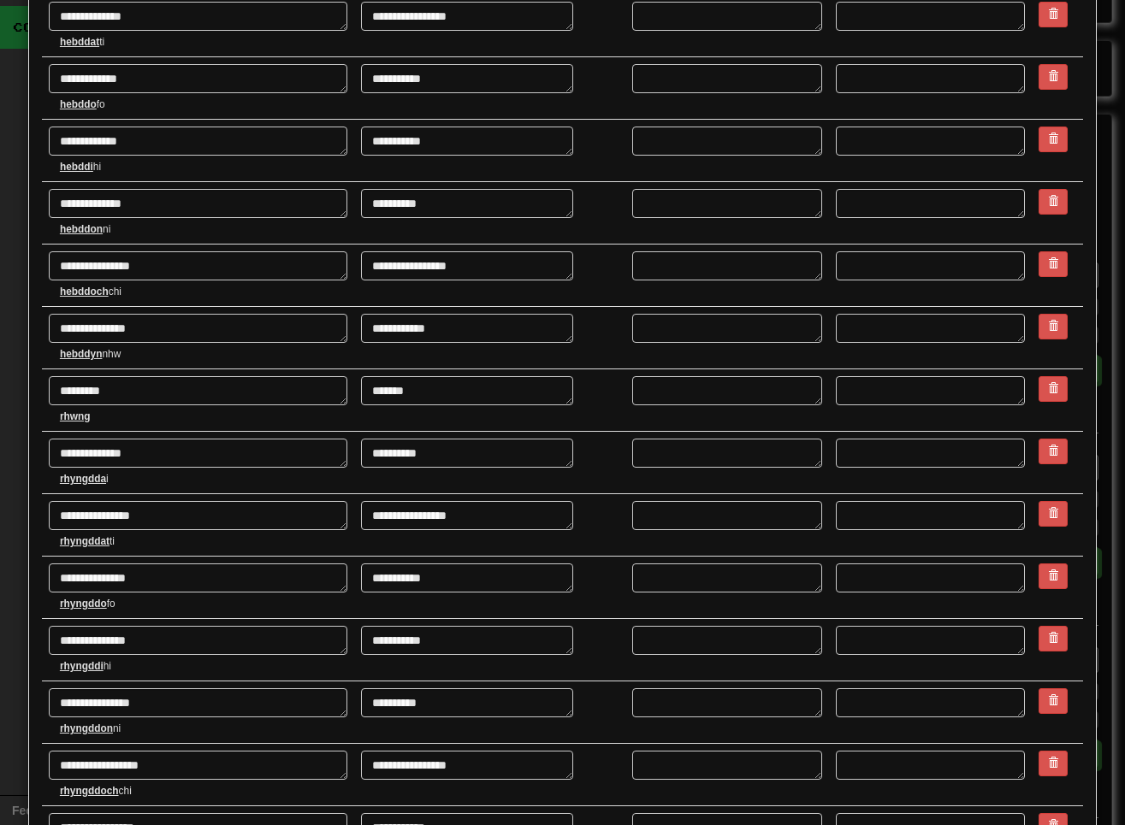
scroll to position [1627, 0]
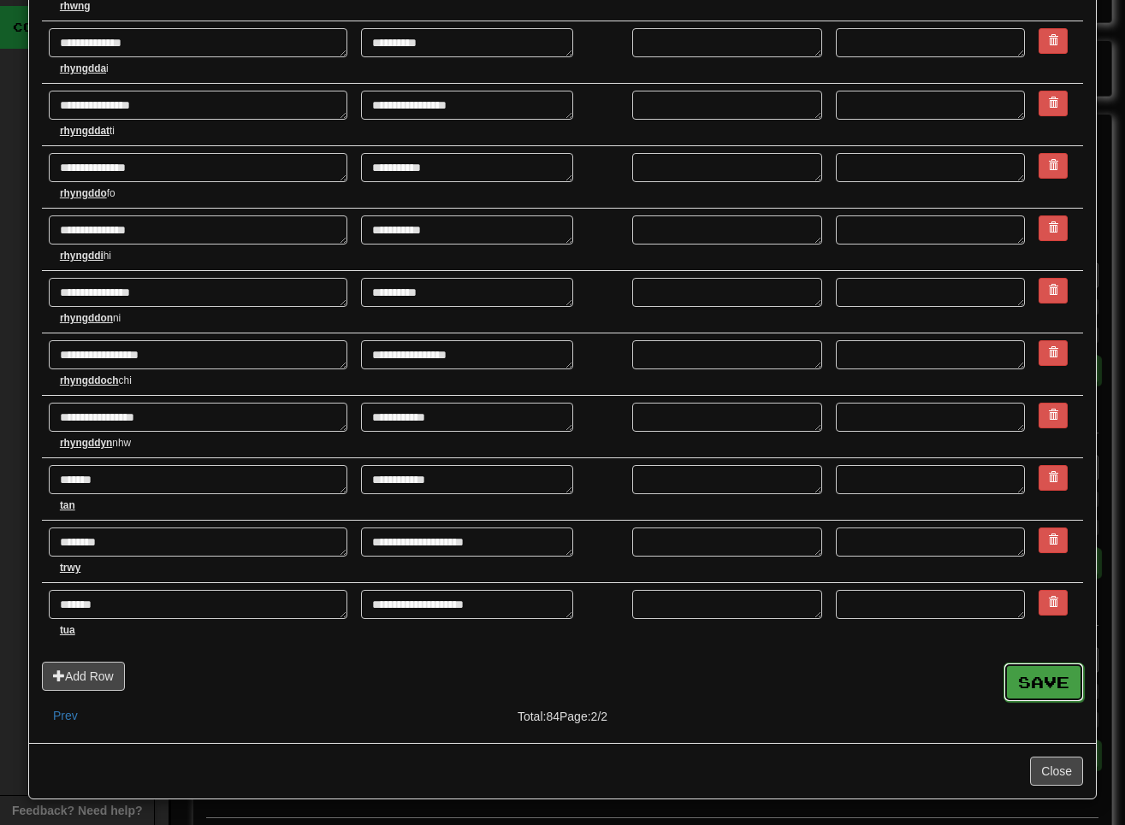
click at [819, 686] on button "Save" at bounding box center [1043, 682] width 80 height 39
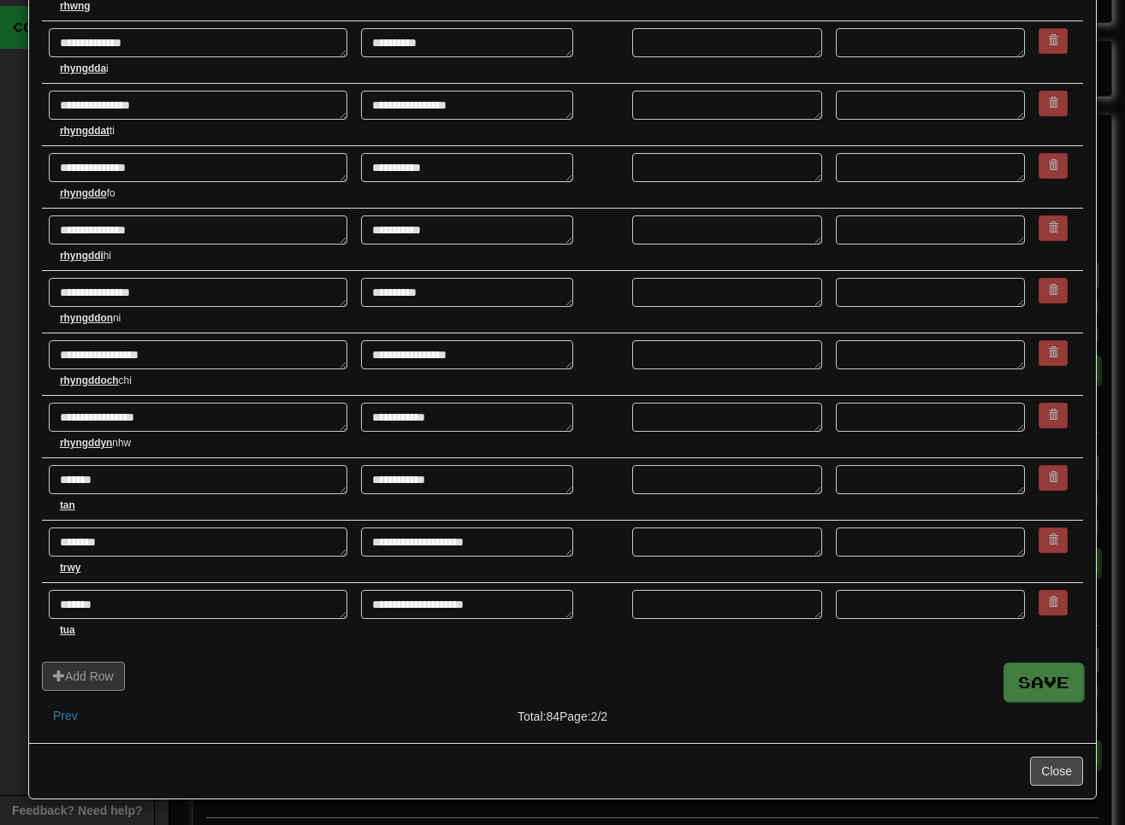
type textarea "*"
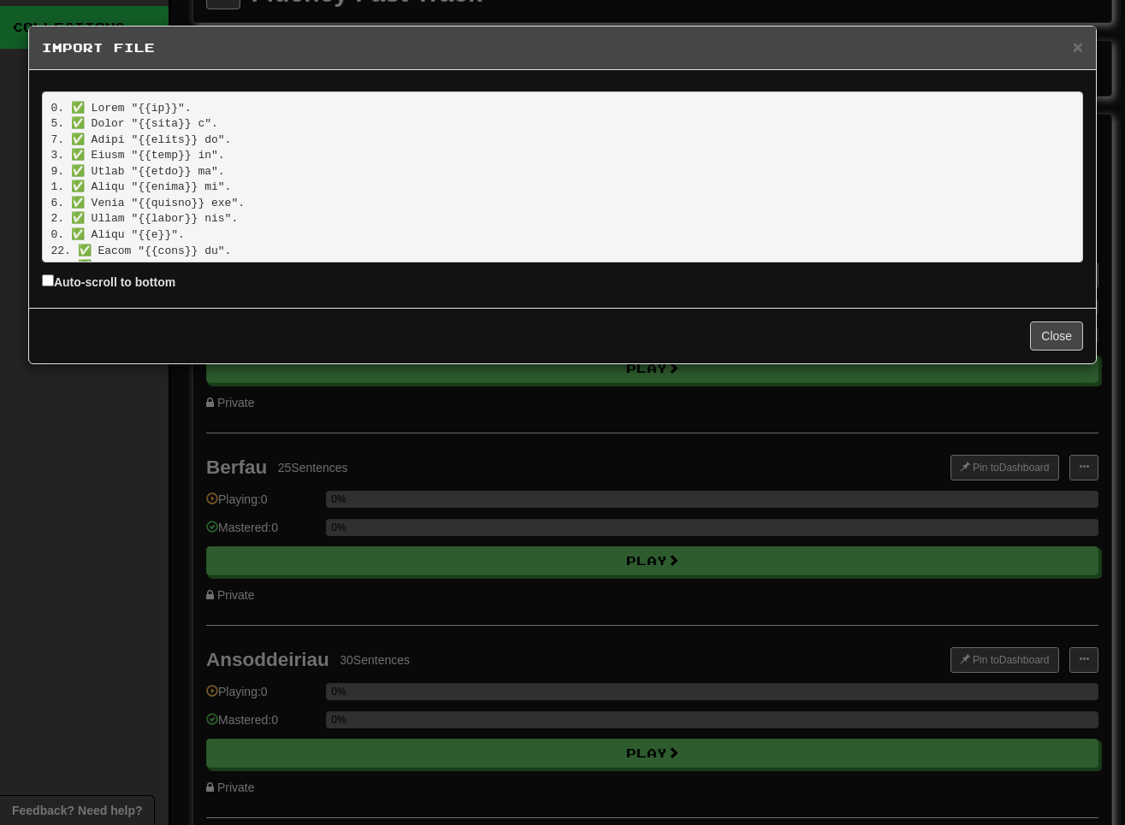
scroll to position [1197, 0]
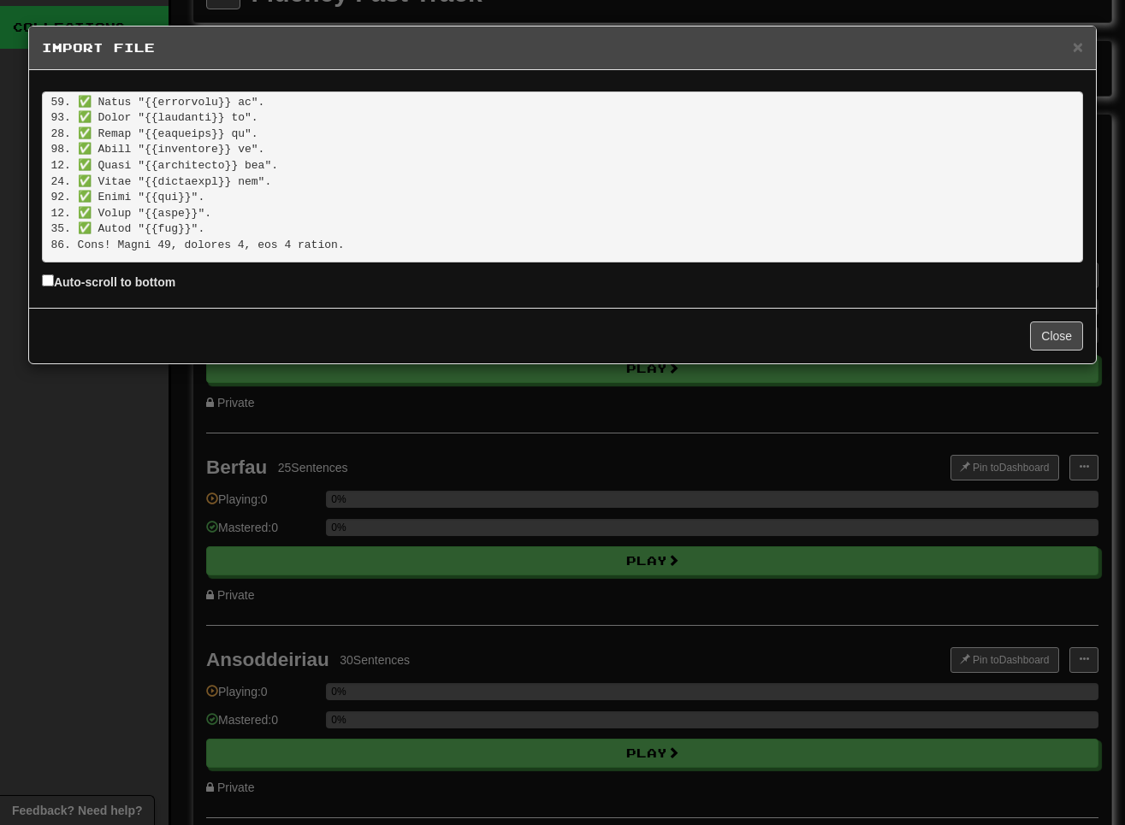
click at [379, 570] on div "× Import File Auto-scroll to bottom Close" at bounding box center [562, 412] width 1125 height 825
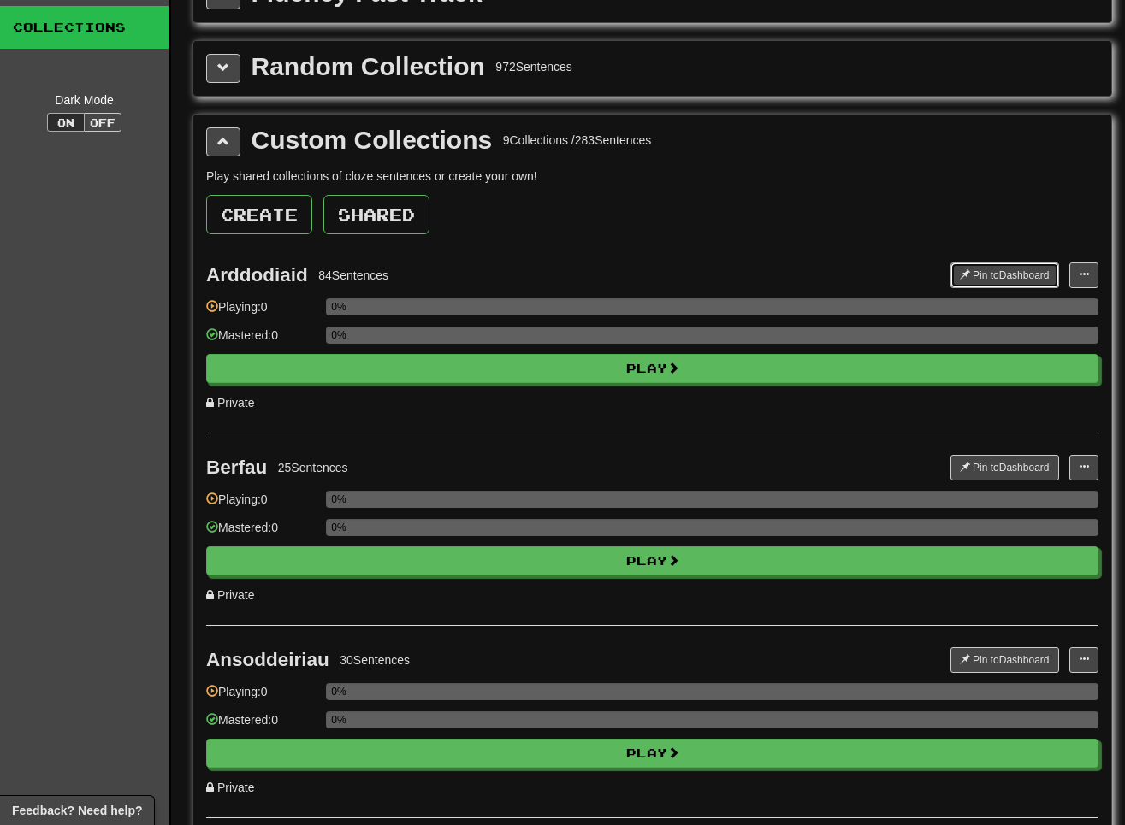
click at [819, 277] on button "Pin to Dashboard" at bounding box center [1004, 276] width 109 height 26
click at [819, 473] on button "Pin to Dashboard" at bounding box center [1004, 468] width 109 height 26
click at [819, 657] on button "Pin to Dashboard" at bounding box center [1004, 661] width 109 height 26
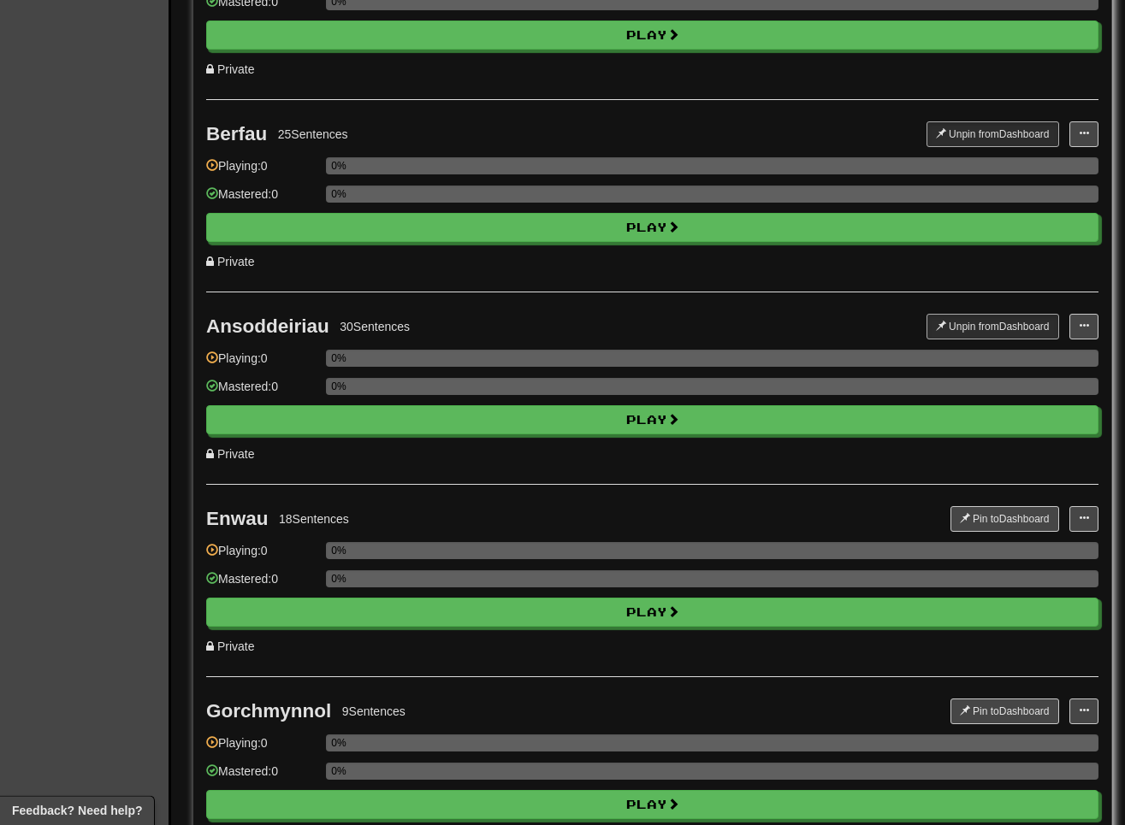
scroll to position [524, 0]
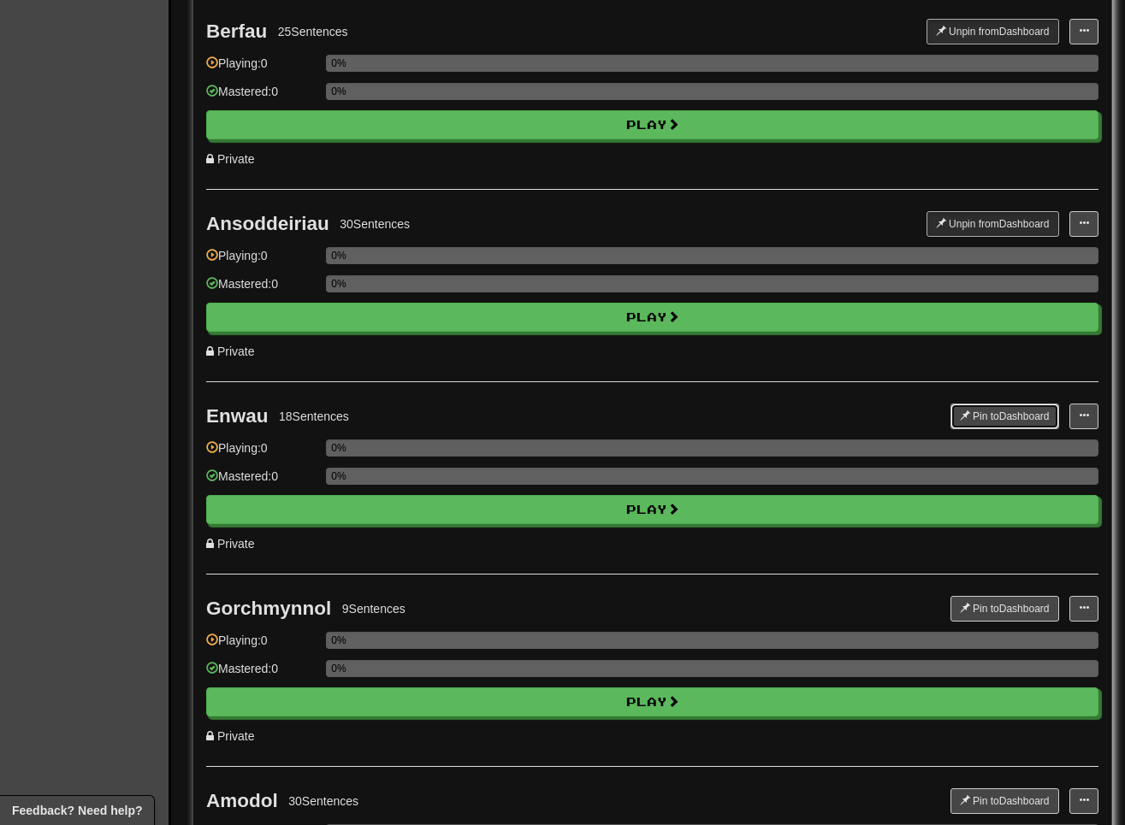
click at [819, 413] on button "Pin to Dashboard" at bounding box center [1004, 417] width 109 height 26
click at [819, 604] on button "Pin to Dashboard" at bounding box center [1004, 609] width 109 height 26
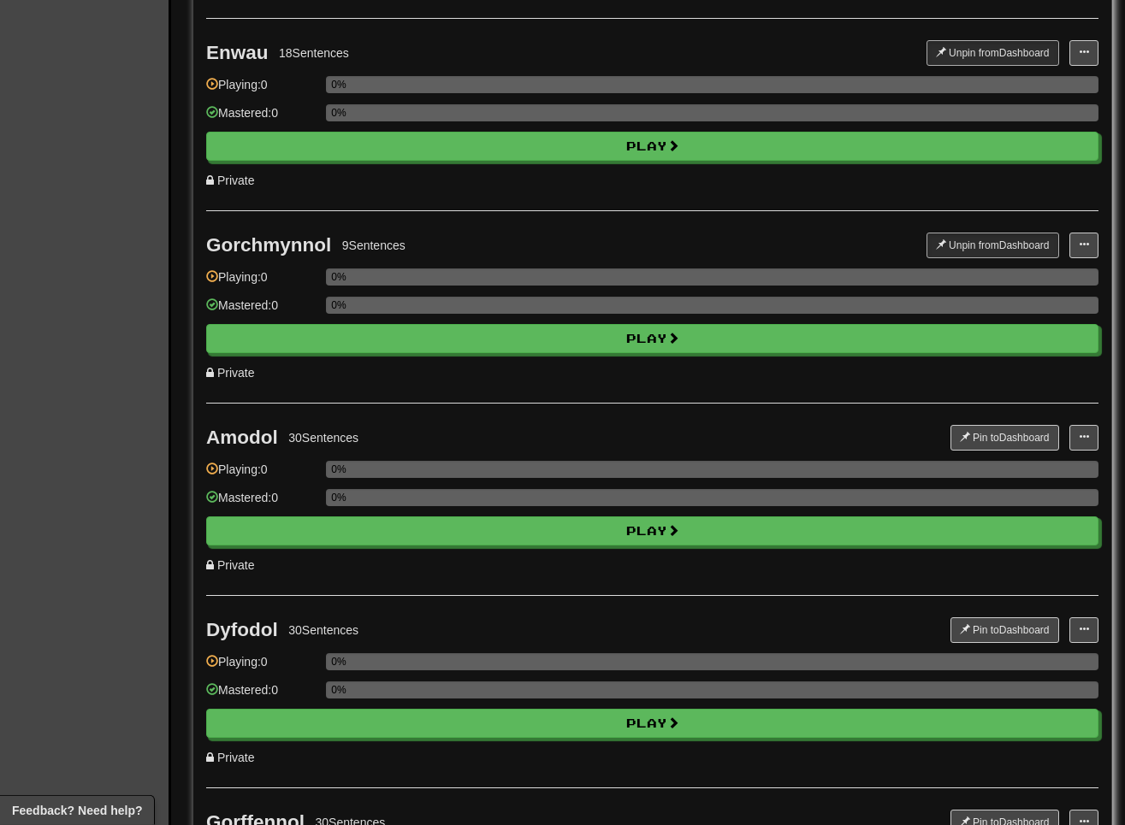
scroll to position [960, 0]
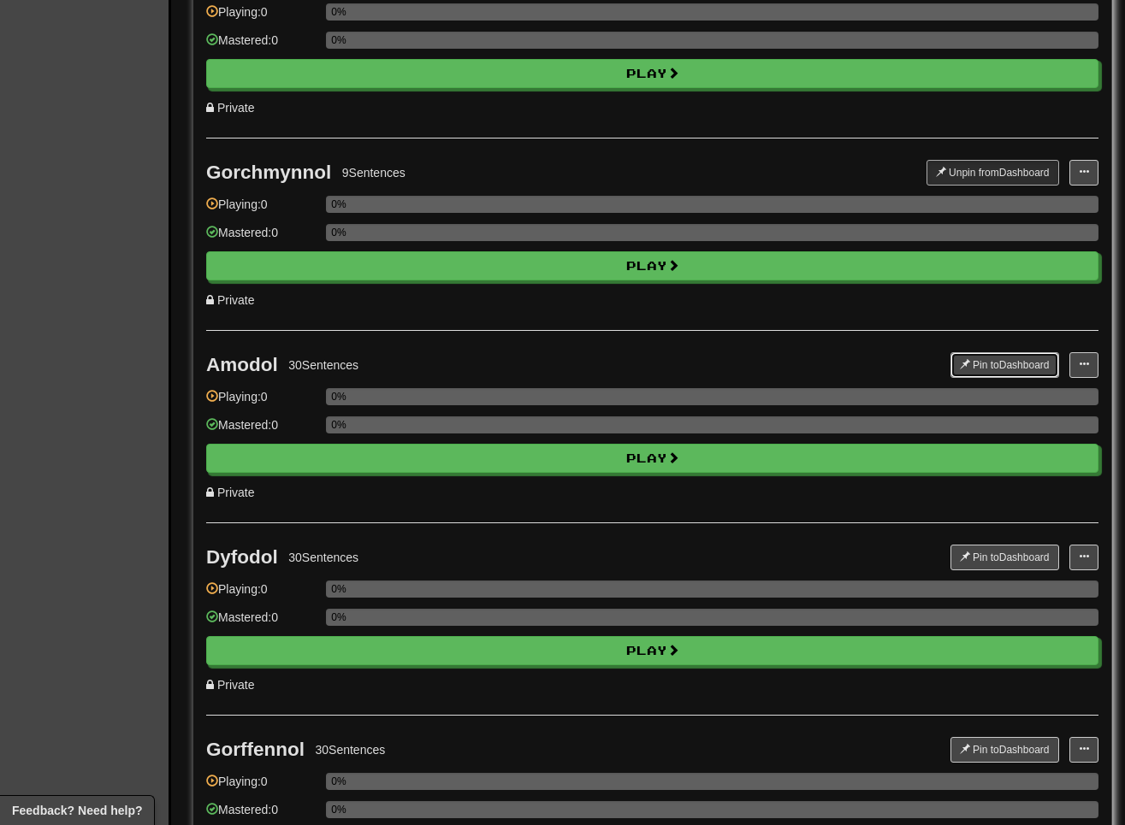
click at [819, 370] on button "Pin to Dashboard" at bounding box center [1004, 365] width 109 height 26
click at [819, 555] on button "Pin to Dashboard" at bounding box center [1004, 558] width 109 height 26
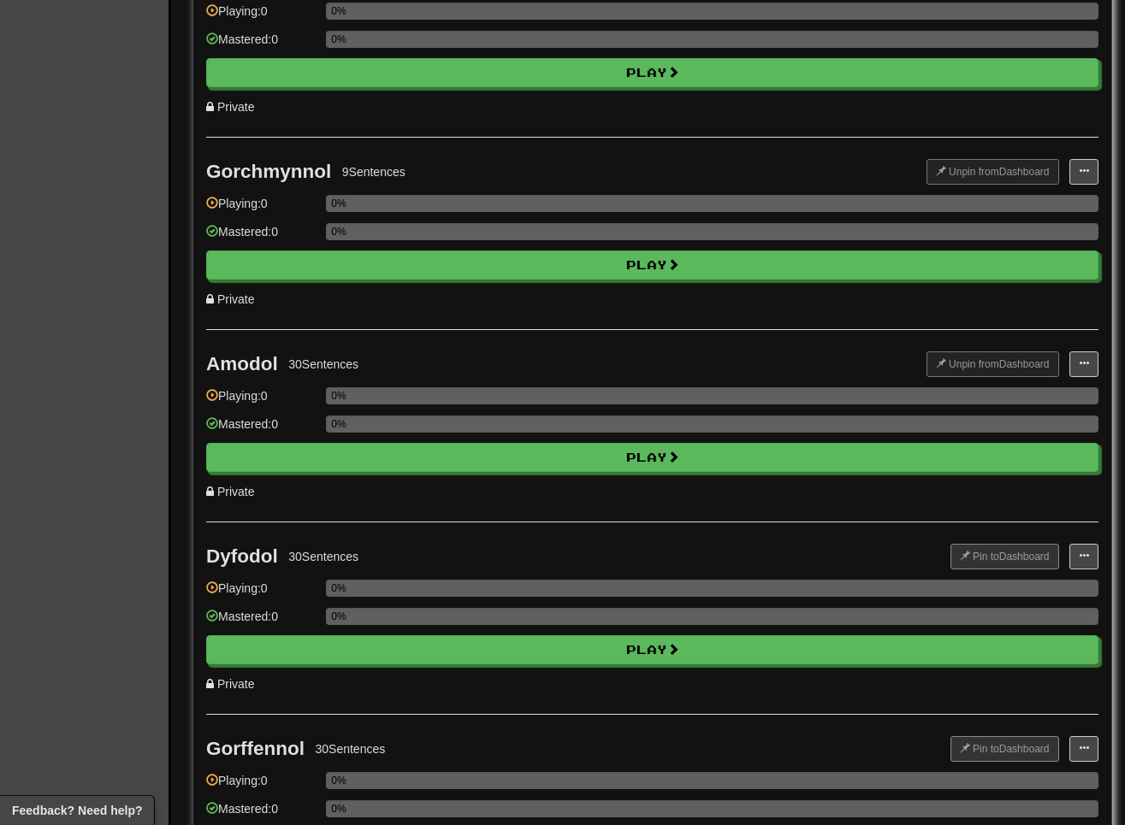
scroll to position [1396, 0]
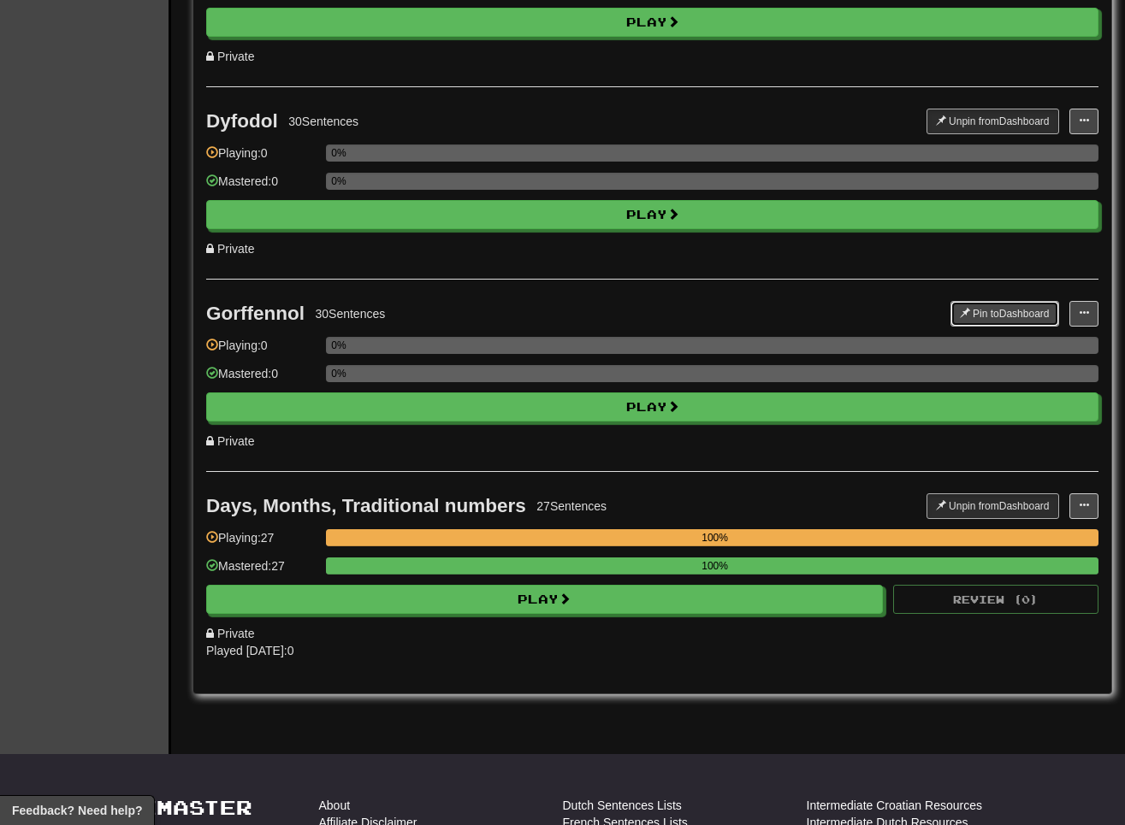
click at [819, 317] on button "Pin to Dashboard" at bounding box center [1004, 314] width 109 height 26
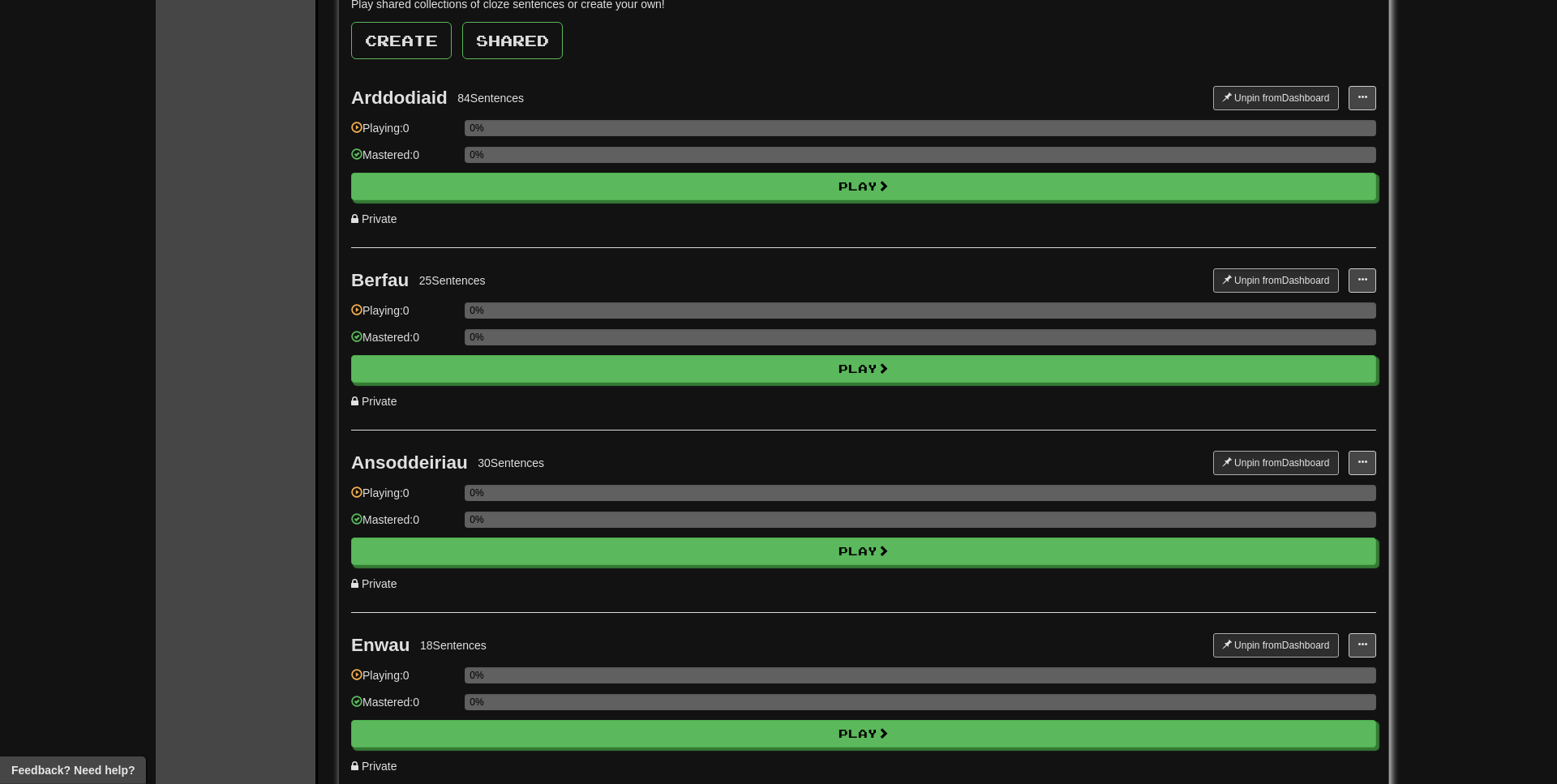
scroll to position [413, 0]
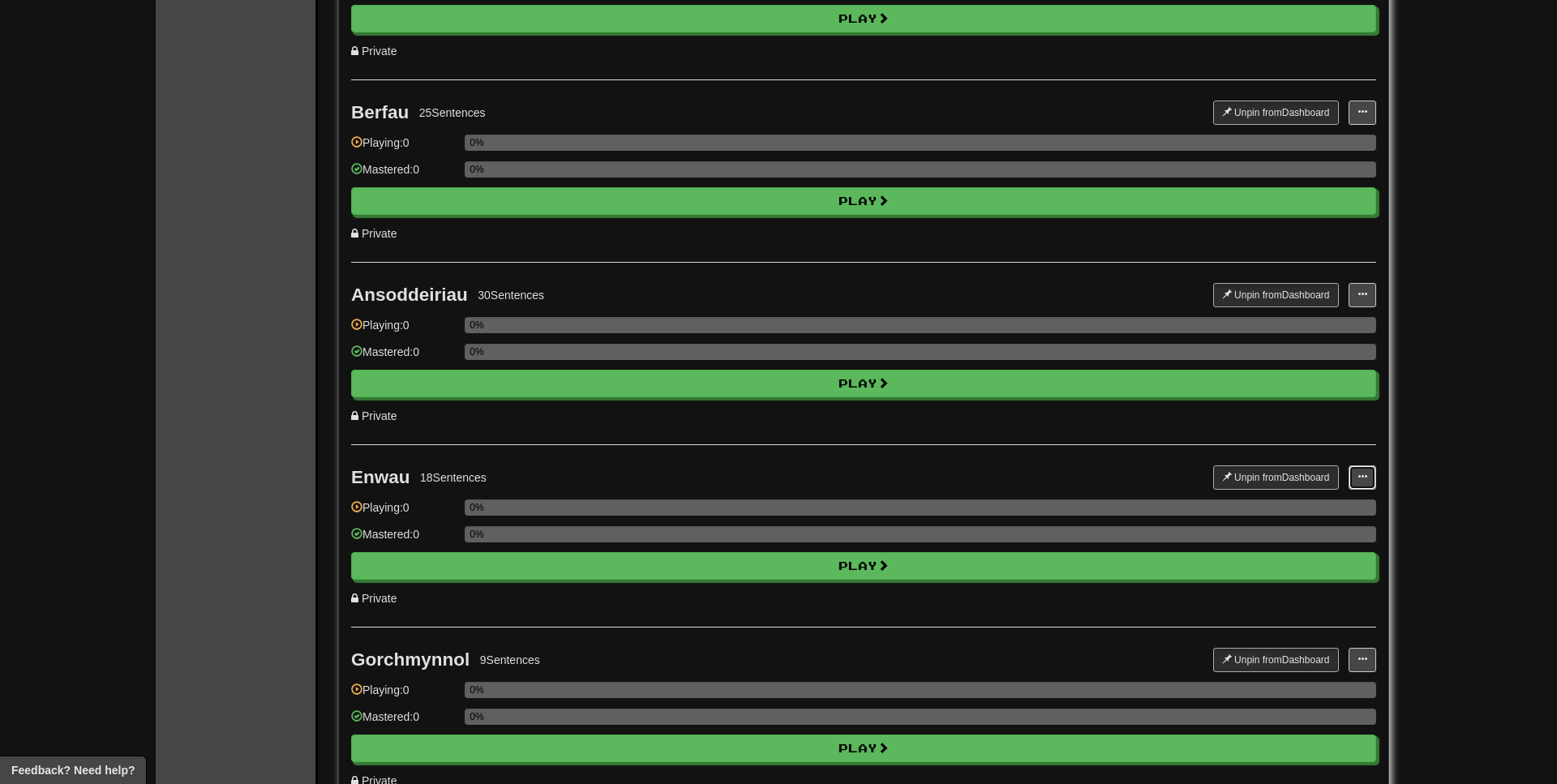
click at [777, 468] on button at bounding box center [1363, 478] width 27 height 25
click at [777, 546] on span "Edit Collection" at bounding box center [1297, 549] width 73 height 13
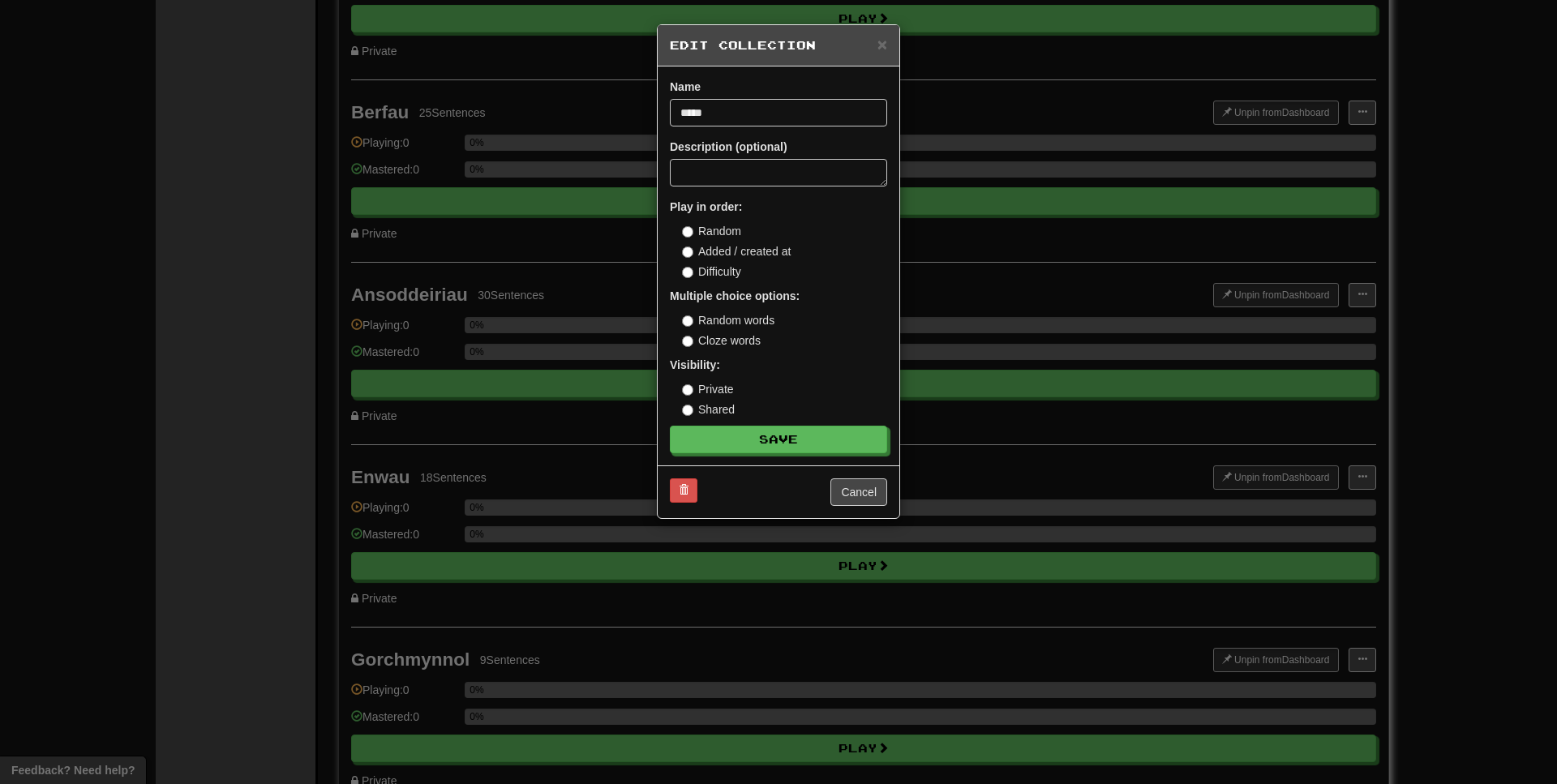
click at [777, 483] on div "× Edit Collection Name ***** Description (optional) Play in order: Random Added…" at bounding box center [778, 392] width 1557 height 784
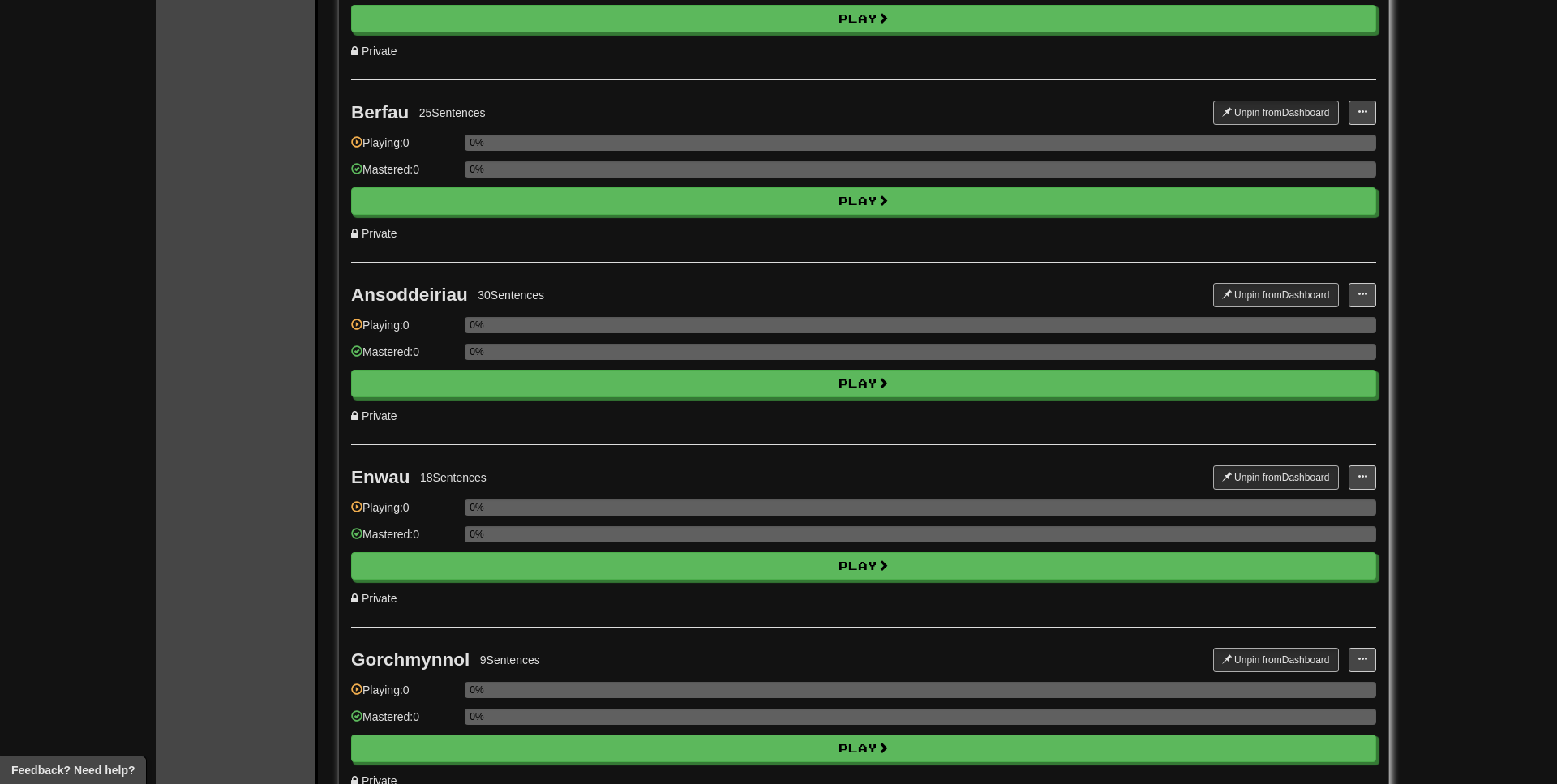
click at [777, 467] on div "Unpin from Dashboard Unpin from Dashboard Add Sentences Manage Sentences Edit C…" at bounding box center [1295, 478] width 163 height 25
click at [777, 468] on button at bounding box center [1363, 478] width 27 height 25
click at [777, 530] on span "Manage Sentences" at bounding box center [1310, 528] width 99 height 13
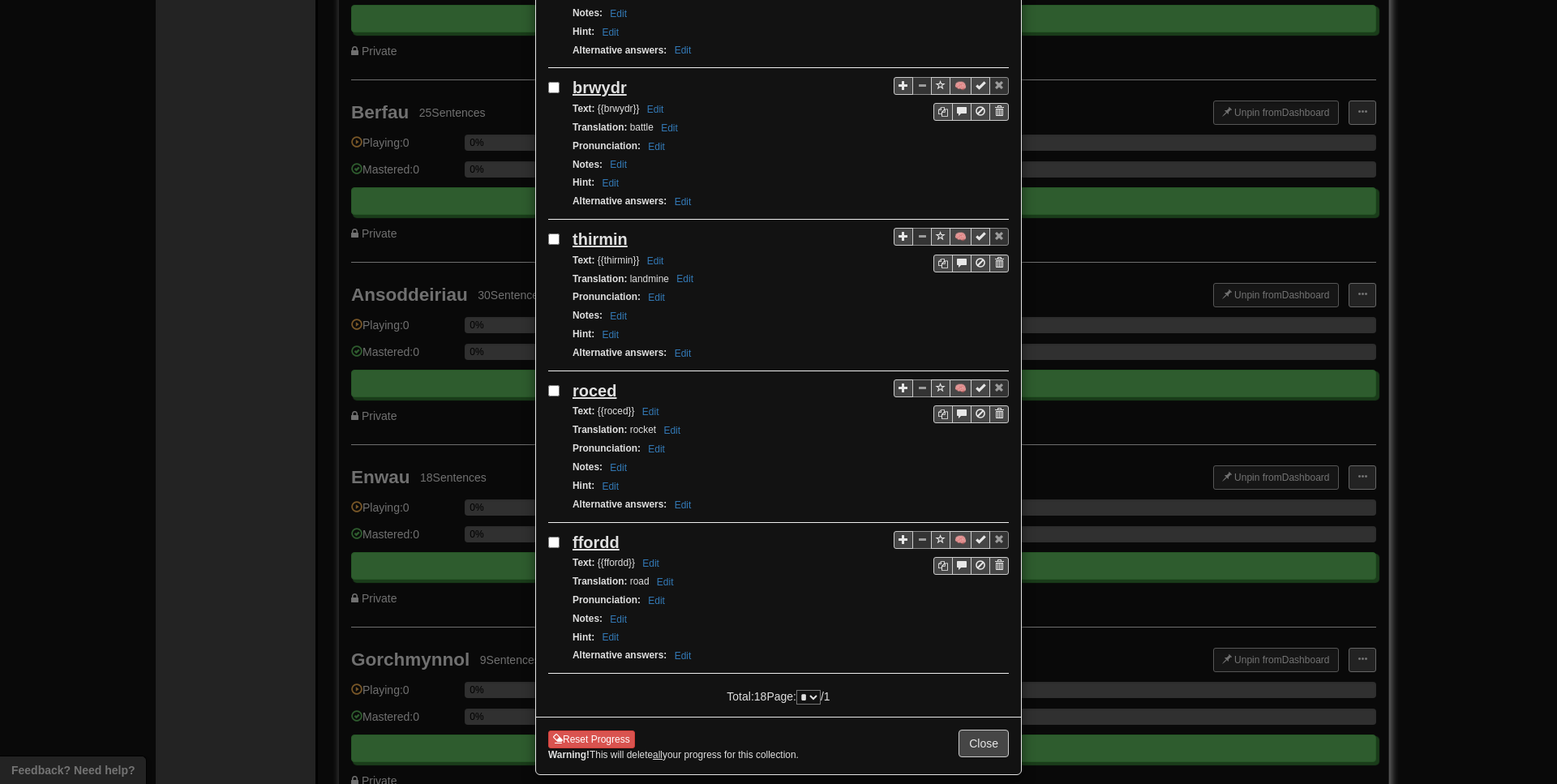
scroll to position [2336, 0]
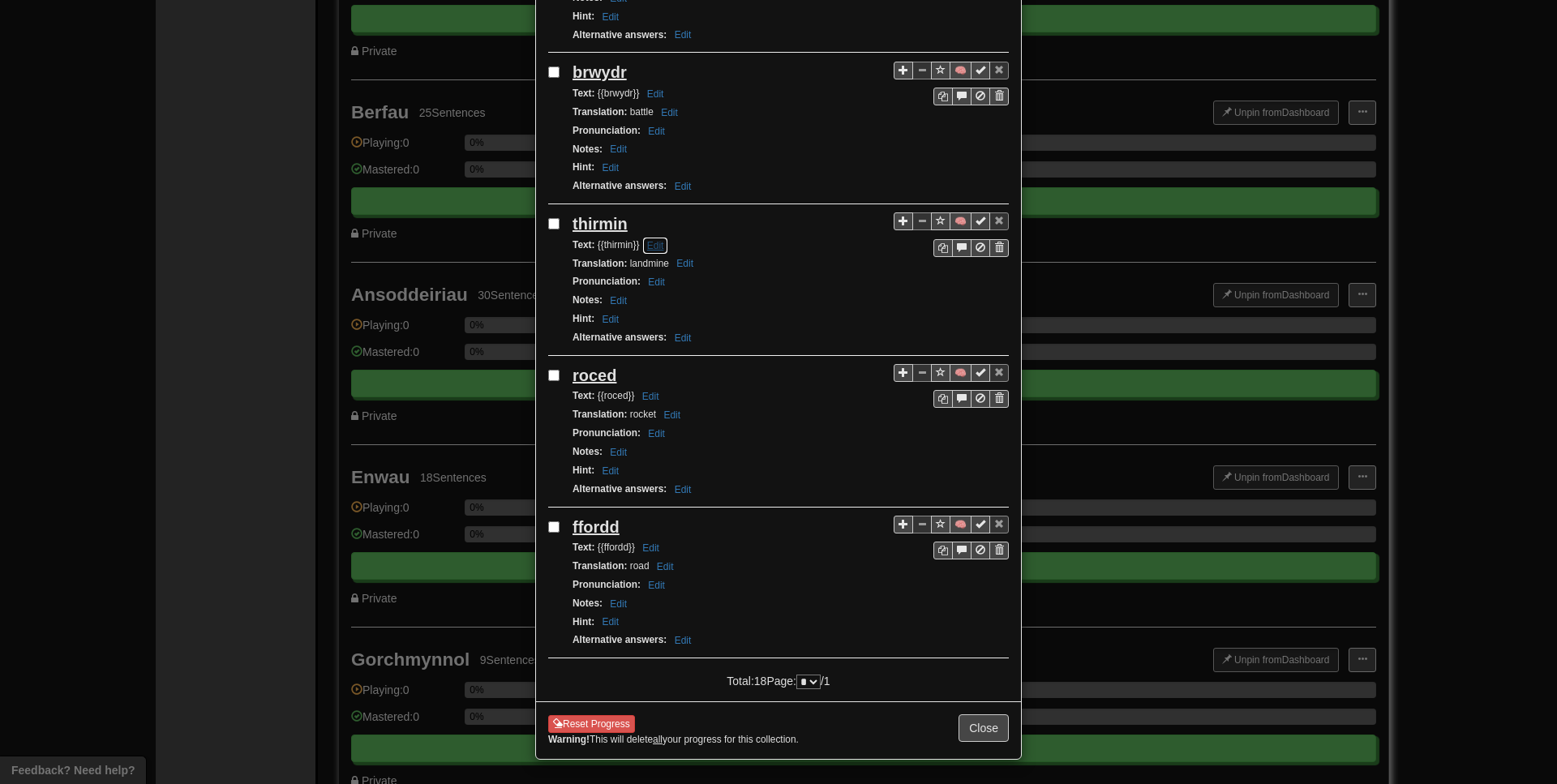
click at [668, 240] on button "Edit" at bounding box center [655, 246] width 27 height 18
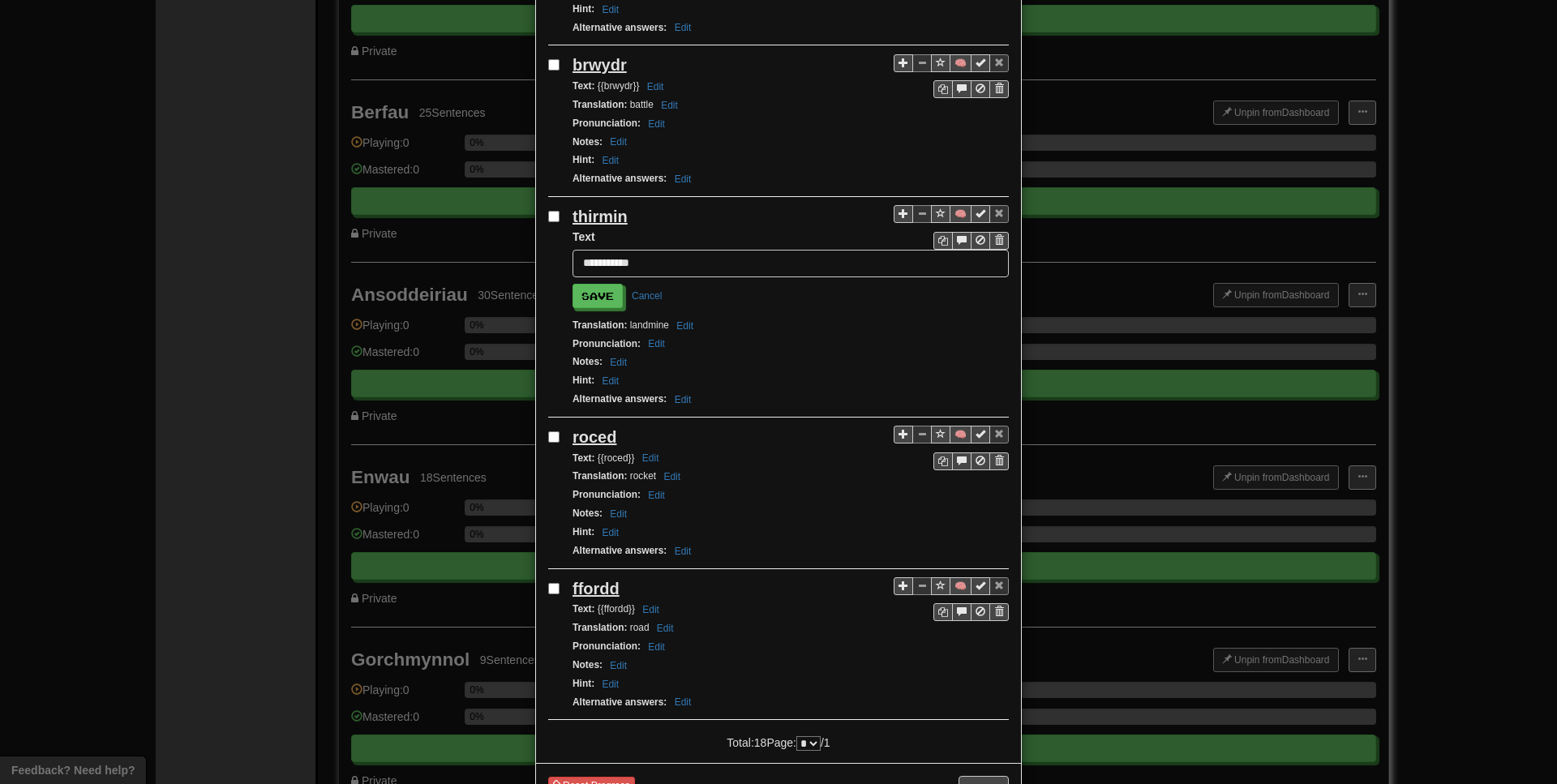
click at [598, 266] on input "**********" at bounding box center [791, 263] width 436 height 27
type input "********"
click at [582, 305] on button "Save" at bounding box center [598, 297] width 50 height 25
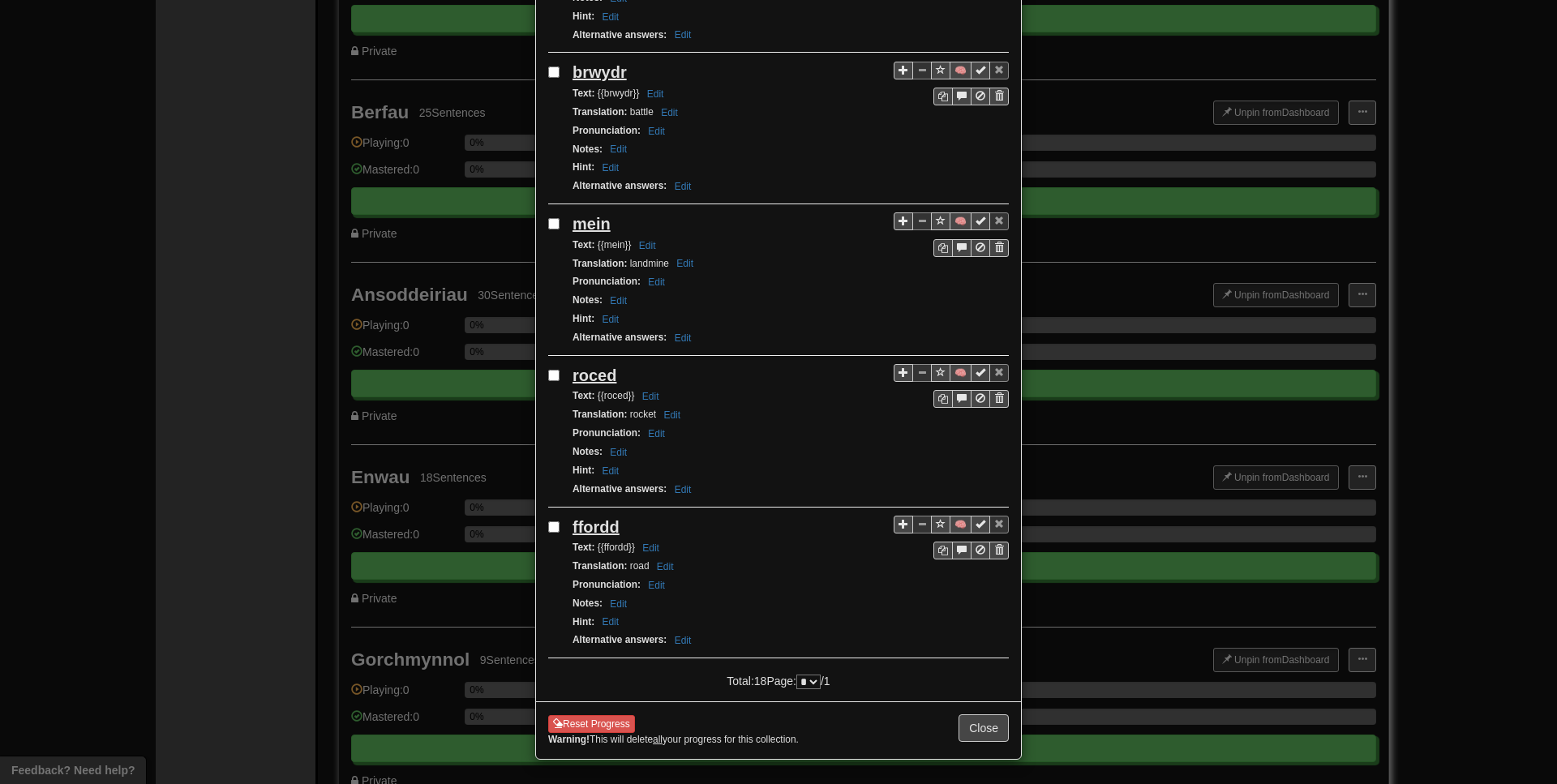
click at [222, 228] on div "**********" at bounding box center [778, 392] width 1557 height 784
click at [339, 485] on div "**********" at bounding box center [778, 392] width 1557 height 784
click at [777, 632] on div "**********" at bounding box center [778, 392] width 1557 height 784
click at [777, 723] on button "Close" at bounding box center [983, 728] width 50 height 27
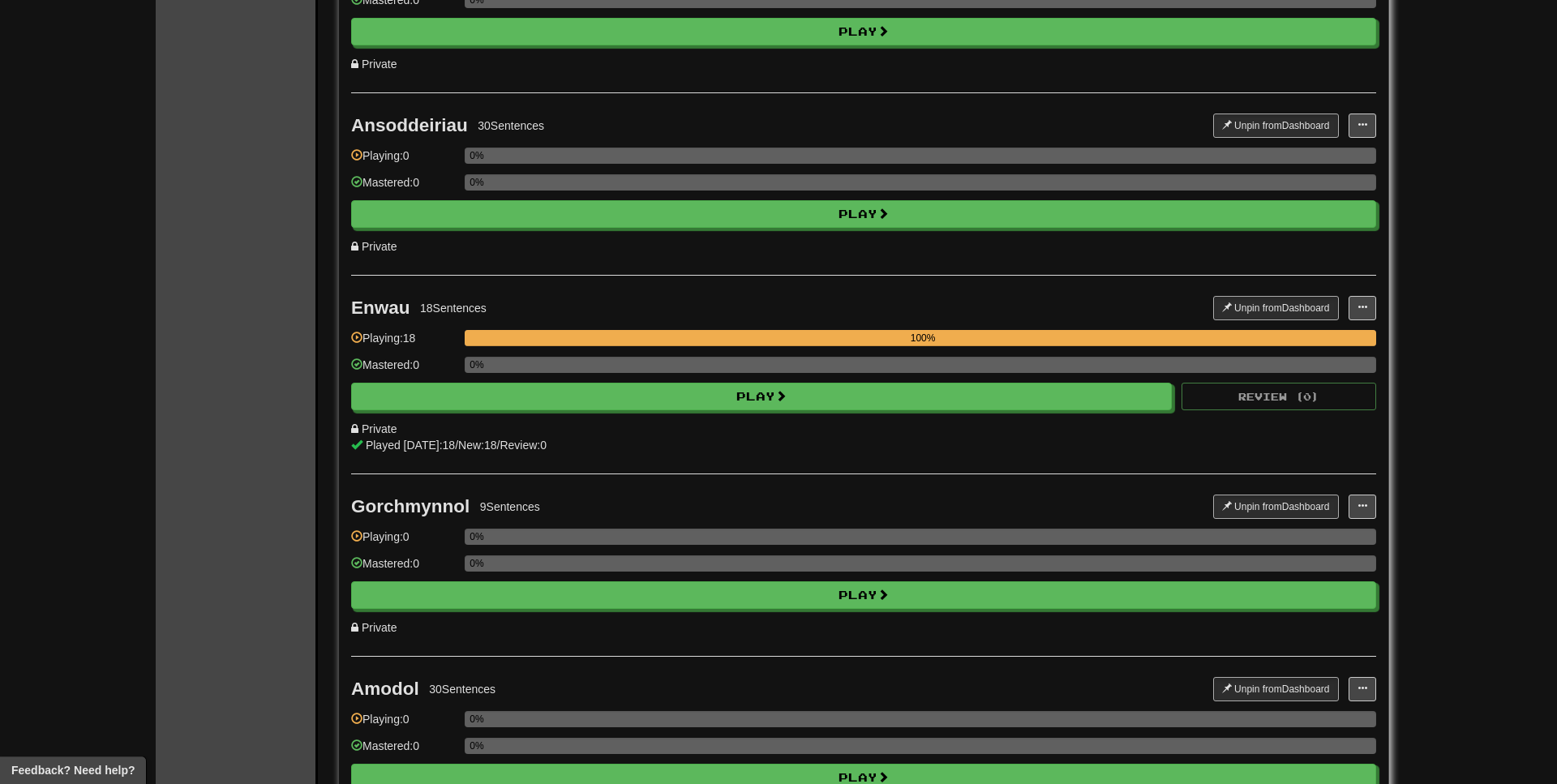
scroll to position [662, 0]
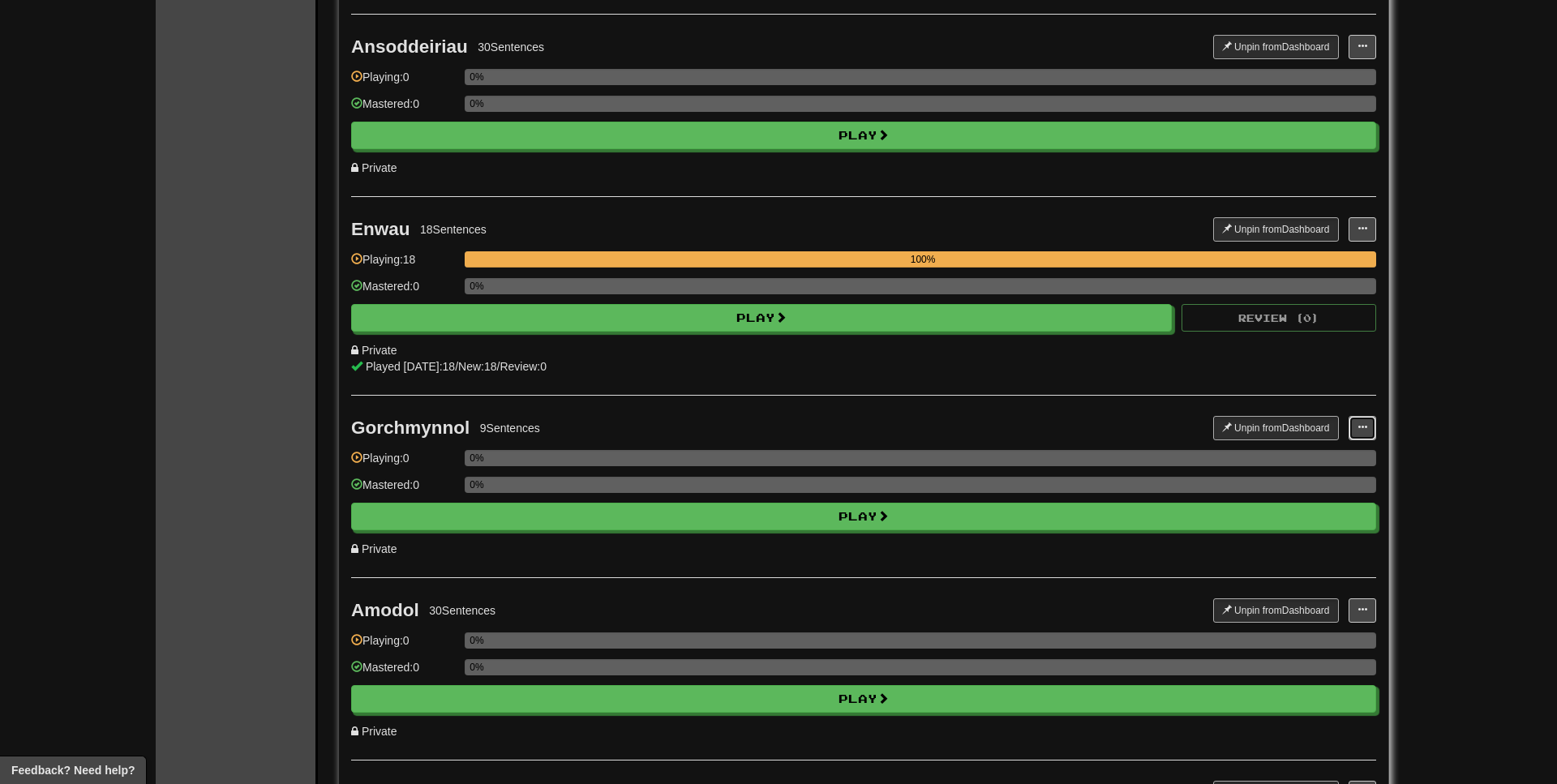
click at [777, 427] on span at bounding box center [1363, 428] width 9 height 9
click at [777, 473] on span "Manage Sentences" at bounding box center [1310, 479] width 99 height 13
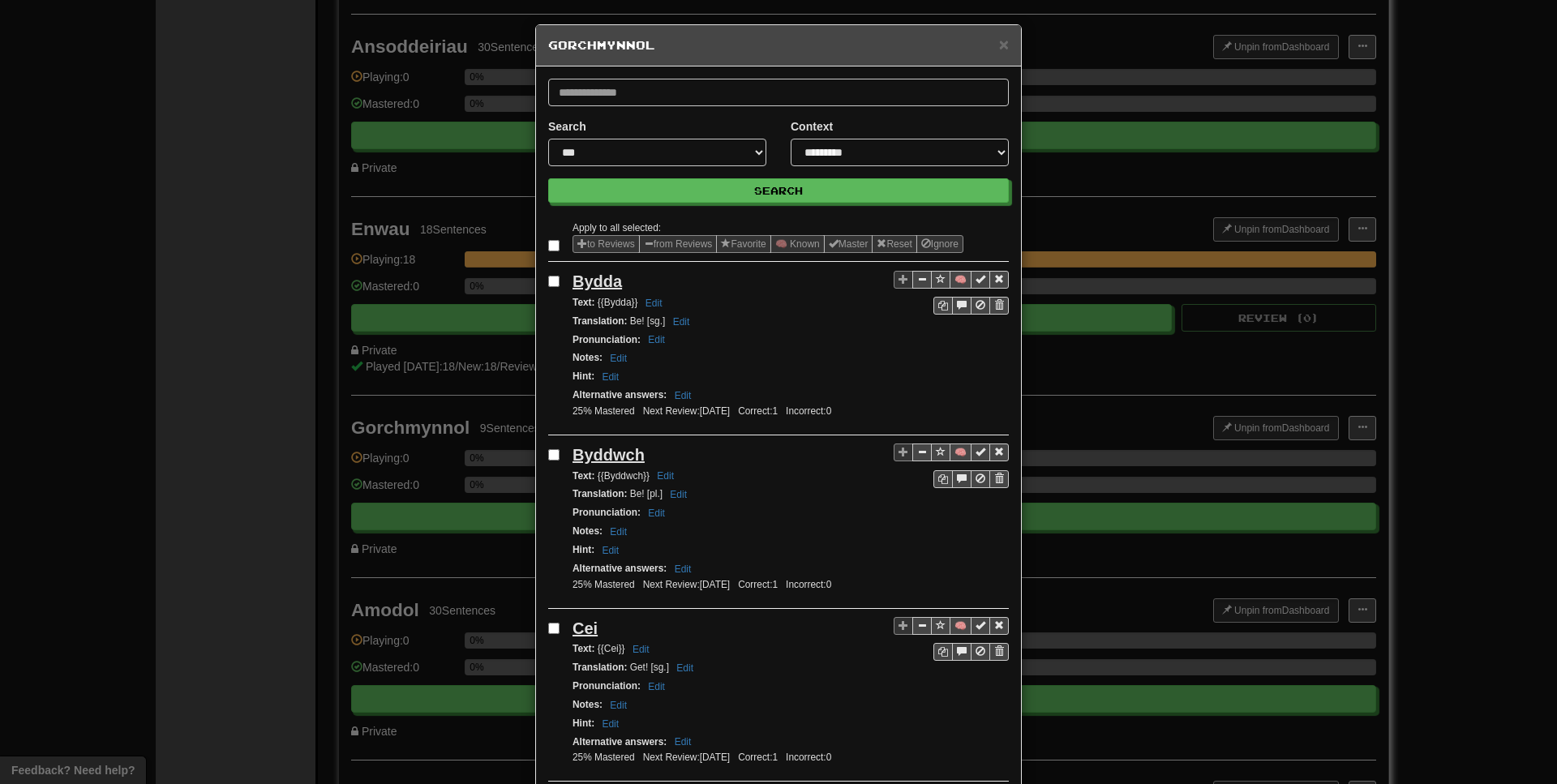
click at [777, 436] on div "**********" at bounding box center [778, 392] width 1557 height 784
click at [777, 38] on span "×" at bounding box center [1004, 45] width 9 height 19
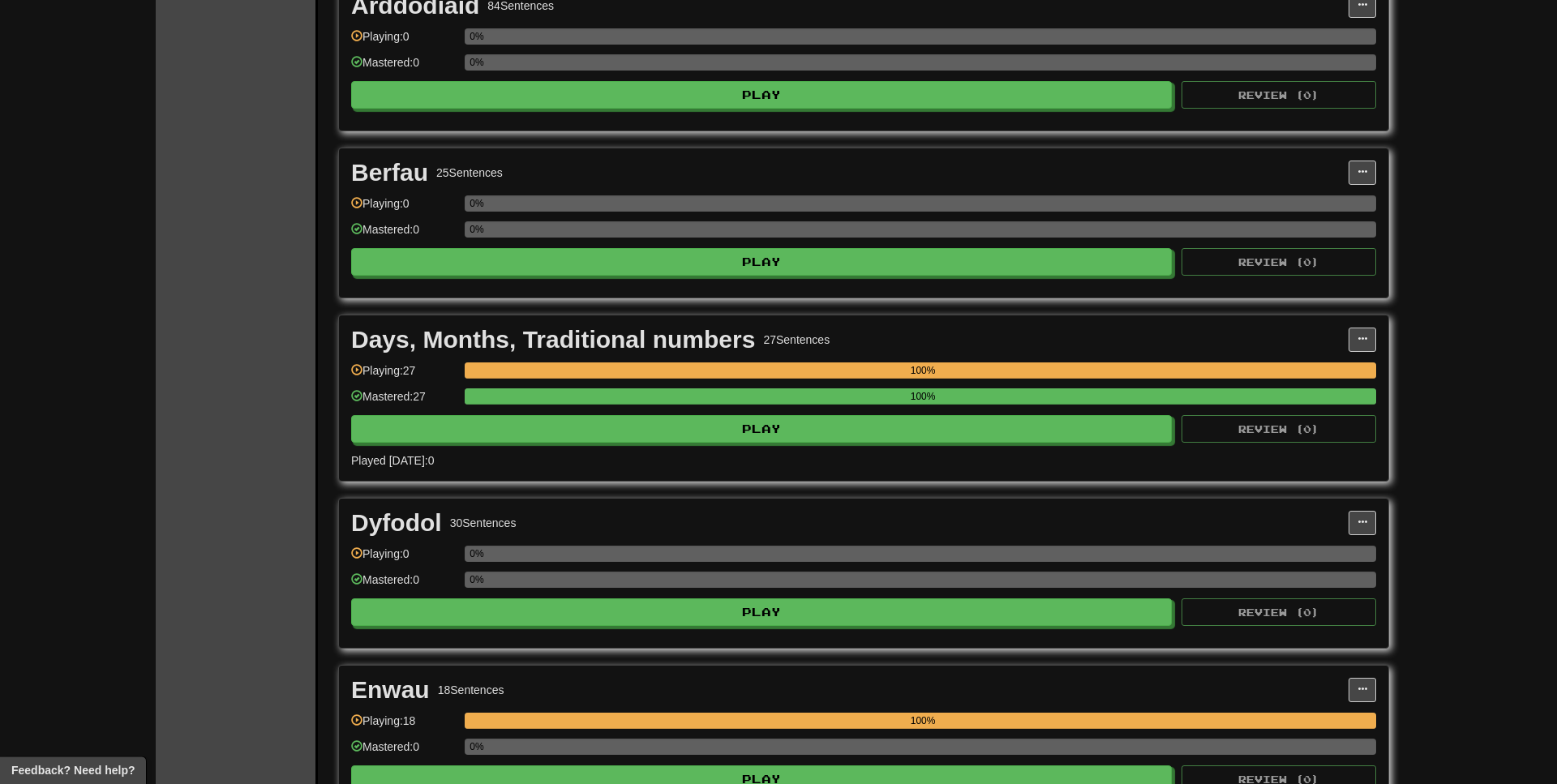
scroll to position [744, 0]
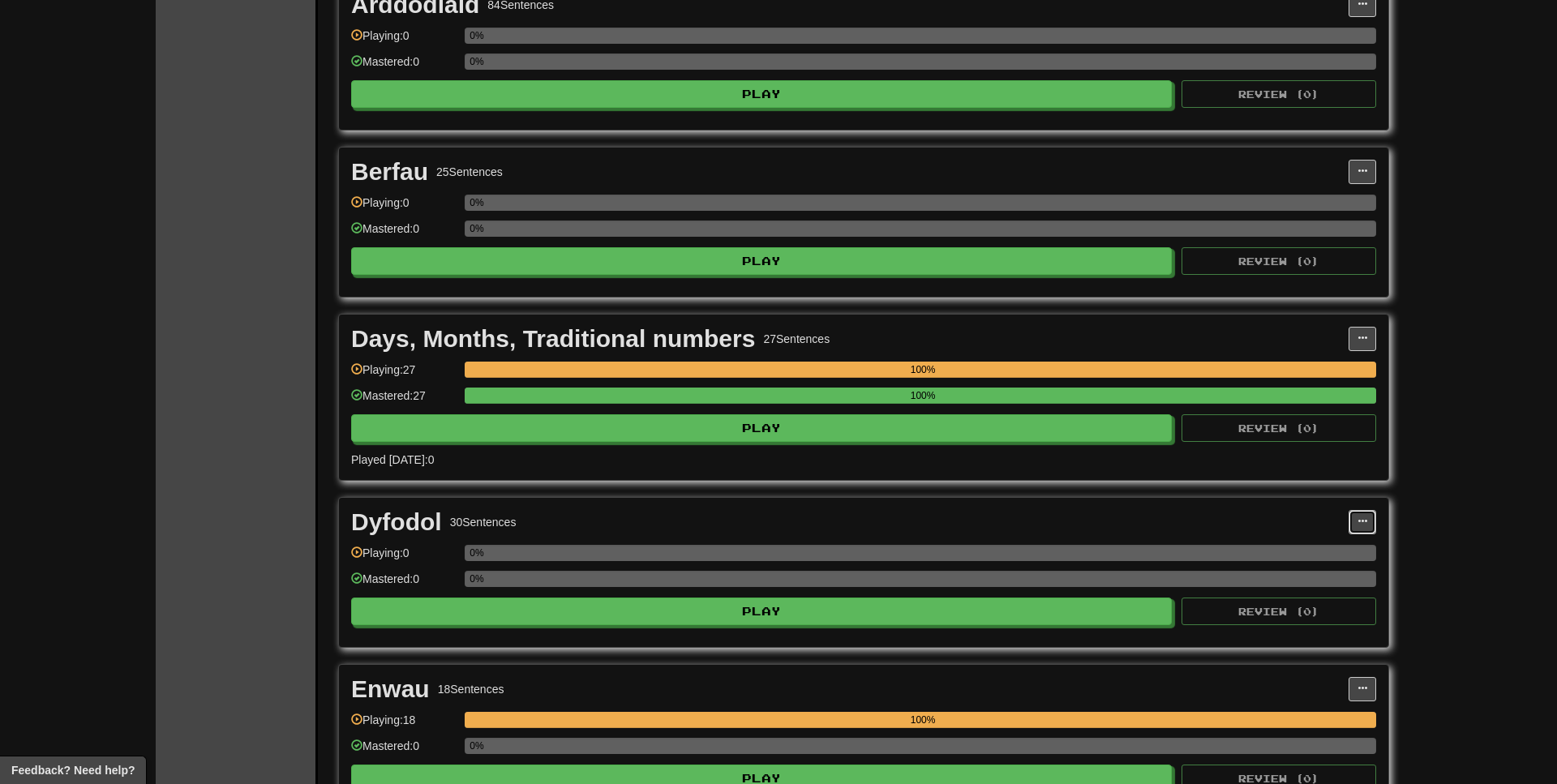
click at [1351, 520] on button at bounding box center [1363, 522] width 27 height 25
click at [1321, 570] on span "Manage Sentences" at bounding box center [1294, 573] width 99 height 13
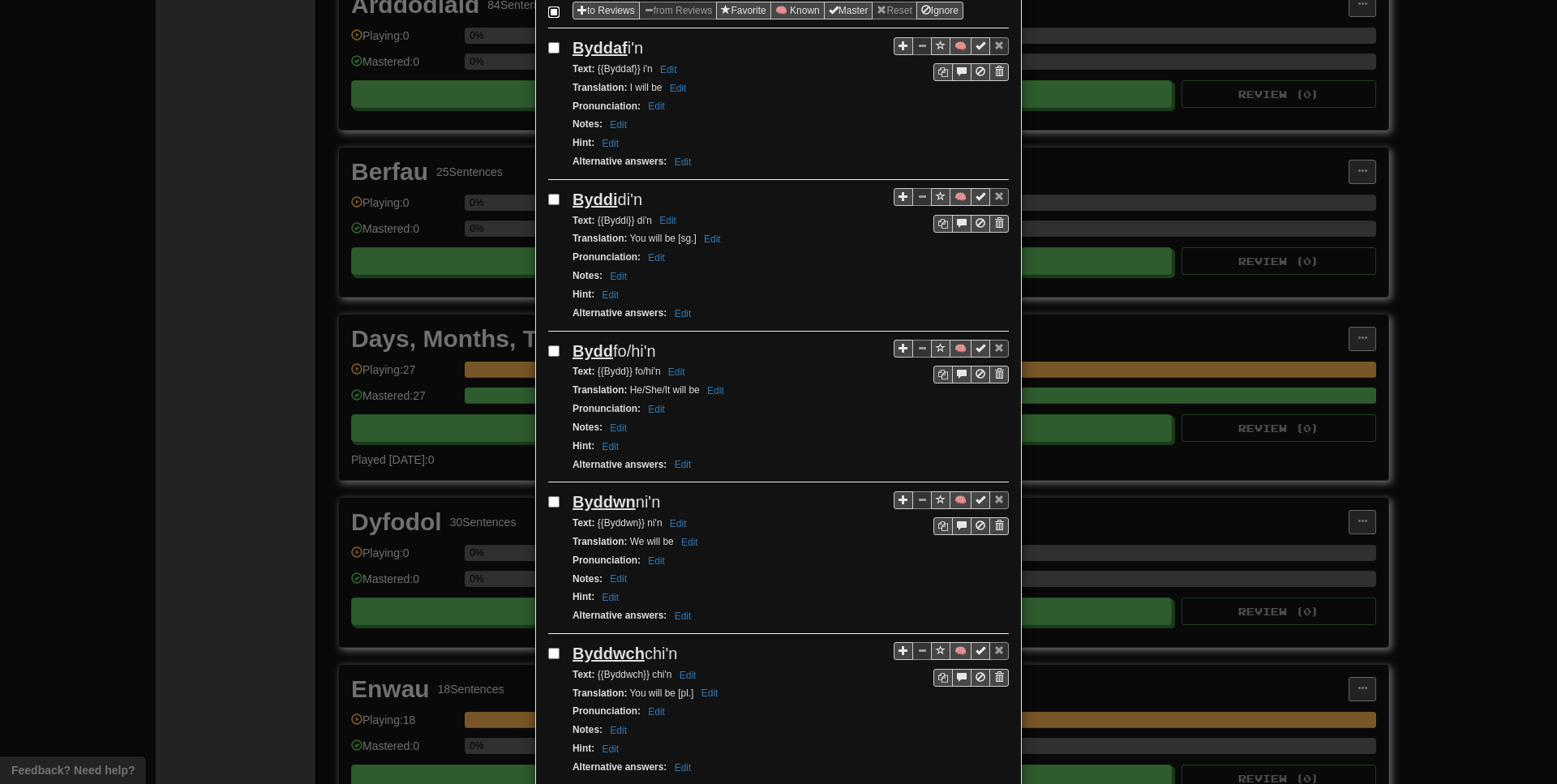
scroll to position [0, 0]
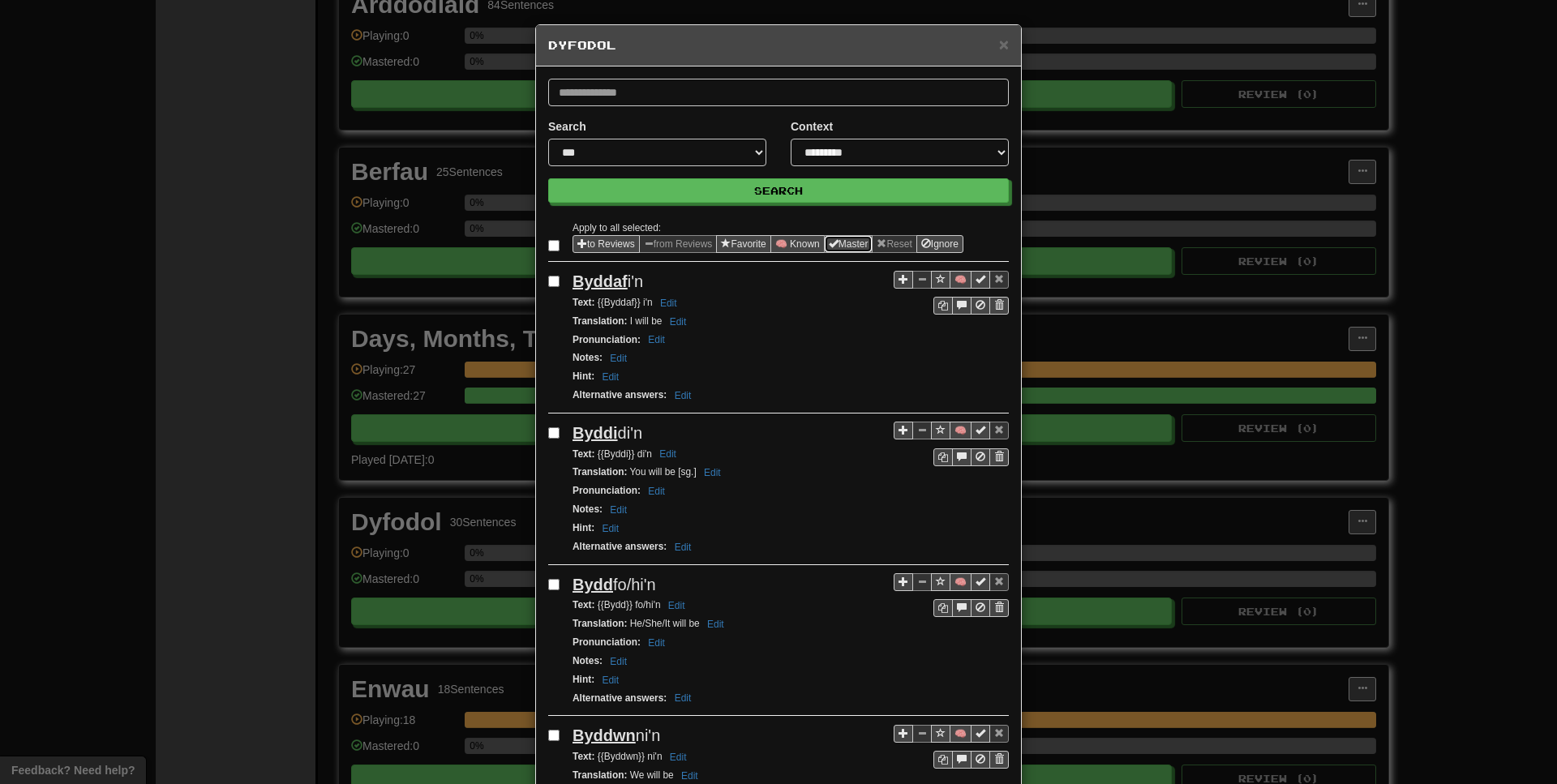
click at [870, 246] on button "Master" at bounding box center [849, 244] width 49 height 18
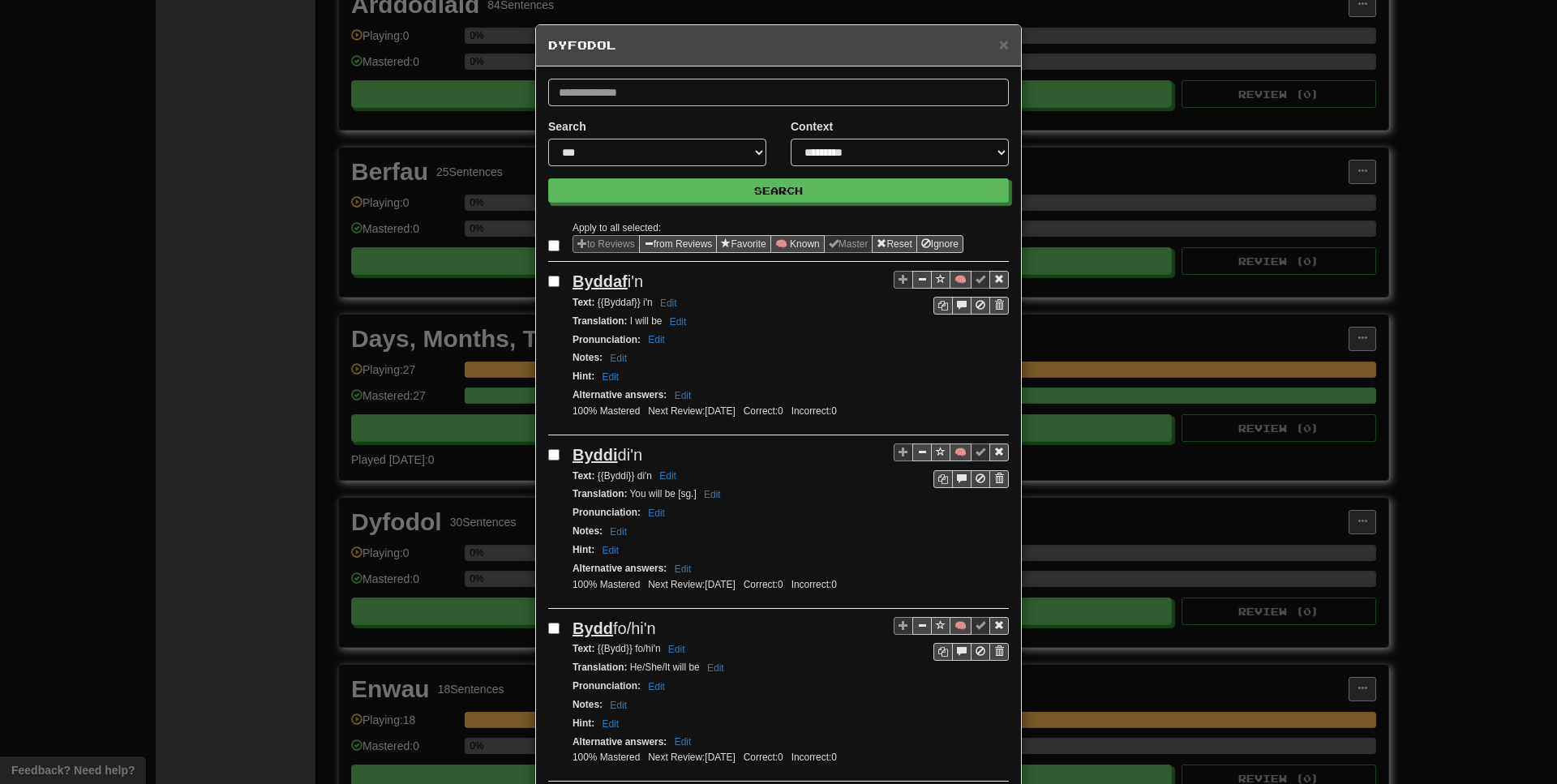
click at [1345, 518] on div "**********" at bounding box center [778, 392] width 1557 height 784
click at [1007, 49] on span "×" at bounding box center [1004, 45] width 9 height 19
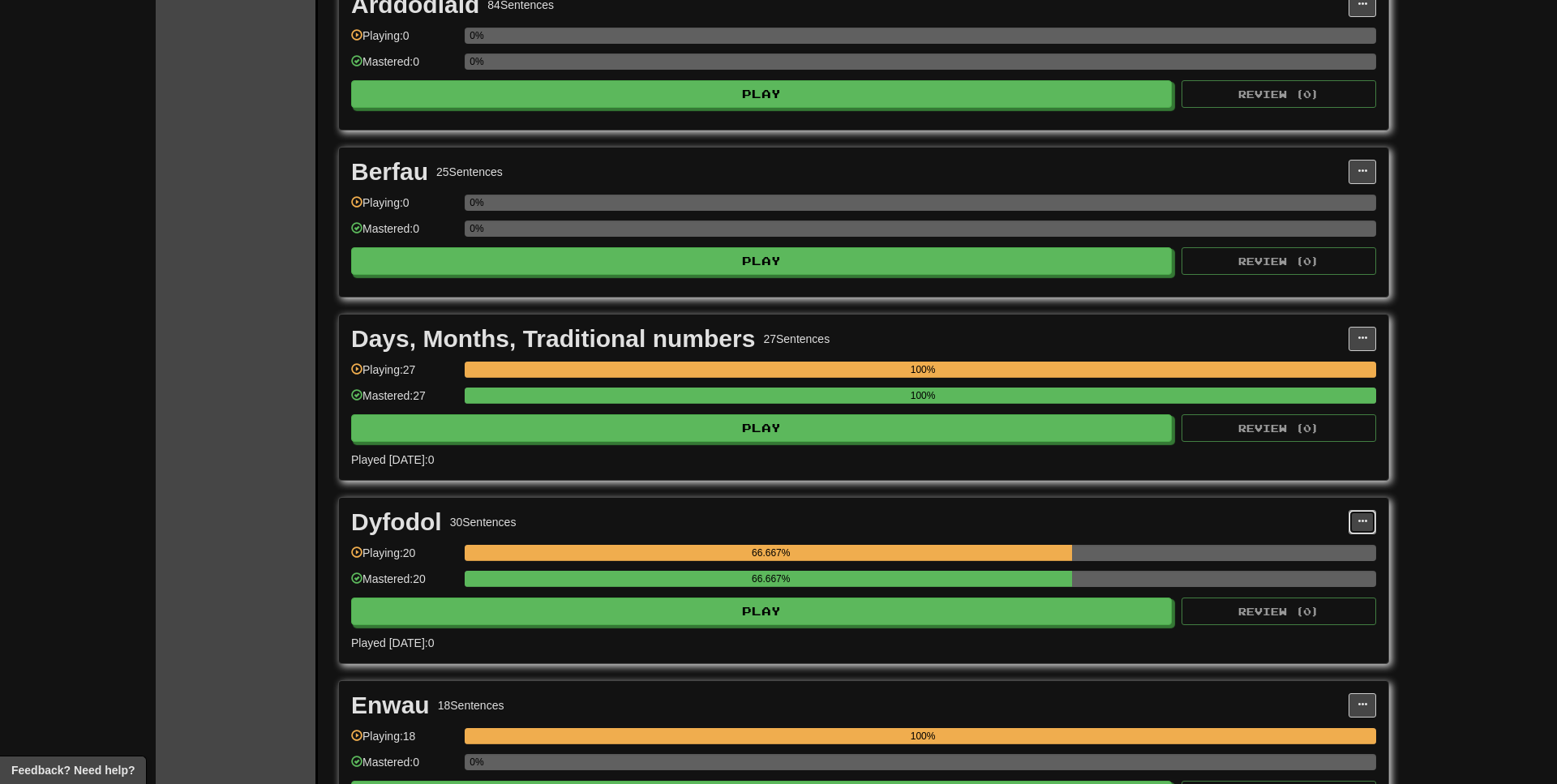
click at [1362, 521] on span at bounding box center [1363, 521] width 9 height 9
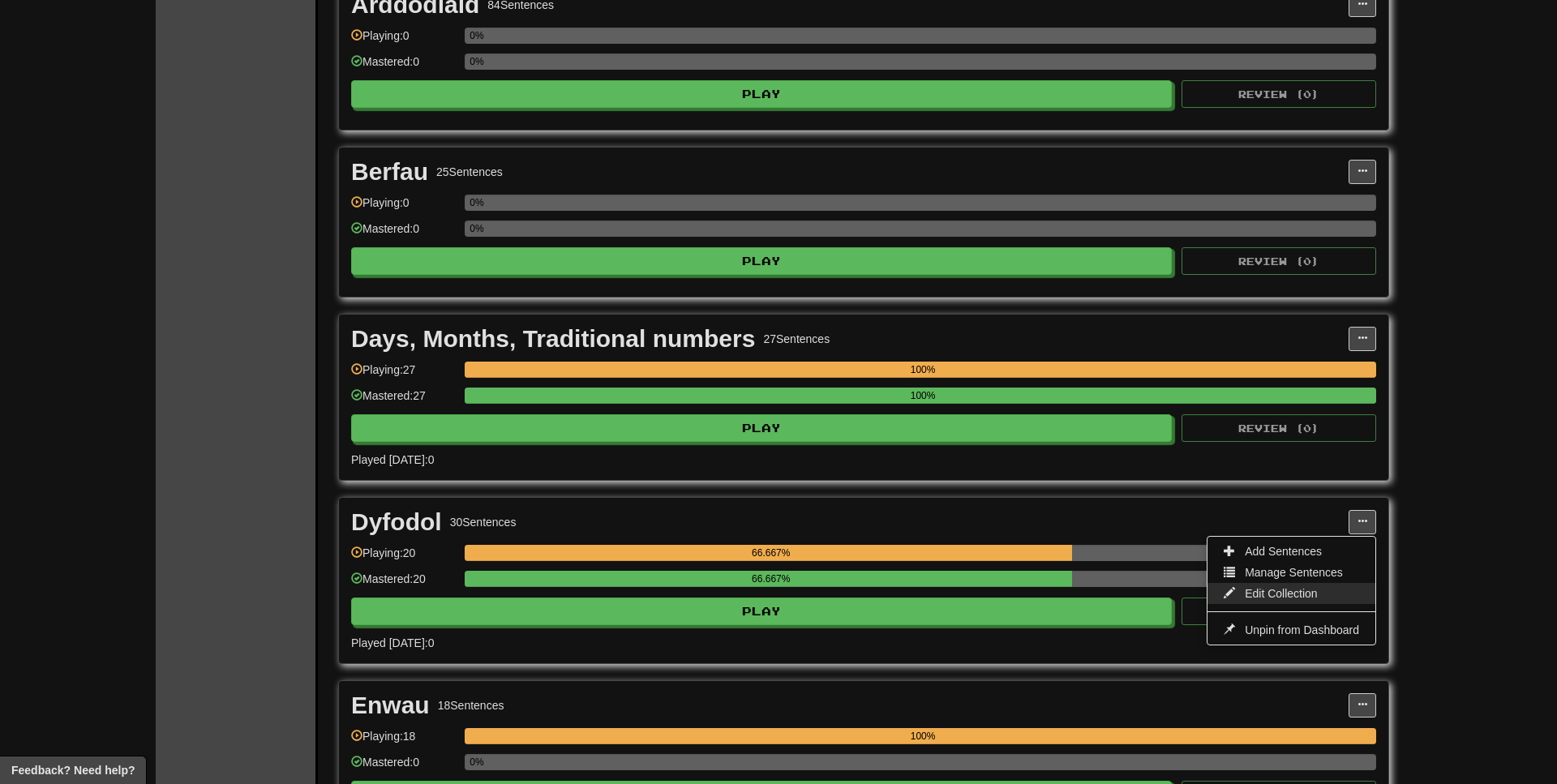
click at [1276, 587] on span "Edit Collection" at bounding box center [1281, 593] width 73 height 13
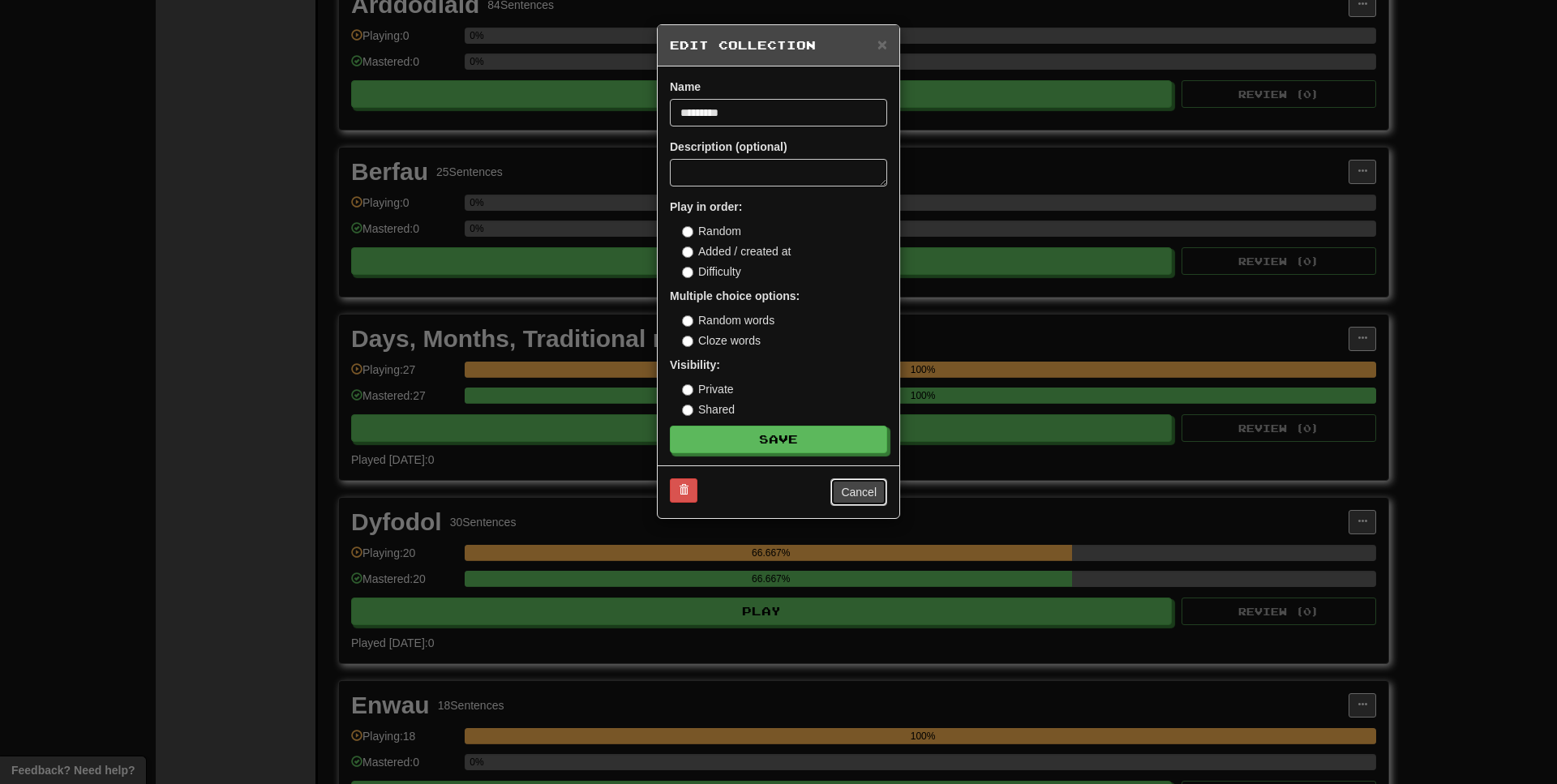
click at [860, 485] on button "Cancel" at bounding box center [859, 492] width 57 height 27
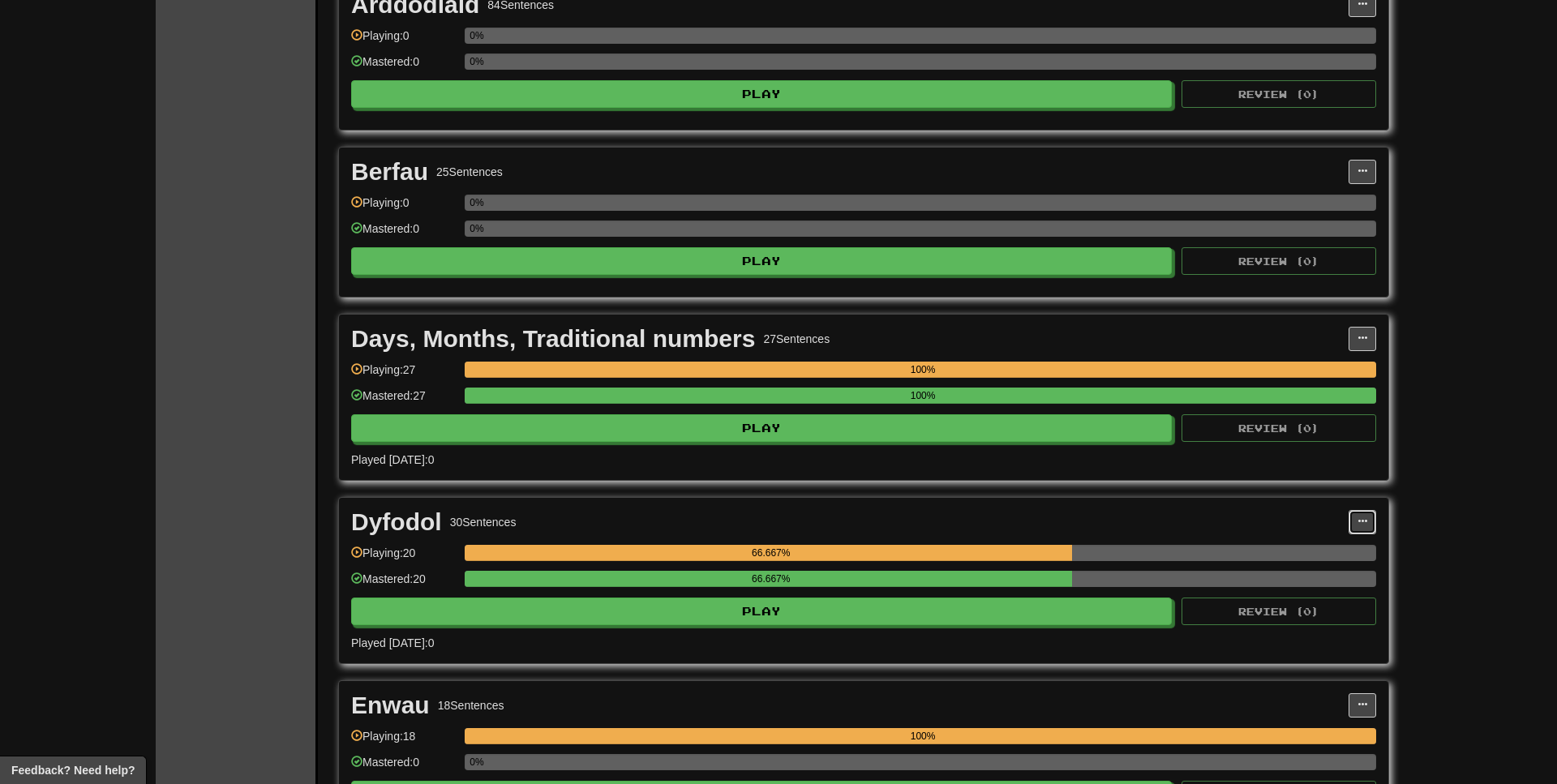
click at [1355, 516] on button at bounding box center [1363, 522] width 27 height 25
click at [1248, 574] on span "Manage Sentences" at bounding box center [1294, 573] width 99 height 13
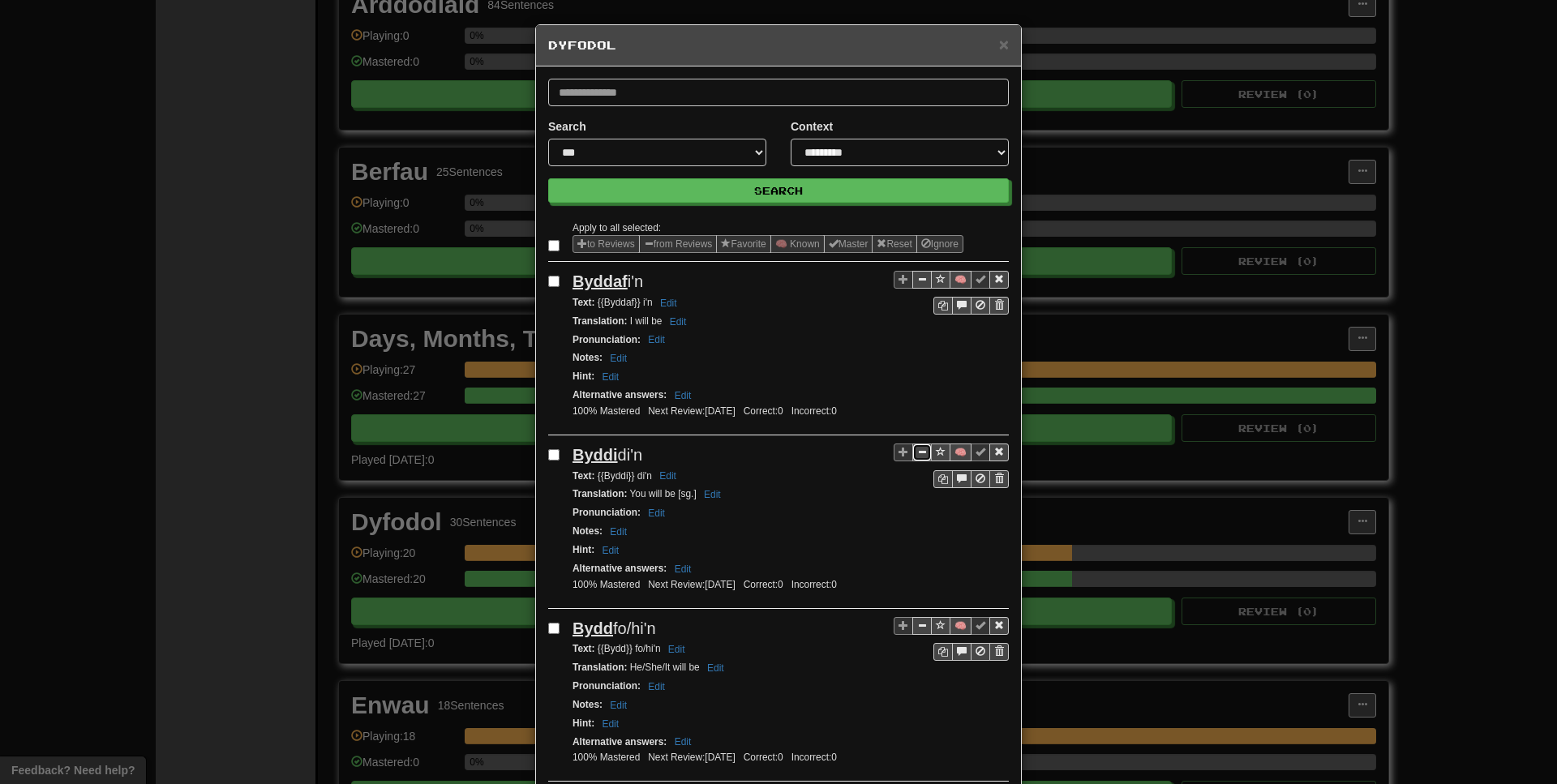
click at [924, 456] on span "Sentence controls" at bounding box center [922, 451] width 9 height 9
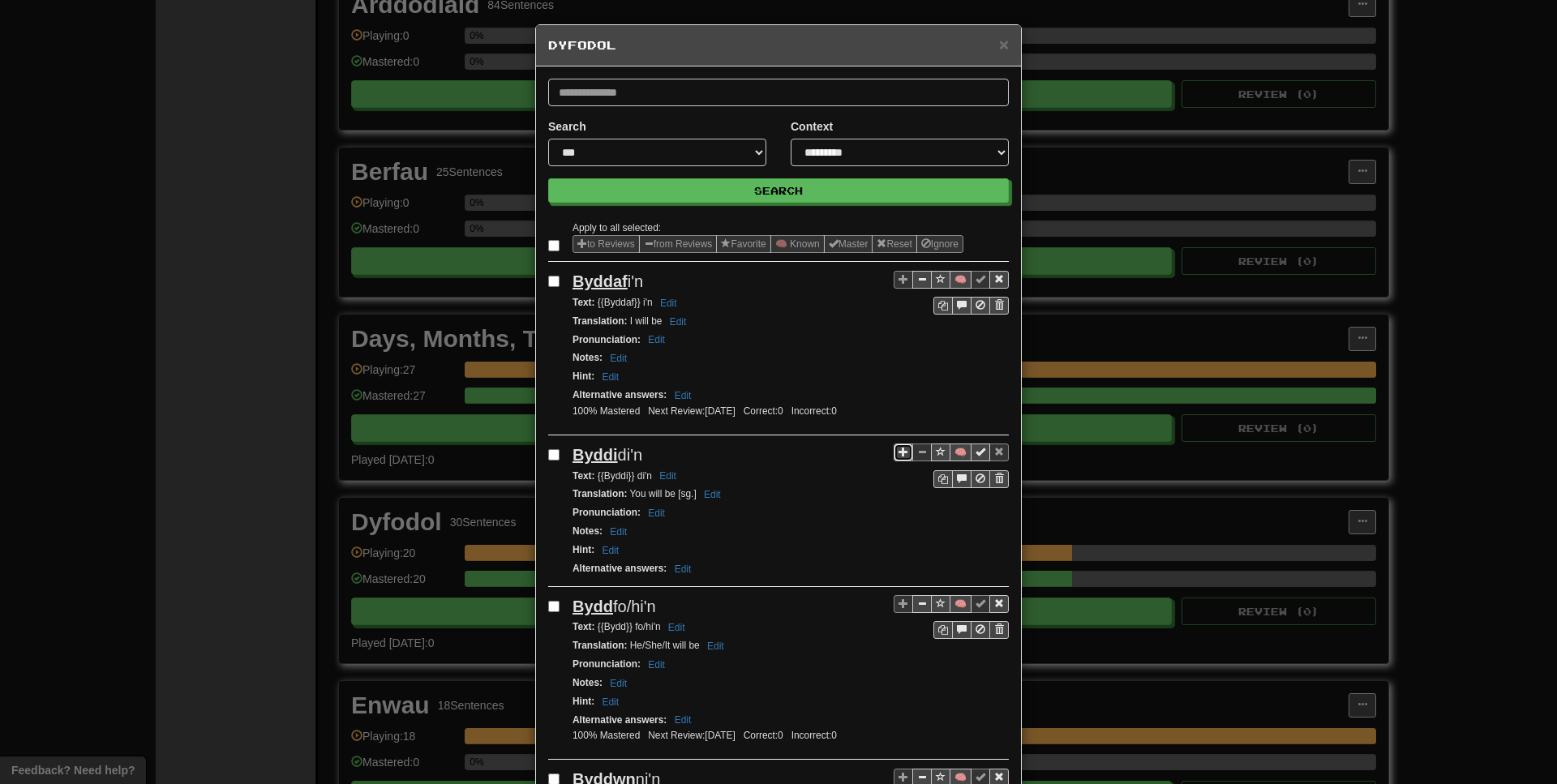
click at [904, 456] on span "Sentence controls" at bounding box center [904, 451] width 9 height 9
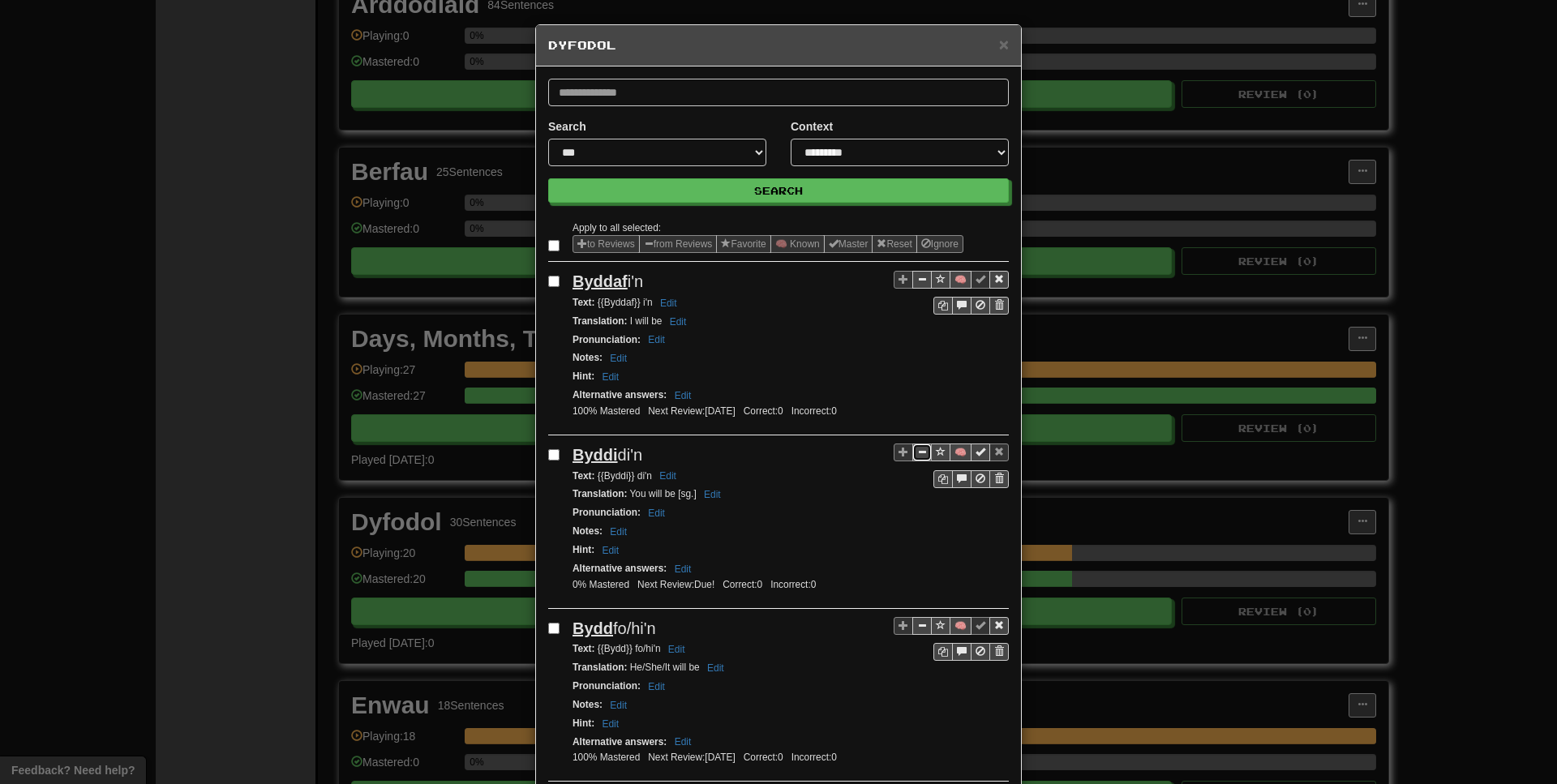
click at [924, 457] on span "Sentence controls" at bounding box center [922, 451] width 9 height 9
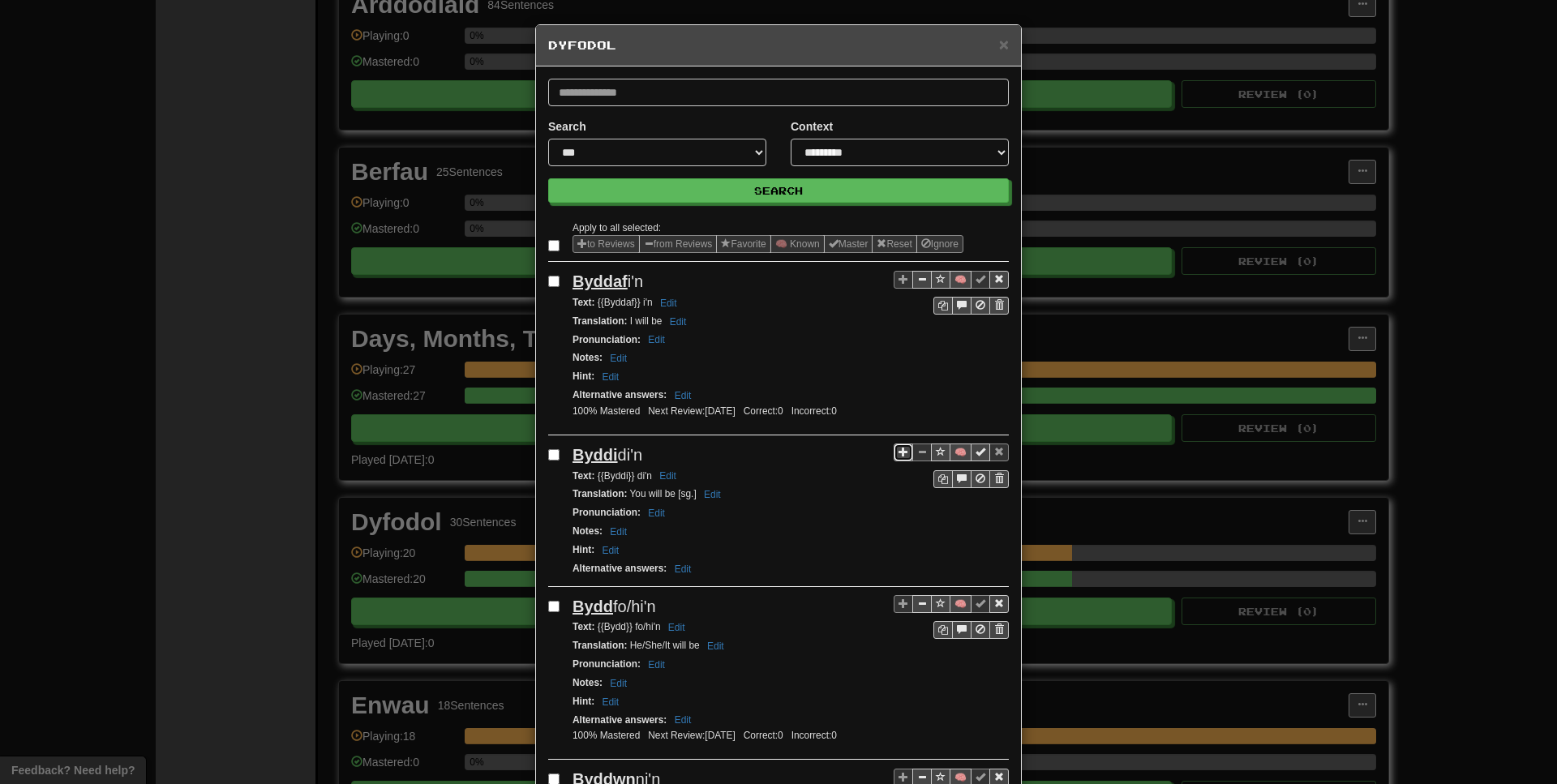
click at [907, 457] on span "Sentence controls" at bounding box center [904, 451] width 9 height 9
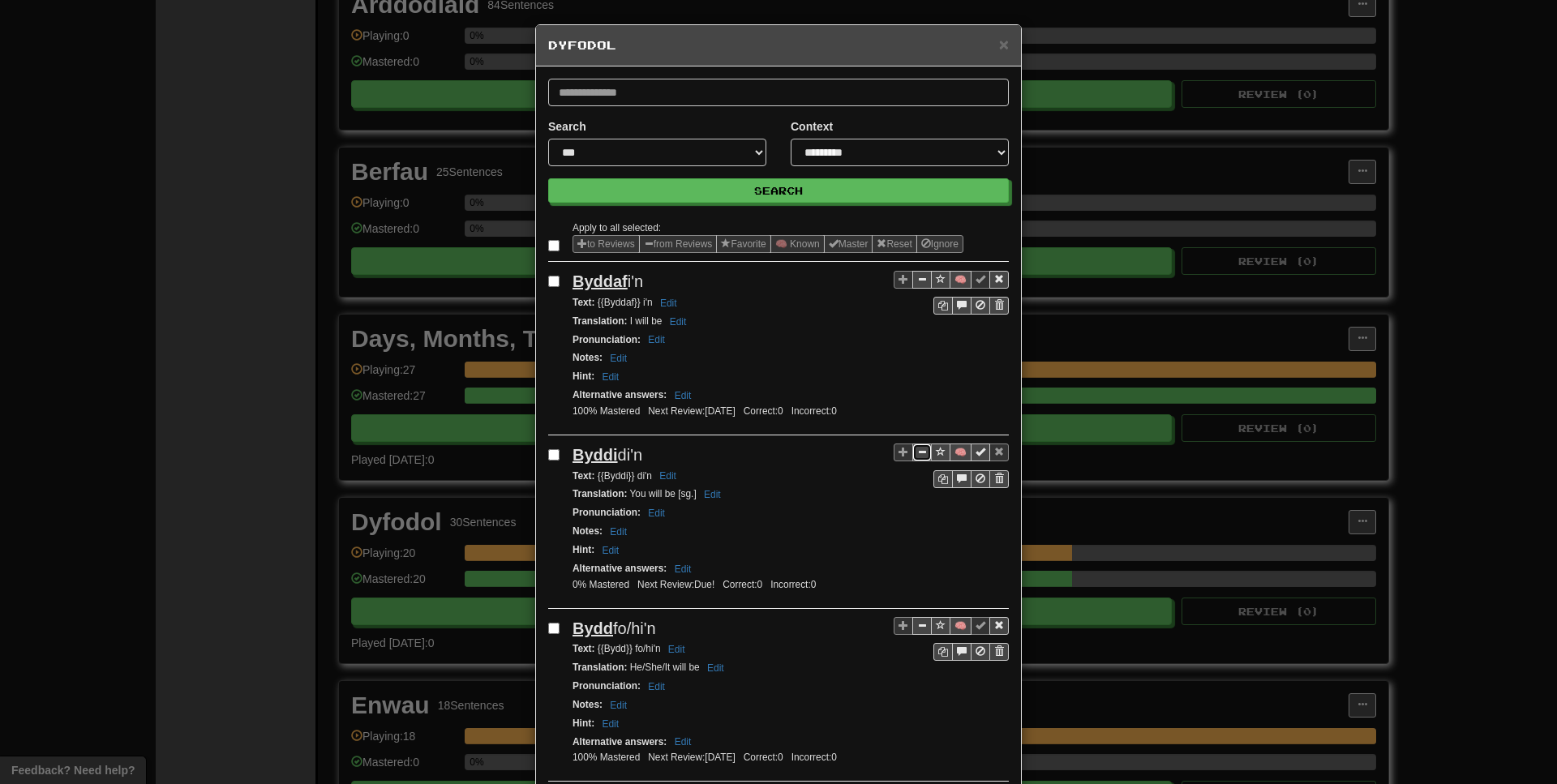
click at [919, 453] on span "Sentence controls" at bounding box center [922, 451] width 9 height 9
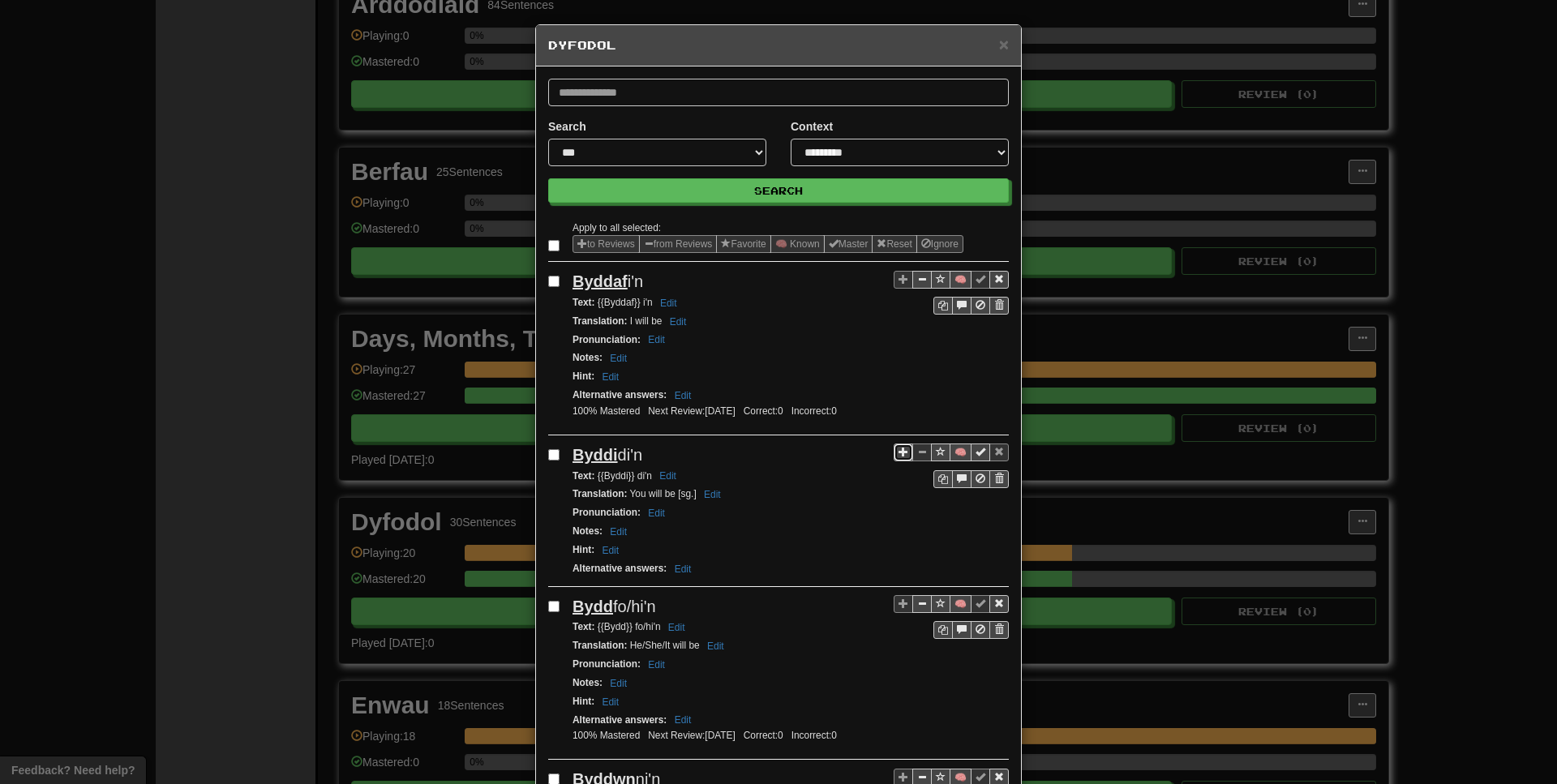
click at [906, 456] on span "Sentence controls" at bounding box center [904, 451] width 9 height 9
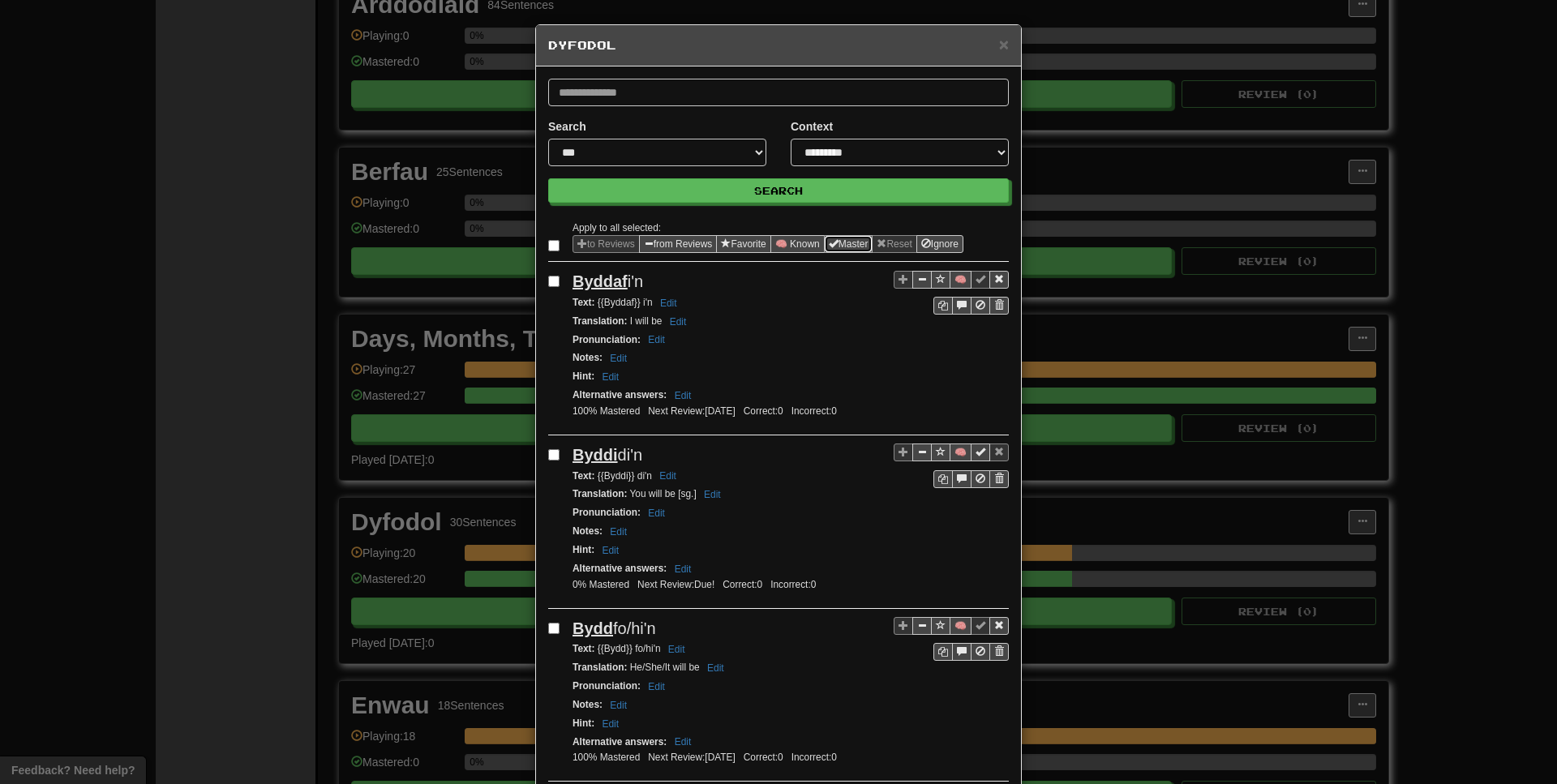
click at [856, 248] on button "Master" at bounding box center [849, 244] width 49 height 18
click at [760, 348] on div "Pronunciation : Edit" at bounding box center [791, 340] width 436 height 19
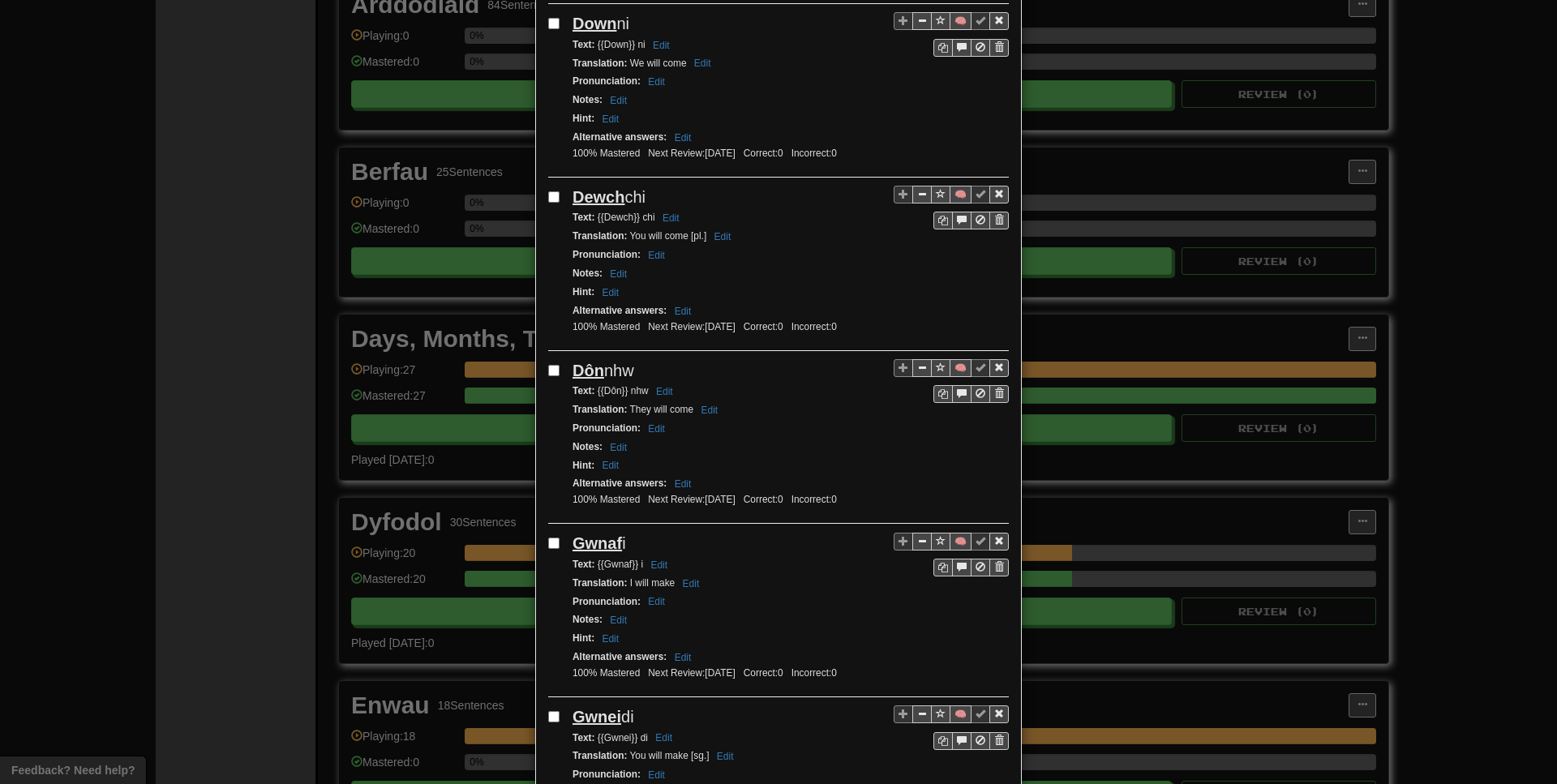
scroll to position [3080, 0]
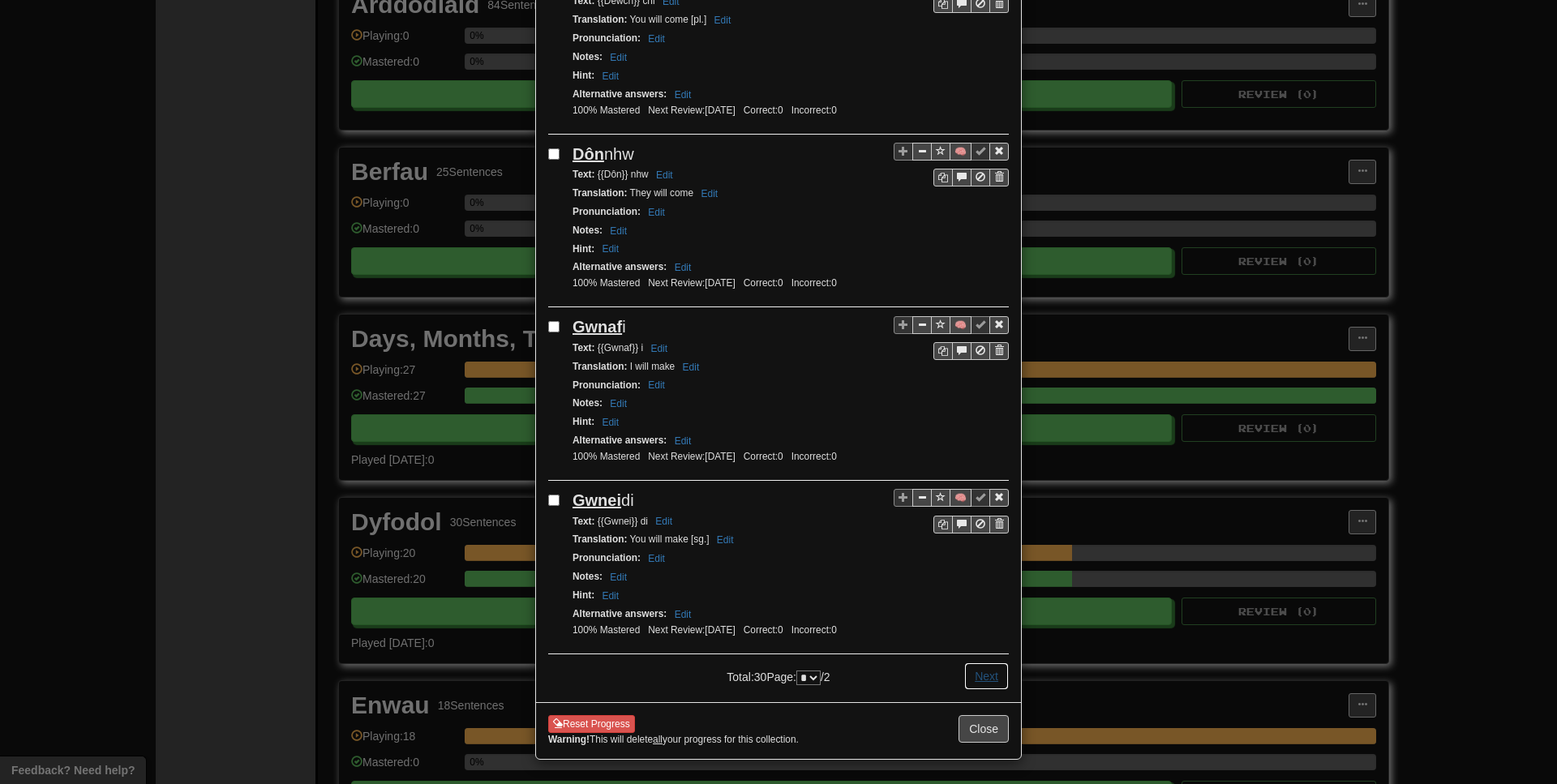
click at [983, 674] on button "Next" at bounding box center [986, 676] width 45 height 27
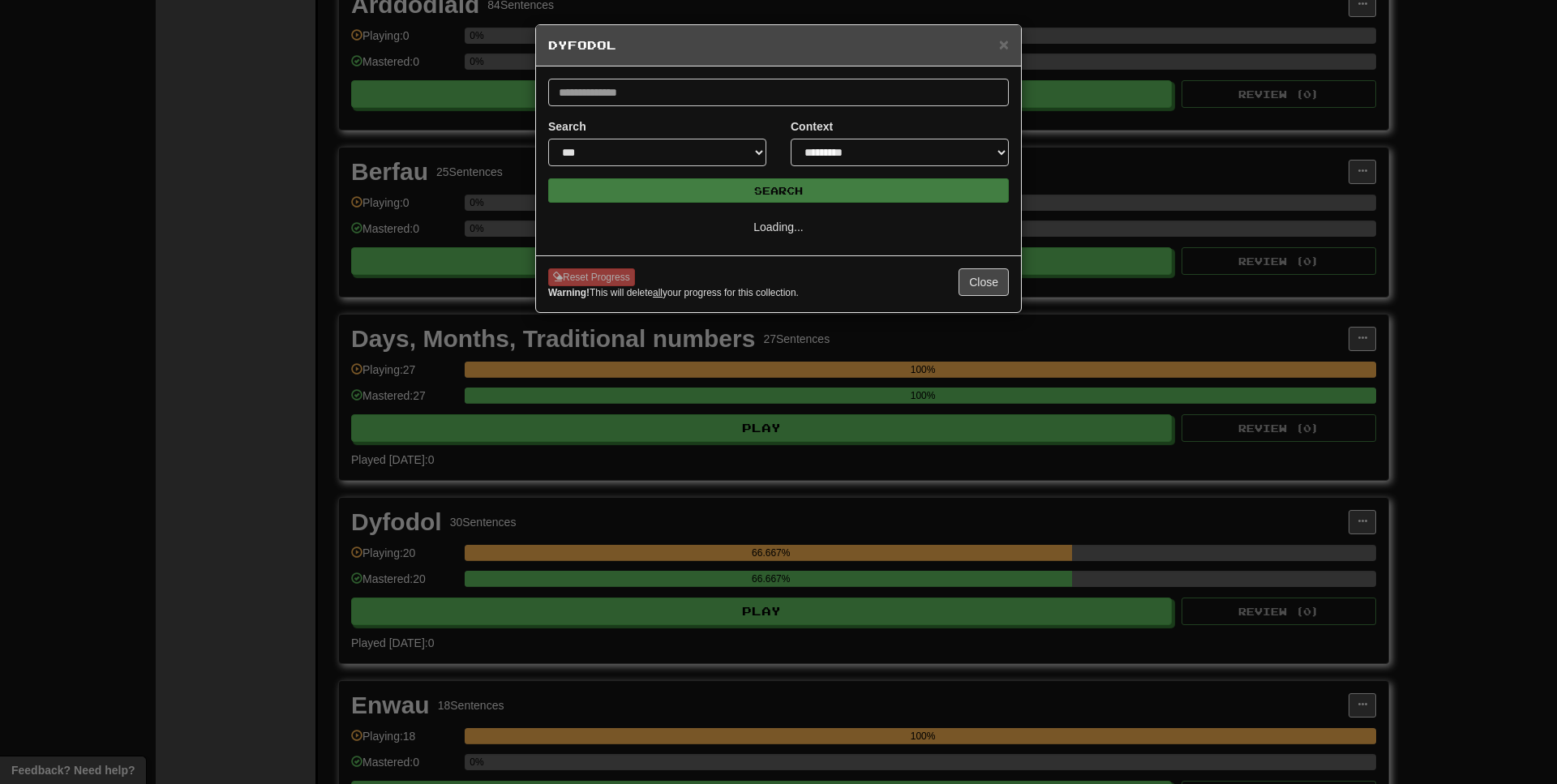
scroll to position [0, 0]
select select "*"
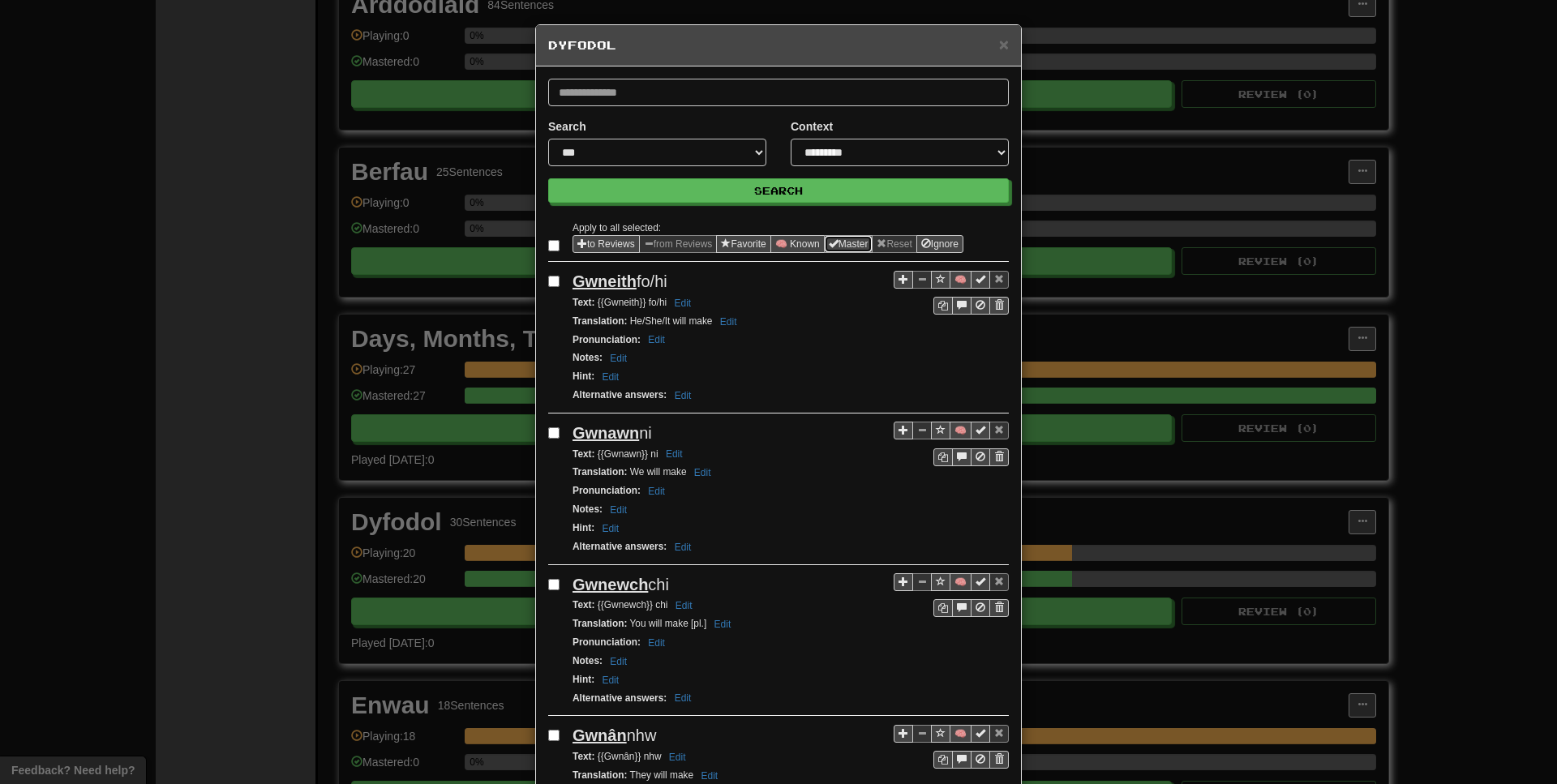
click at [873, 241] on button "Master" at bounding box center [849, 244] width 49 height 18
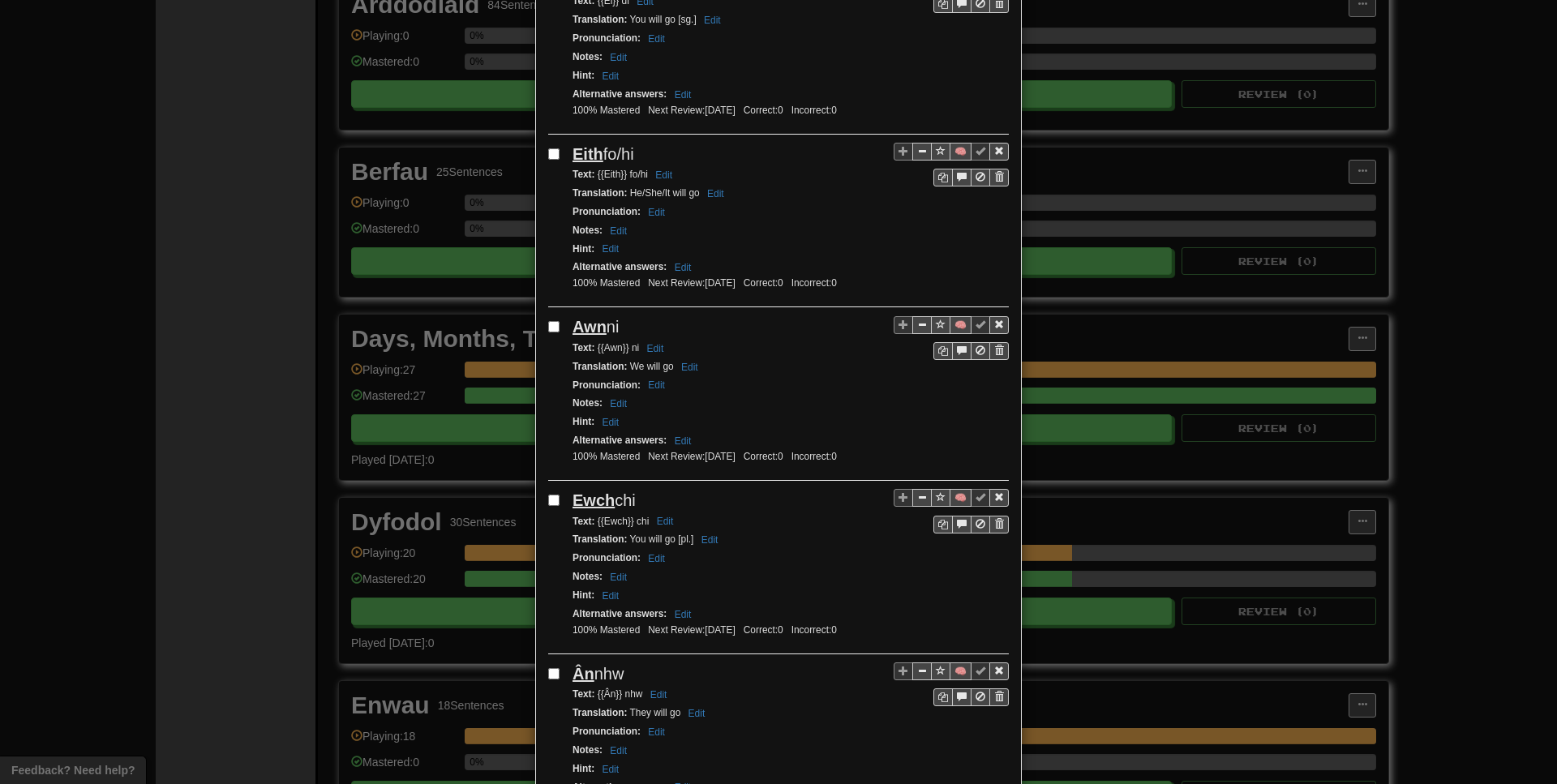
scroll to position [1343, 0]
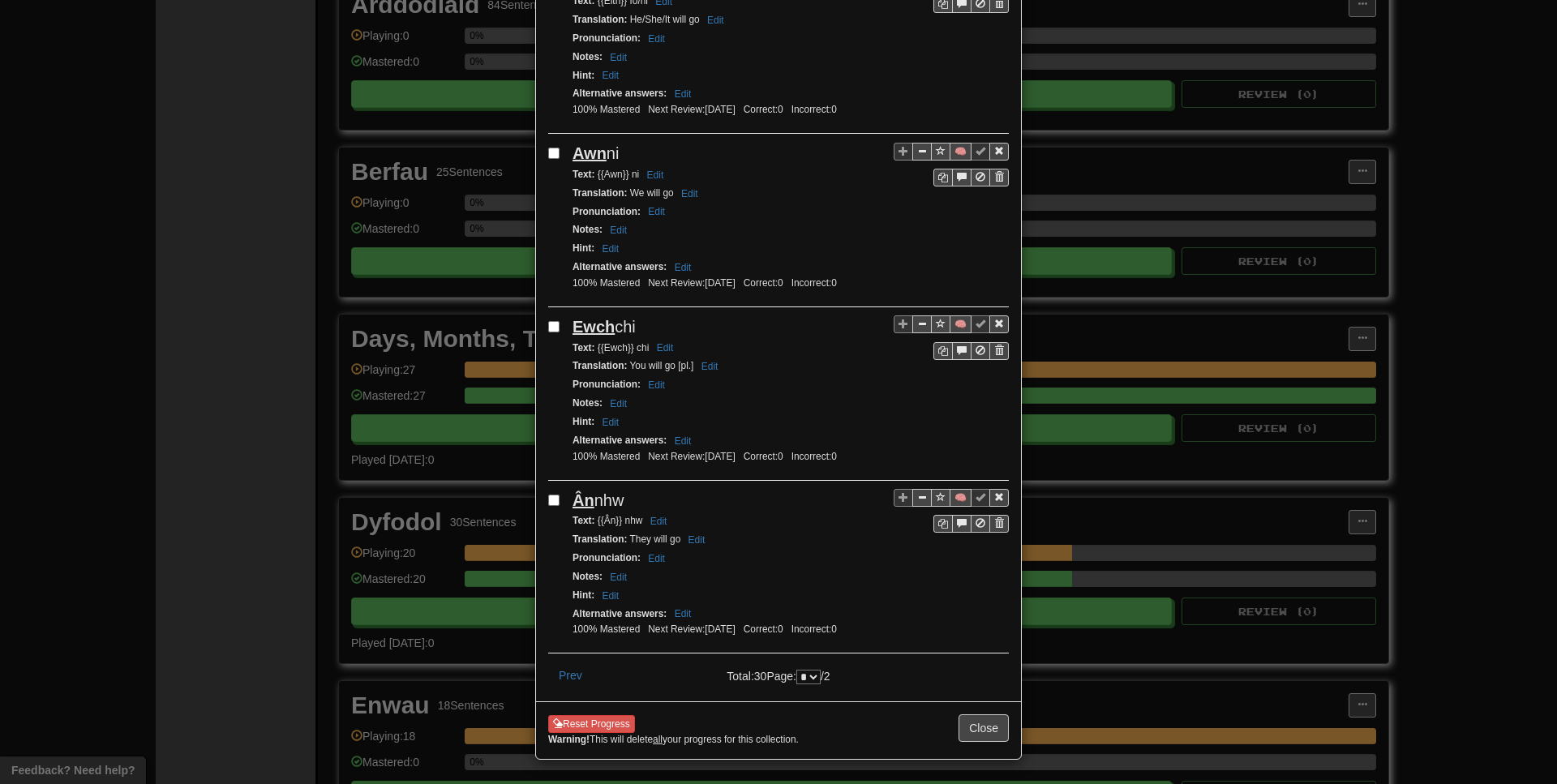
click at [1219, 473] on div "**********" at bounding box center [778, 392] width 1557 height 784
click at [991, 725] on button "Close" at bounding box center [983, 728] width 50 height 27
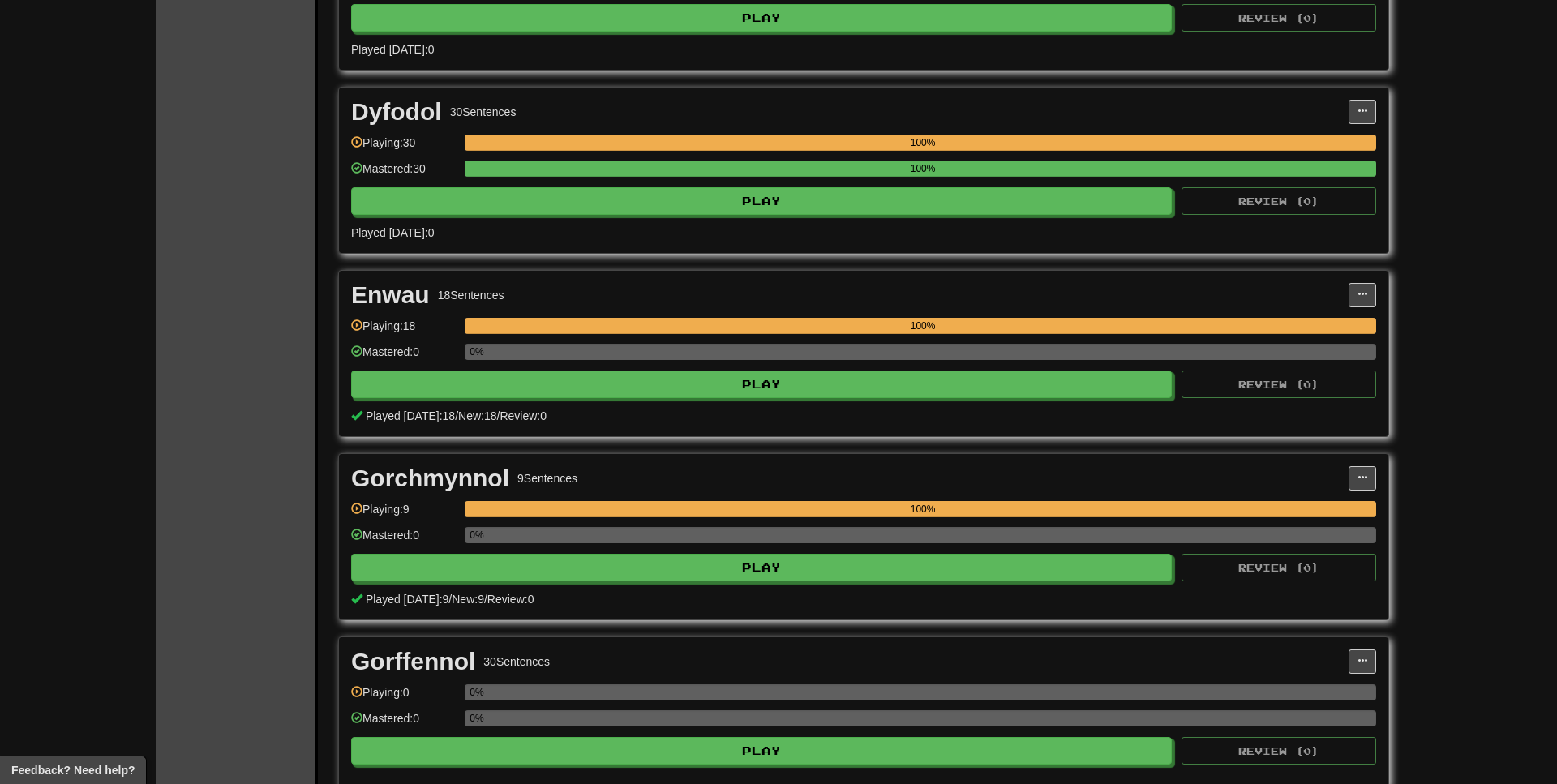
scroll to position [1241, 0]
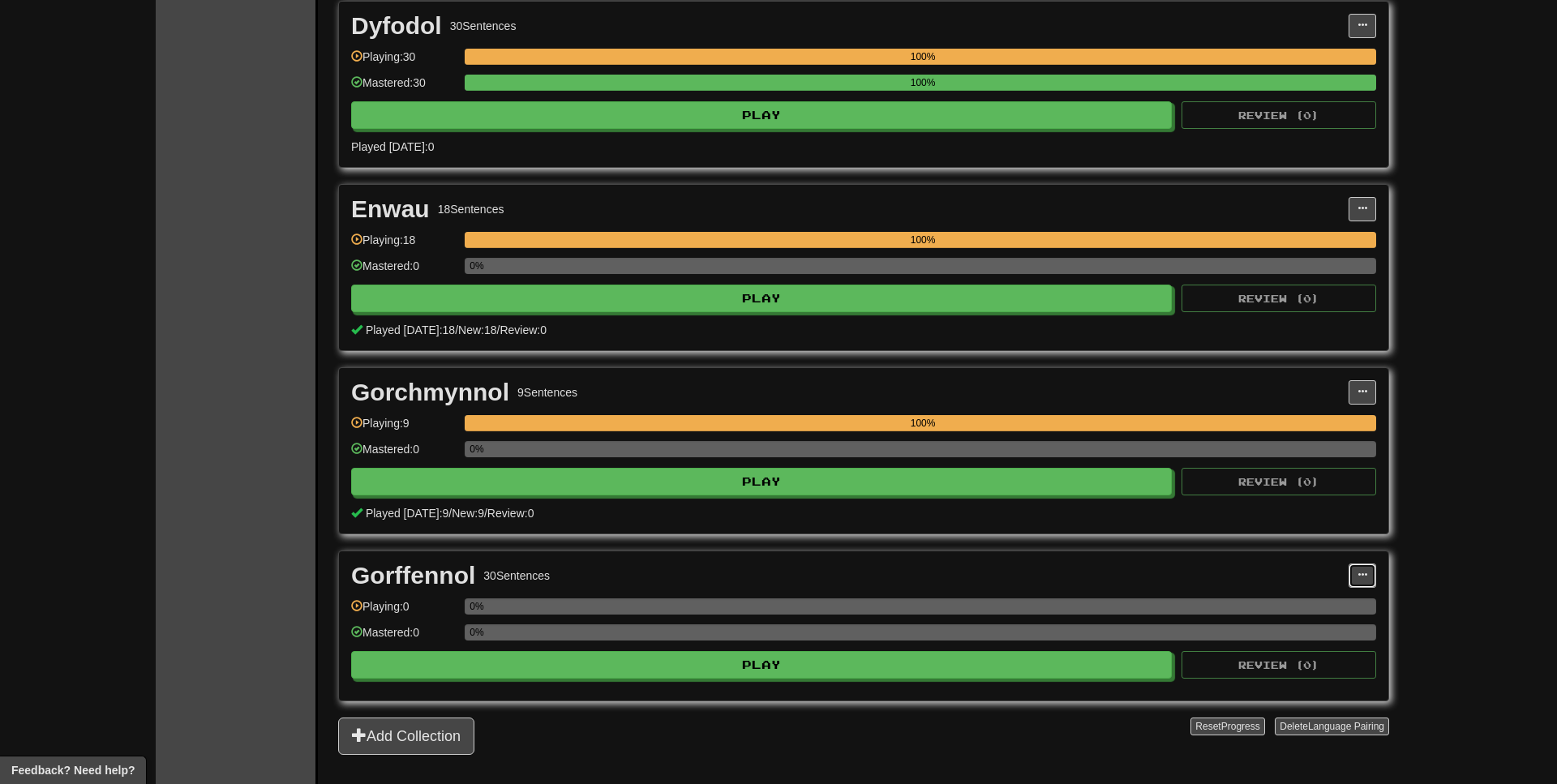
click at [1362, 580] on button at bounding box center [1363, 576] width 27 height 25
click at [1294, 622] on span "Manage Sentences" at bounding box center [1294, 627] width 99 height 13
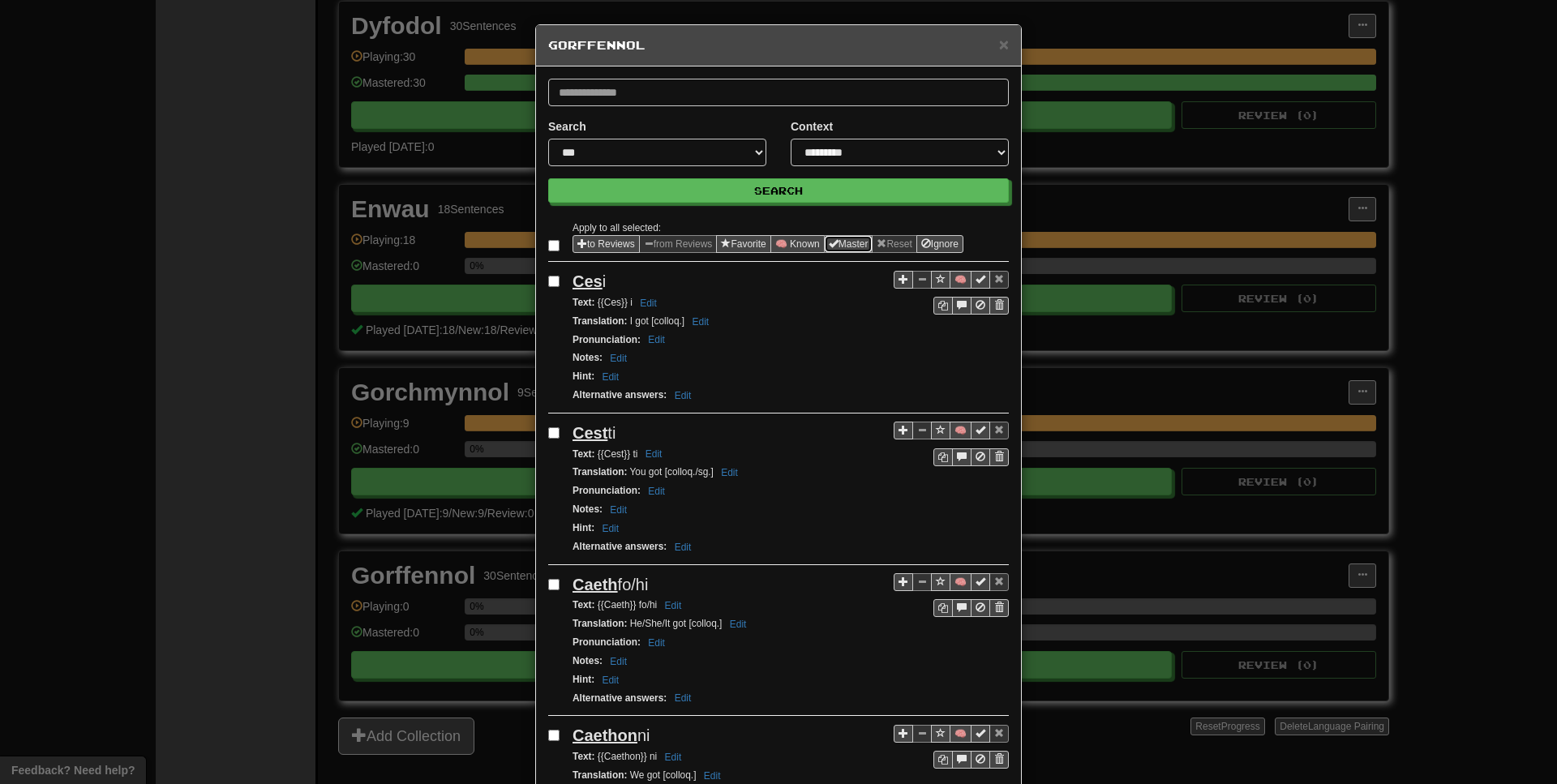
click at [858, 244] on button "Master" at bounding box center [849, 244] width 49 height 18
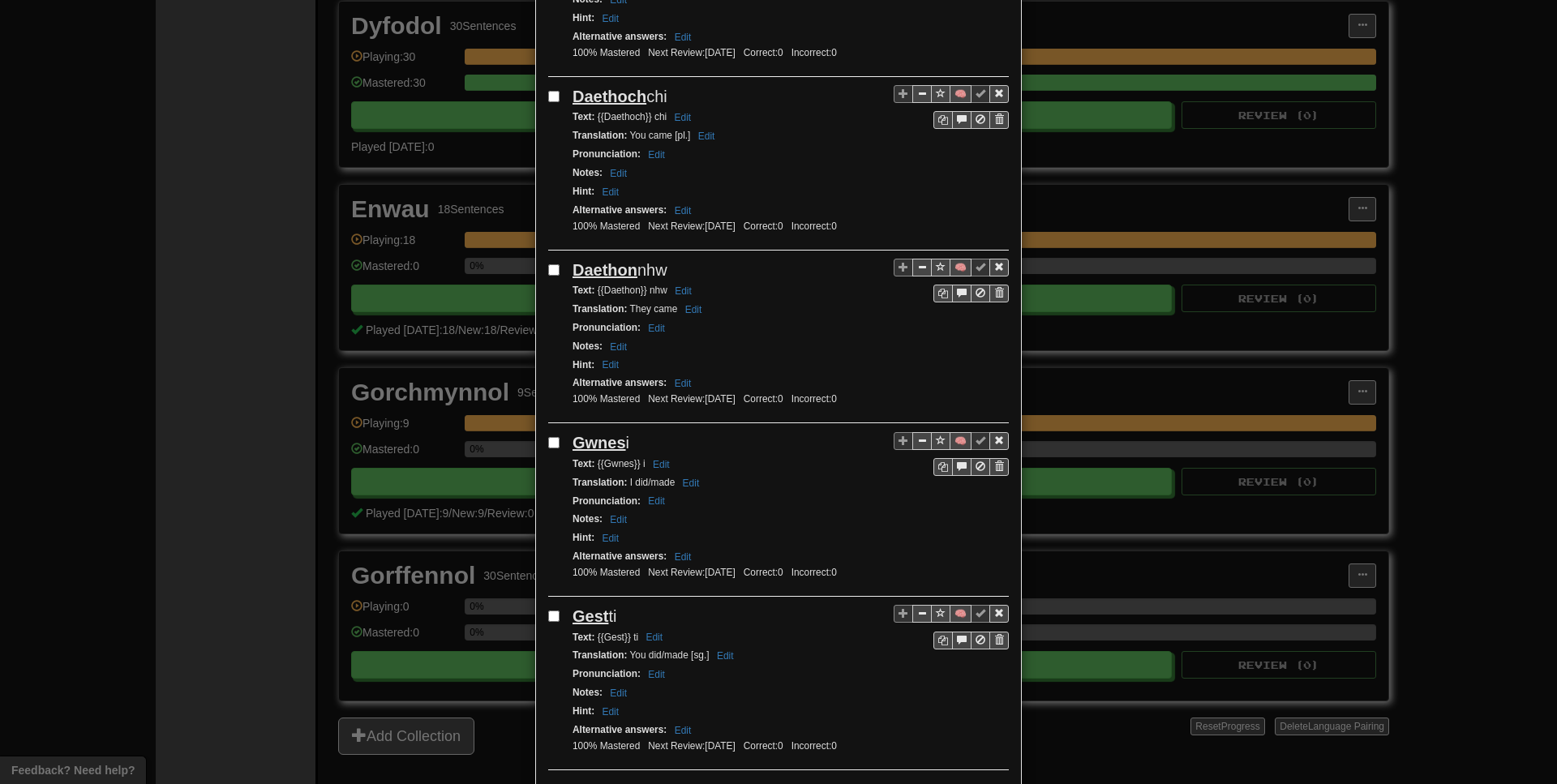
scroll to position [3080, 0]
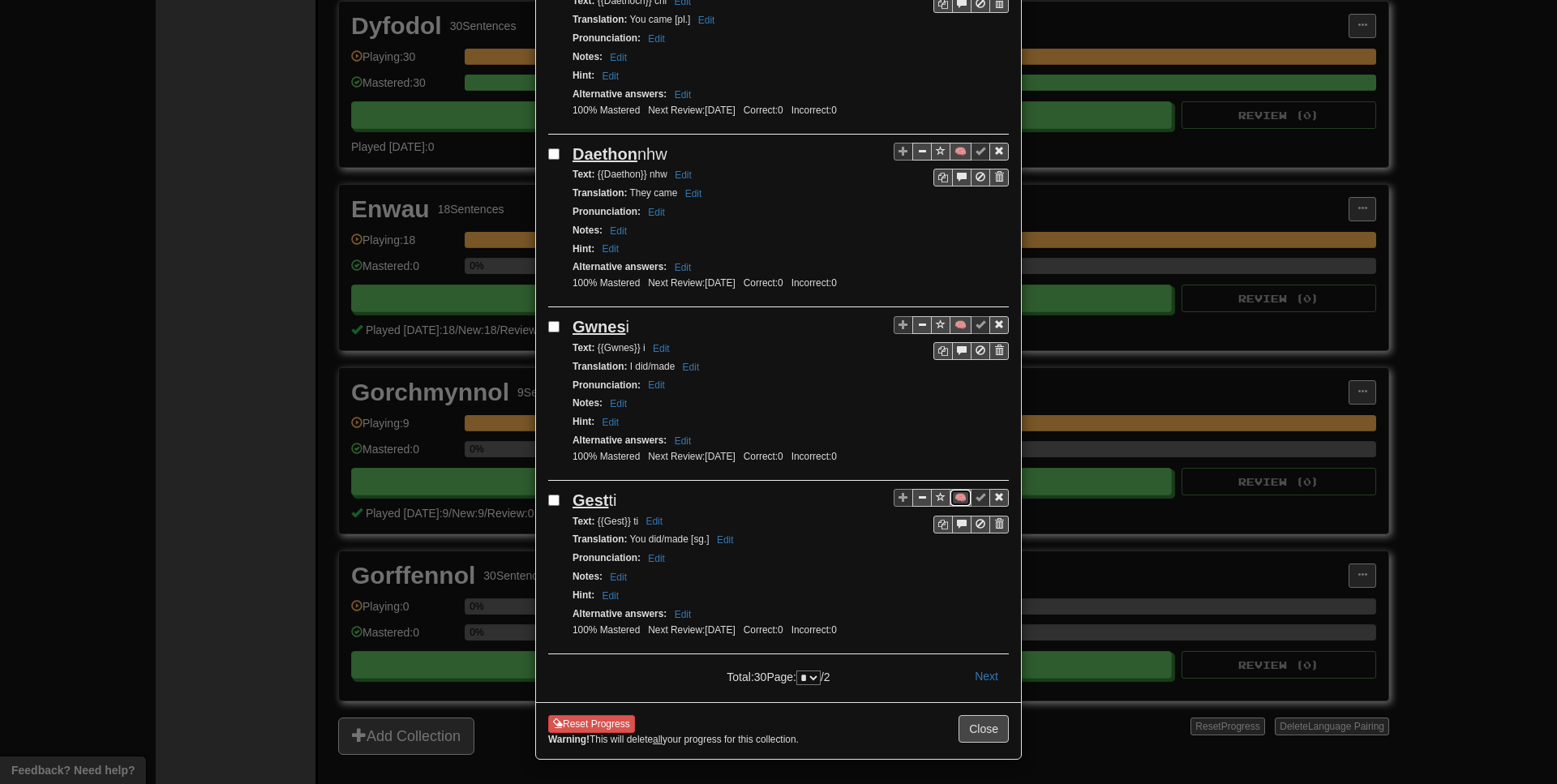
click at [964, 496] on button "🧠" at bounding box center [961, 498] width 22 height 18
click at [926, 497] on button "Sentence controls" at bounding box center [922, 498] width 20 height 18
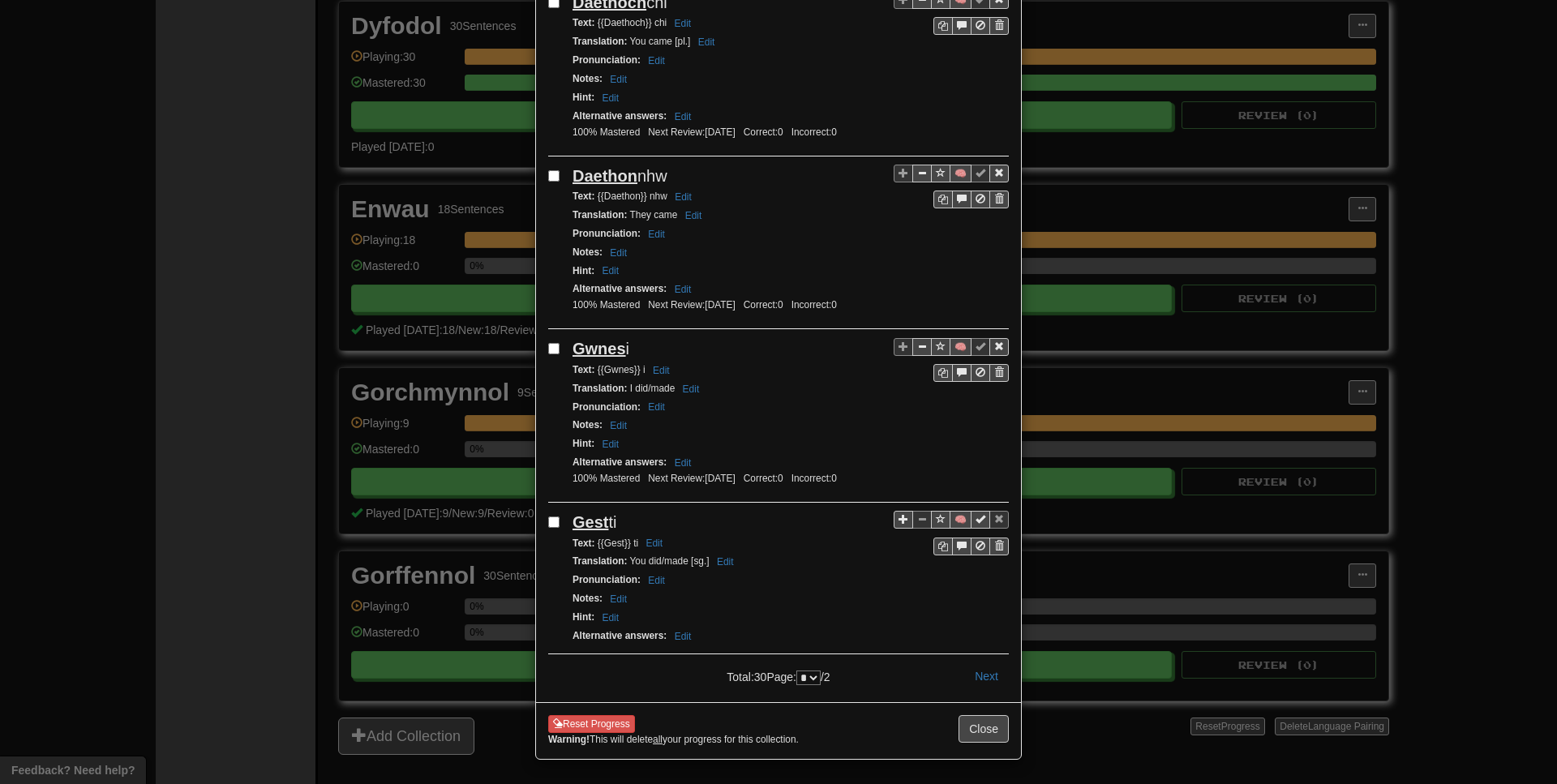
click at [901, 514] on span "Sentence controls" at bounding box center [904, 519] width 9 height 9
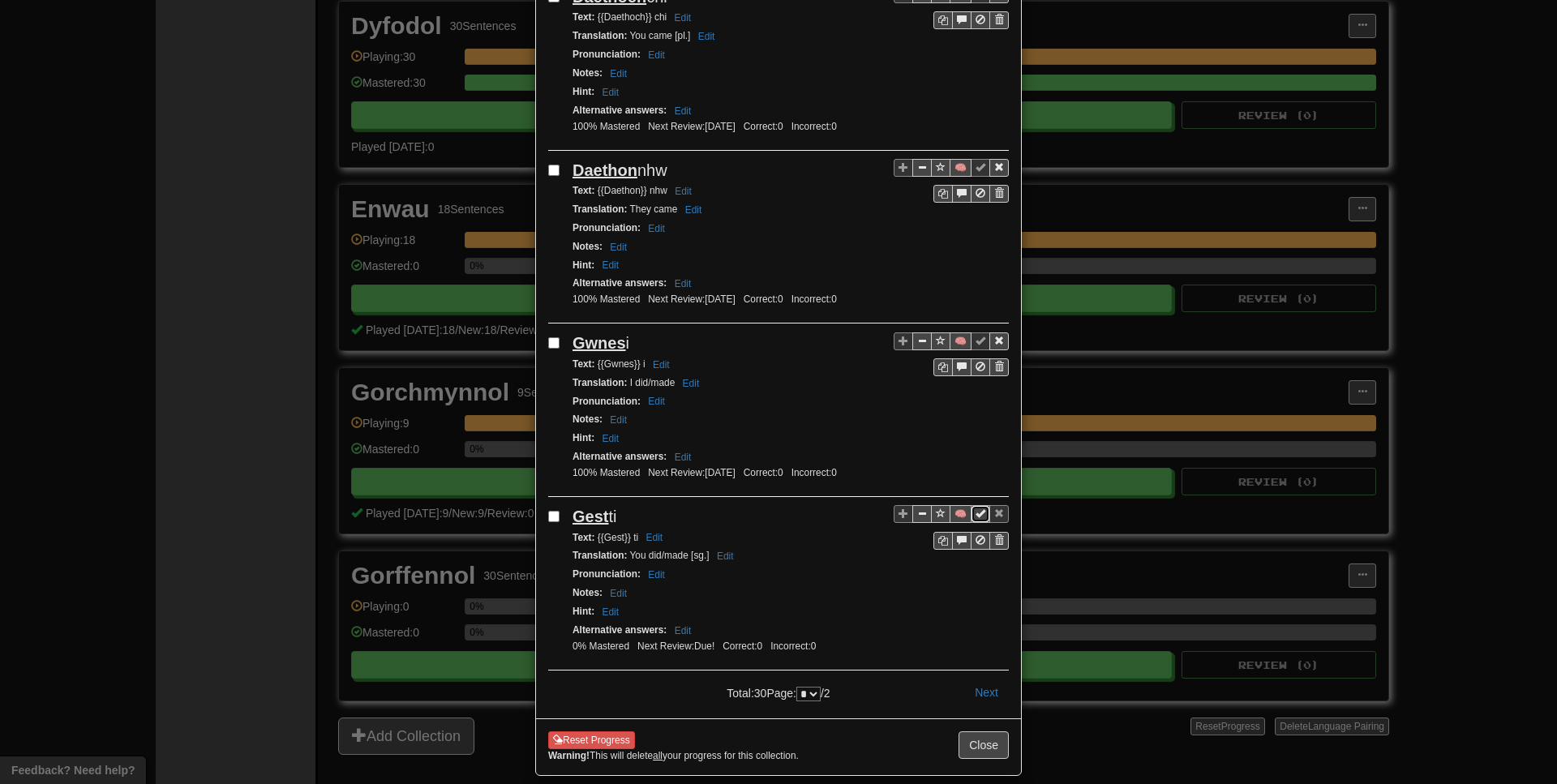
click at [979, 519] on span "Sentence controls" at bounding box center [980, 513] width 9 height 9
click at [976, 684] on button "Next" at bounding box center [986, 692] width 45 height 27
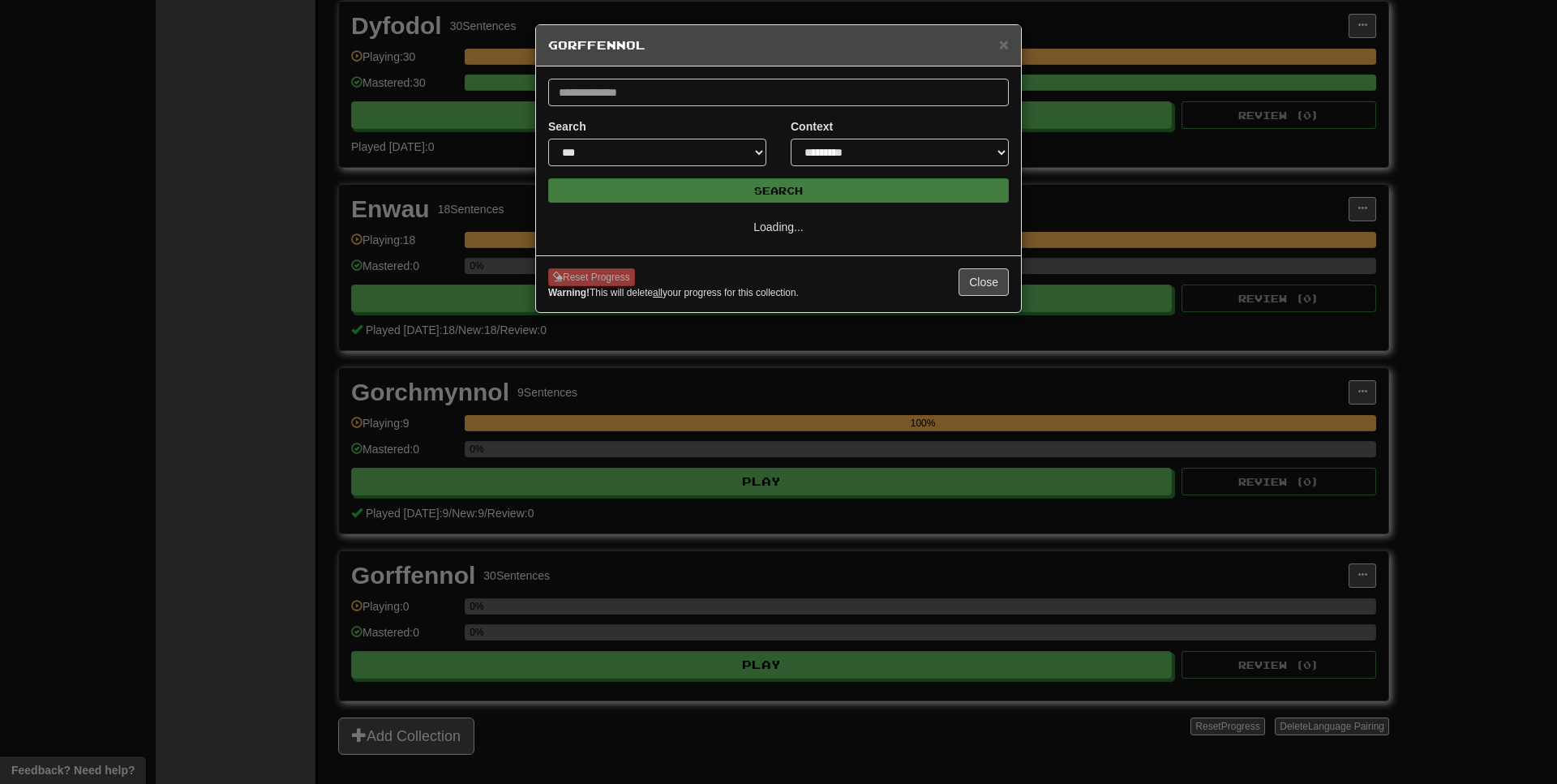
scroll to position [0, 0]
select select "*"
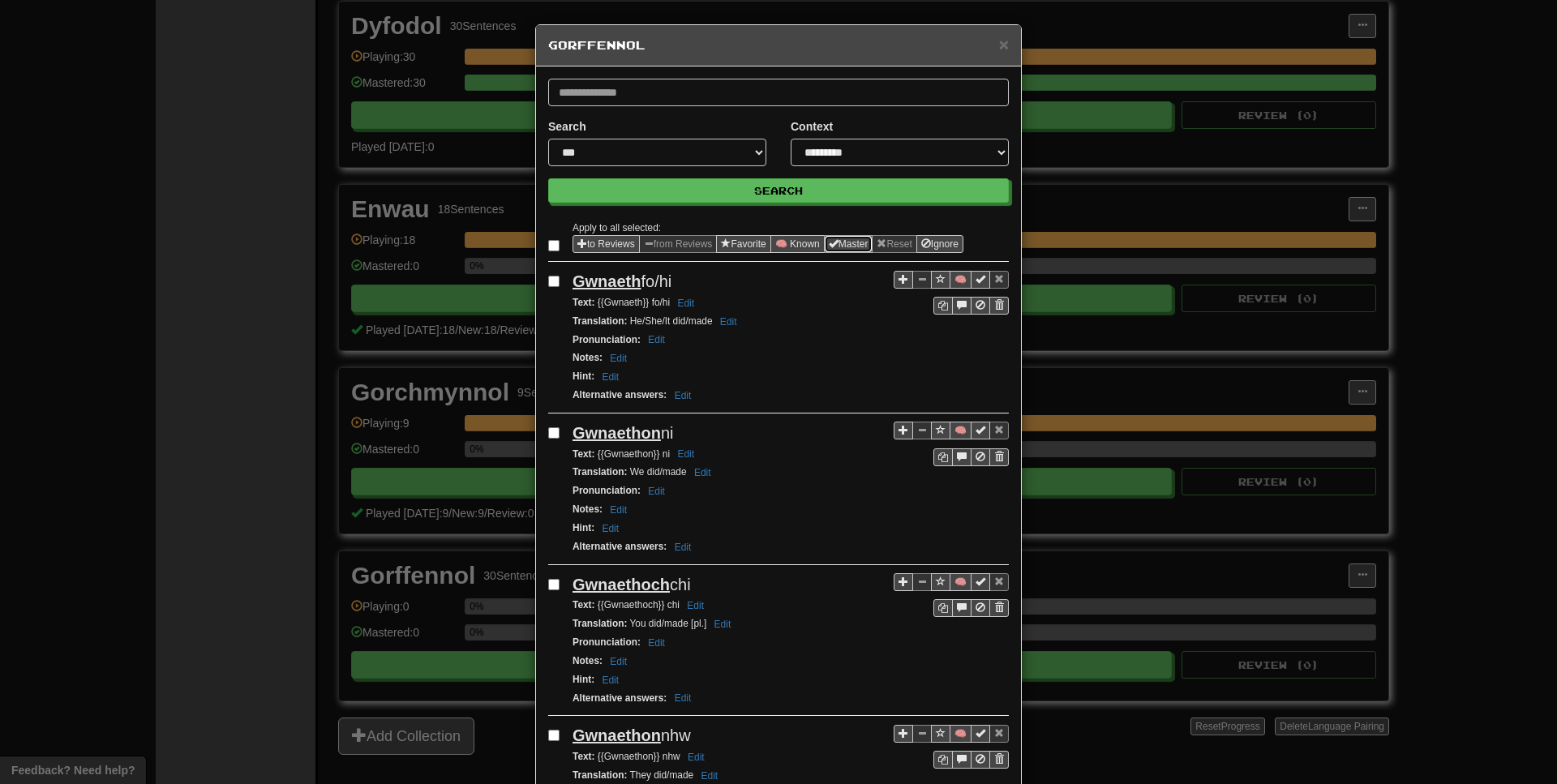
click at [867, 246] on button "Master" at bounding box center [849, 244] width 49 height 18
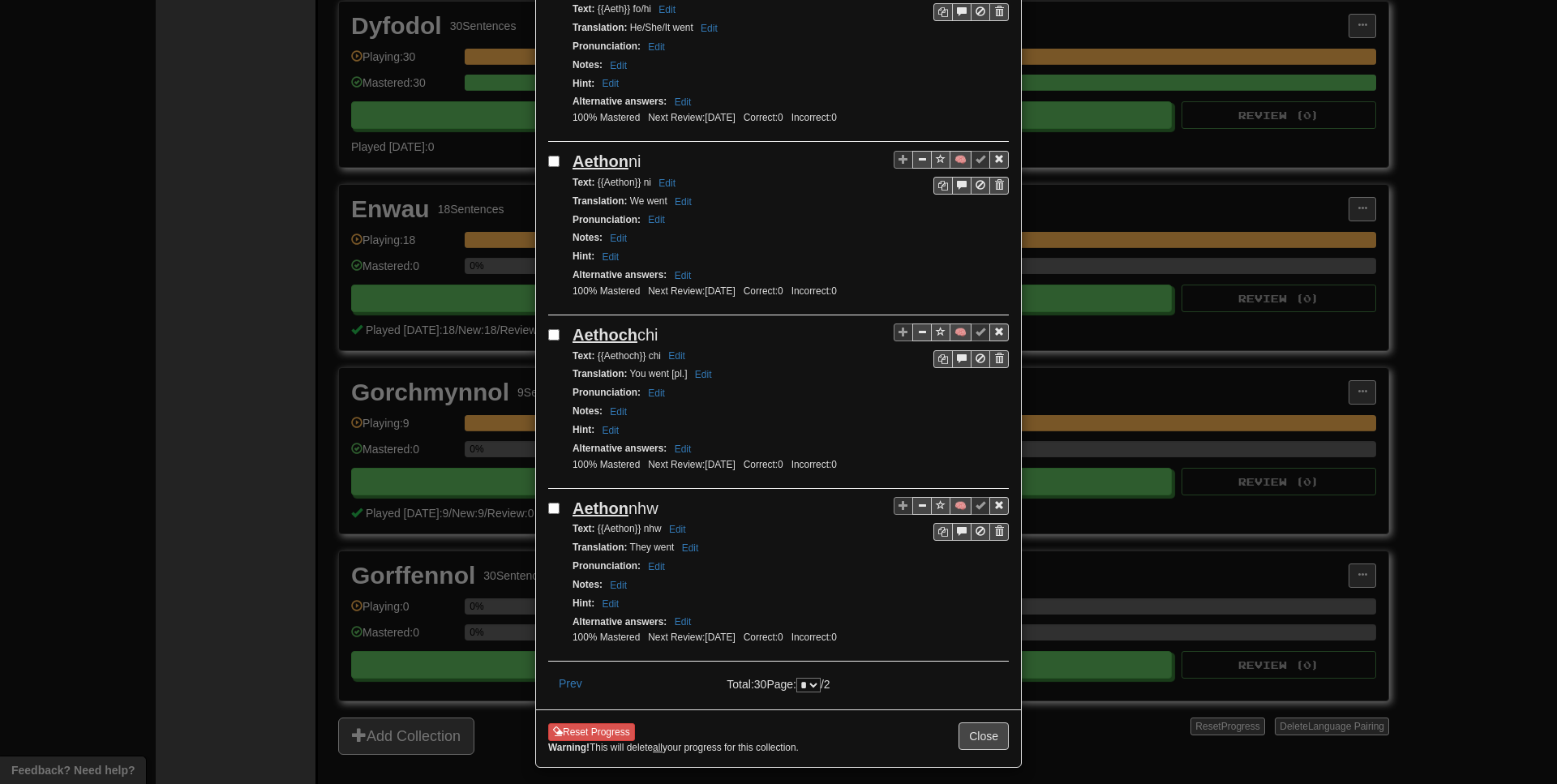
scroll to position [1343, 0]
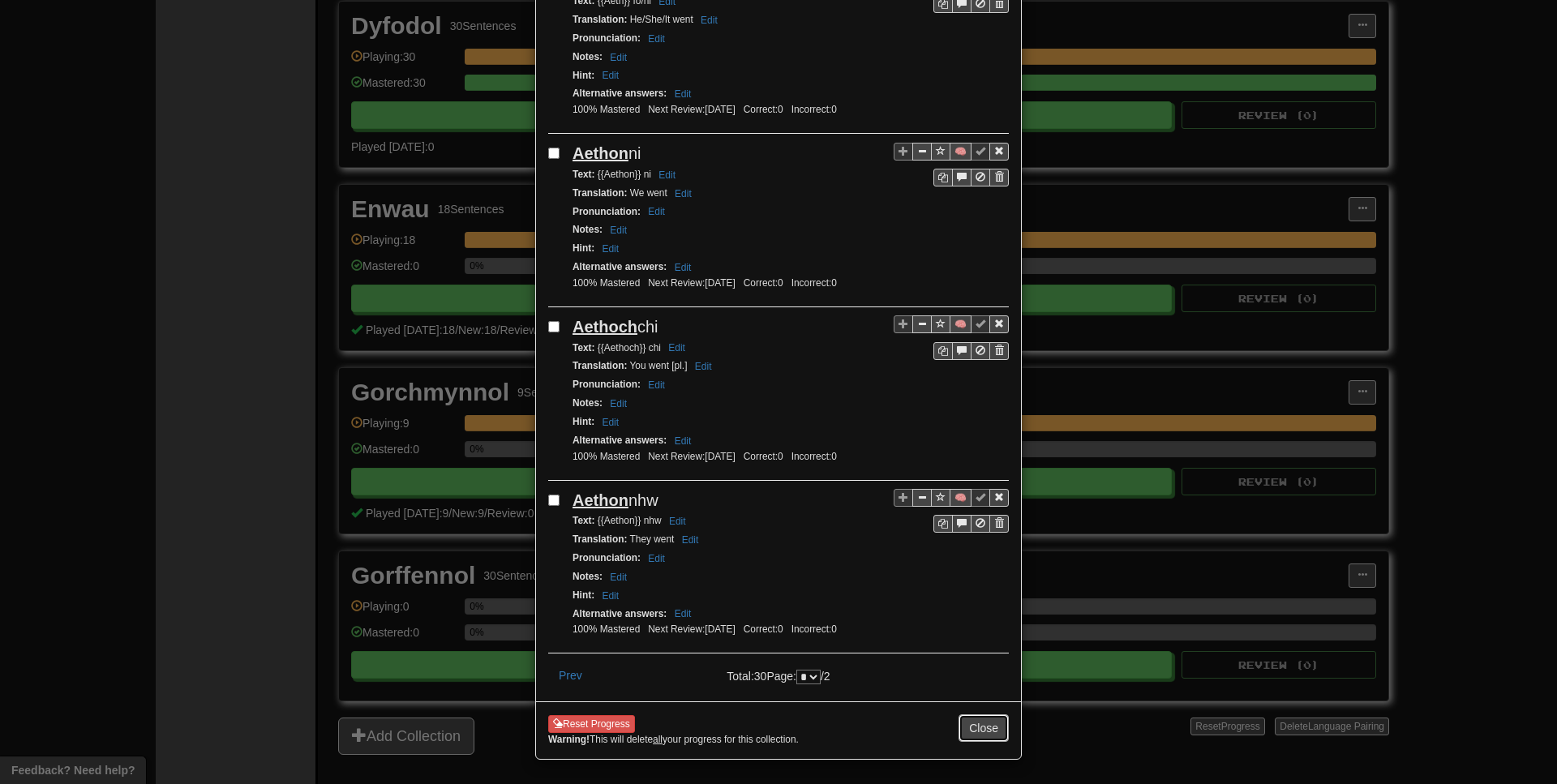
click at [971, 722] on button "Close" at bounding box center [983, 728] width 50 height 27
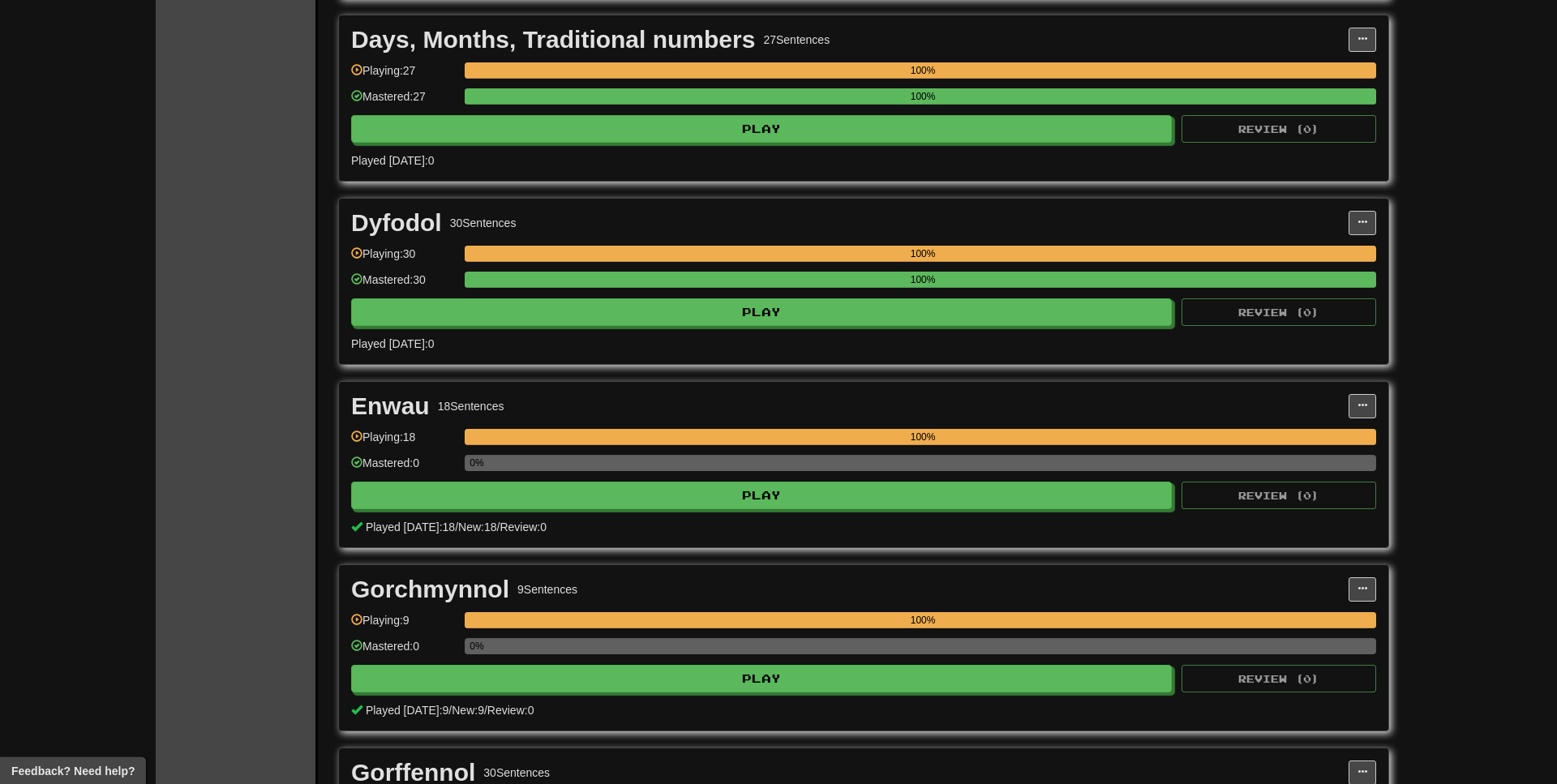
scroll to position [1075, 0]
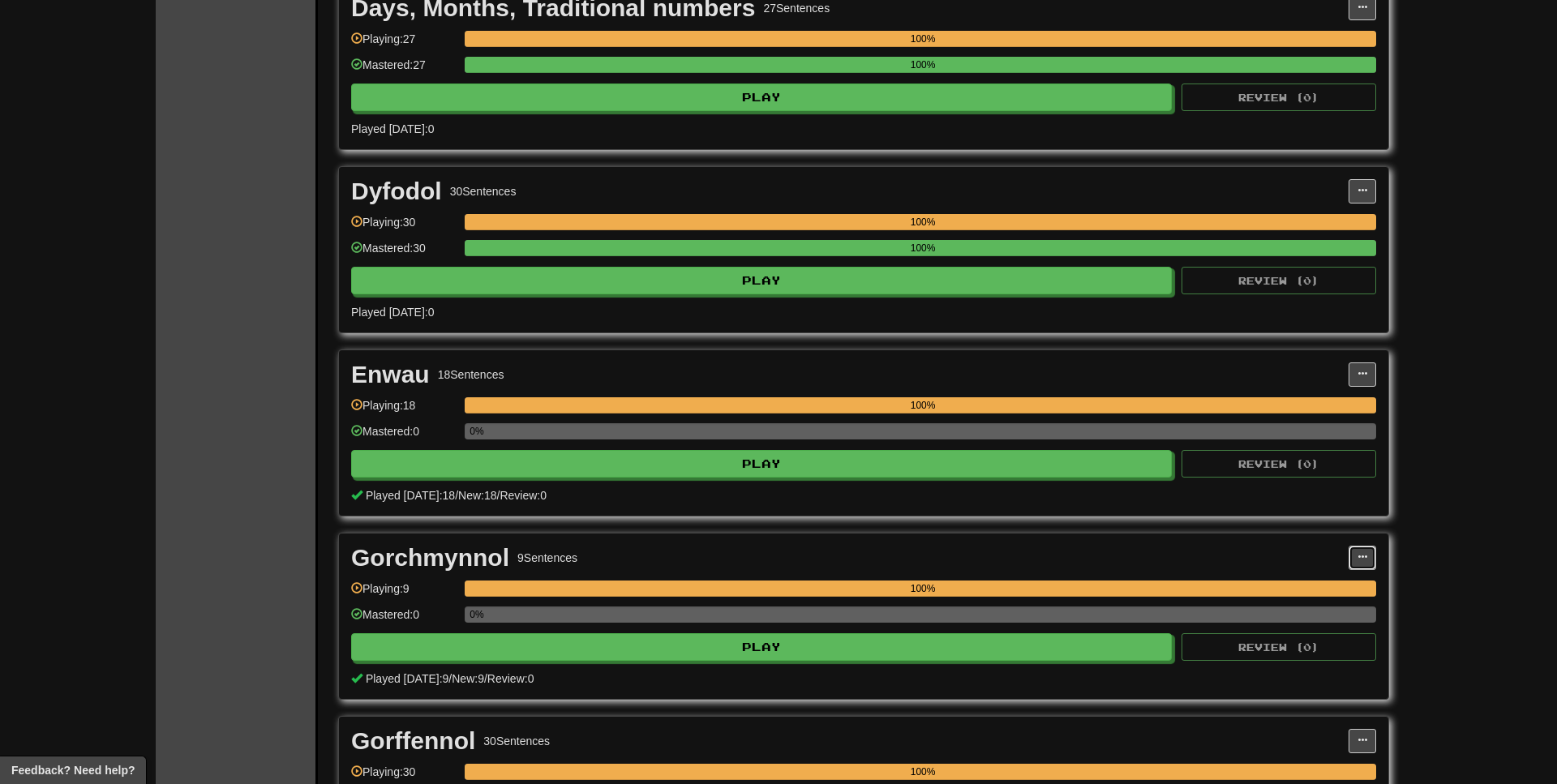
click at [1361, 559] on span at bounding box center [1363, 557] width 9 height 9
click at [1287, 606] on span "Manage Sentences" at bounding box center [1294, 609] width 99 height 13
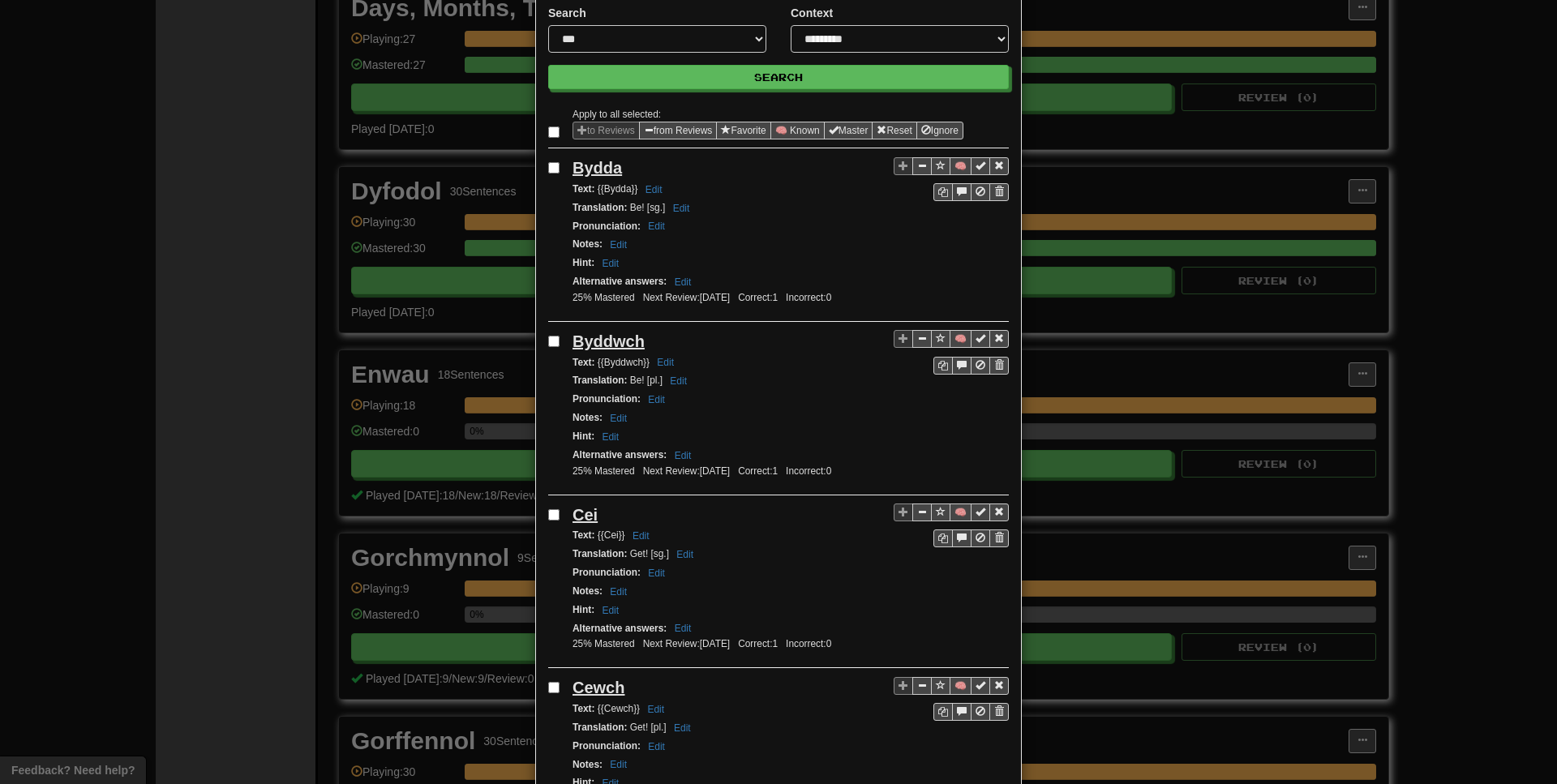
scroll to position [0, 0]
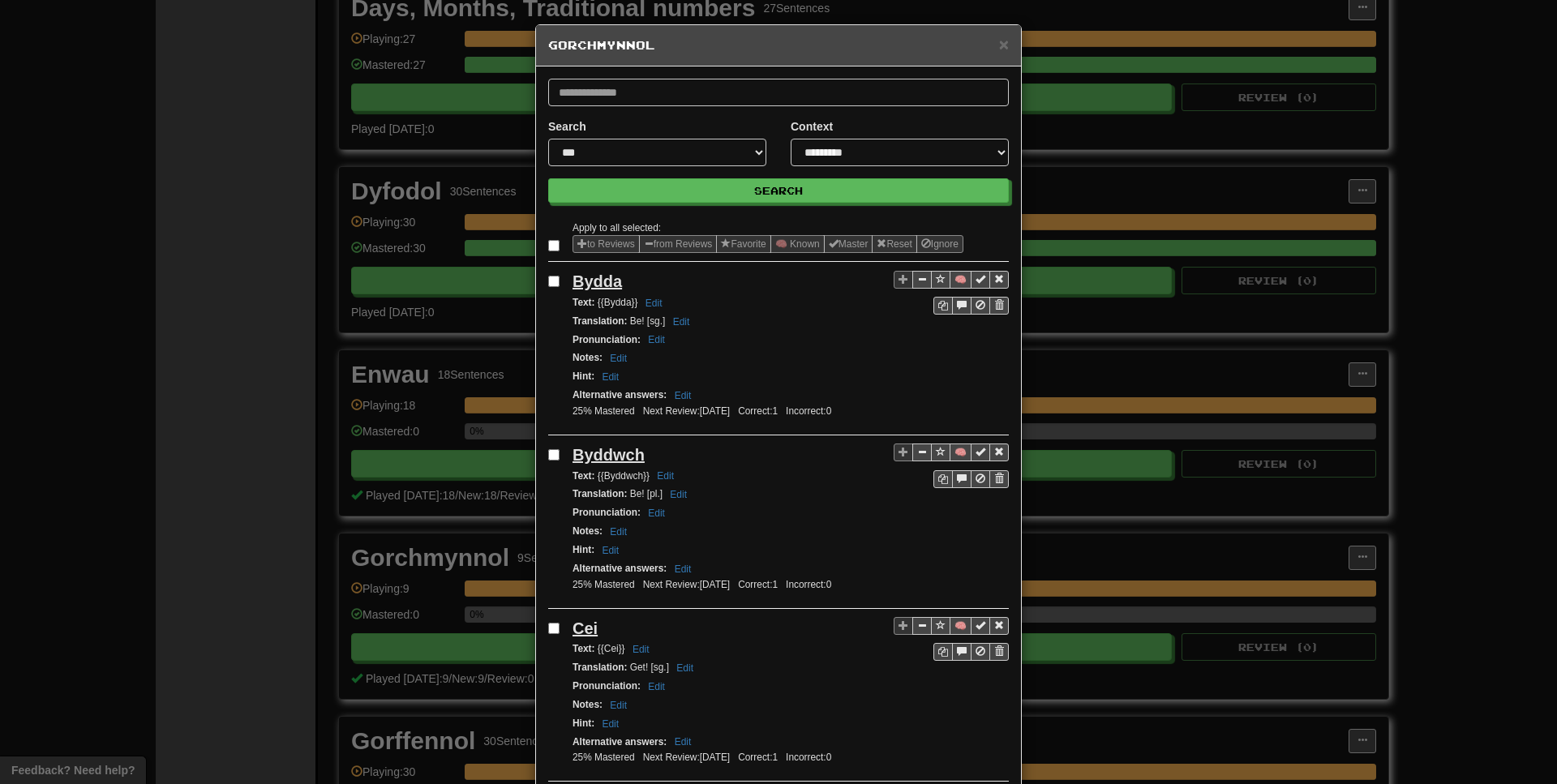
click at [346, 392] on div "**********" at bounding box center [778, 392] width 1557 height 784
click at [1181, 158] on div "**********" at bounding box center [778, 392] width 1557 height 784
click at [1005, 47] on span "×" at bounding box center [1004, 45] width 9 height 19
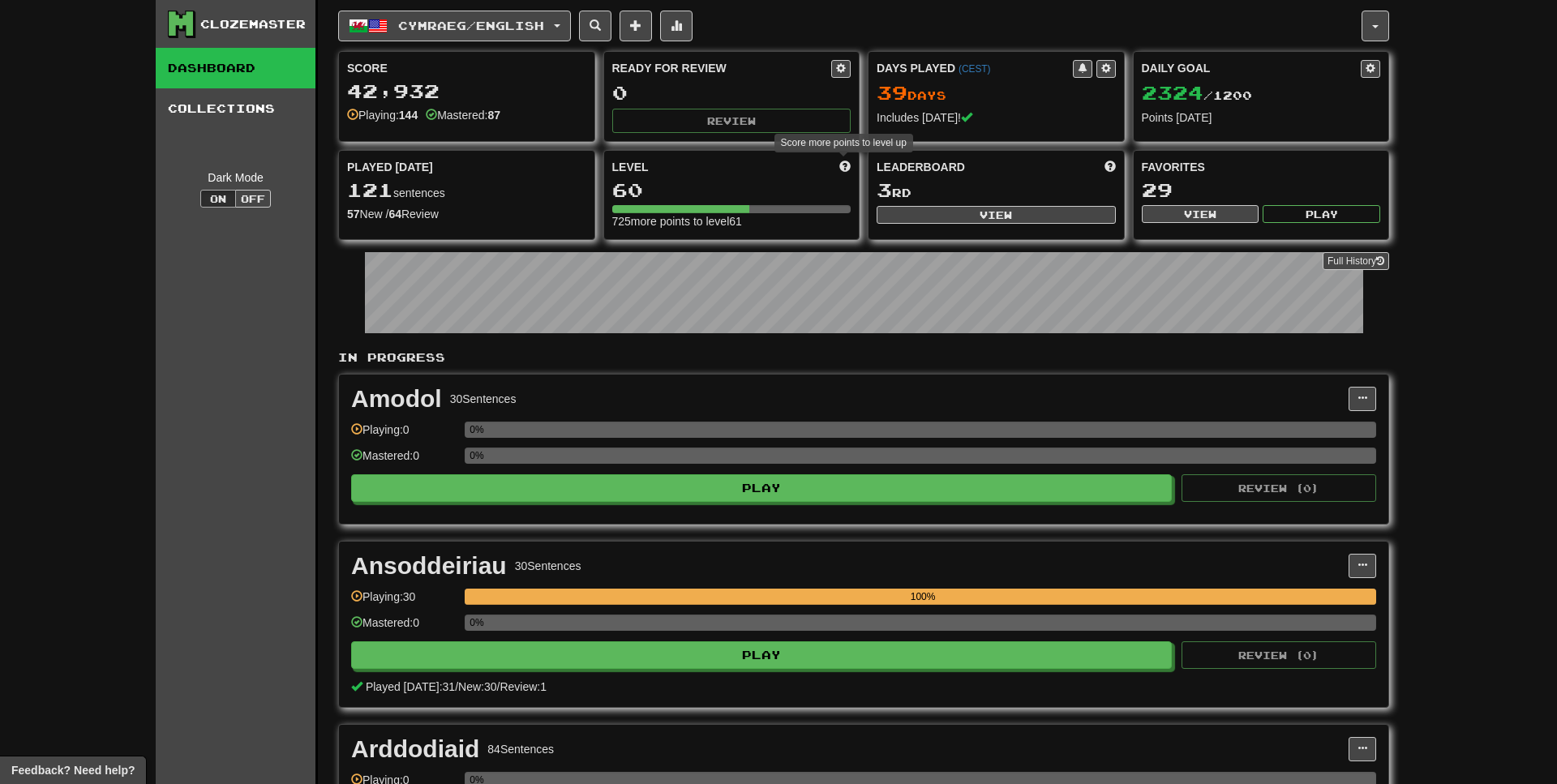
click at [844, 167] on span at bounding box center [845, 166] width 11 height 11
